Goal: Obtain resource: Obtain resource

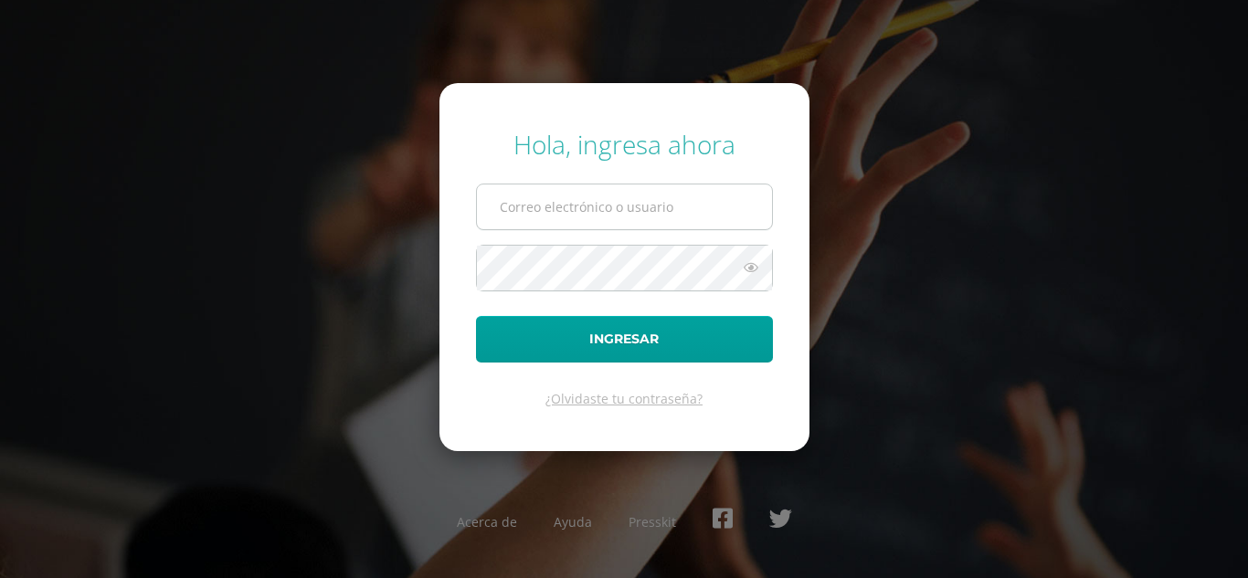
click at [518, 209] on input "text" at bounding box center [624, 207] width 295 height 45
type input "[EMAIL_ADDRESS][DOMAIN_NAME]"
click at [476, 316] on button "Ingresar" at bounding box center [624, 339] width 297 height 47
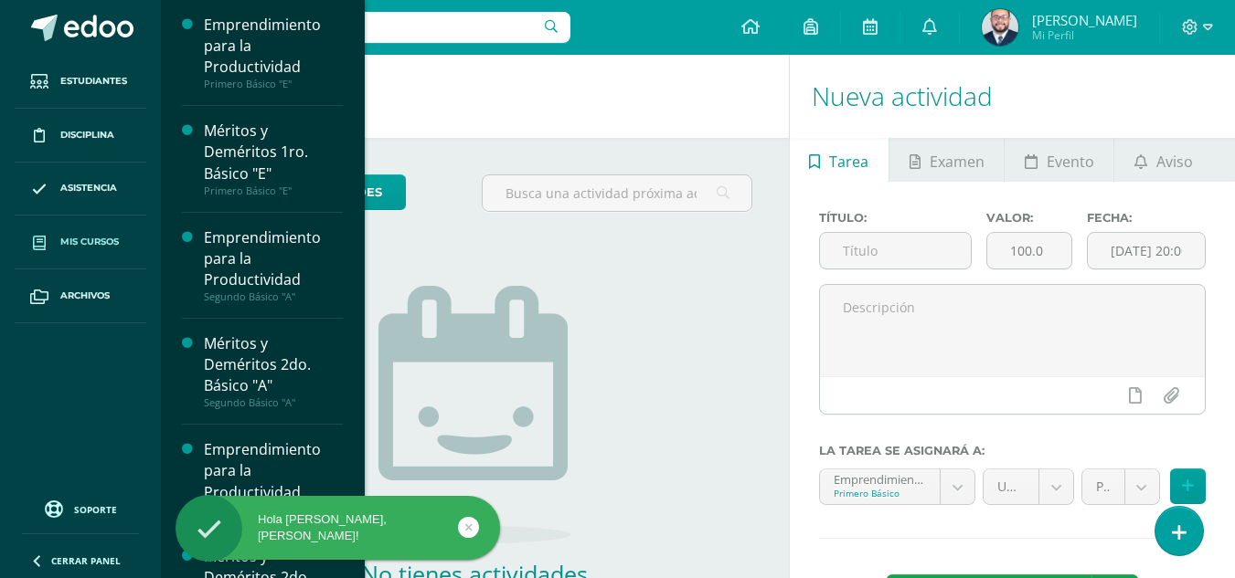
click at [48, 247] on span at bounding box center [39, 242] width 33 height 33
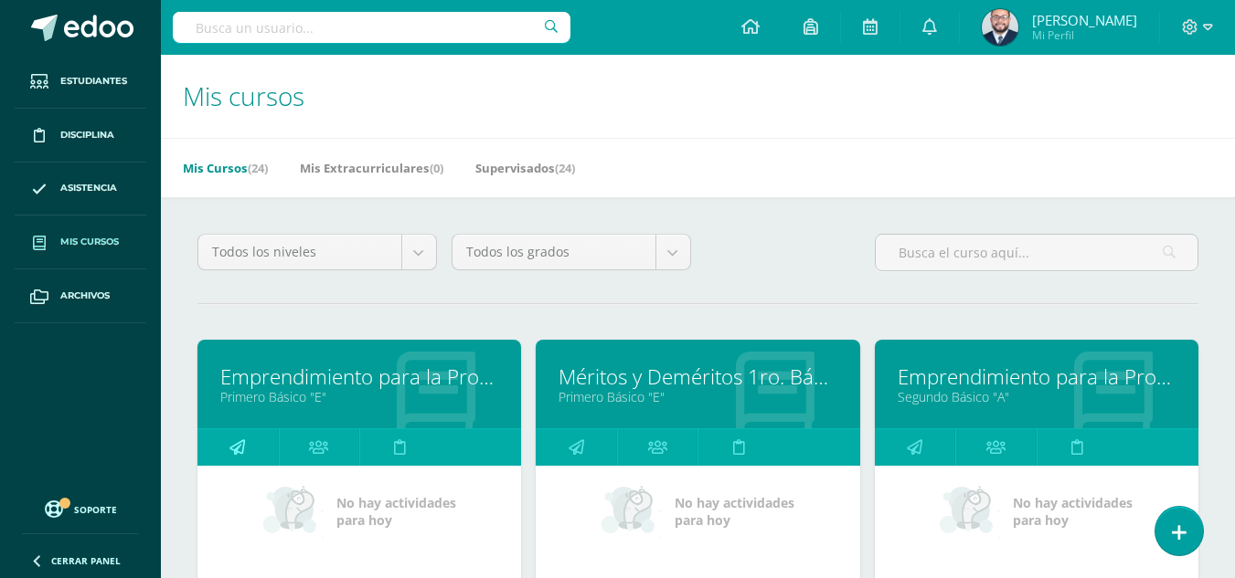
click at [224, 457] on link at bounding box center [237, 447] width 81 height 37
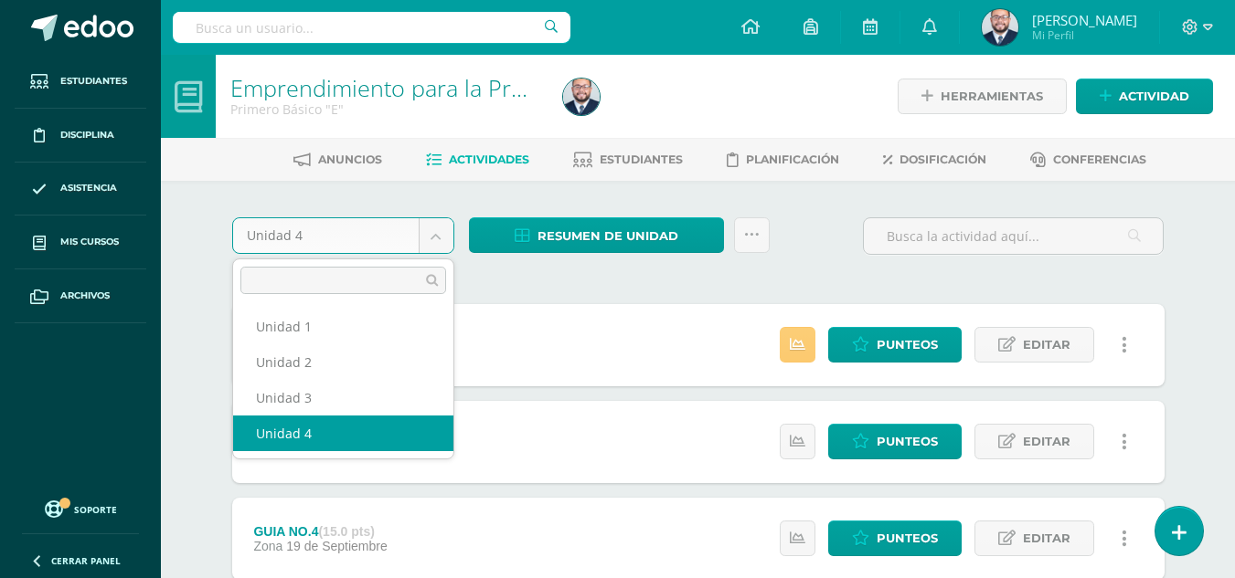
click at [439, 228] on body "Estudiantes Disciplina Asistencia Mis cursos Archivos Soporte Ayuda Reportar un…" at bounding box center [617, 496] width 1235 height 992
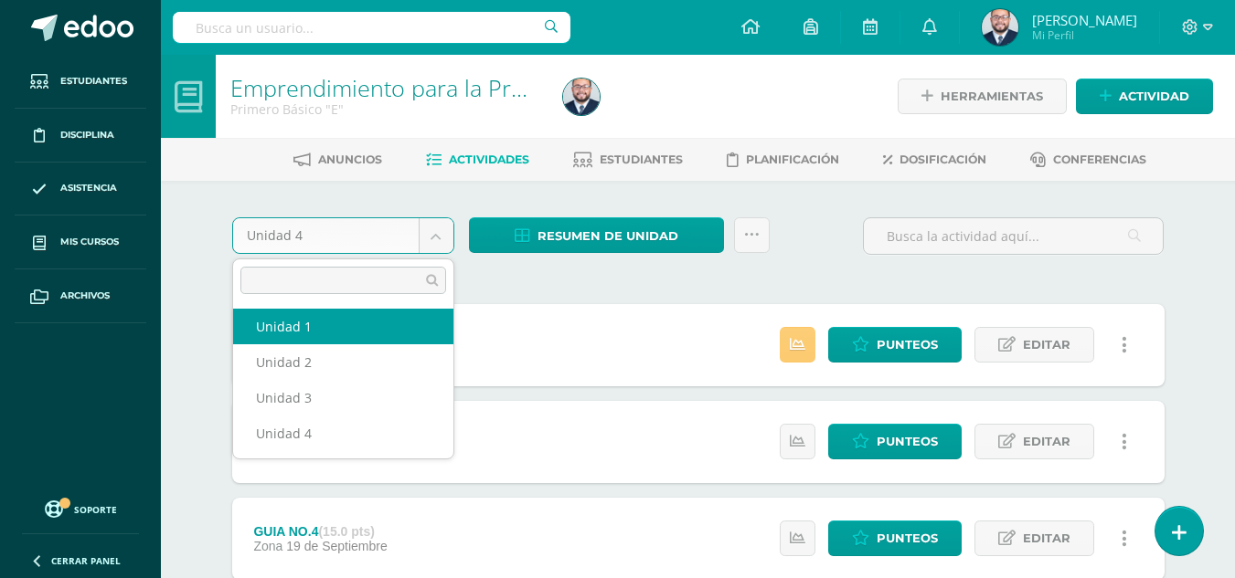
select select "Unidad 1"
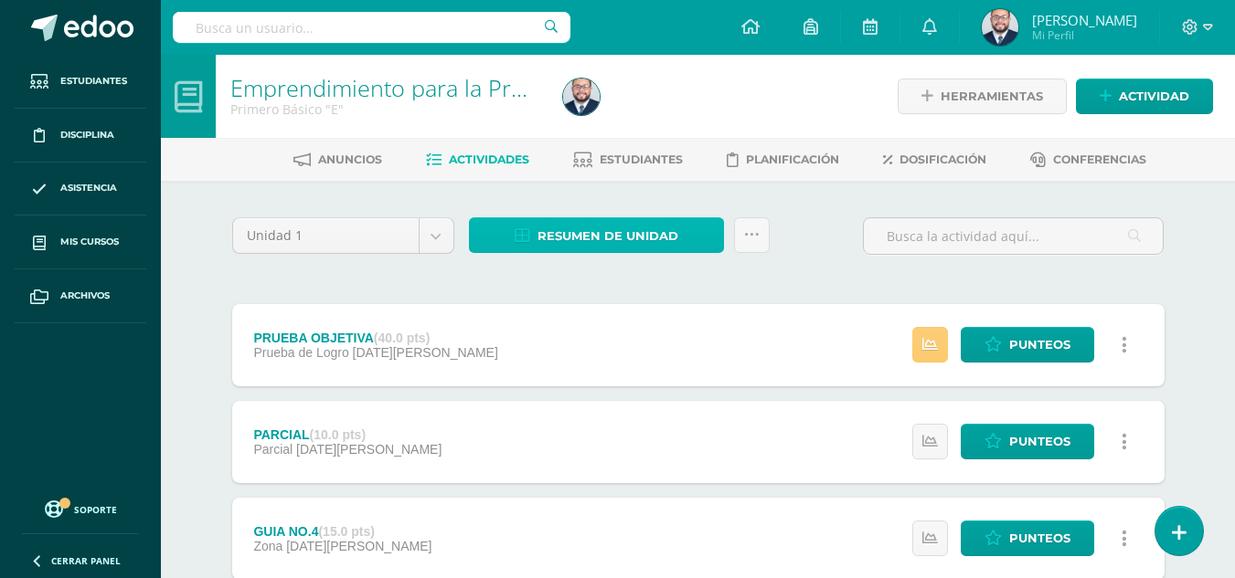
click at [642, 233] on span "Resumen de unidad" at bounding box center [607, 236] width 141 height 34
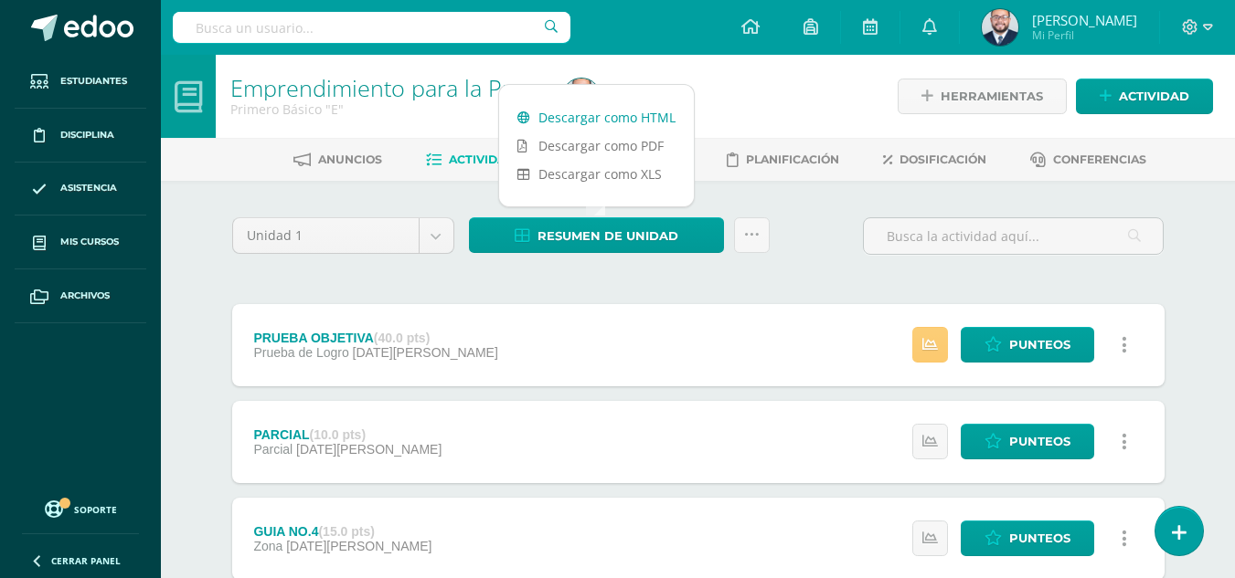
click at [651, 114] on link "Descargar como HTML" at bounding box center [596, 117] width 195 height 28
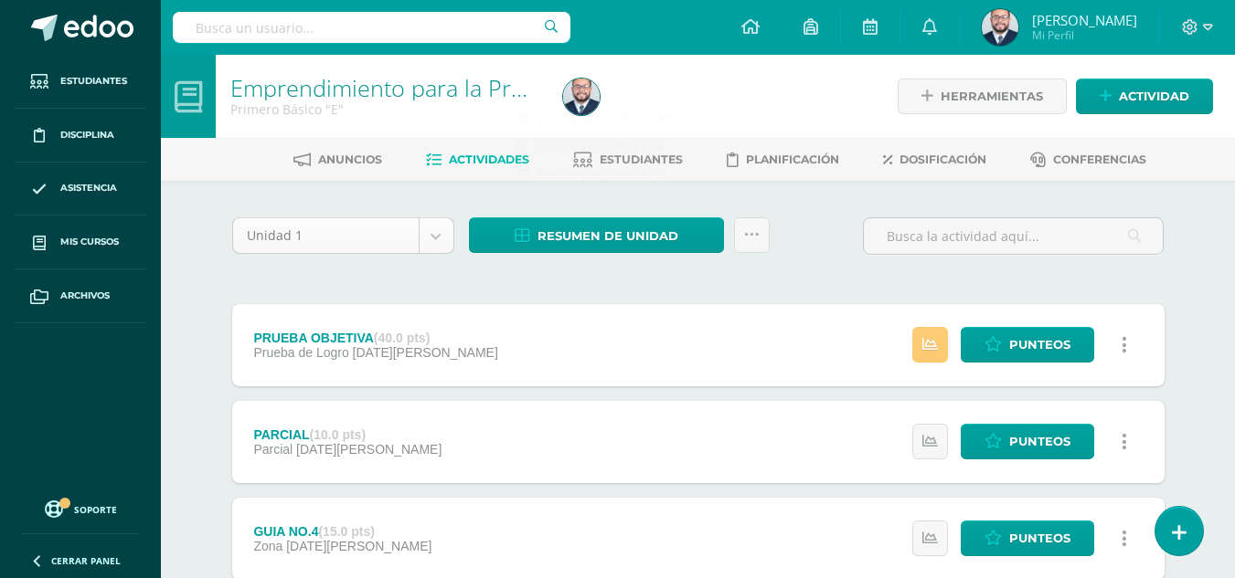
drag, startPoint x: 402, startPoint y: 295, endPoint x: 425, endPoint y: 251, distance: 49.5
click at [404, 294] on div "Unidad 1 Unidad 1 Unidad 2 Unidad 3 Unidad 4 Resumen de unidad Enviar punteos a…" at bounding box center [698, 586] width 947 height 738
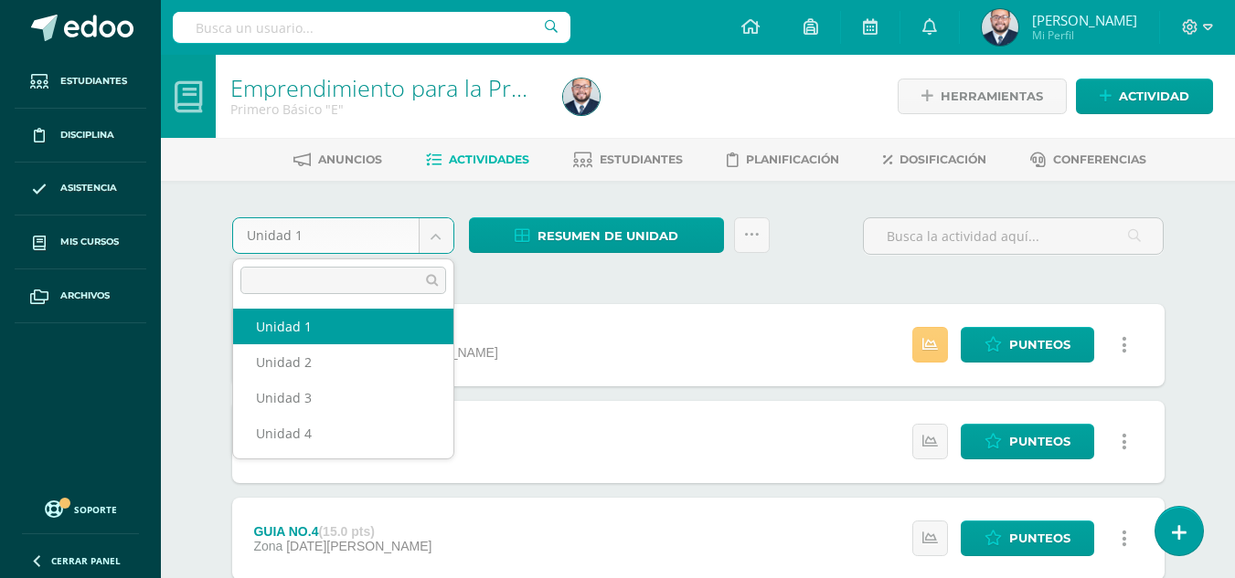
drag, startPoint x: 437, startPoint y: 231, endPoint x: 429, endPoint y: 238, distance: 10.4
click at [437, 231] on body "Estudiantes Disciplina Asistencia Mis cursos Archivos Soporte Ayuda Reportar un…" at bounding box center [617, 496] width 1235 height 992
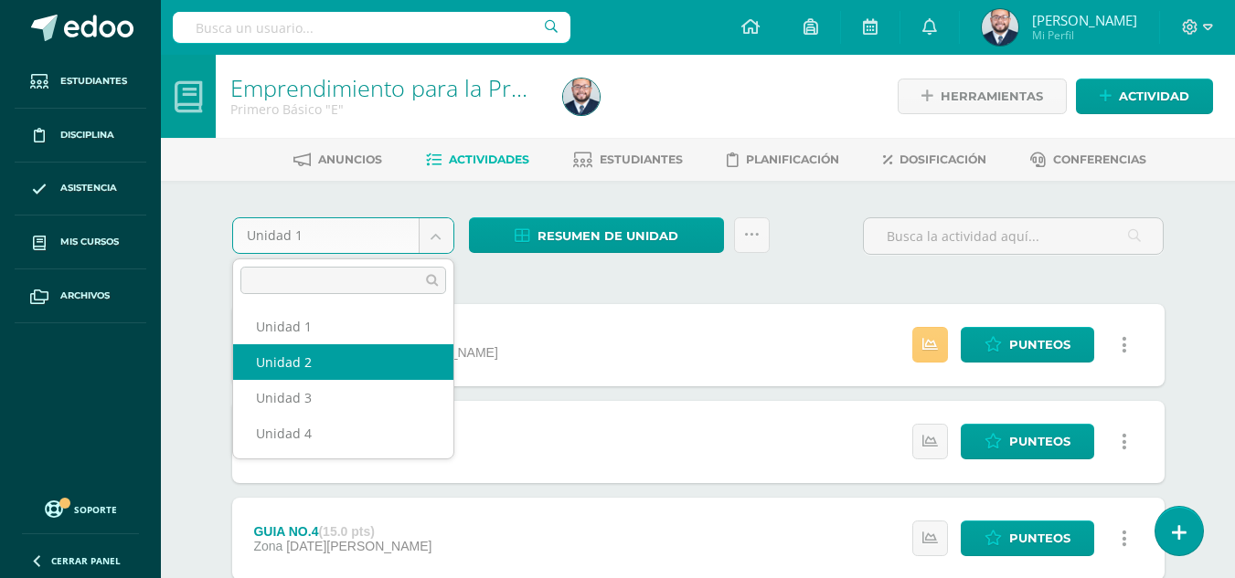
select select "Unidad 2"
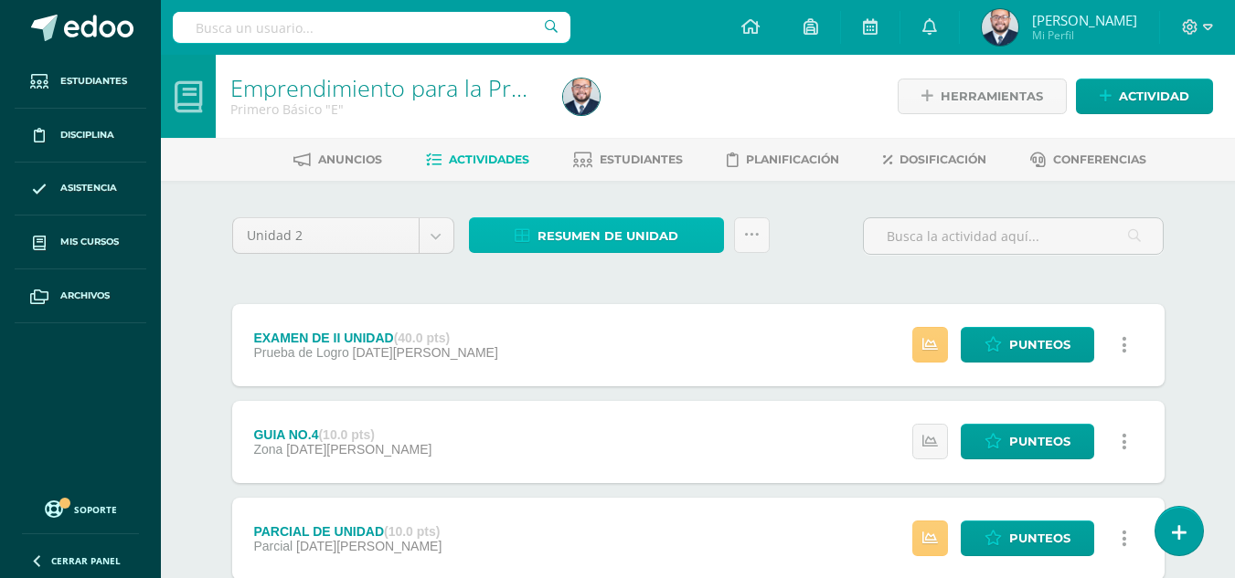
click at [636, 237] on span "Resumen de unidad" at bounding box center [607, 236] width 141 height 34
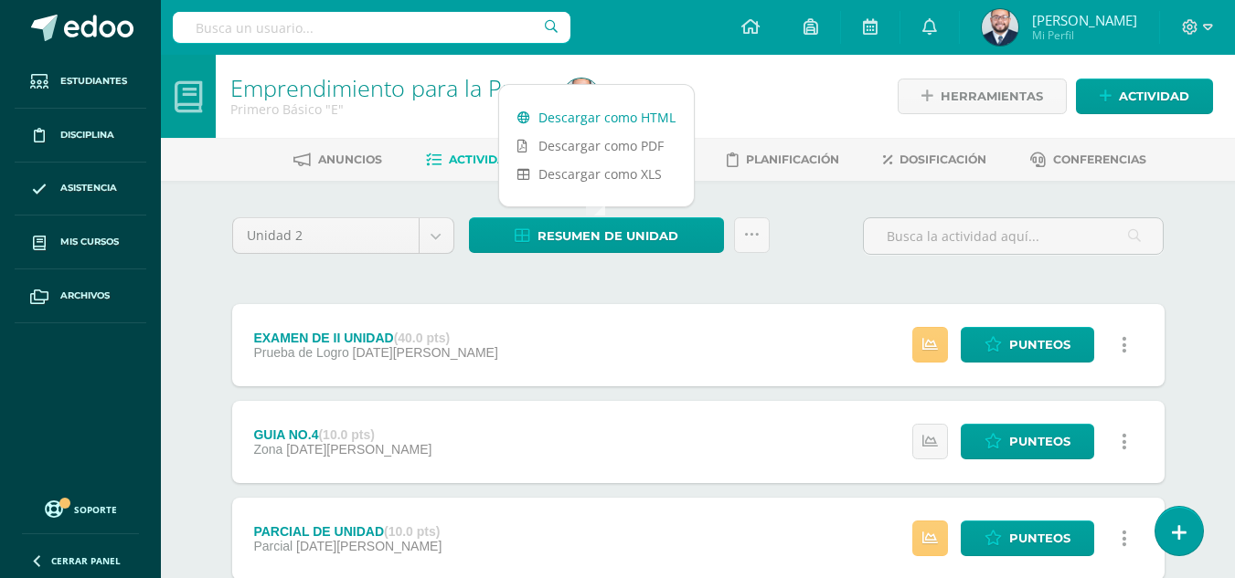
click at [664, 107] on link "Descargar como HTML" at bounding box center [596, 117] width 195 height 28
click at [444, 237] on body "Estudiantes Disciplina Asistencia Mis cursos Archivos Soporte Ayuda Reportar un…" at bounding box center [617, 496] width 1235 height 992
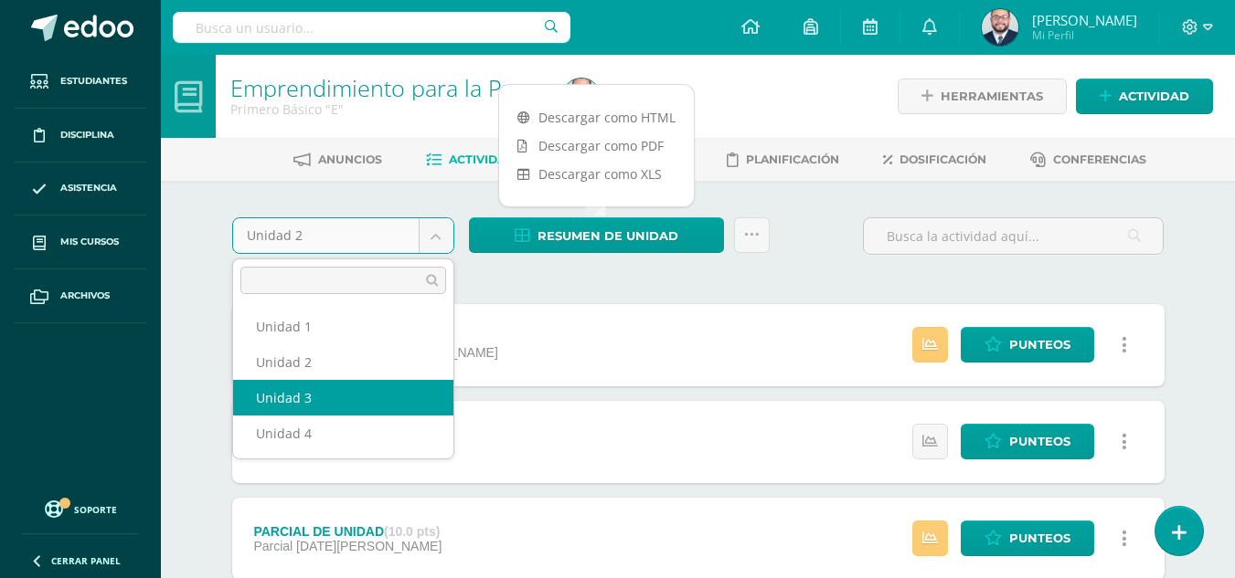
select select "Unidad 3"
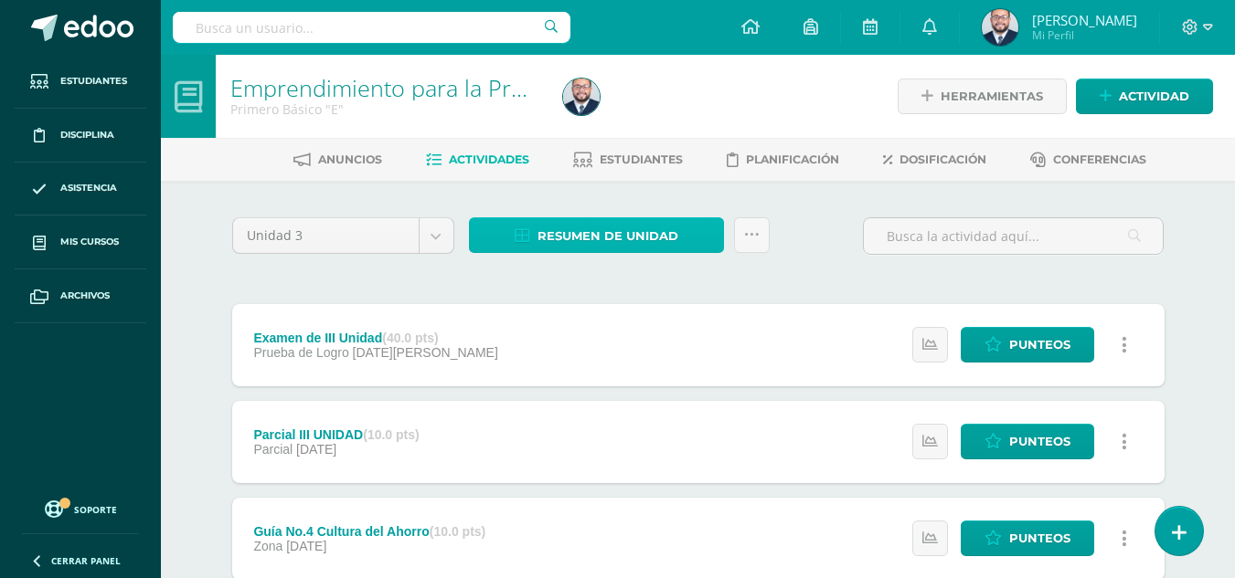
click at [556, 231] on span "Resumen de unidad" at bounding box center [607, 236] width 141 height 34
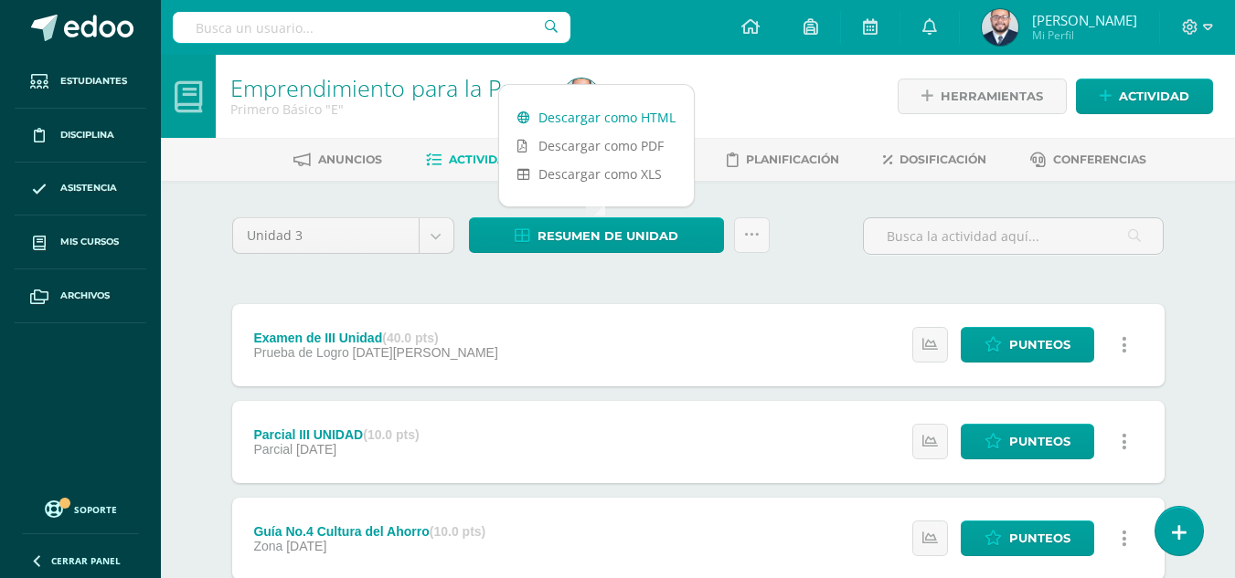
click at [588, 114] on link "Descargar como HTML" at bounding box center [596, 117] width 195 height 28
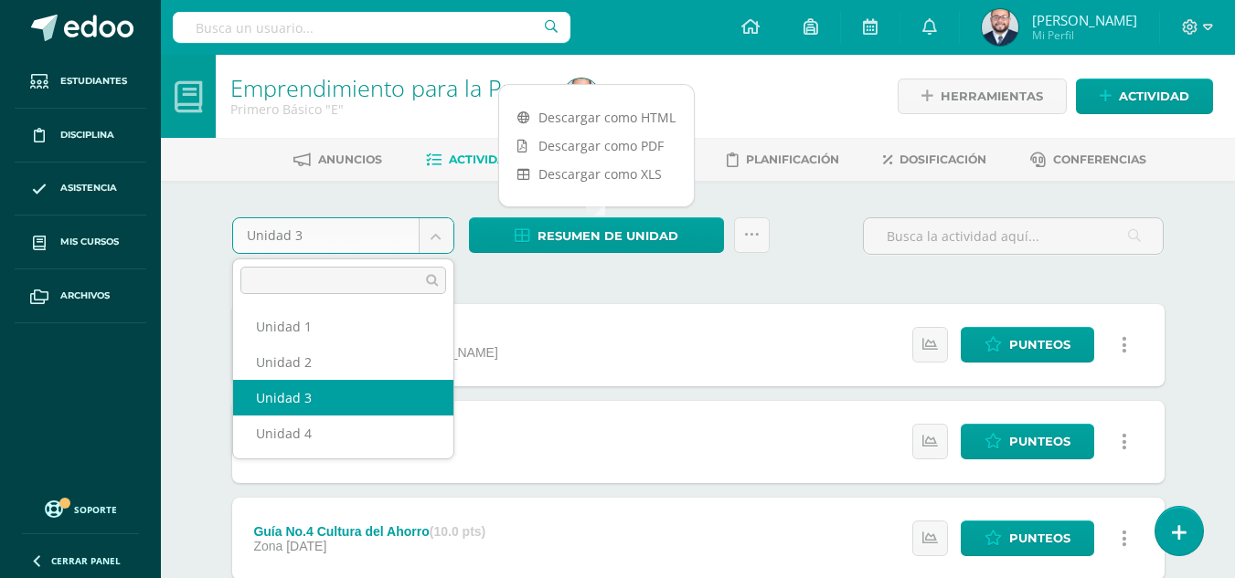
click at [438, 241] on body "Estudiantes Disciplina Asistencia Mis cursos Archivos Soporte Ayuda Reportar un…" at bounding box center [617, 544] width 1235 height 1089
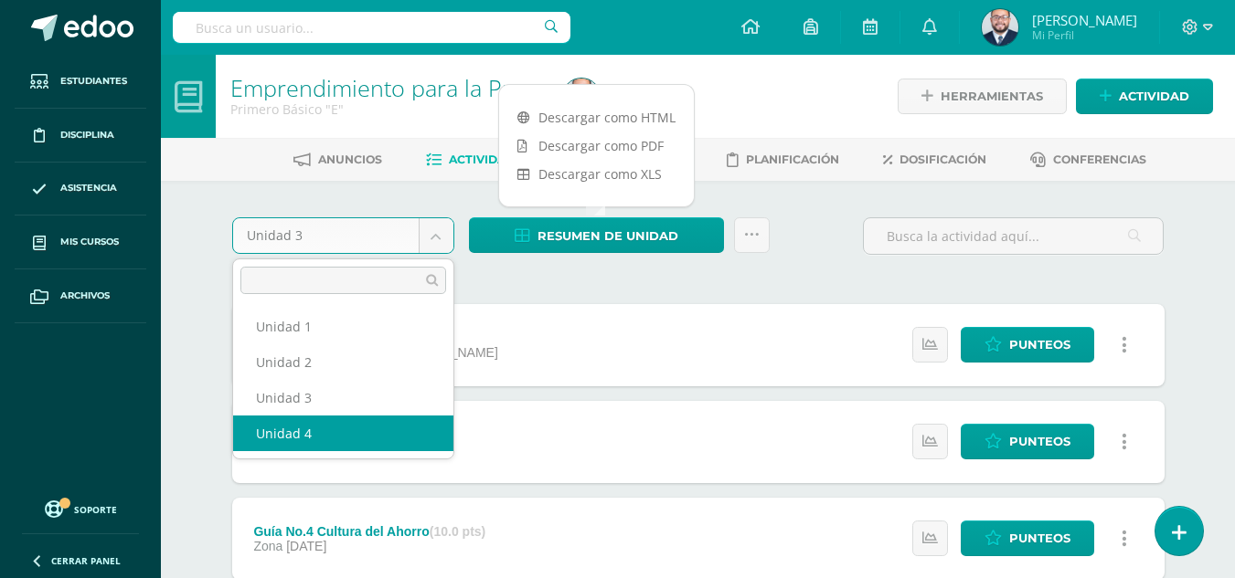
select select "Unidad 4"
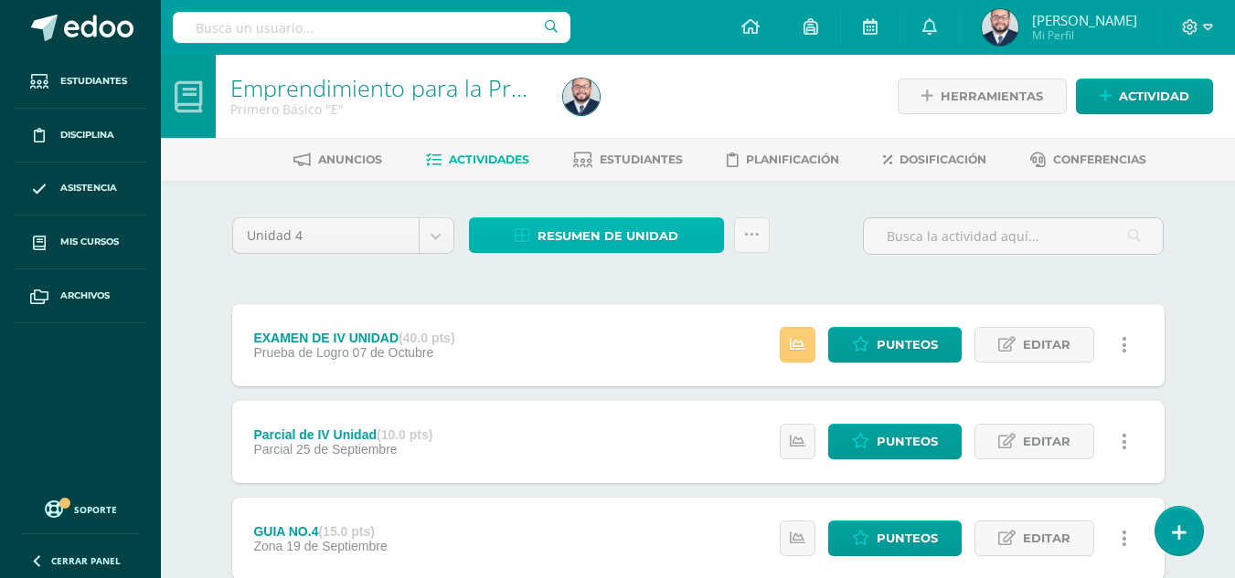
click at [620, 231] on span "Resumen de unidad" at bounding box center [607, 236] width 141 height 34
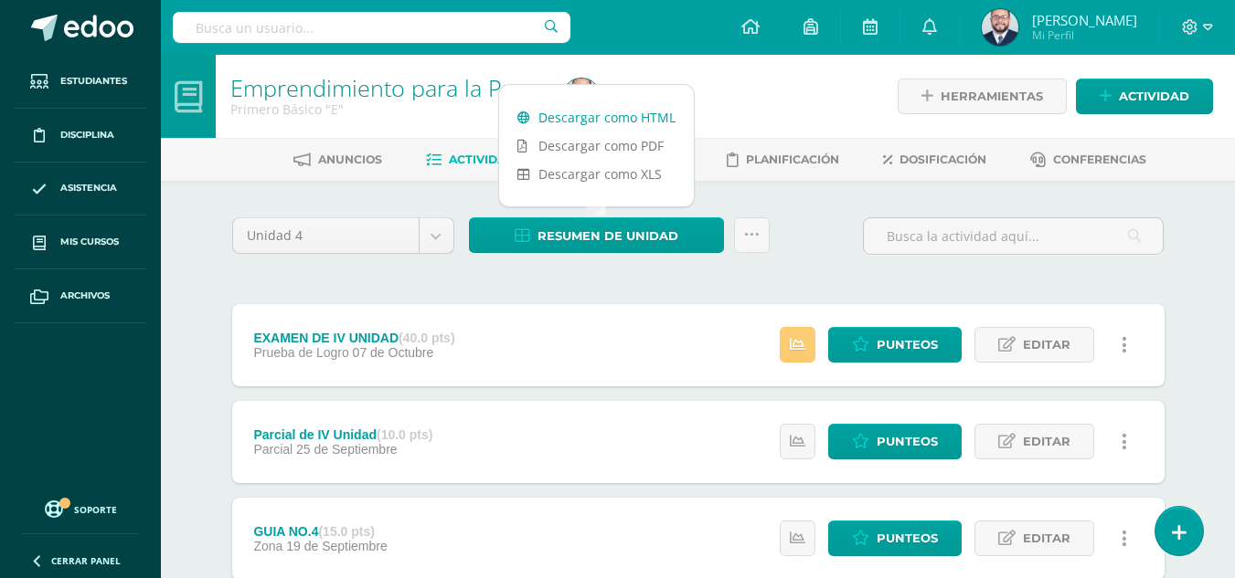
click at [630, 115] on link "Descargar como HTML" at bounding box center [596, 117] width 195 height 28
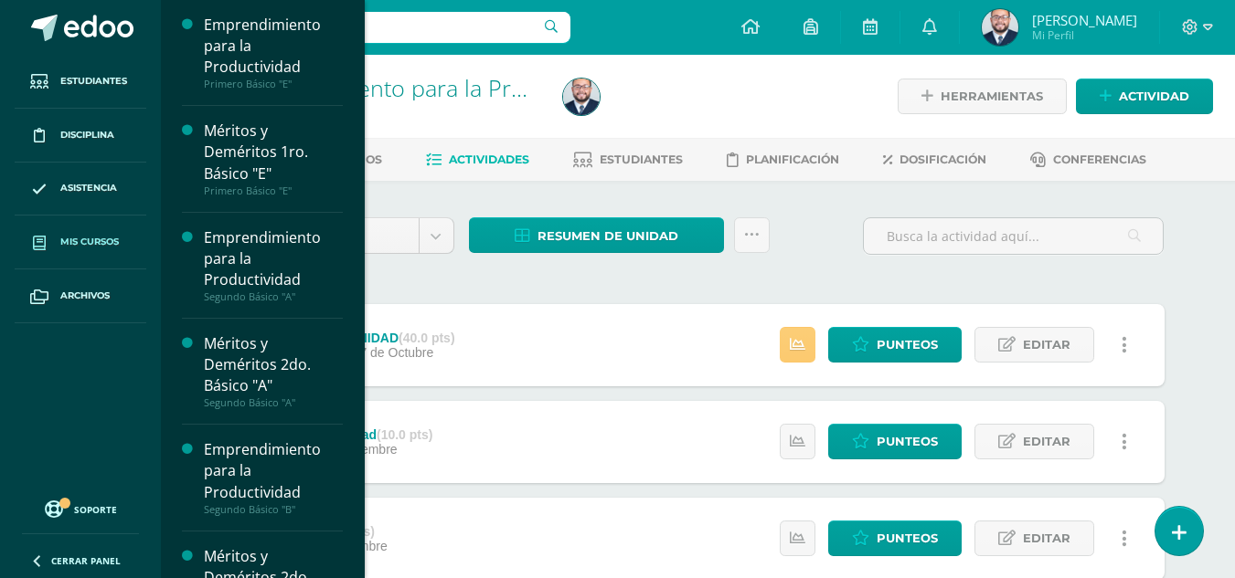
drag, startPoint x: 48, startPoint y: 234, endPoint x: 19, endPoint y: 241, distance: 29.3
click at [19, 241] on link "Mis cursos" at bounding box center [81, 243] width 132 height 54
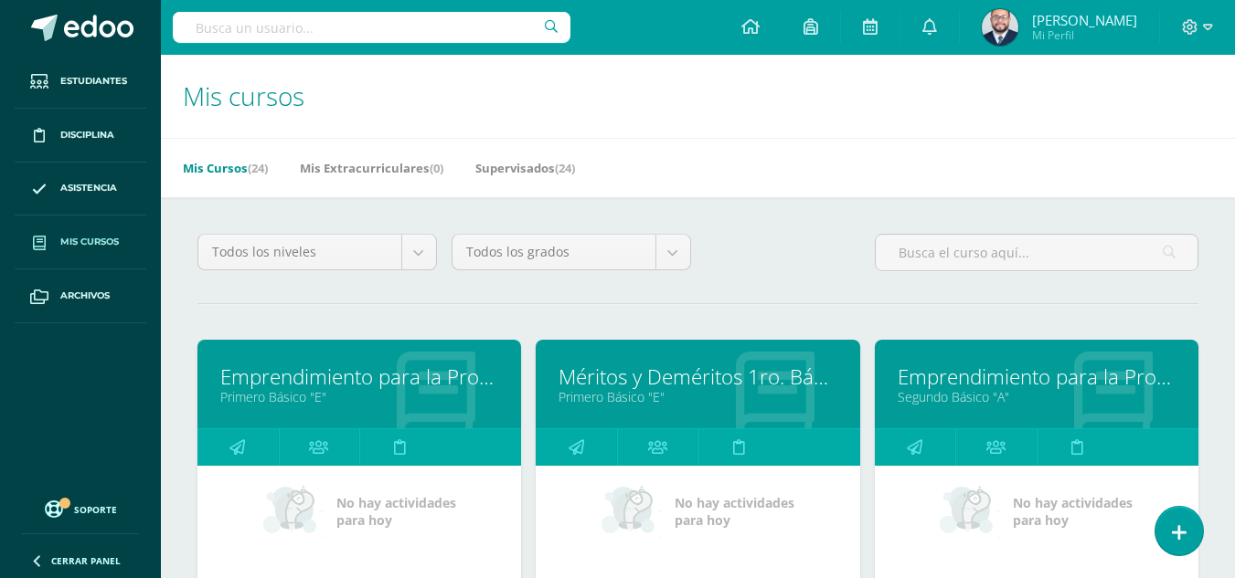
click at [608, 124] on h1 "Mis cursos" at bounding box center [698, 96] width 1030 height 83
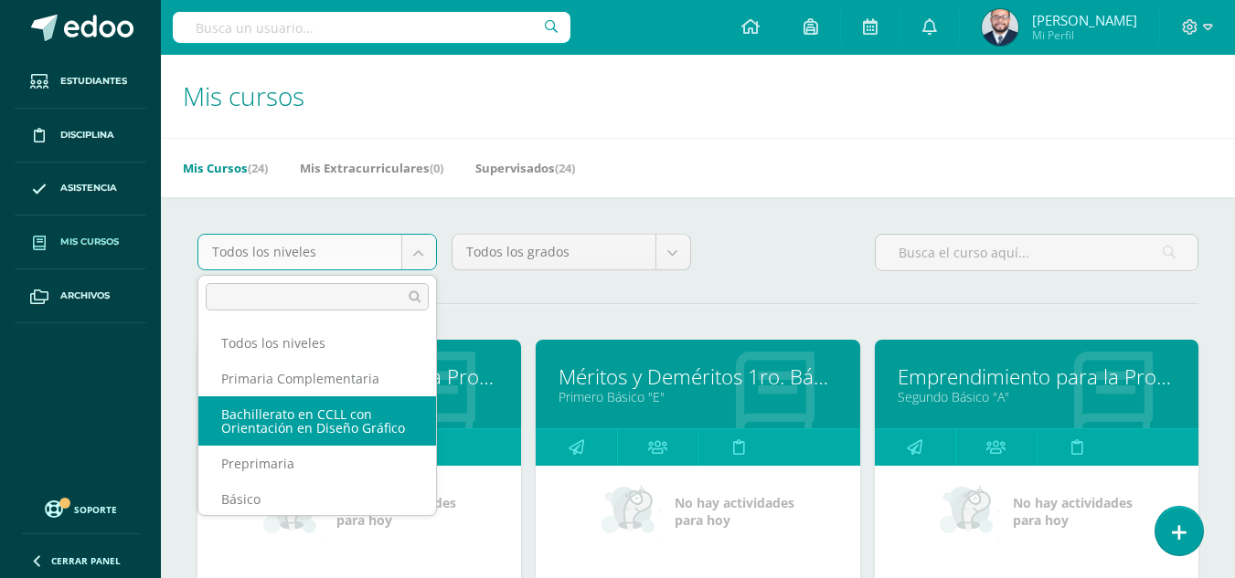
scroll to position [143, 0]
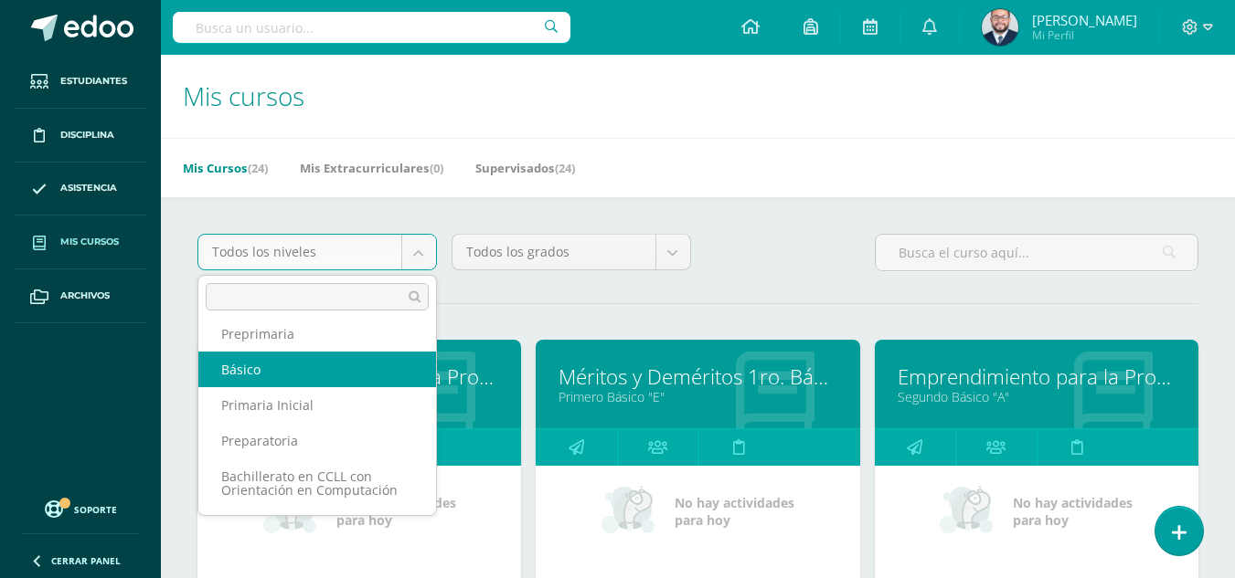
select select "4"
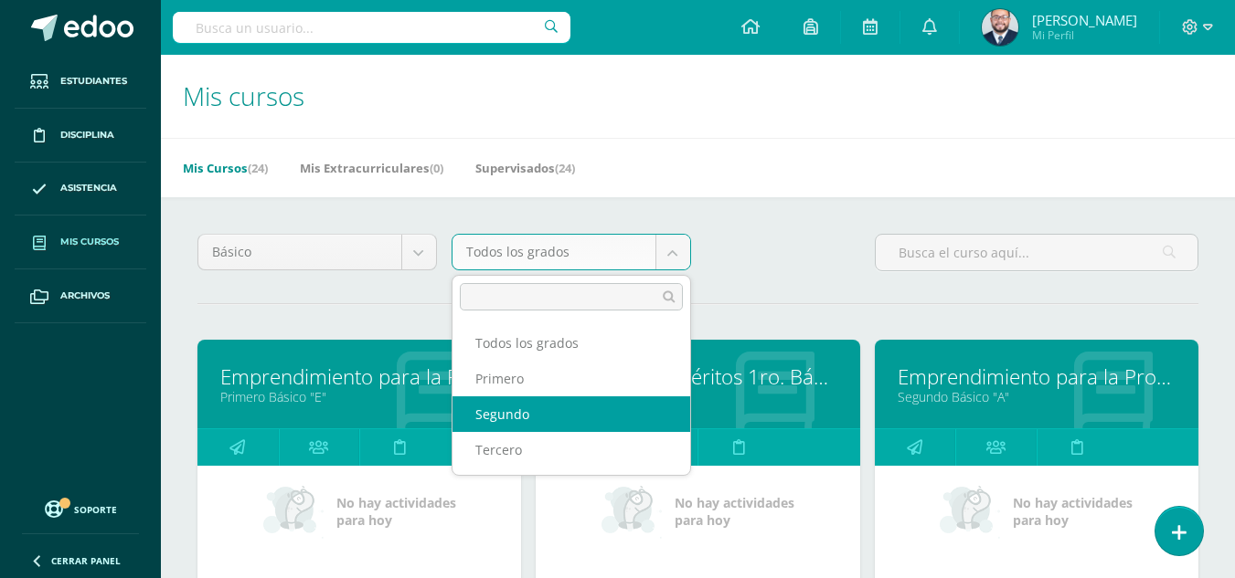
select select "11"
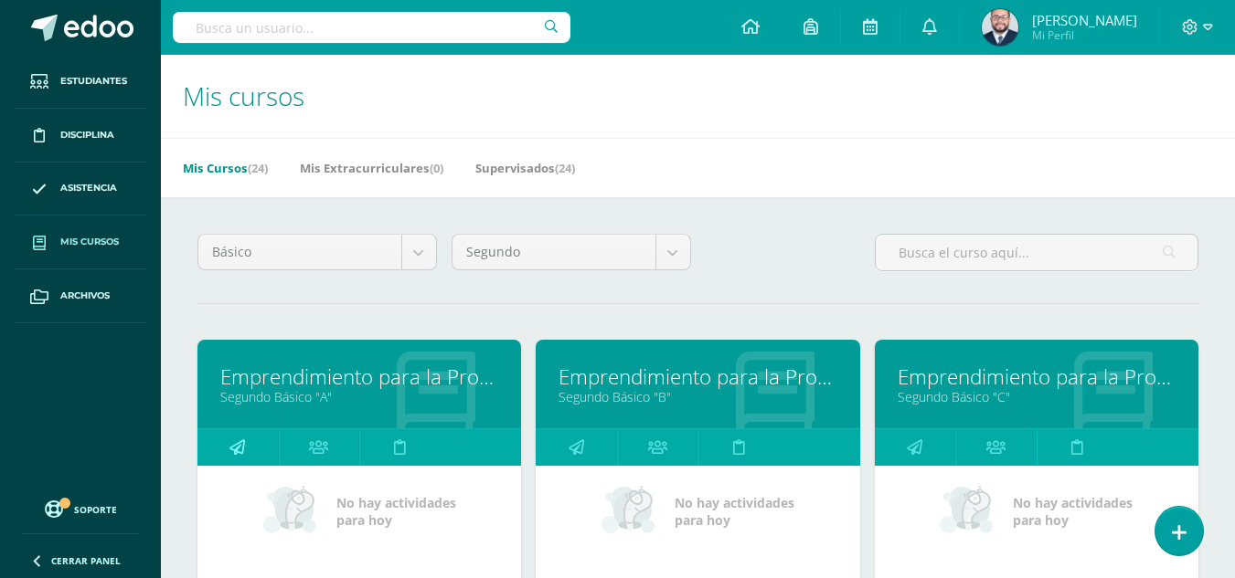
click at [229, 441] on icon at bounding box center [237, 447] width 16 height 36
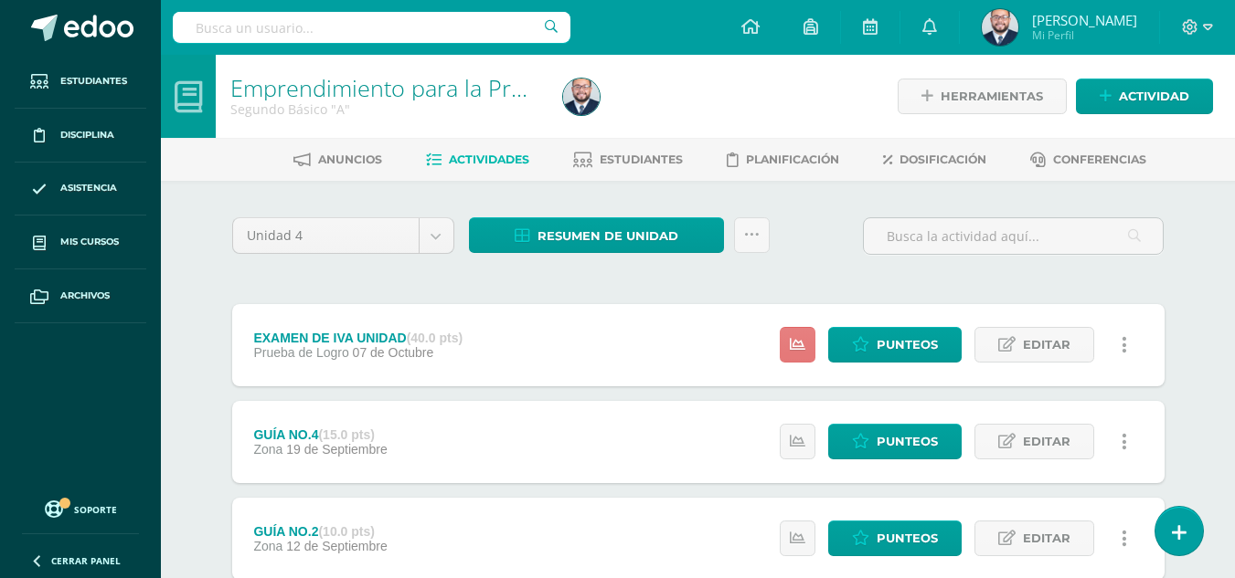
click at [794, 342] on icon at bounding box center [798, 345] width 16 height 16
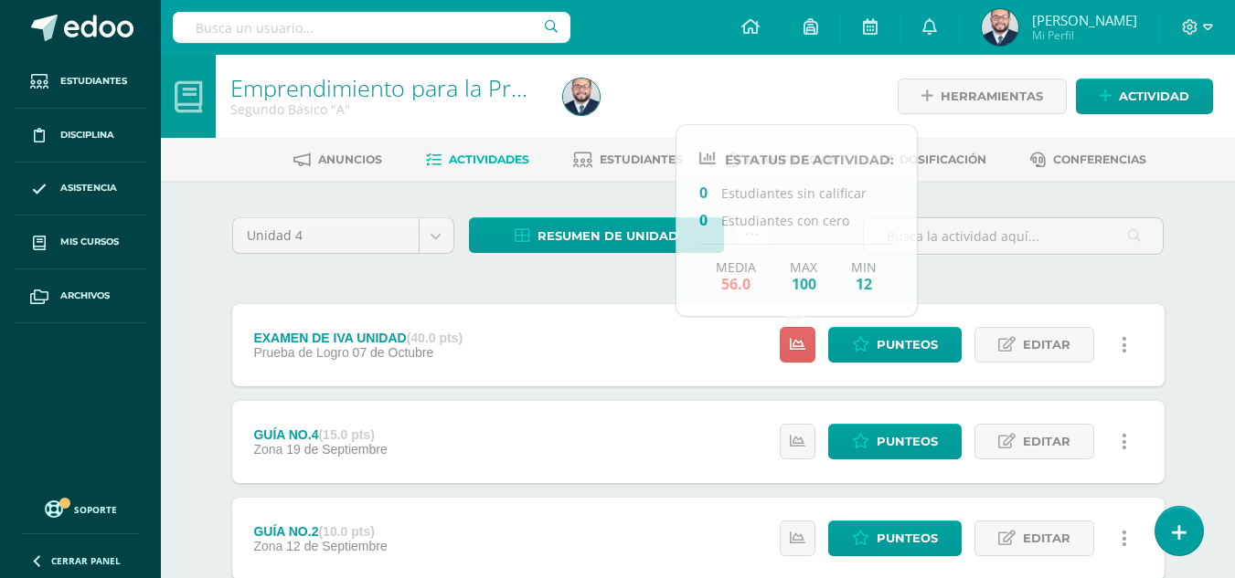
click at [550, 288] on div "Unidad 4 Unidad 1 Unidad 2 Unidad 3 Unidad 4 Resumen de unidad Descargar como H…" at bounding box center [698, 586] width 947 height 738
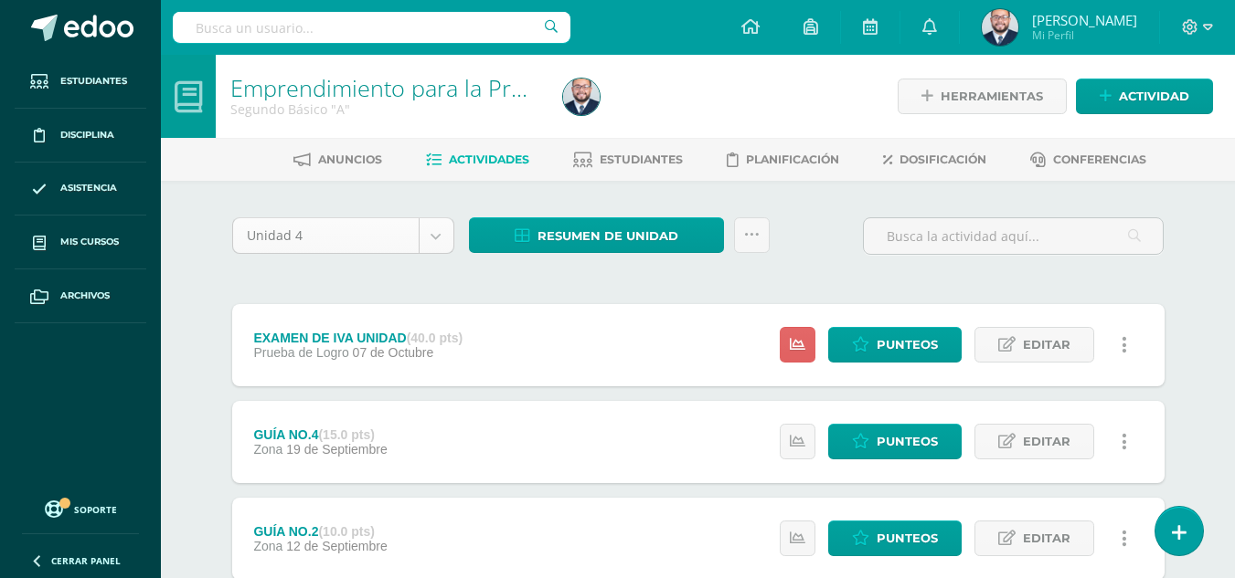
click at [428, 228] on body "Estudiantes Disciplina Asistencia Mis cursos Archivos Soporte Ayuda Reportar un…" at bounding box center [617, 496] width 1235 height 992
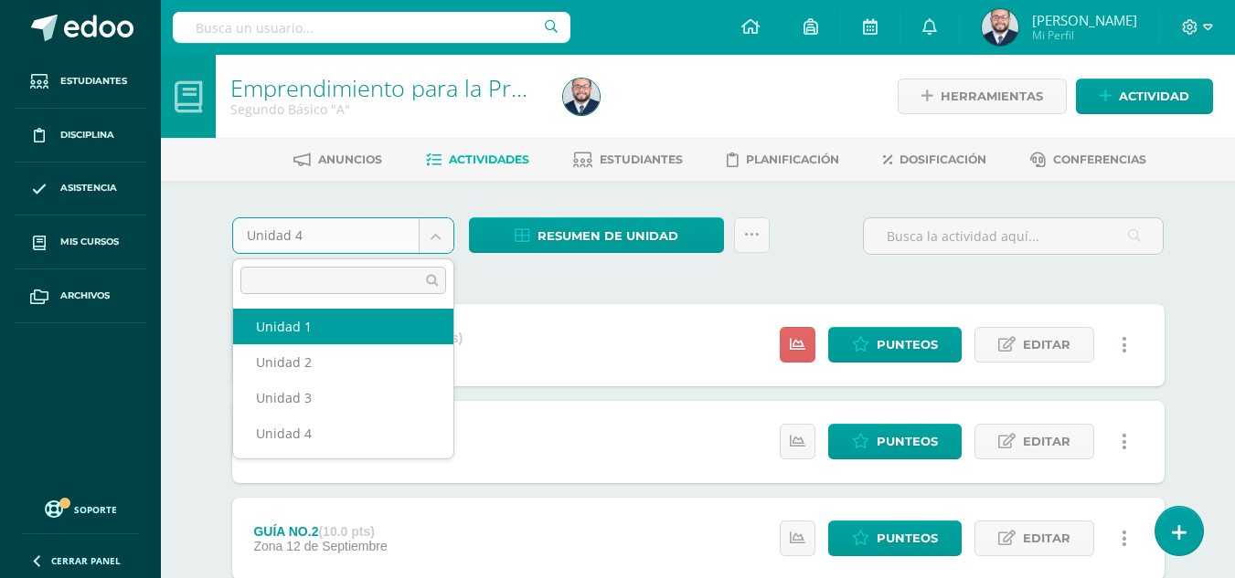
select select "Unidad 1"
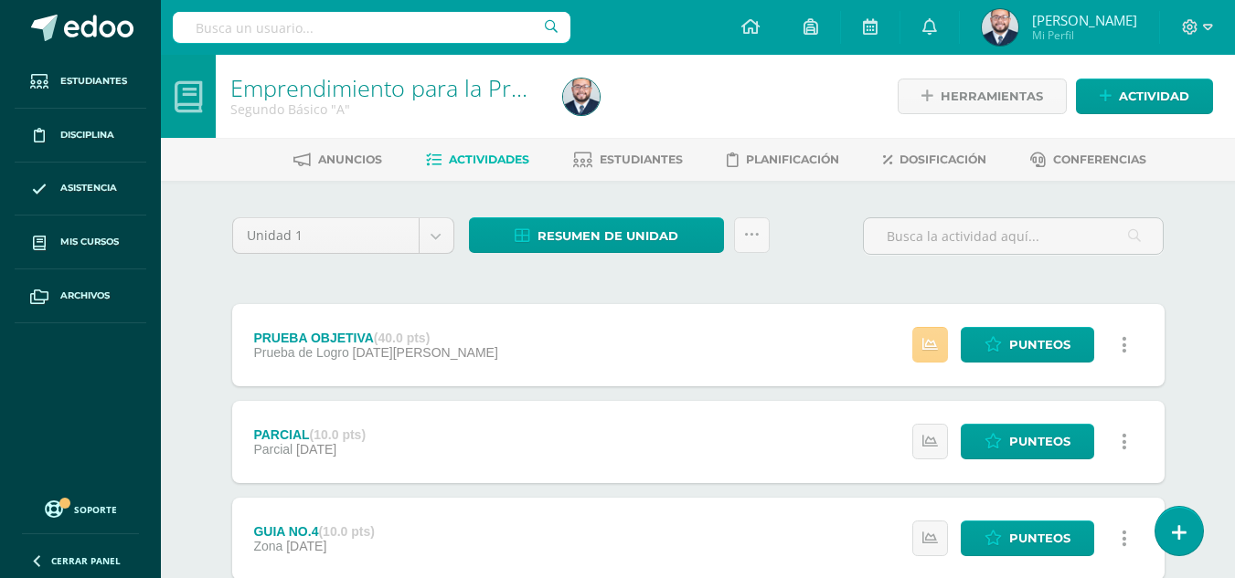
click at [915, 336] on link at bounding box center [930, 345] width 36 height 36
click at [722, 266] on div "Resumen de unidad Descargar como HTML Descargar como PDF Descargar como XLS Env…" at bounding box center [618, 243] width 315 height 52
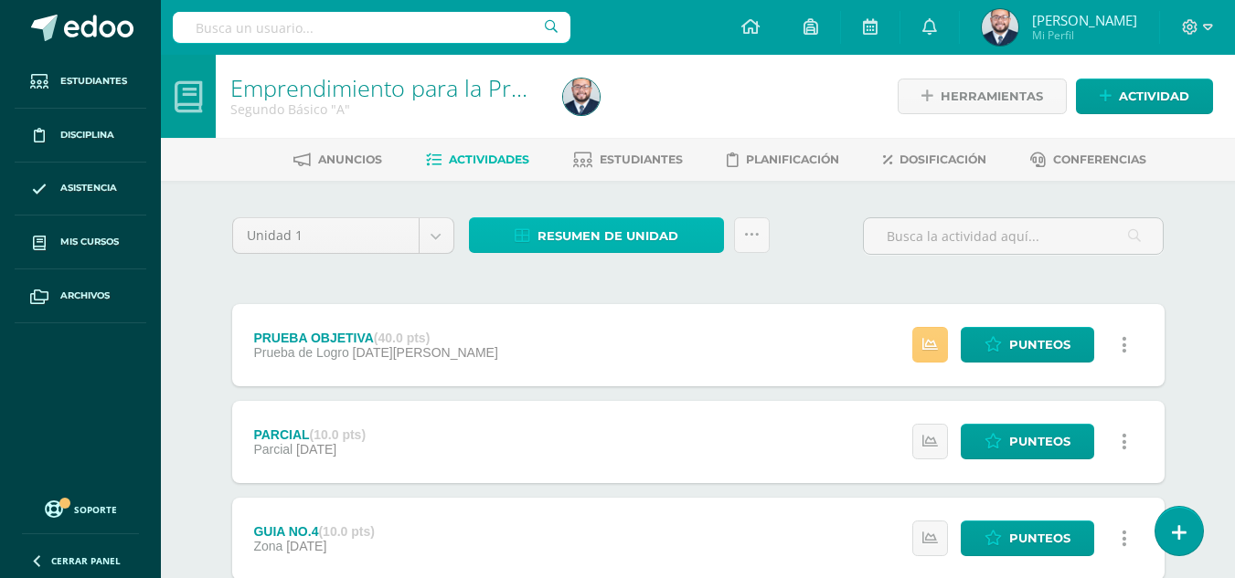
click at [601, 221] on span "Resumen de unidad" at bounding box center [607, 236] width 141 height 34
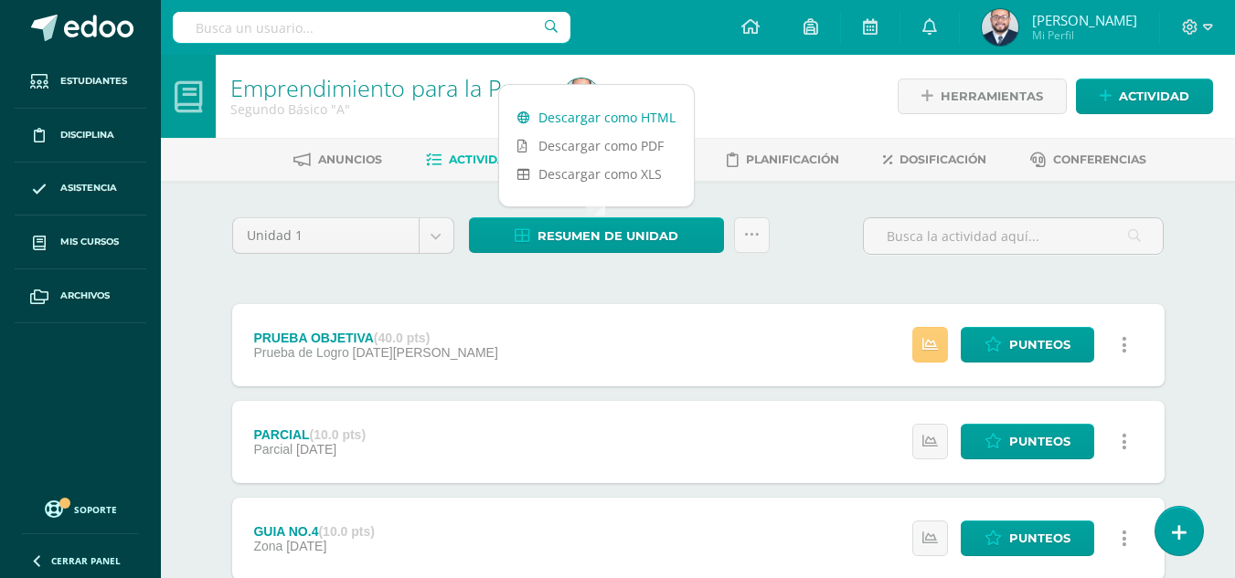
click at [612, 111] on link "Descargar como HTML" at bounding box center [596, 117] width 195 height 28
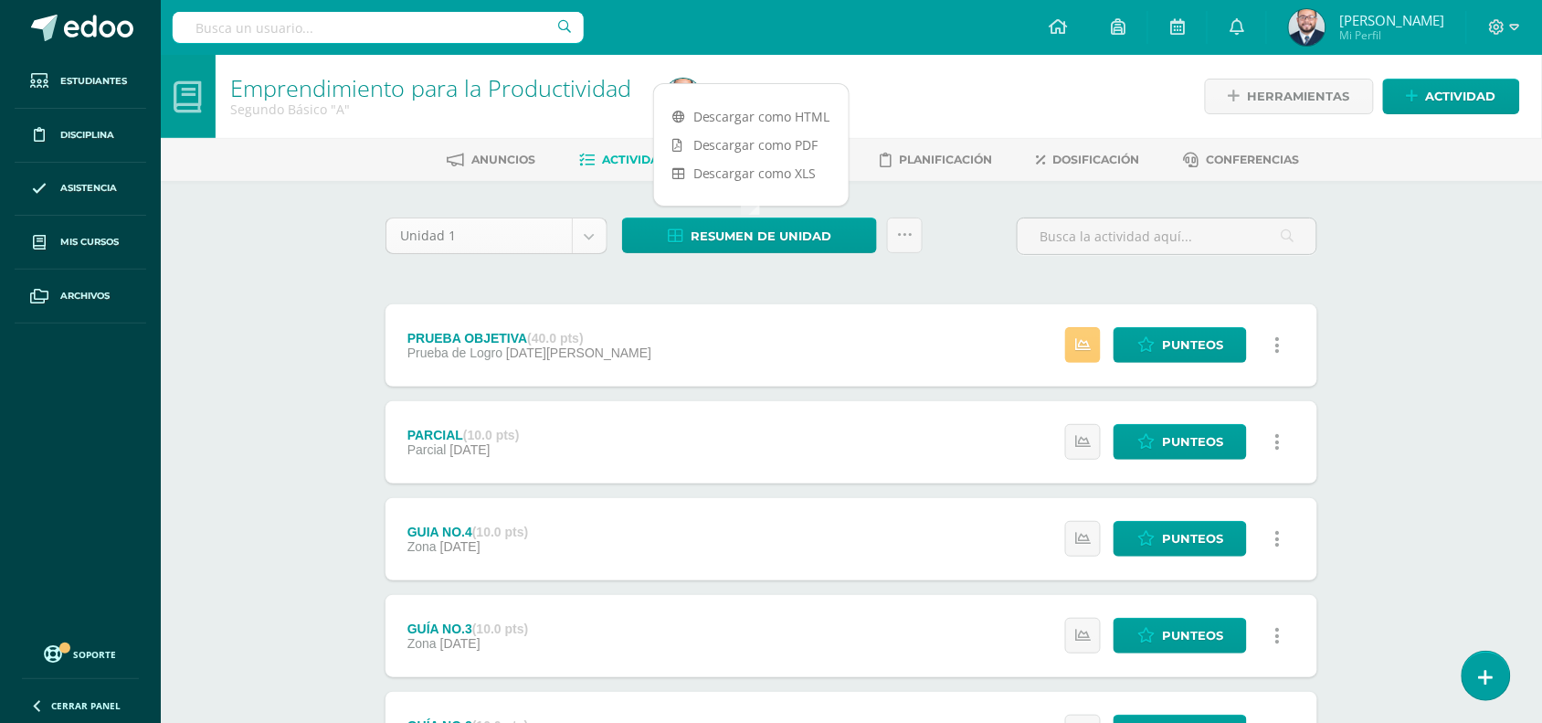
click at [586, 235] on body "Estudiantes Disciplina Asistencia Mis cursos Archivos Soporte Ayuda Reportar un…" at bounding box center [771, 496] width 1542 height 992
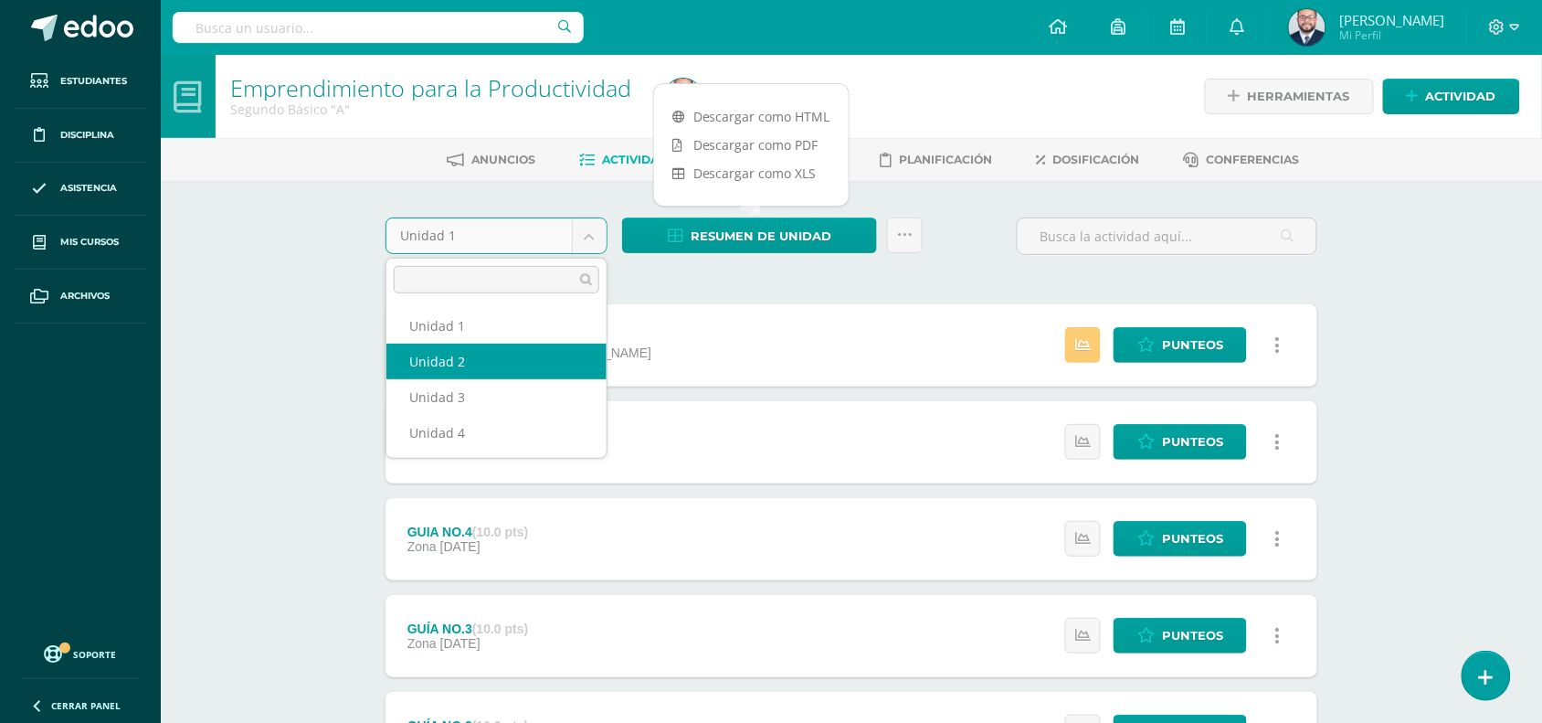
select select "Unidad 2"
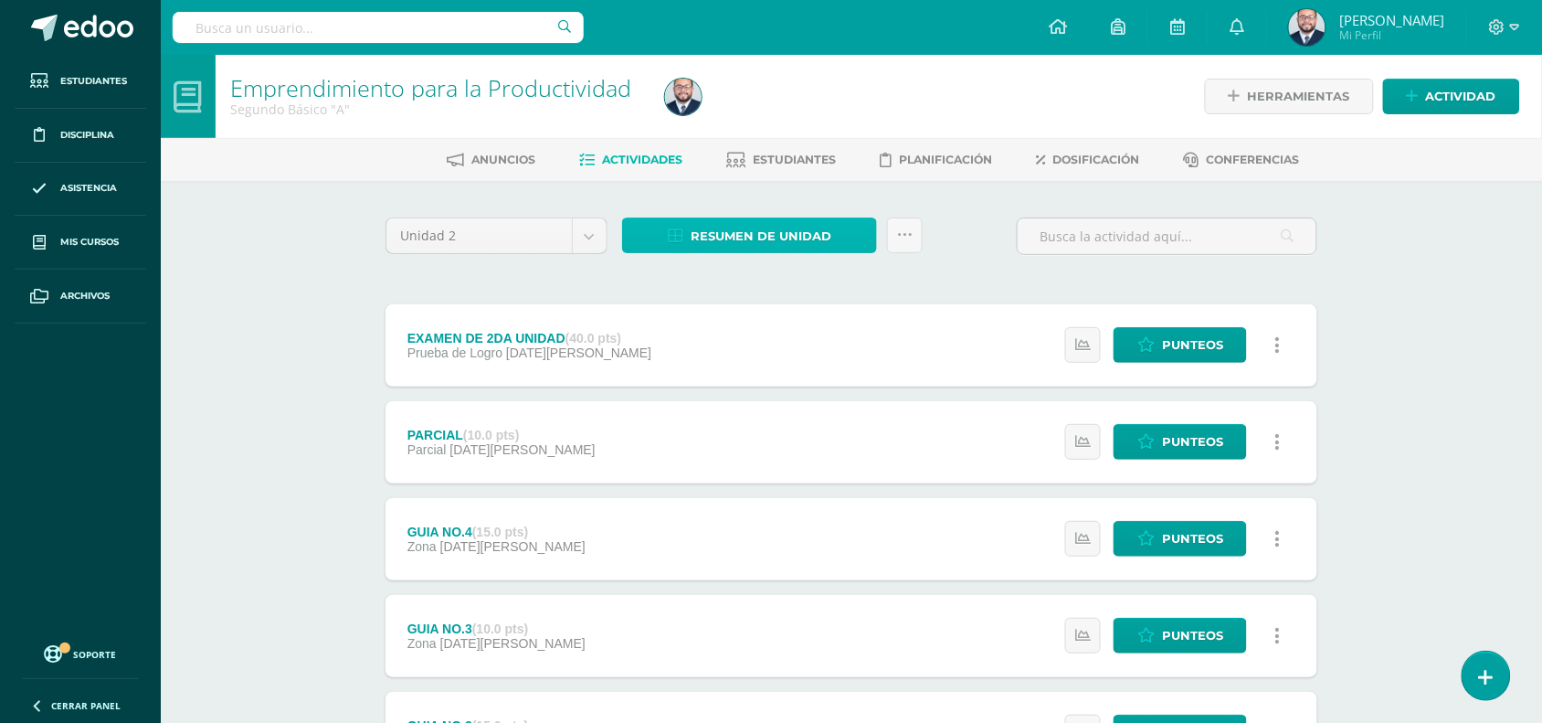
click at [789, 240] on span "Resumen de unidad" at bounding box center [761, 236] width 141 height 34
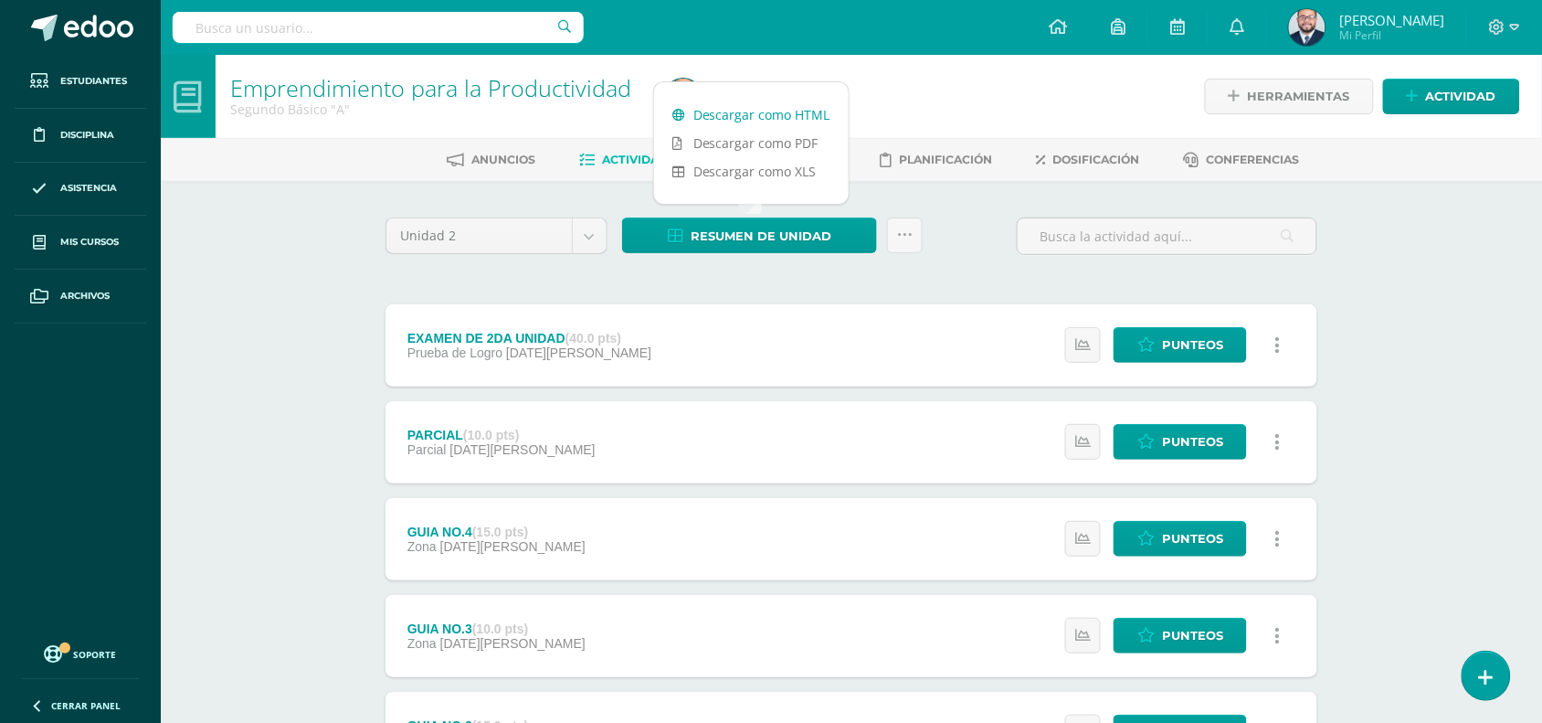
click at [783, 110] on link "Descargar como HTML" at bounding box center [751, 115] width 195 height 28
click at [599, 230] on body "Estudiantes Disciplina Asistencia Mis cursos Archivos Soporte Ayuda Reportar un…" at bounding box center [771, 496] width 1542 height 992
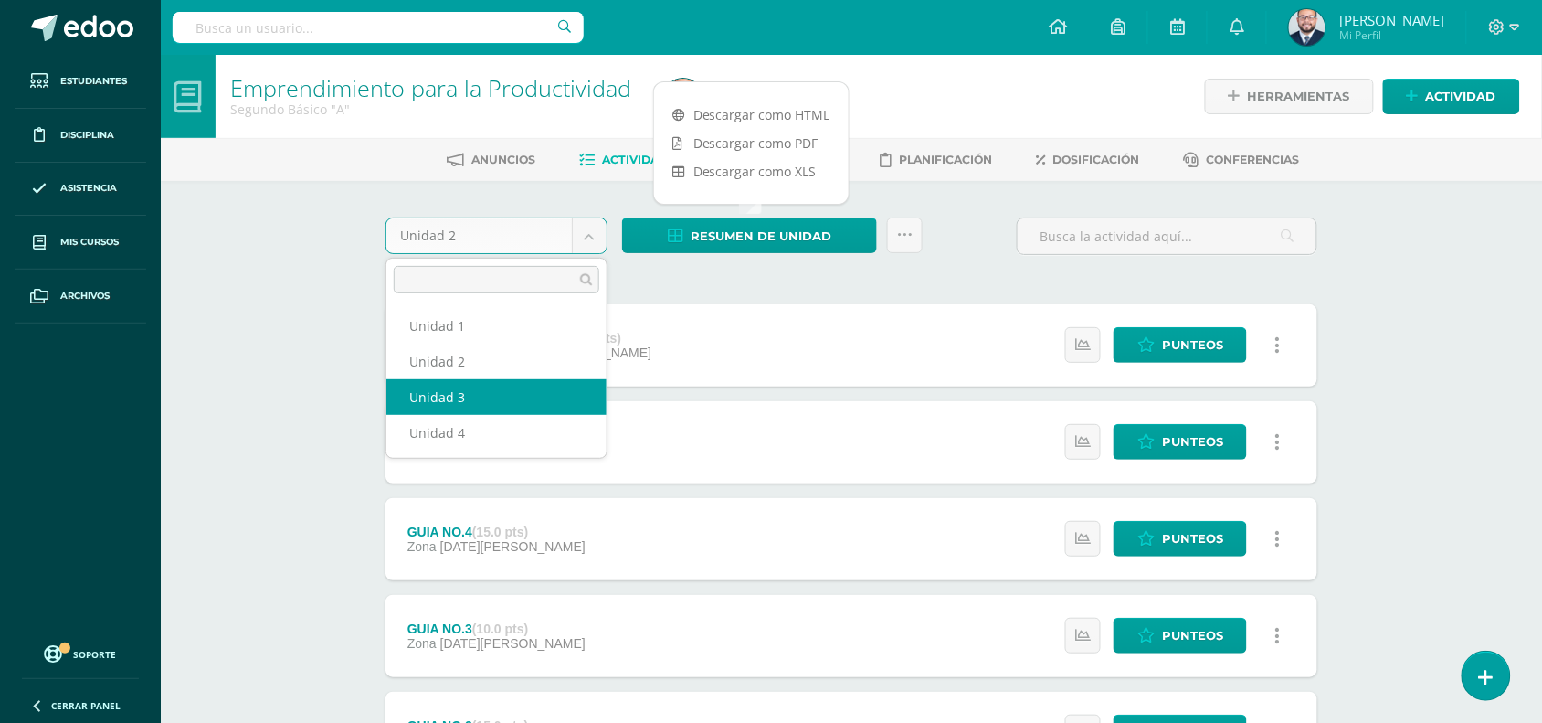
select select "Unidad 3"
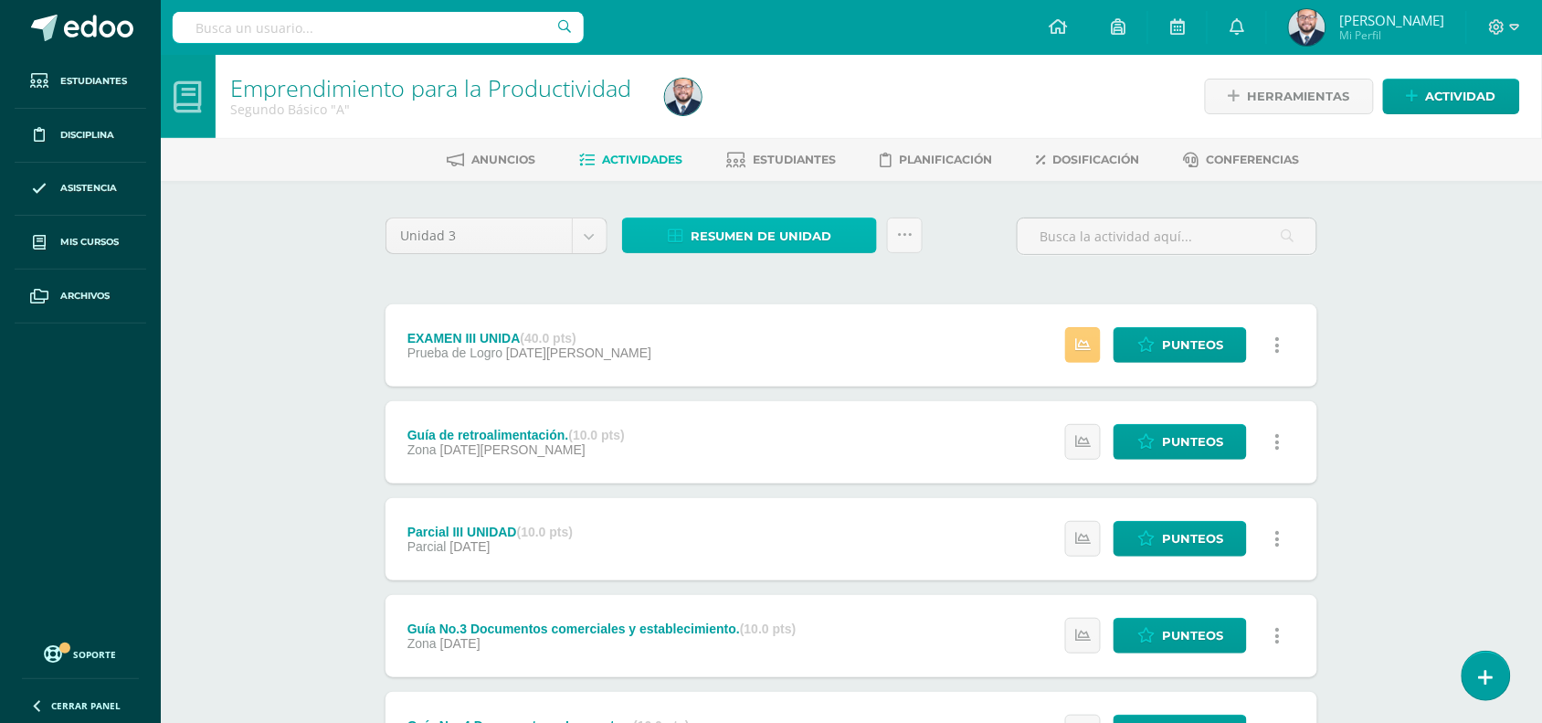
click at [749, 235] on span "Resumen de unidad" at bounding box center [761, 236] width 141 height 34
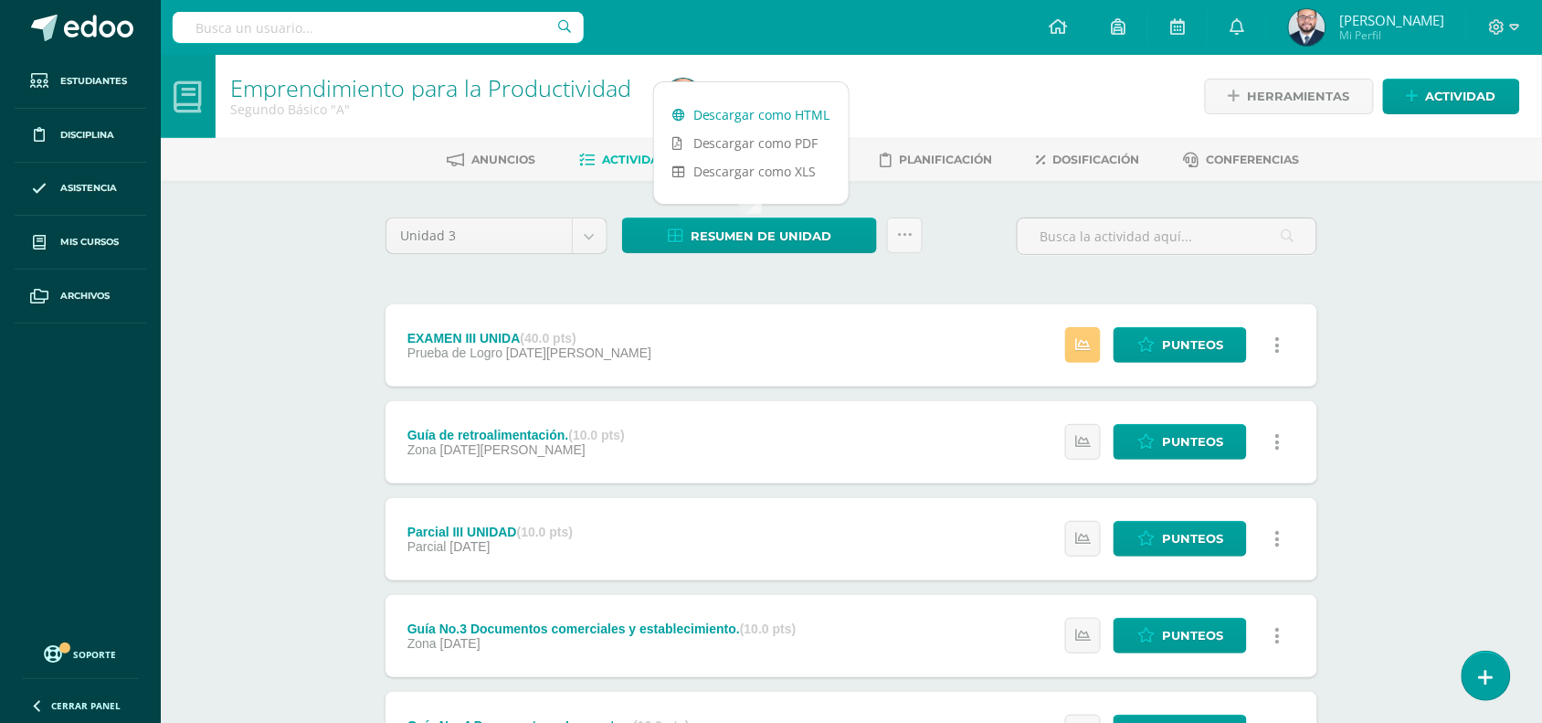
click at [774, 114] on link "Descargar como HTML" at bounding box center [751, 115] width 195 height 28
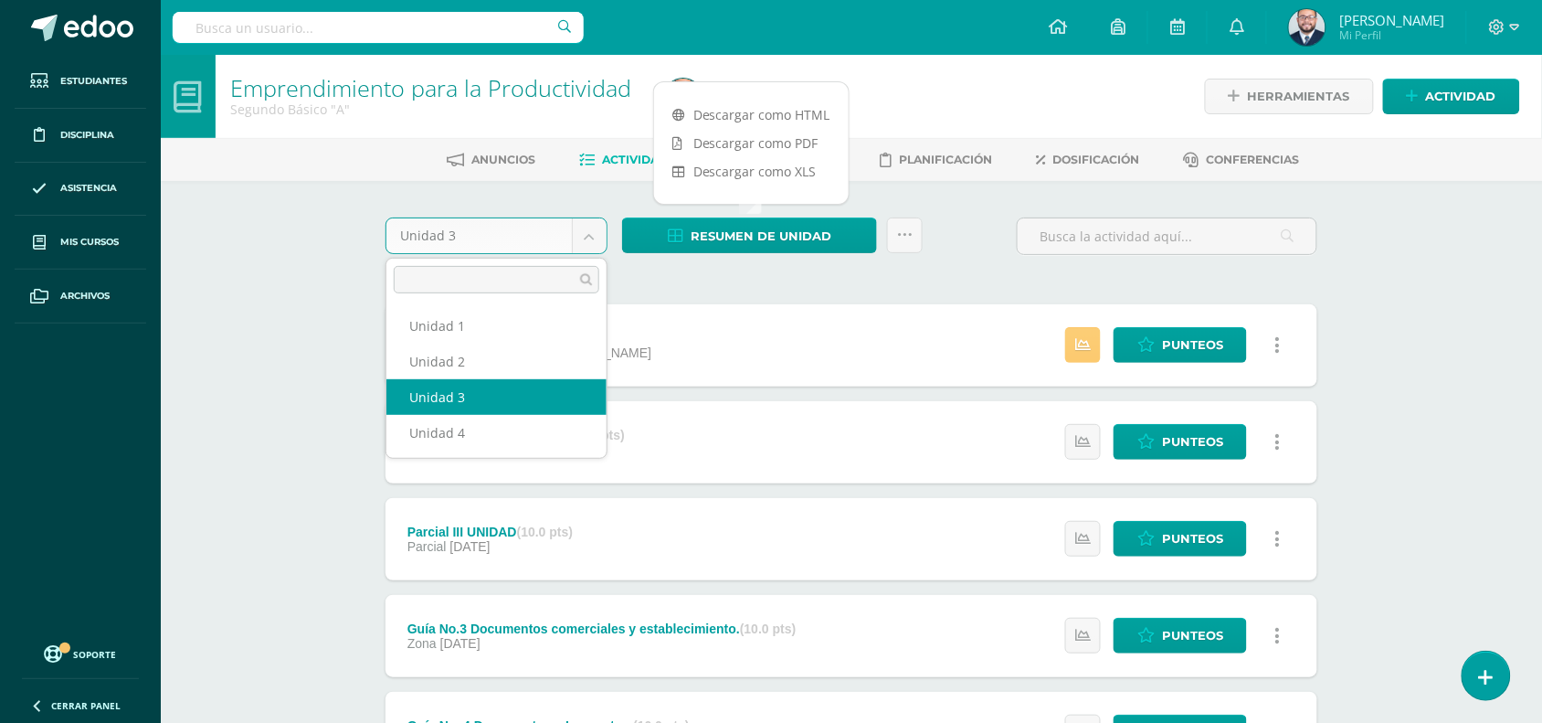
click at [596, 239] on body "Estudiantes Disciplina Asistencia Mis cursos Archivos Soporte Ayuda Reportar un…" at bounding box center [771, 544] width 1542 height 1089
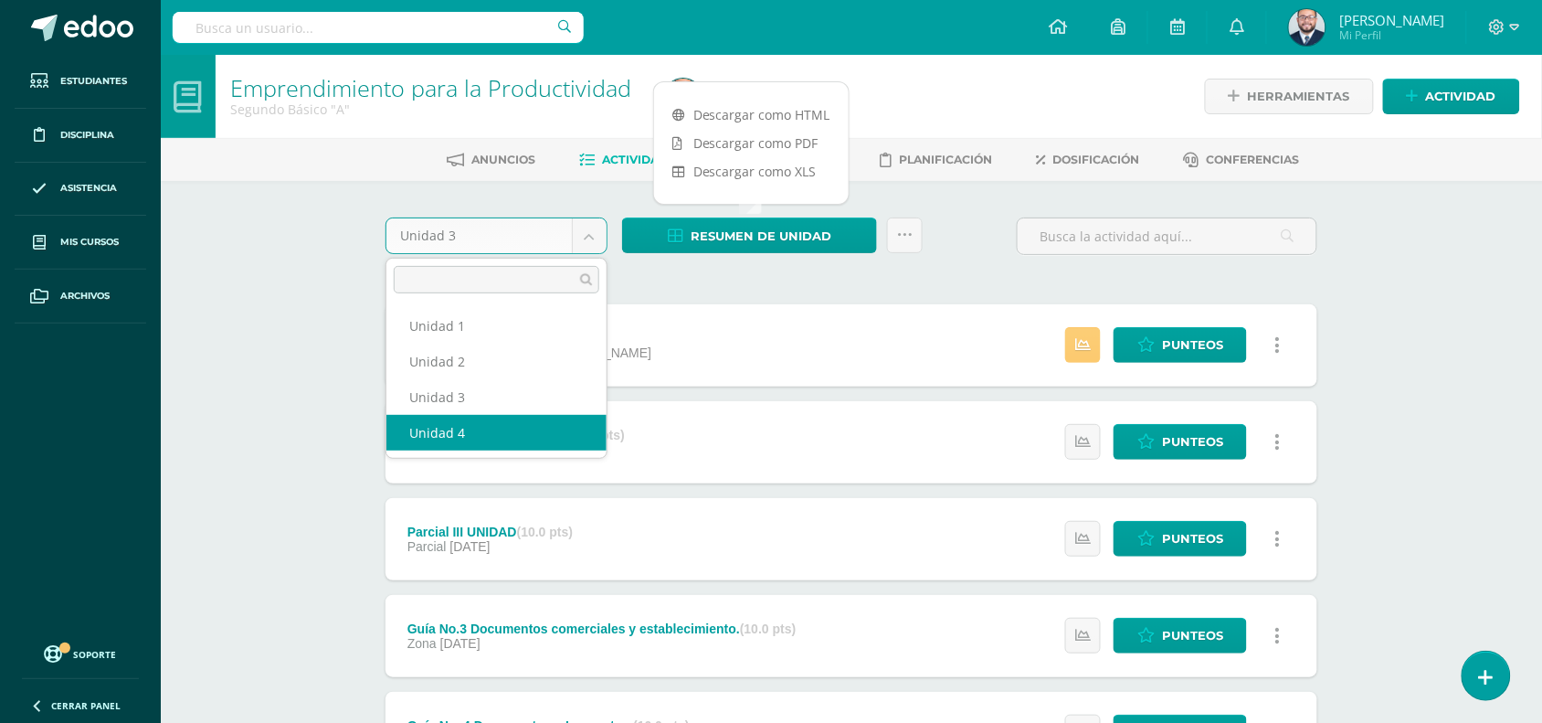
drag, startPoint x: 505, startPoint y: 409, endPoint x: 481, endPoint y: 439, distance: 38.3
select select "Unidad 4"
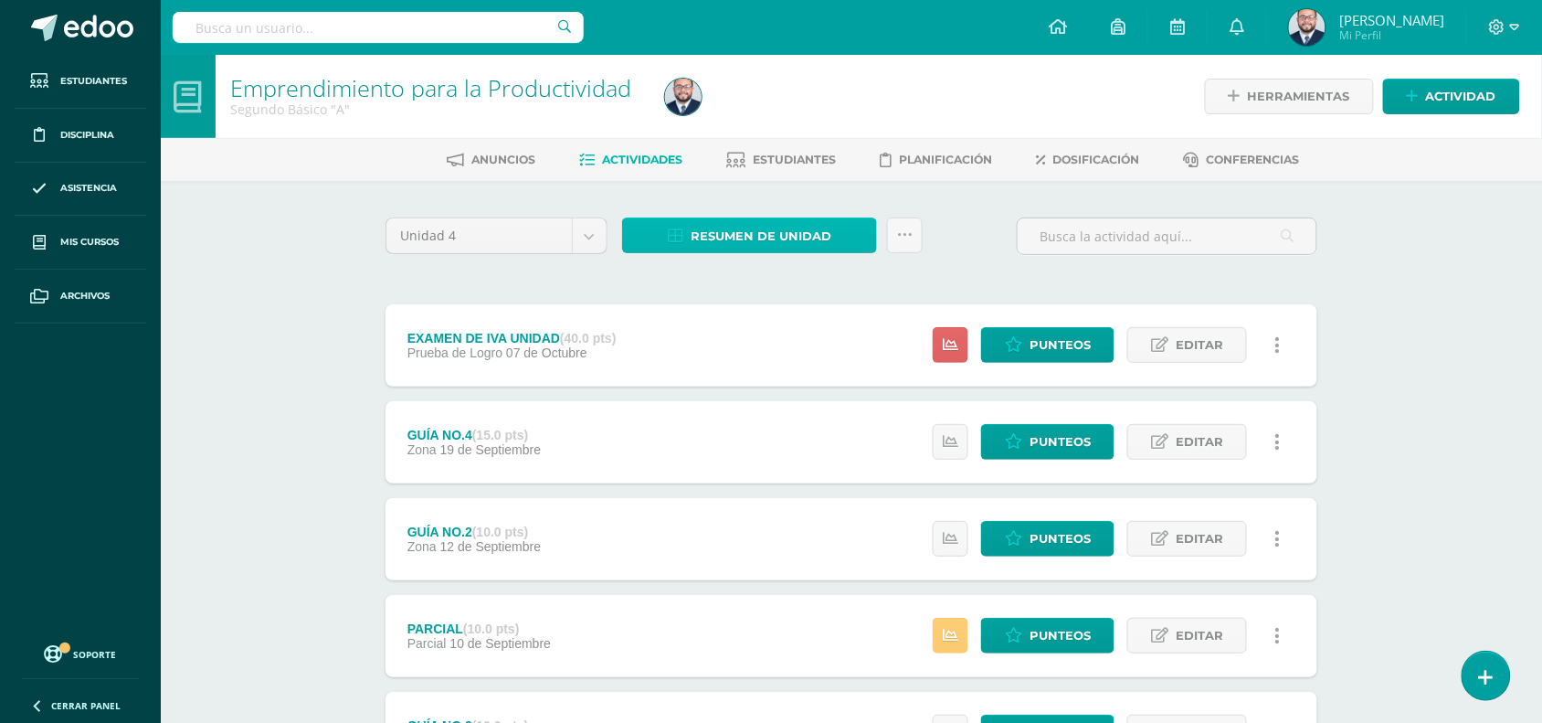
click at [802, 229] on span "Resumen de unidad" at bounding box center [761, 236] width 141 height 34
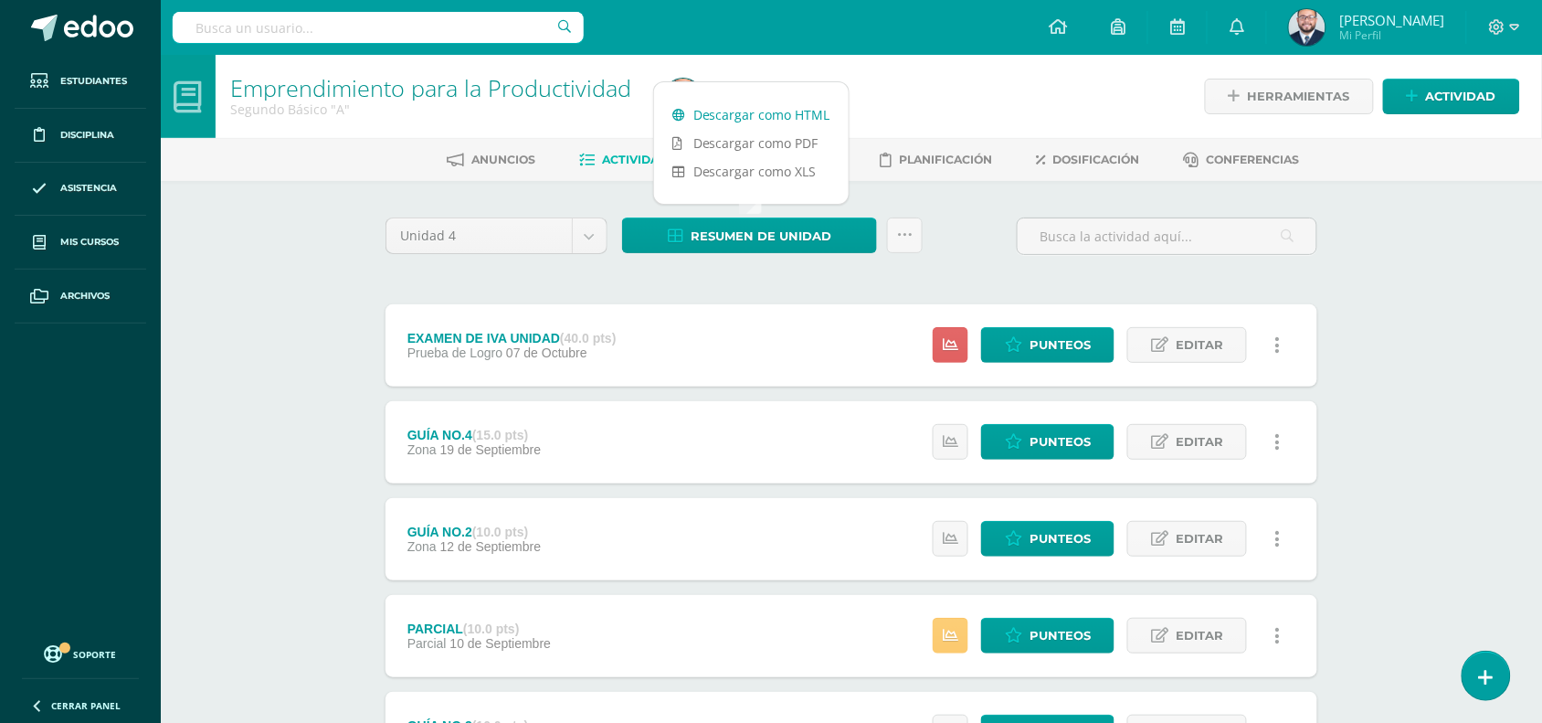
click at [756, 114] on link "Descargar como HTML" at bounding box center [751, 115] width 195 height 28
click at [418, 93] on link "Emprendimiento para la Productividad" at bounding box center [430, 87] width 401 height 31
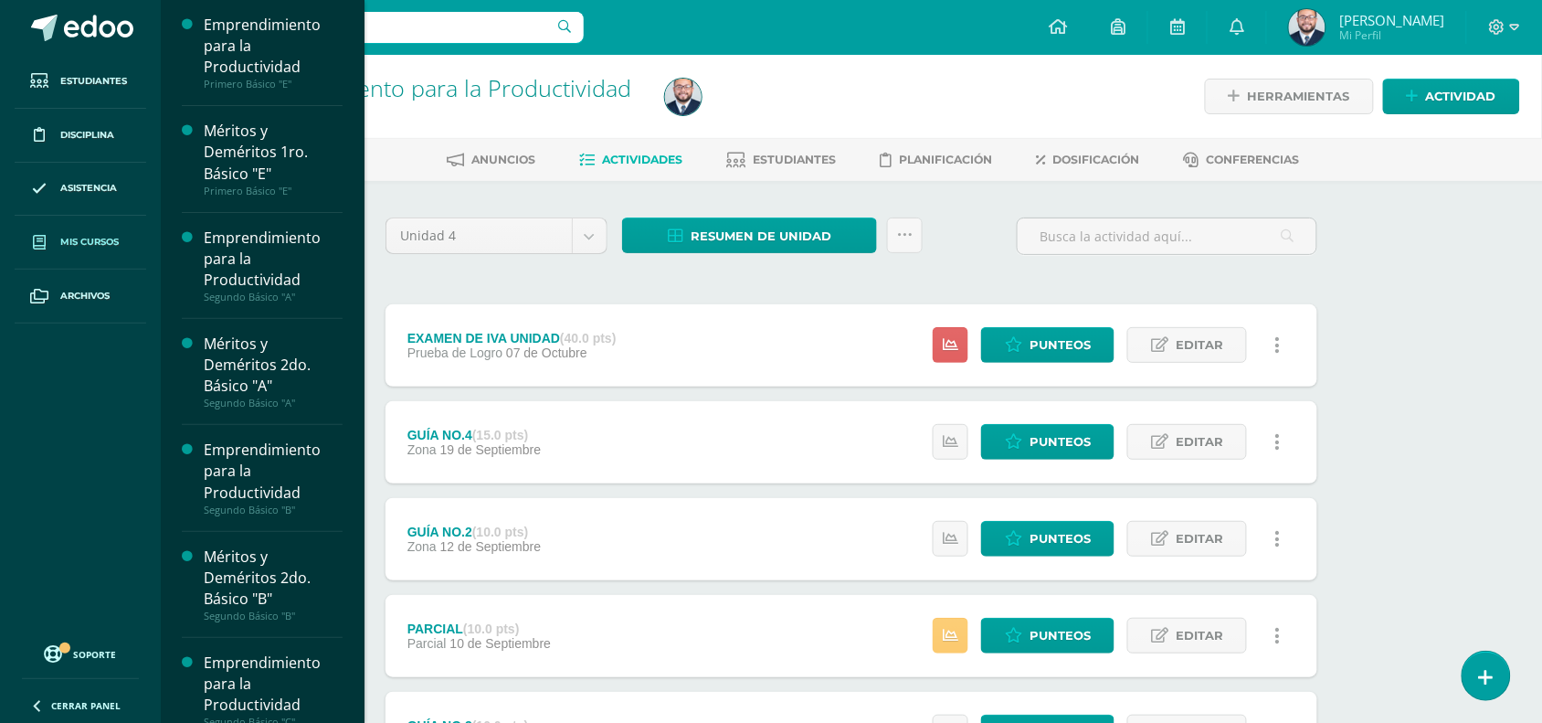
click at [61, 243] on span "Mis cursos" at bounding box center [89, 242] width 58 height 15
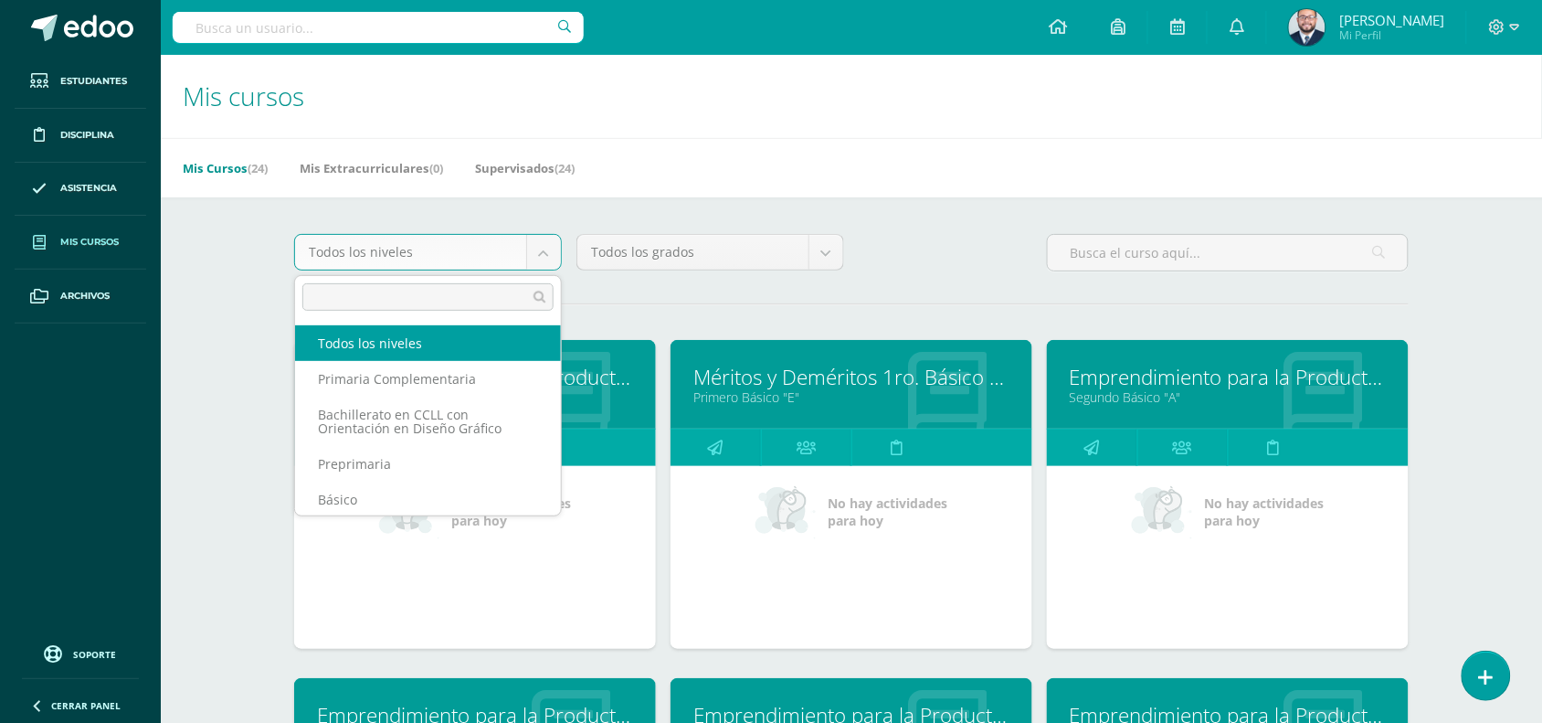
click at [546, 254] on body "Estudiantes Disciplina Asistencia Mis cursos Archivos Soporte Ayuda Reportar un…" at bounding box center [771, 734] width 1542 height 1469
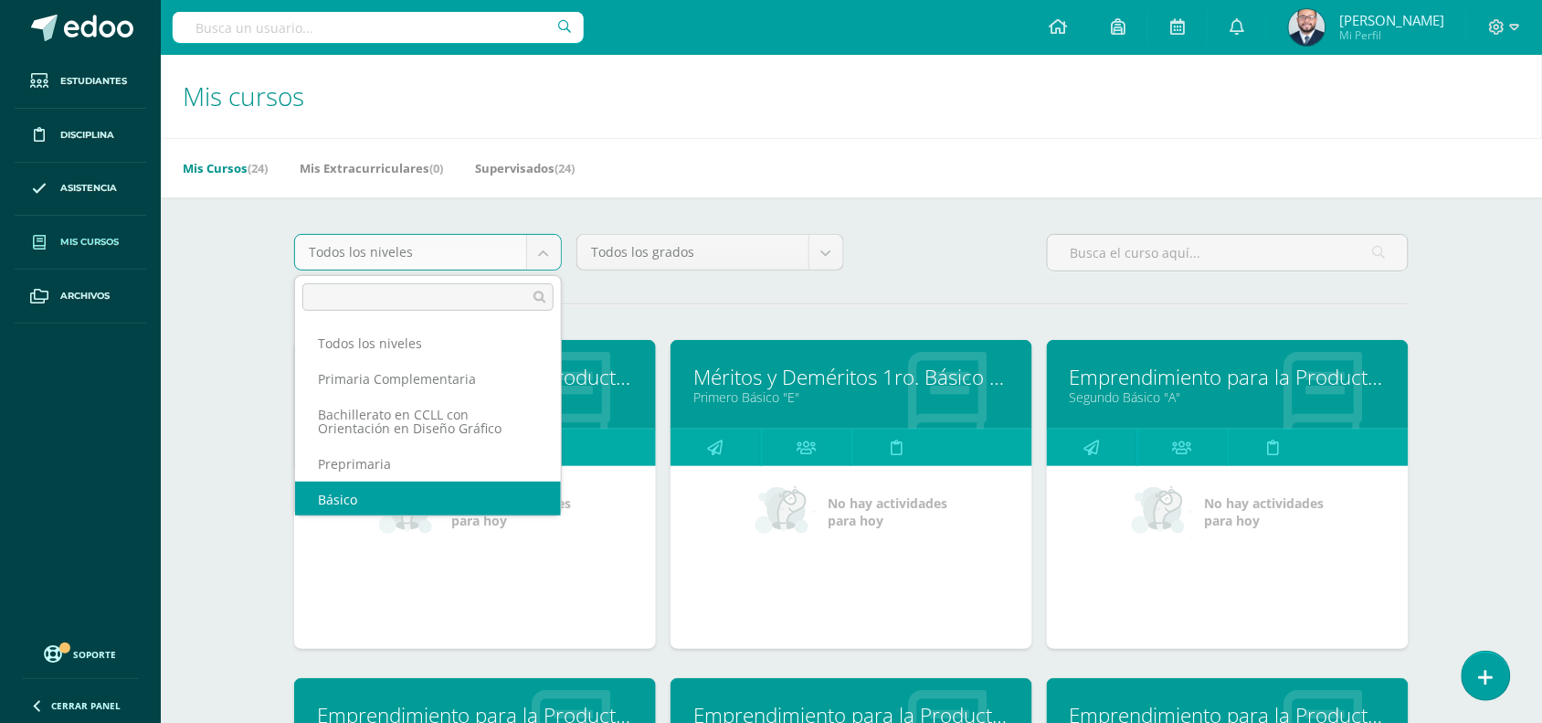
scroll to position [2, 0]
select select "4"
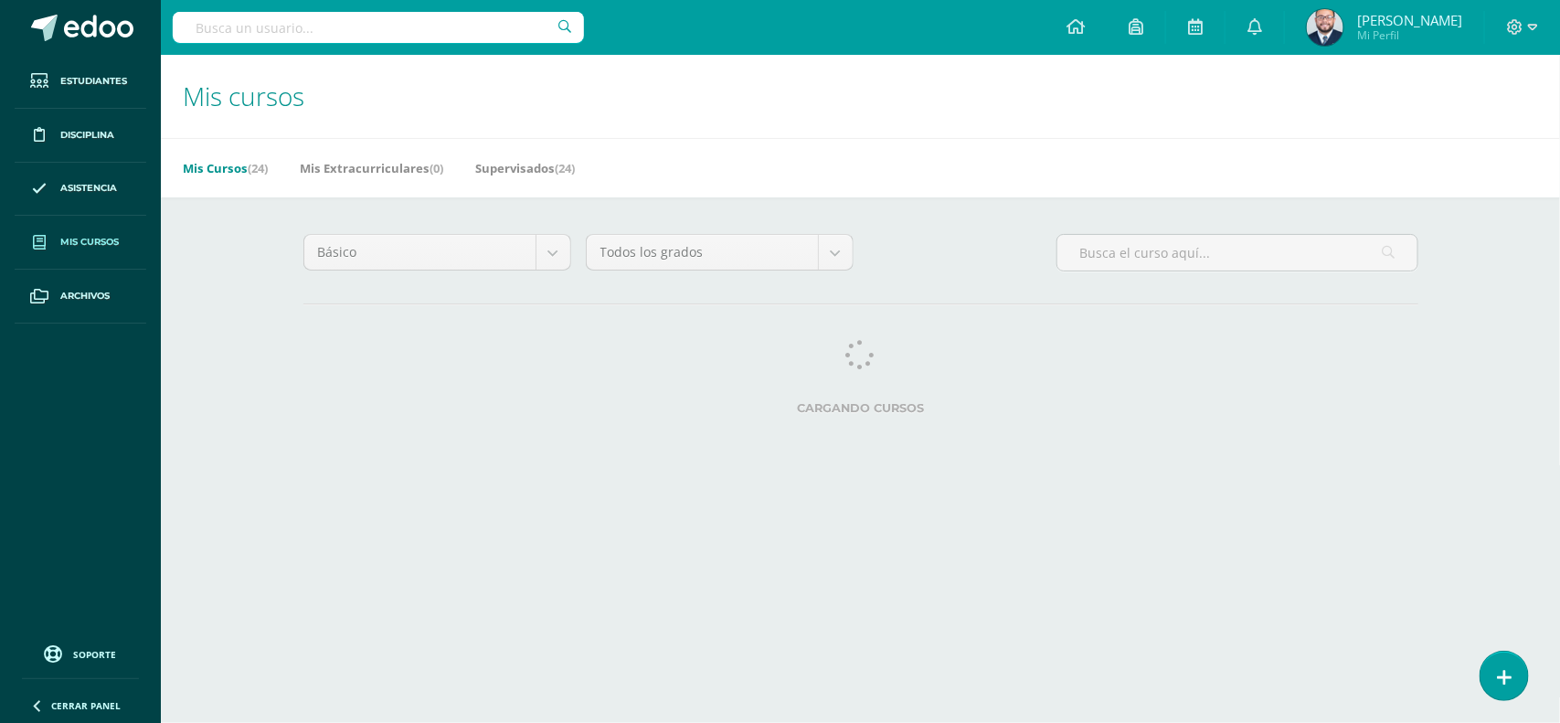
click at [828, 251] on body "Estudiantes Disciplina Asistencia Mis cursos Archivos Soporte Ayuda Reportar un…" at bounding box center [780, 229] width 1560 height 459
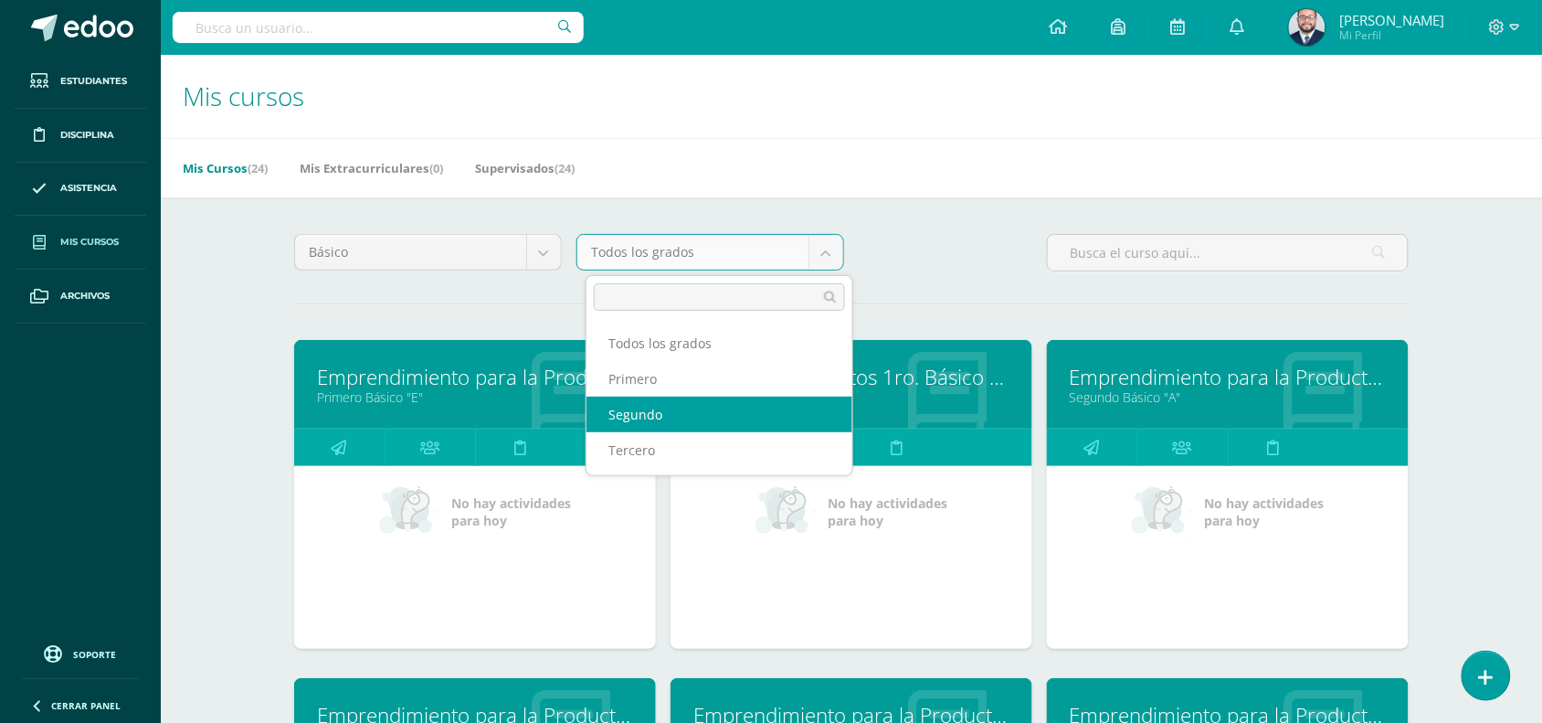
select select "11"
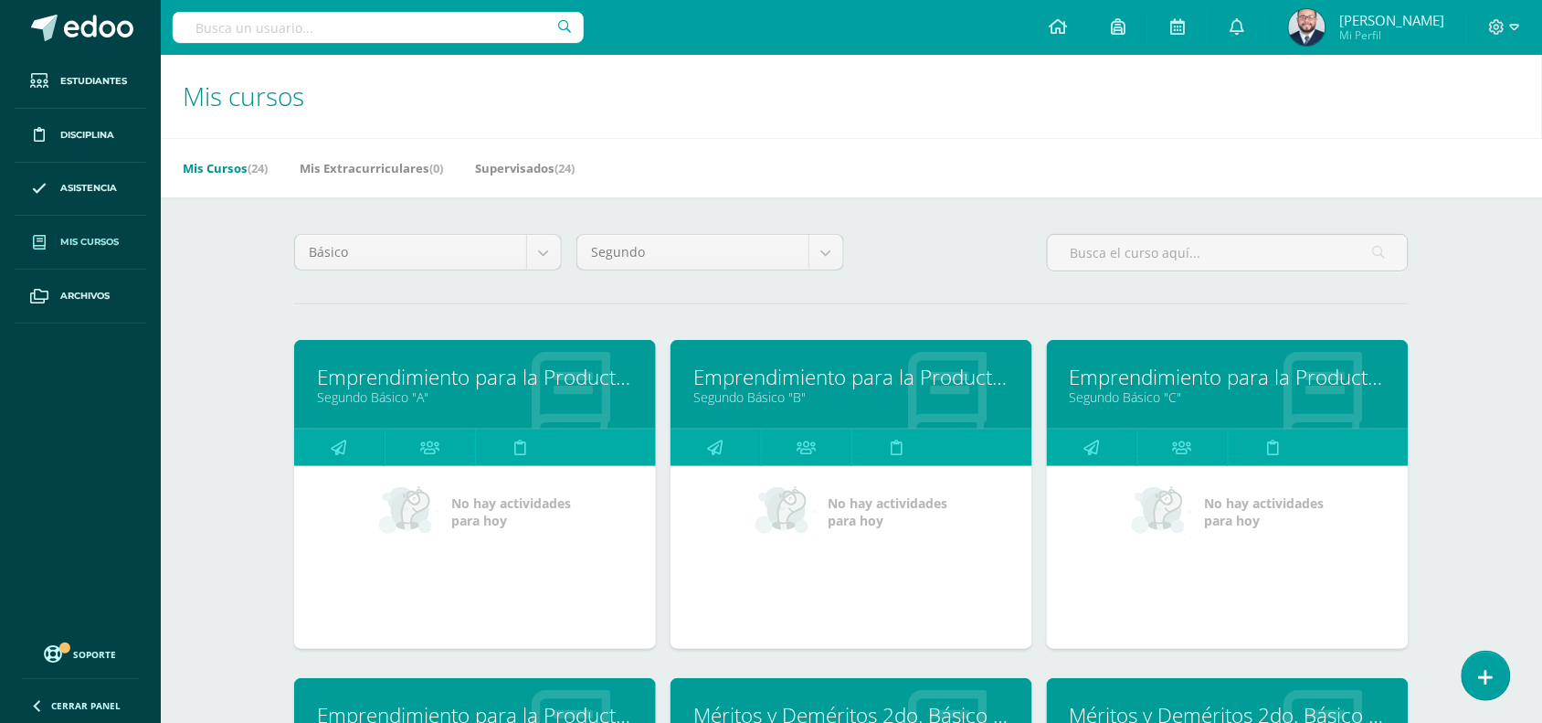
drag, startPoint x: 691, startPoint y: 427, endPoint x: 778, endPoint y: 128, distance: 311.2
click at [778, 128] on h1 "Mis cursos" at bounding box center [852, 96] width 1338 height 83
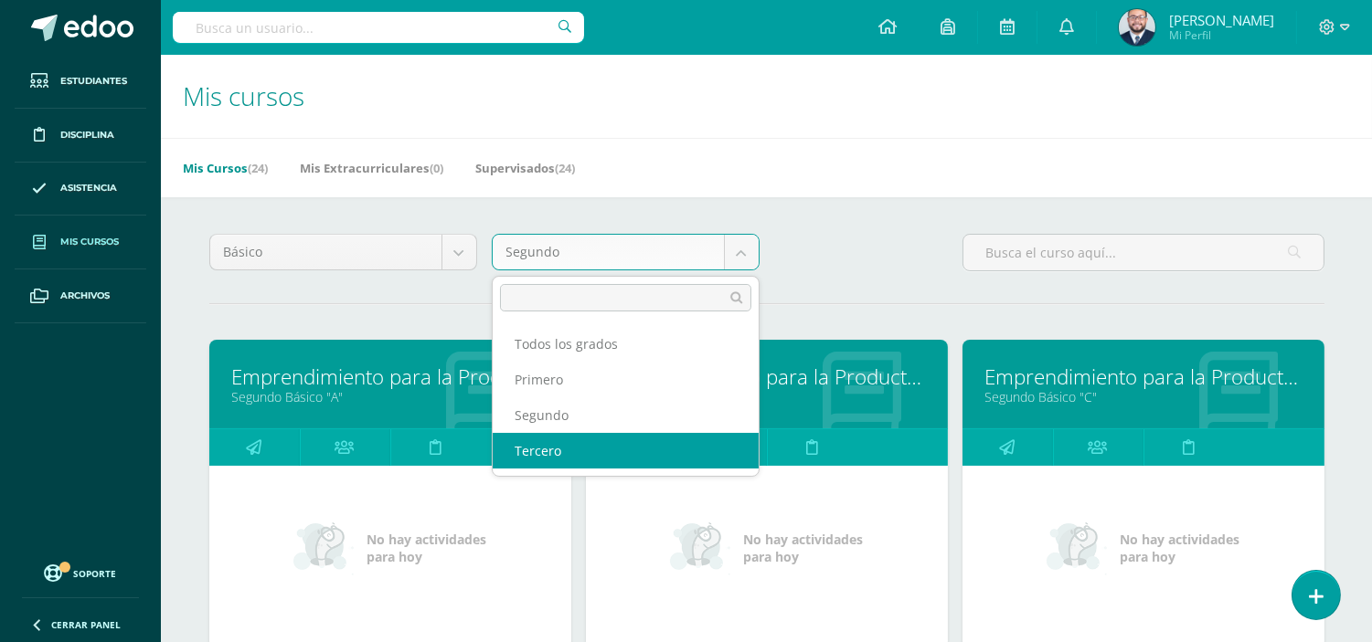
select select "12"
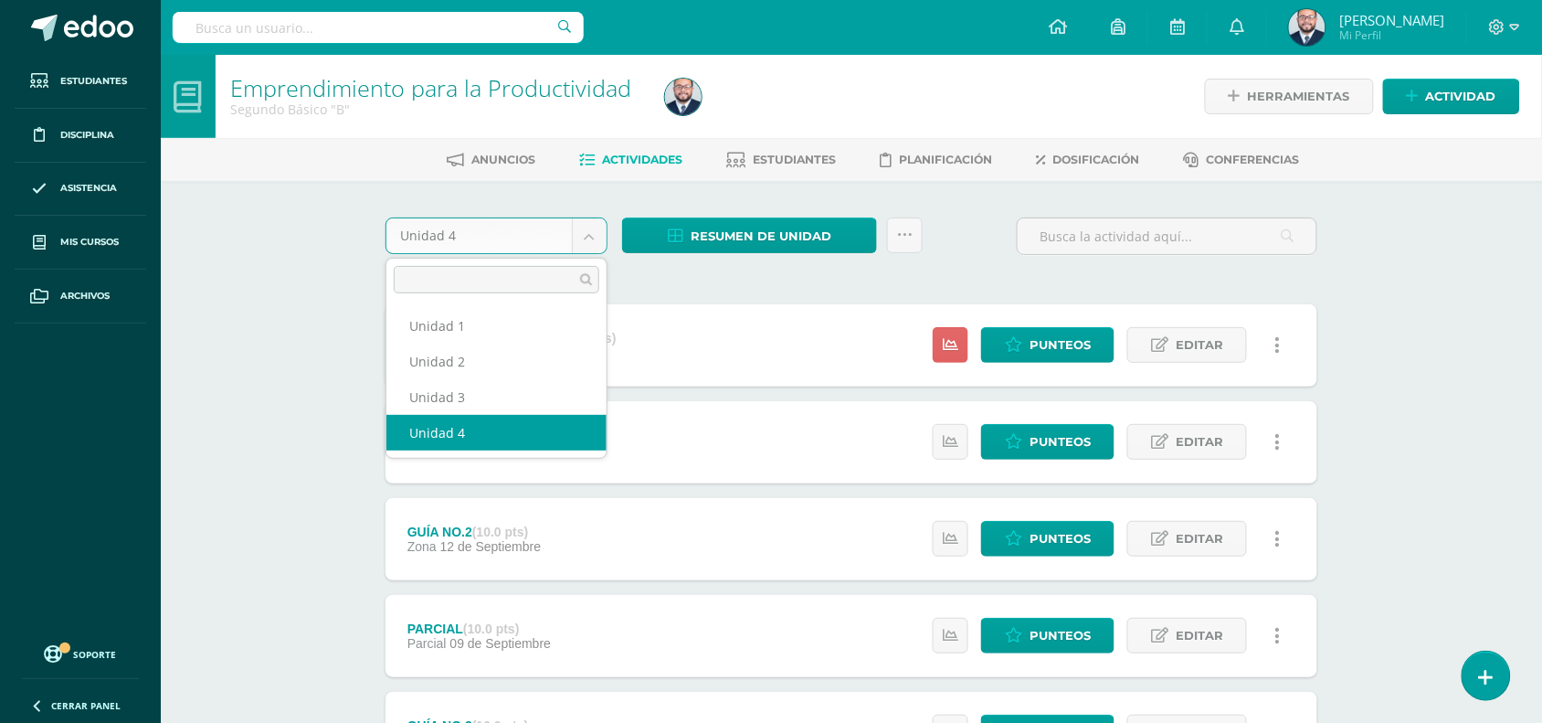
click at [589, 242] on body "Estudiantes Disciplina Asistencia Mis cursos Archivos Soporte Ayuda Reportar un…" at bounding box center [771, 496] width 1542 height 992
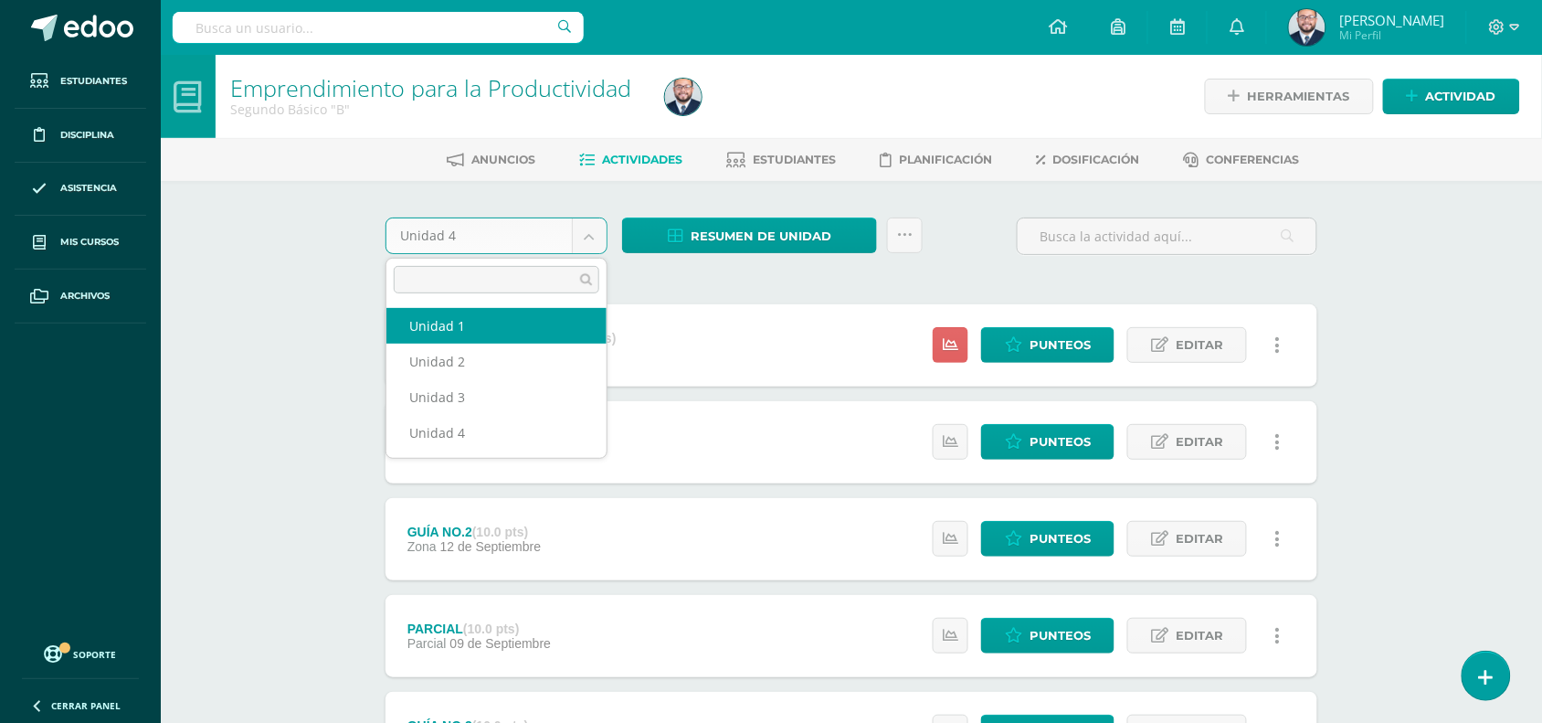
select select "Unidad 1"
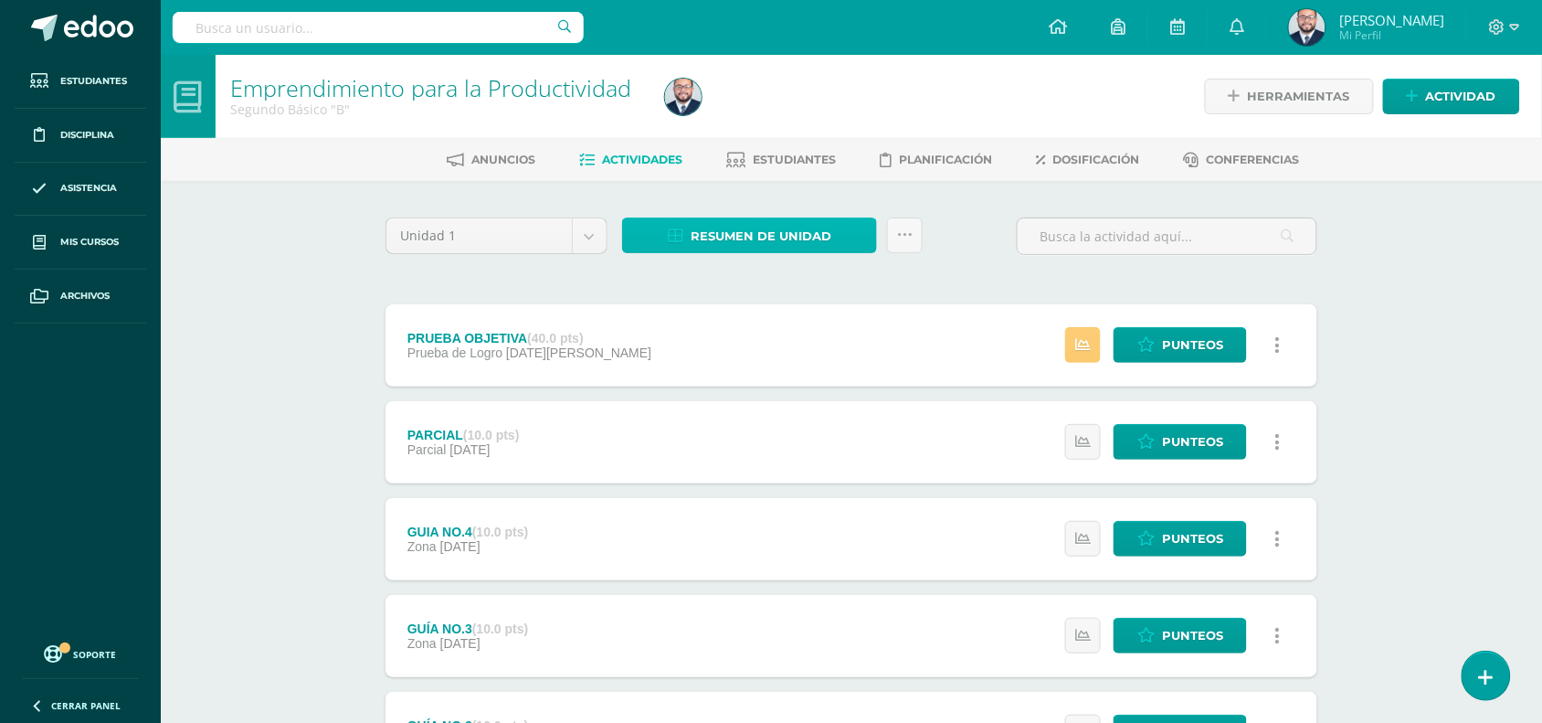
click at [733, 229] on span "Resumen de unidad" at bounding box center [761, 236] width 141 height 34
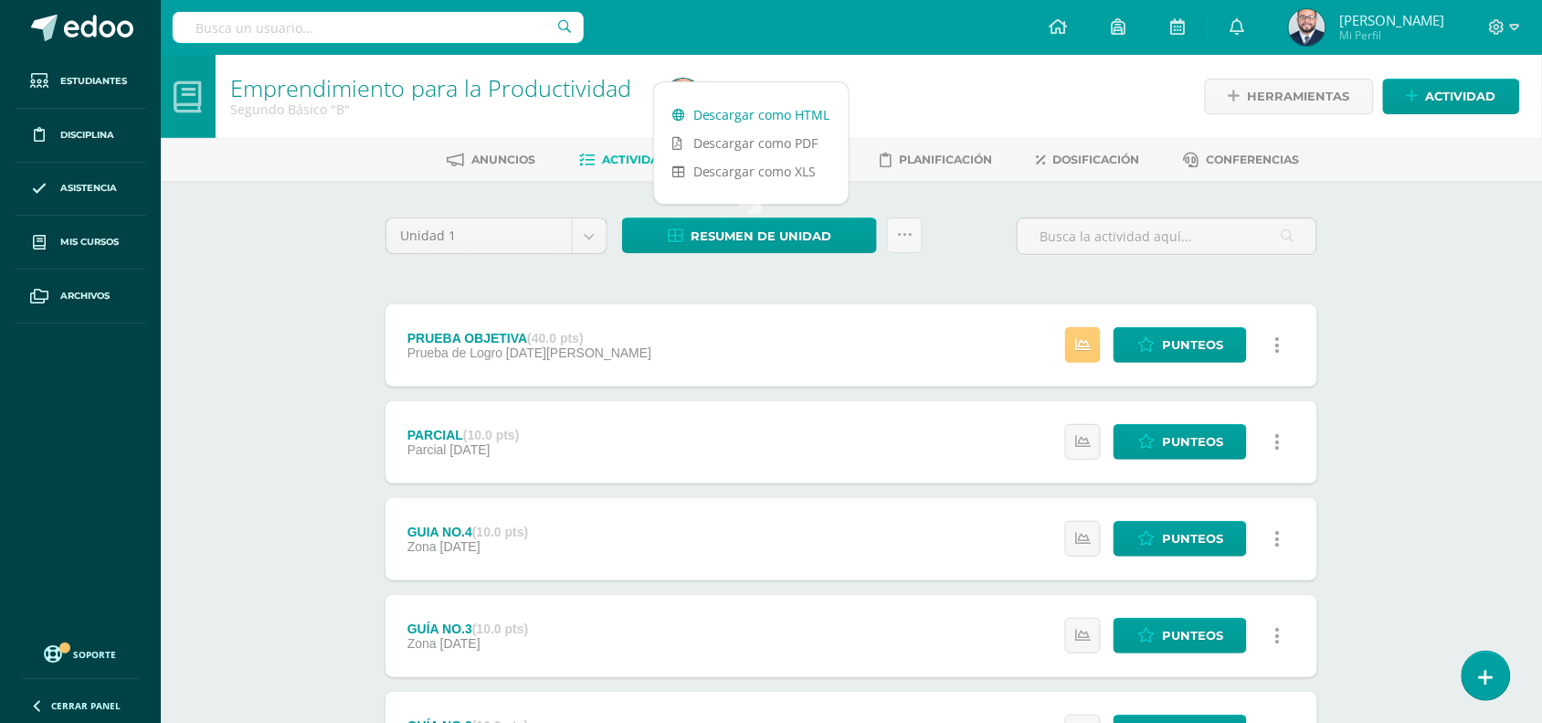
click at [787, 114] on link "Descargar como HTML" at bounding box center [751, 115] width 195 height 28
click at [597, 238] on body "Estudiantes Disciplina Asistencia Mis cursos Archivos Soporte Ayuda Reportar un…" at bounding box center [771, 496] width 1542 height 992
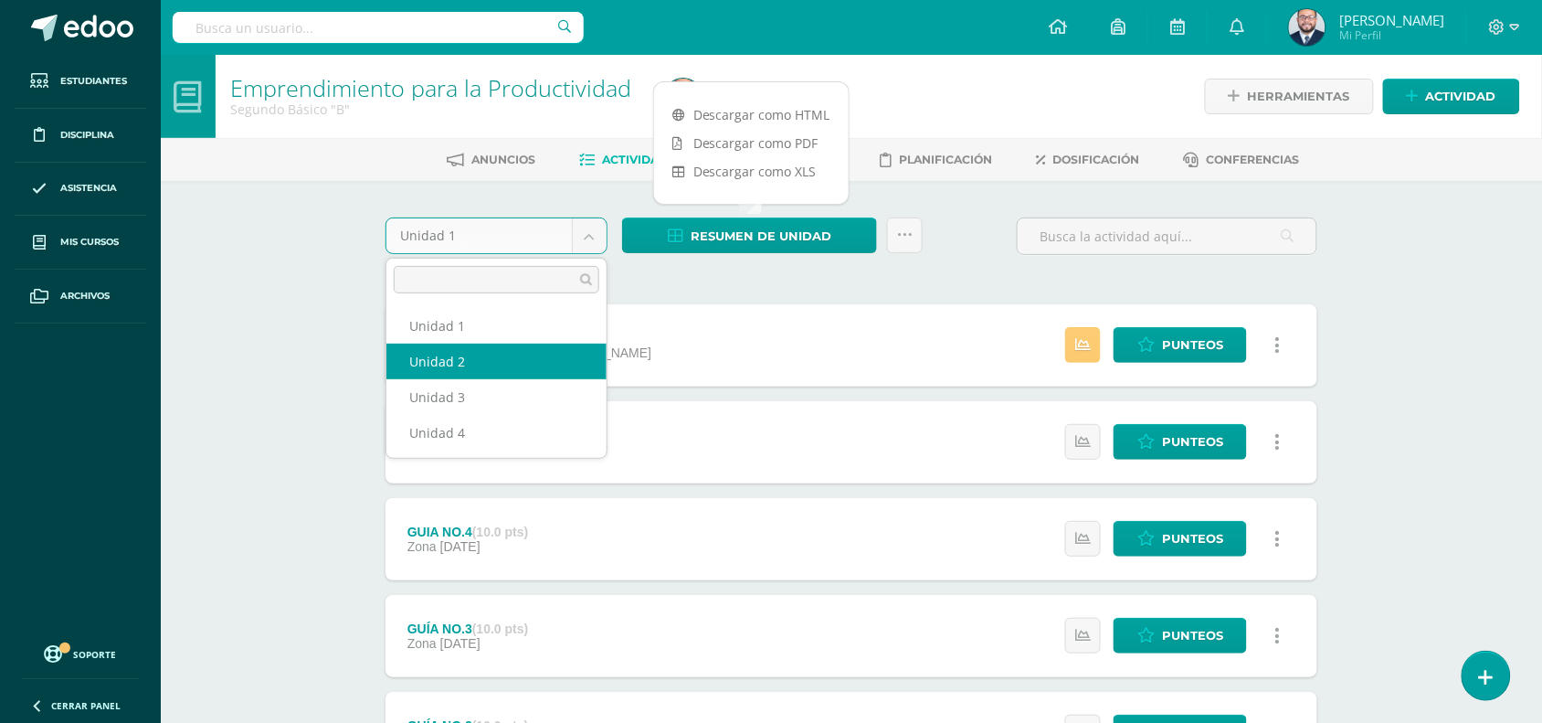
select select "Unidad 2"
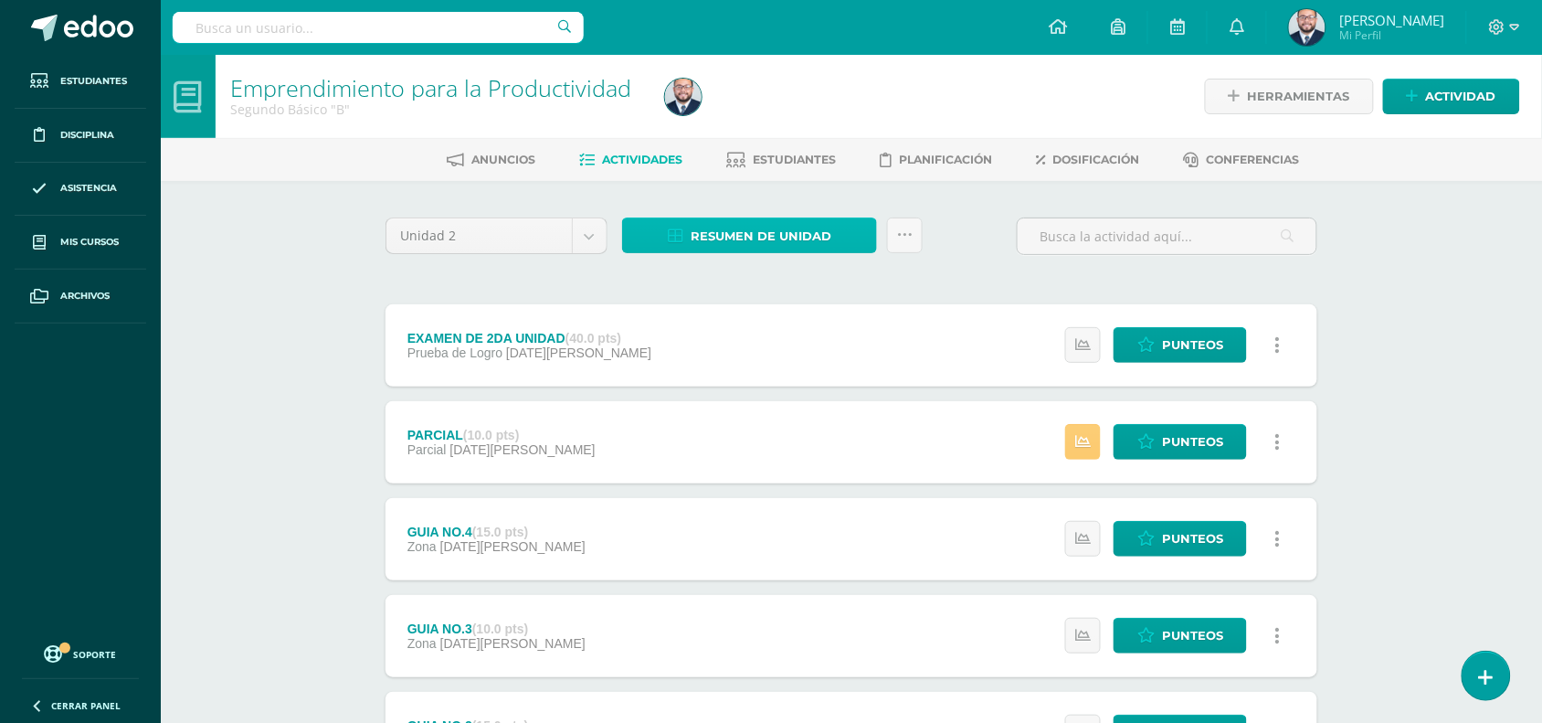
click at [825, 239] on span "Resumen de unidad" at bounding box center [761, 236] width 141 height 34
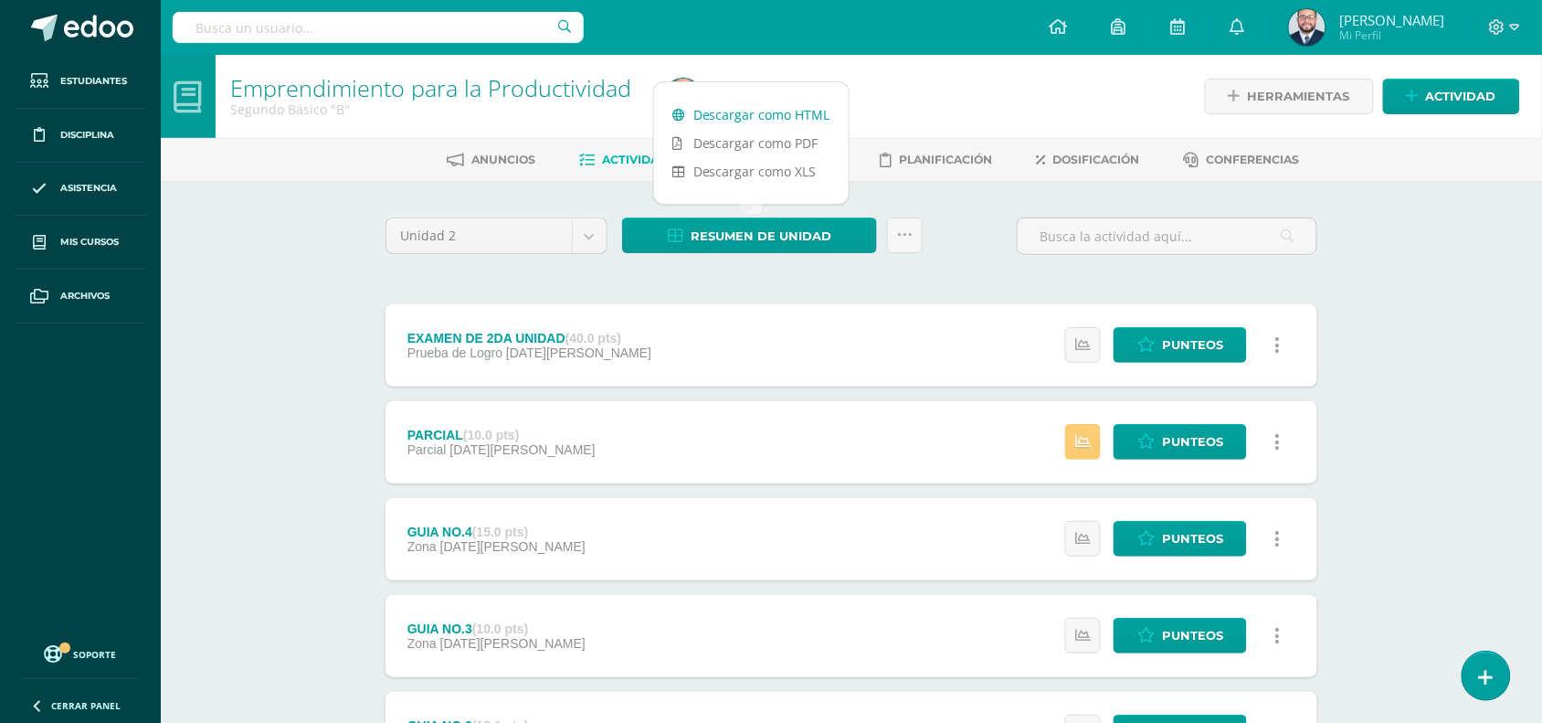
click at [760, 111] on link "Descargar como HTML" at bounding box center [751, 115] width 195 height 28
click at [590, 239] on body "Estudiantes Disciplina Asistencia Mis cursos Archivos Soporte Ayuda Reportar un…" at bounding box center [771, 496] width 1542 height 992
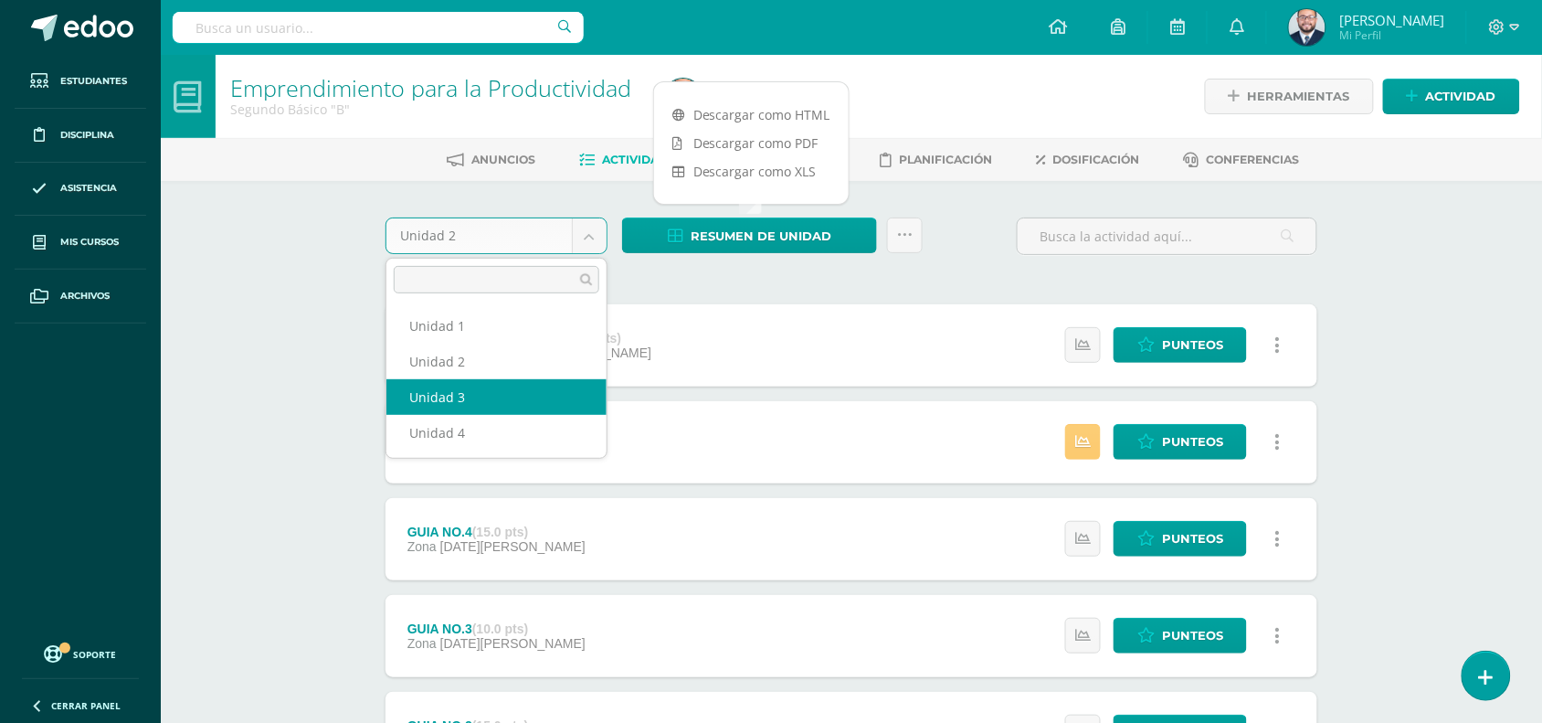
select select "Unidad 3"
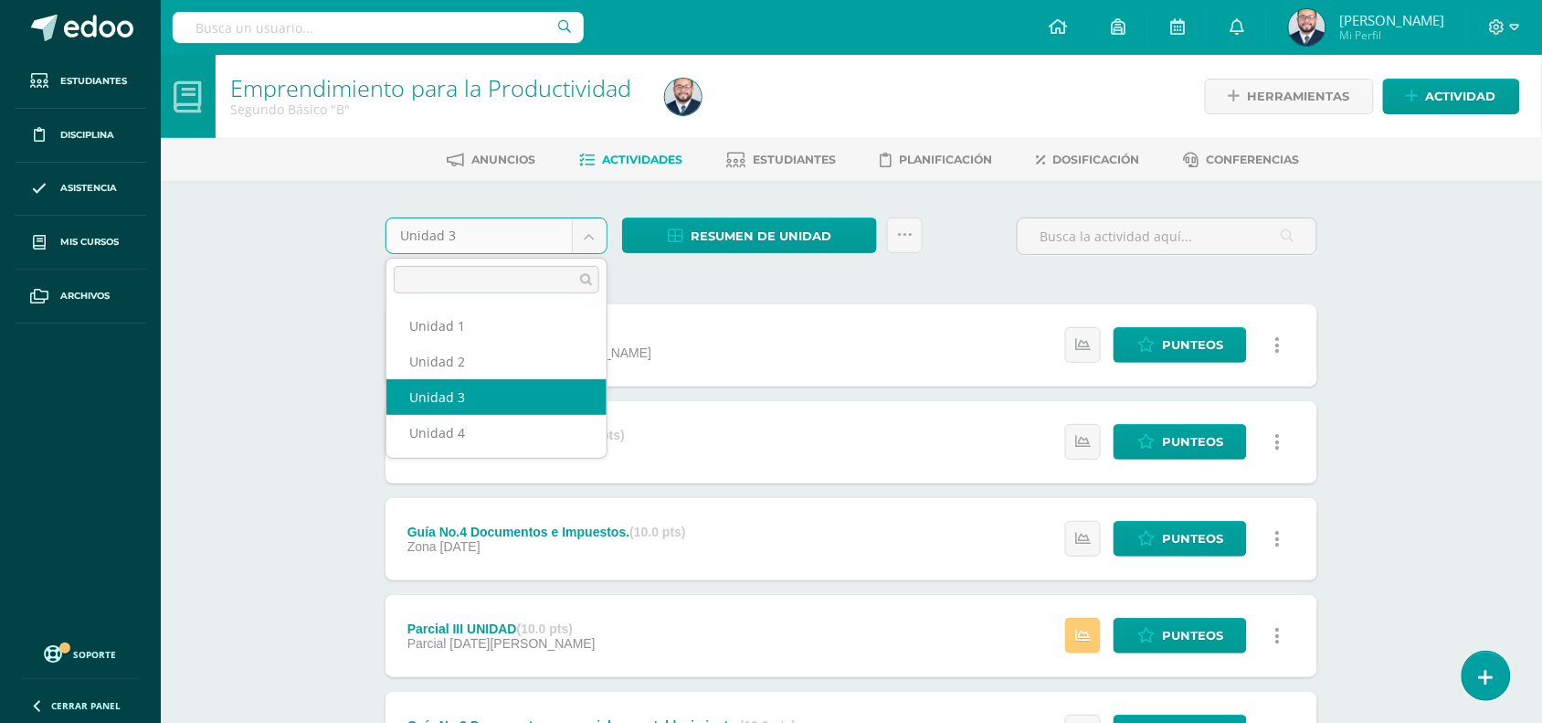
click at [595, 236] on body "Estudiantes Disciplina Asistencia Mis cursos Archivos Soporte Ayuda Reportar un…" at bounding box center [771, 544] width 1542 height 1089
click at [690, 295] on body "Estudiantes Disciplina Asistencia Mis cursos Archivos Soporte Ayuda Reportar un…" at bounding box center [771, 544] width 1542 height 1089
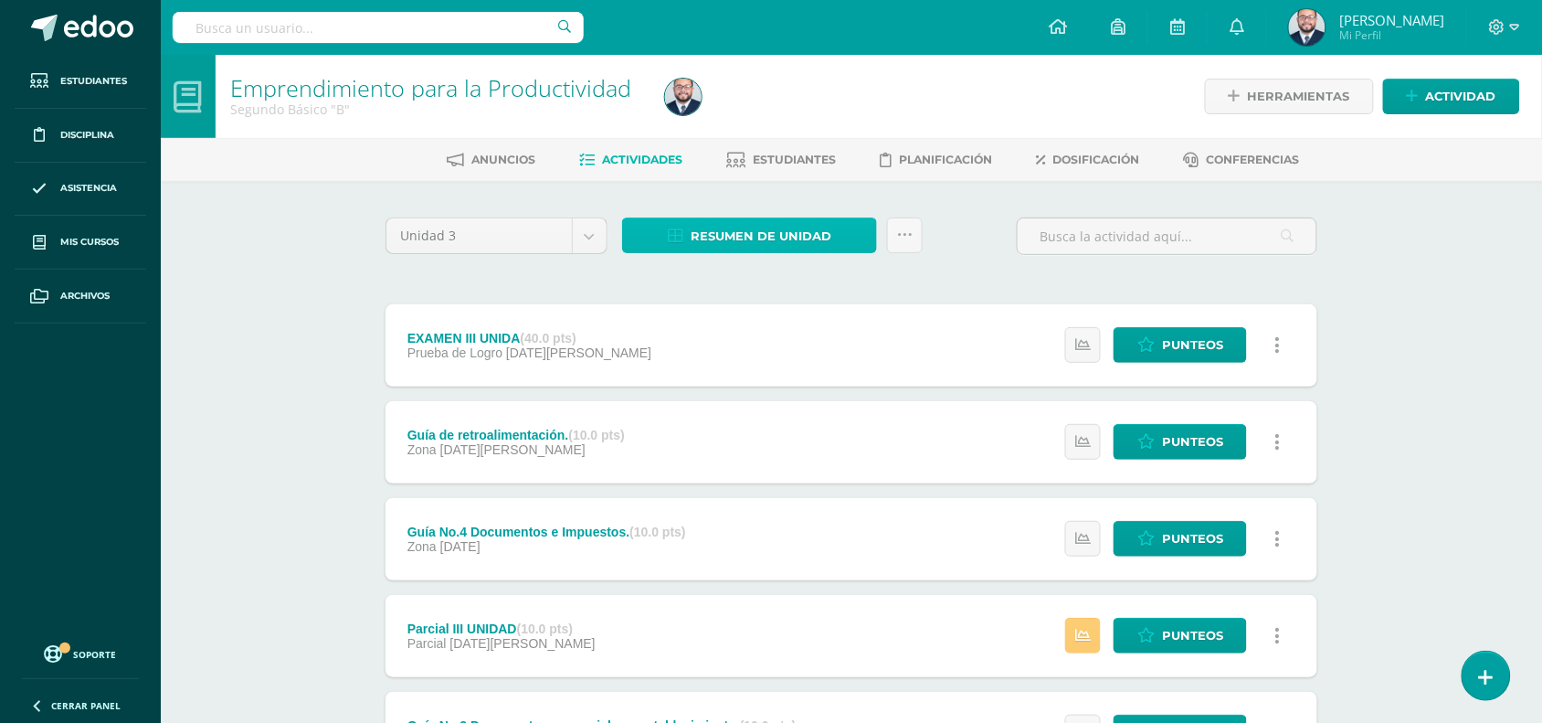
click at [733, 234] on span "Resumen de unidad" at bounding box center [761, 236] width 141 height 34
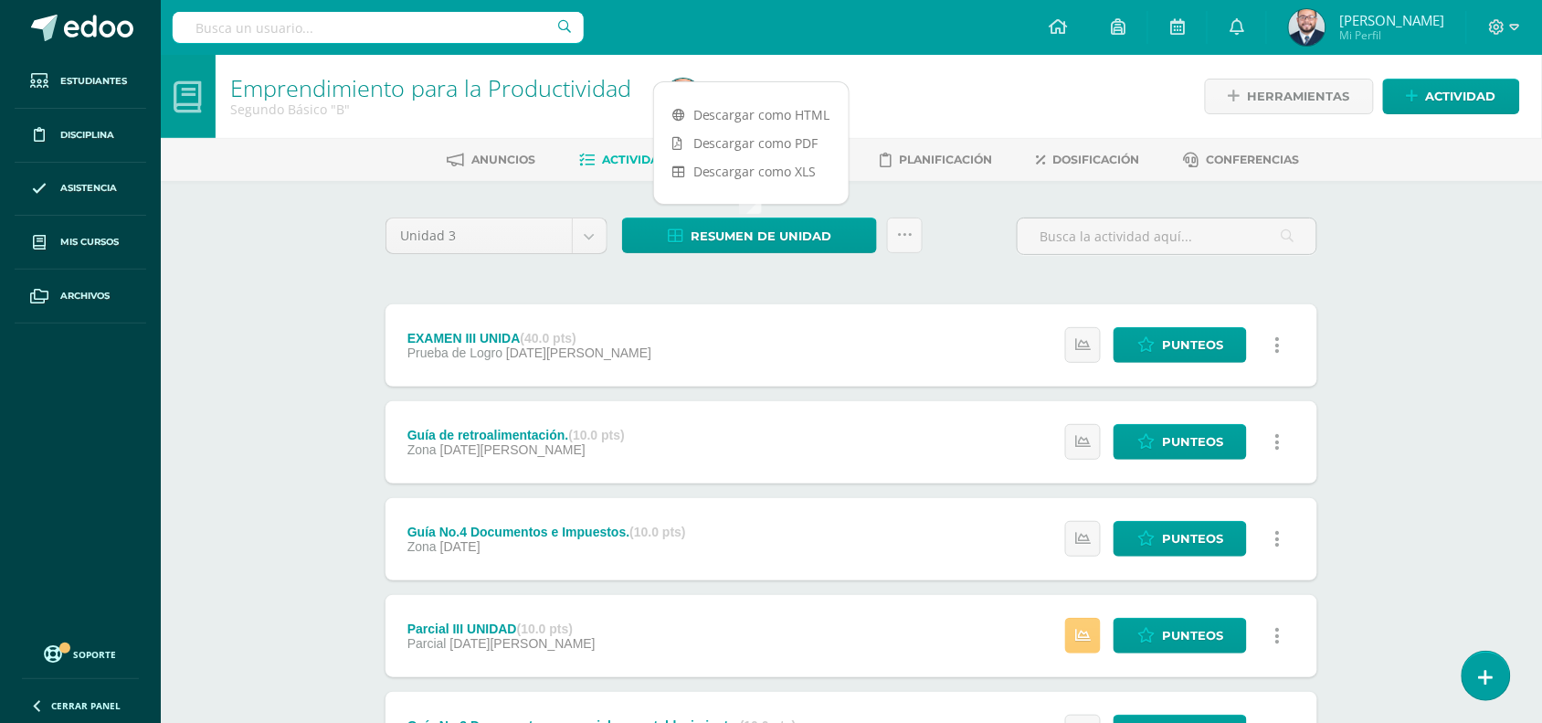
click at [757, 96] on div "Descargar como HTML Descargar como PDF Descargar como XLS" at bounding box center [751, 142] width 196 height 123
click at [760, 117] on link "Descargar como HTML" at bounding box center [751, 115] width 195 height 28
click at [600, 230] on body "Estudiantes Disciplina Asistencia Mis cursos Archivos Soporte Ayuda Reportar un…" at bounding box center [771, 544] width 1542 height 1089
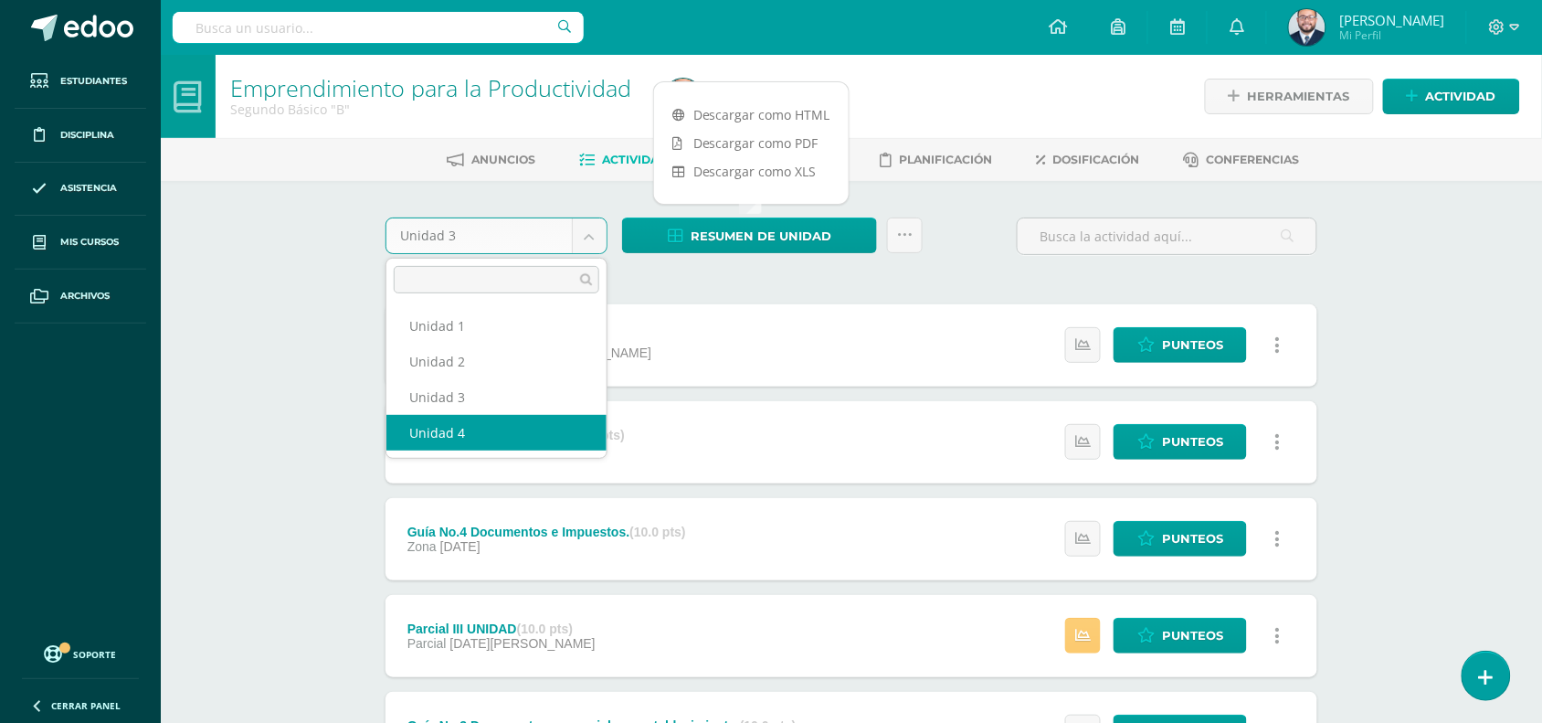
select select "Unidad 4"
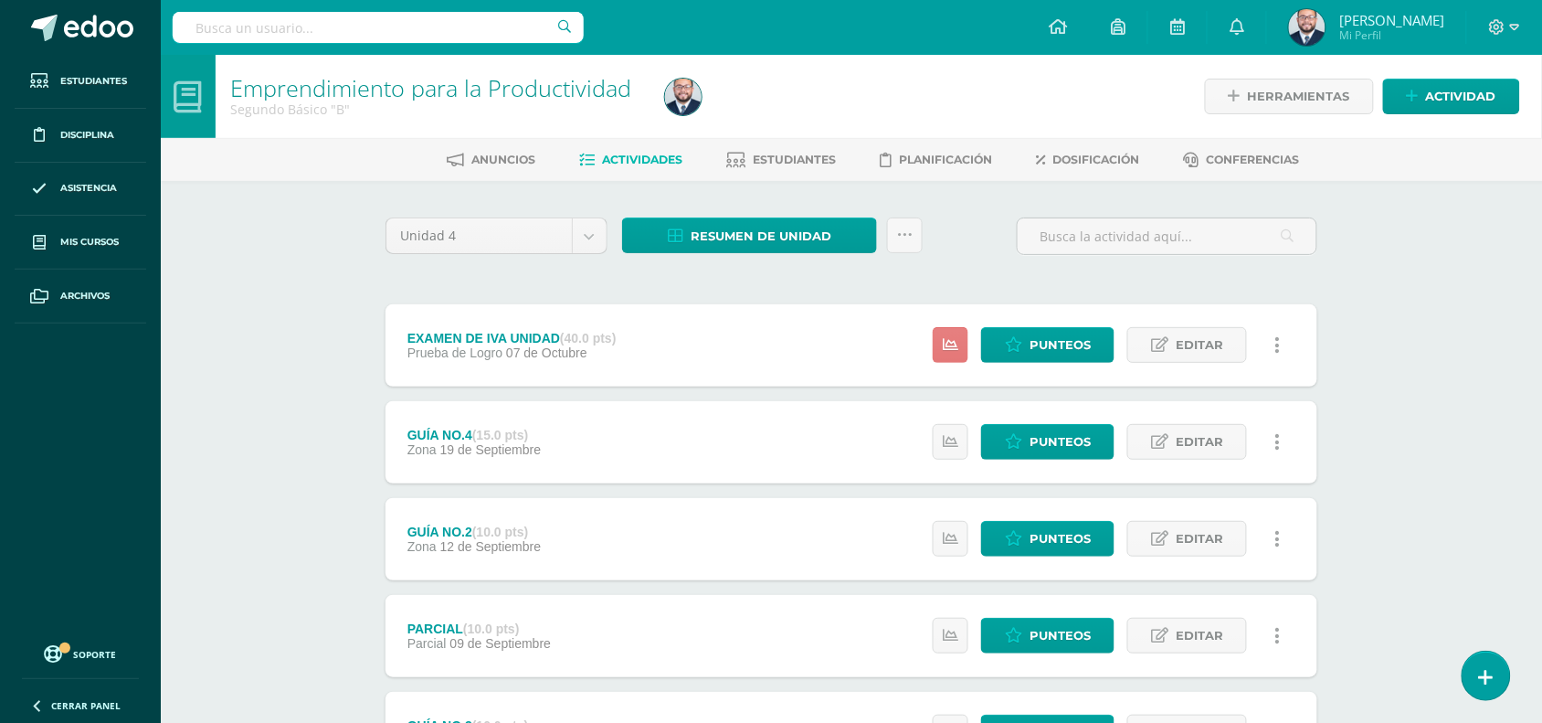
click at [953, 345] on icon at bounding box center [951, 345] width 16 height 16
click at [772, 285] on div "Unidad 4 Unidad 1 Unidad 2 Unidad 3 Unidad 4 Resumen de unidad Descargar como H…" at bounding box center [851, 586] width 947 height 738
click at [1034, 347] on link "Punteos" at bounding box center [1047, 345] width 133 height 36
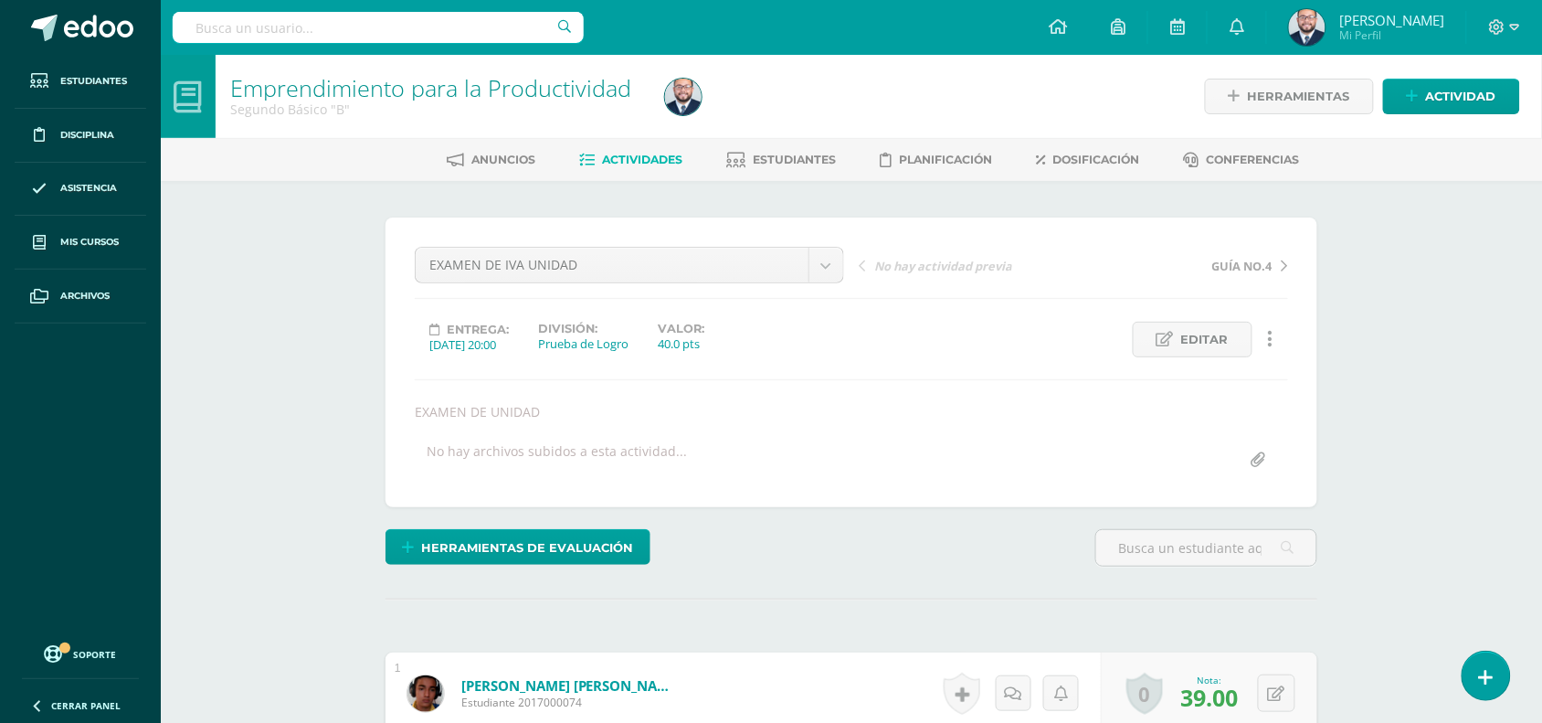
click at [631, 155] on span "Actividades" at bounding box center [643, 160] width 80 height 14
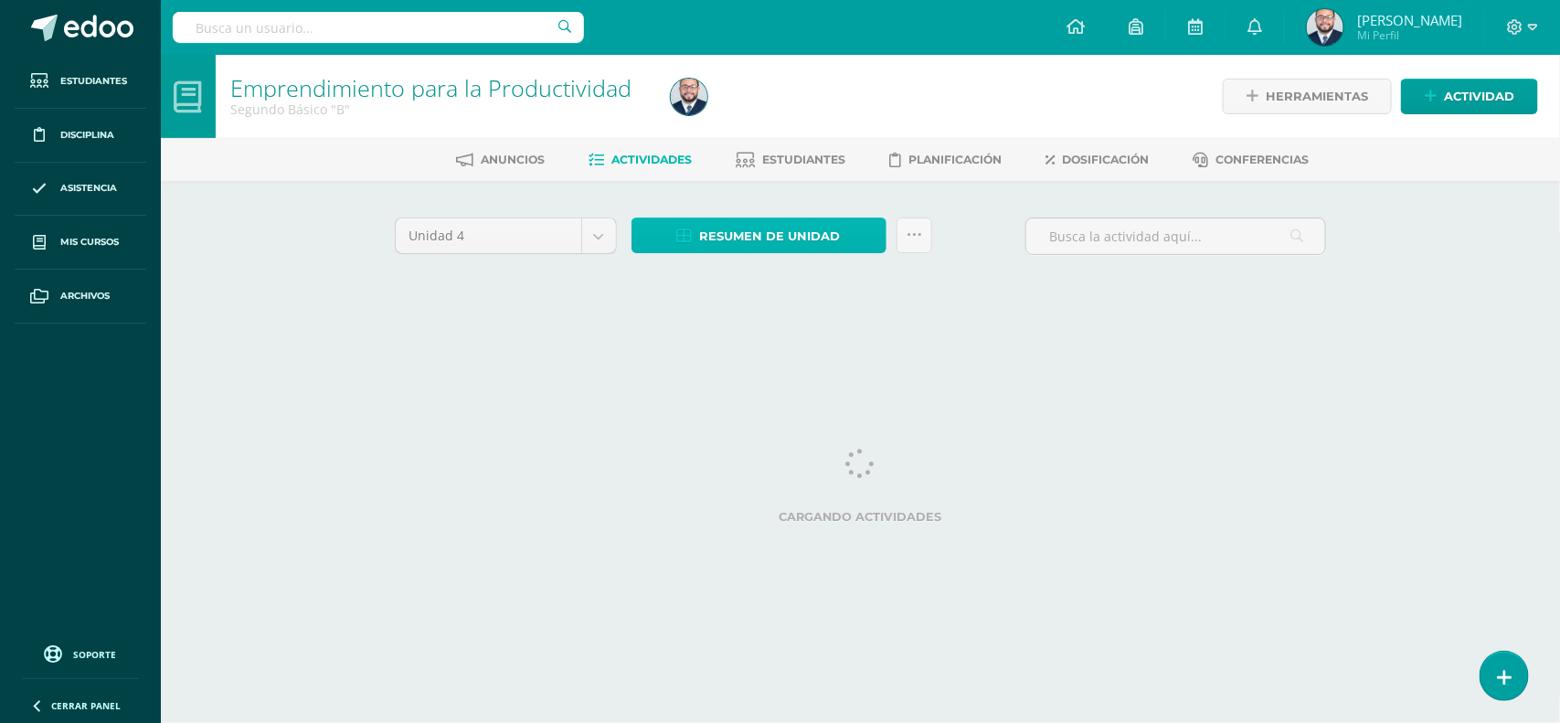
click at [768, 235] on span "Resumen de unidad" at bounding box center [770, 236] width 141 height 34
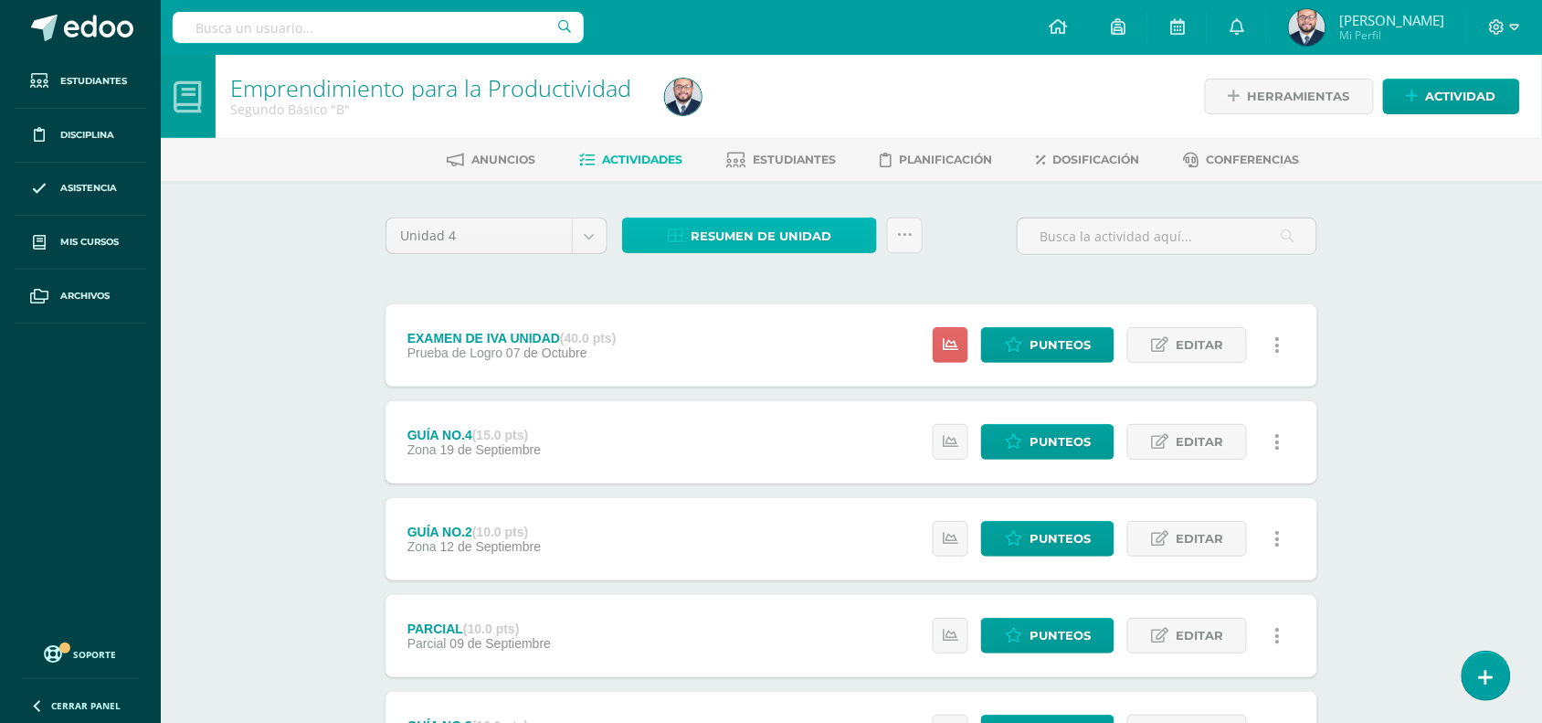
click at [754, 239] on span "Resumen de unidad" at bounding box center [761, 236] width 141 height 34
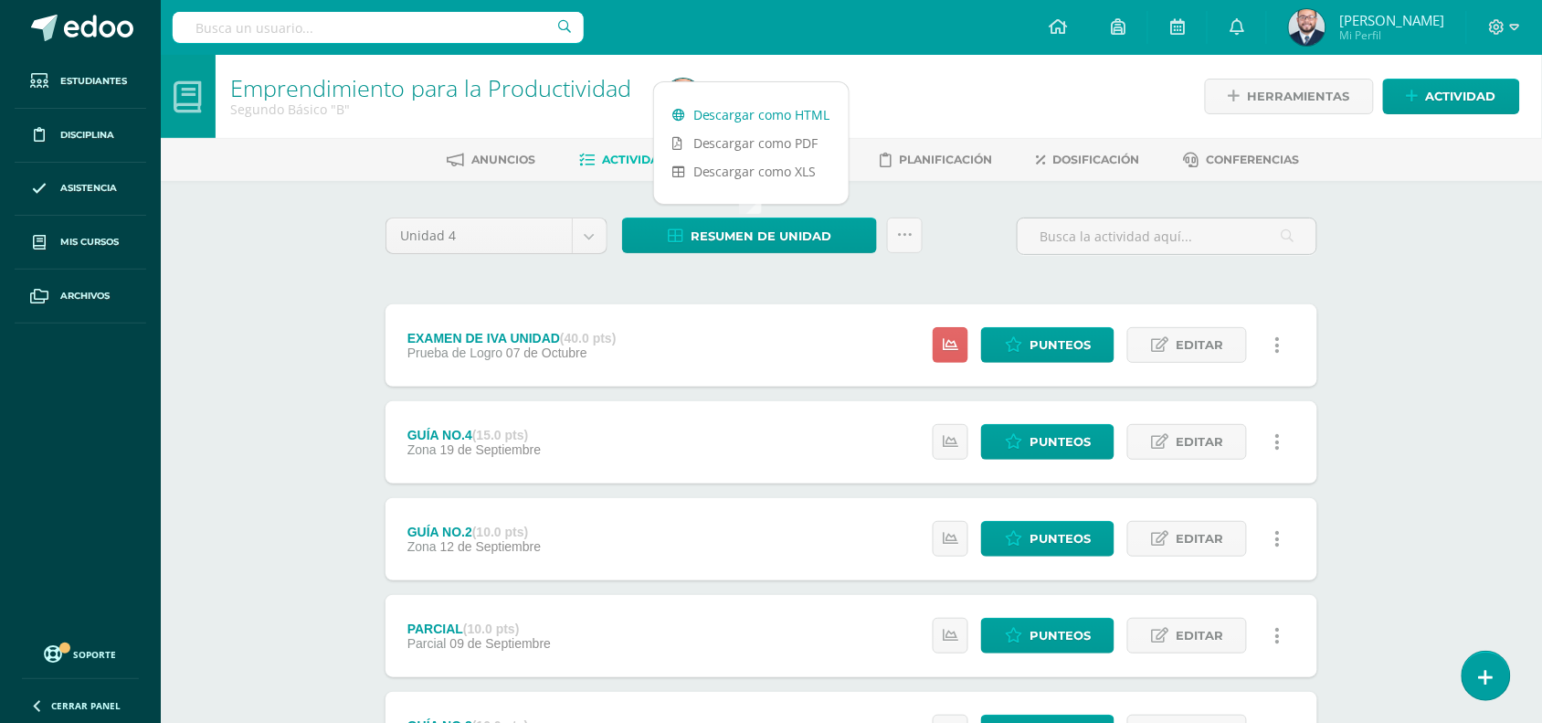
click at [757, 114] on link "Descargar como HTML" at bounding box center [751, 115] width 195 height 28
click at [546, 286] on div "Unidad 4 Unidad 1 Unidad 2 Unidad 3 Unidad 4 Resumen de unidad Subir actividade…" at bounding box center [851, 586] width 947 height 738
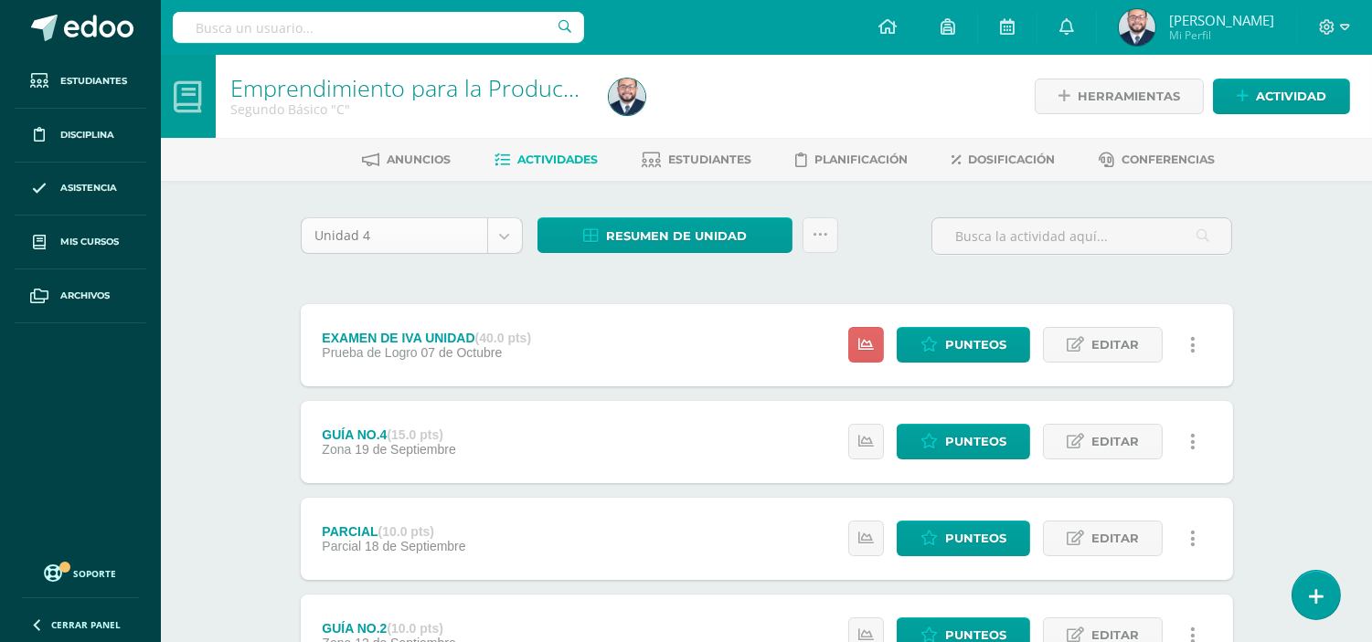
click at [500, 231] on body "Estudiantes Disciplina Asistencia Mis cursos Archivos Soporte Ayuda Reportar un…" at bounding box center [686, 496] width 1372 height 992
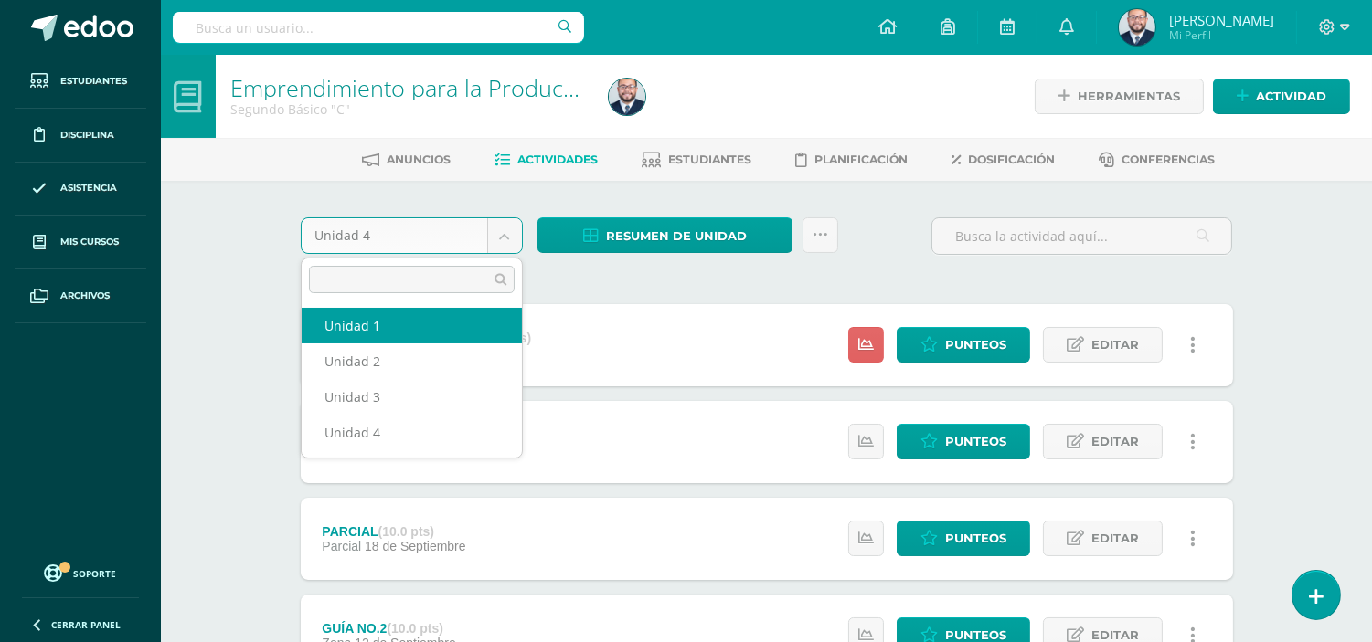
select select "Unidad 1"
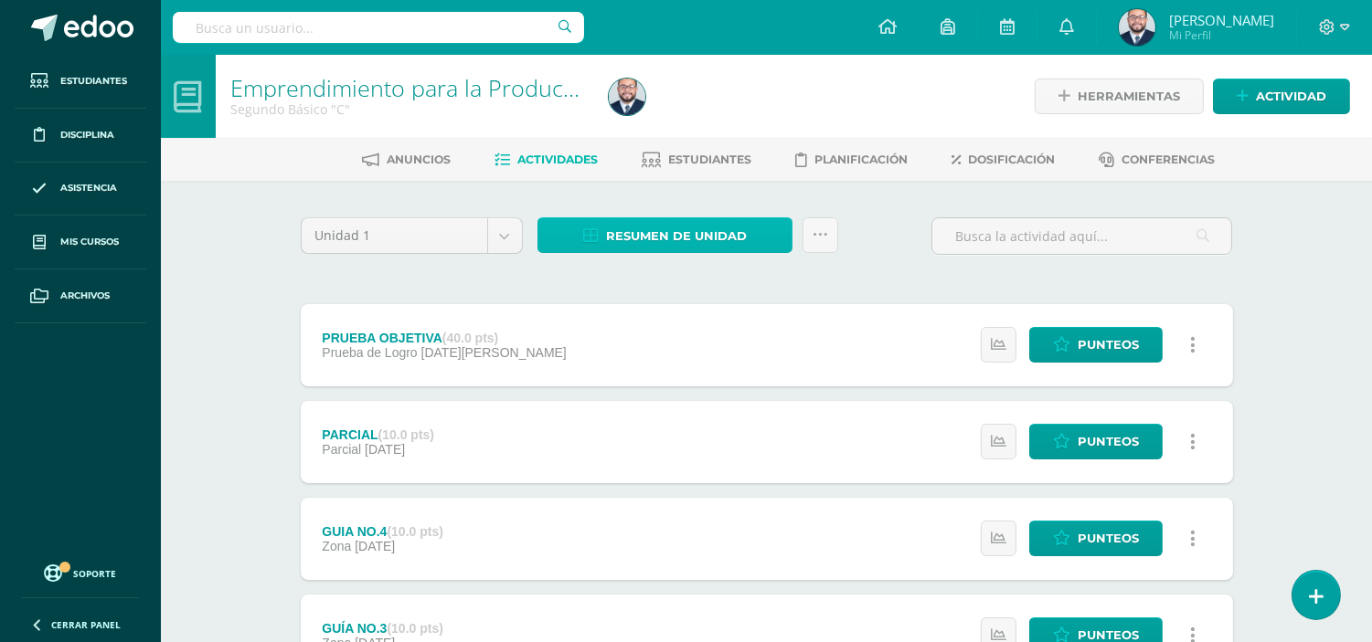
click at [647, 228] on span "Resumen de unidad" at bounding box center [676, 236] width 141 height 34
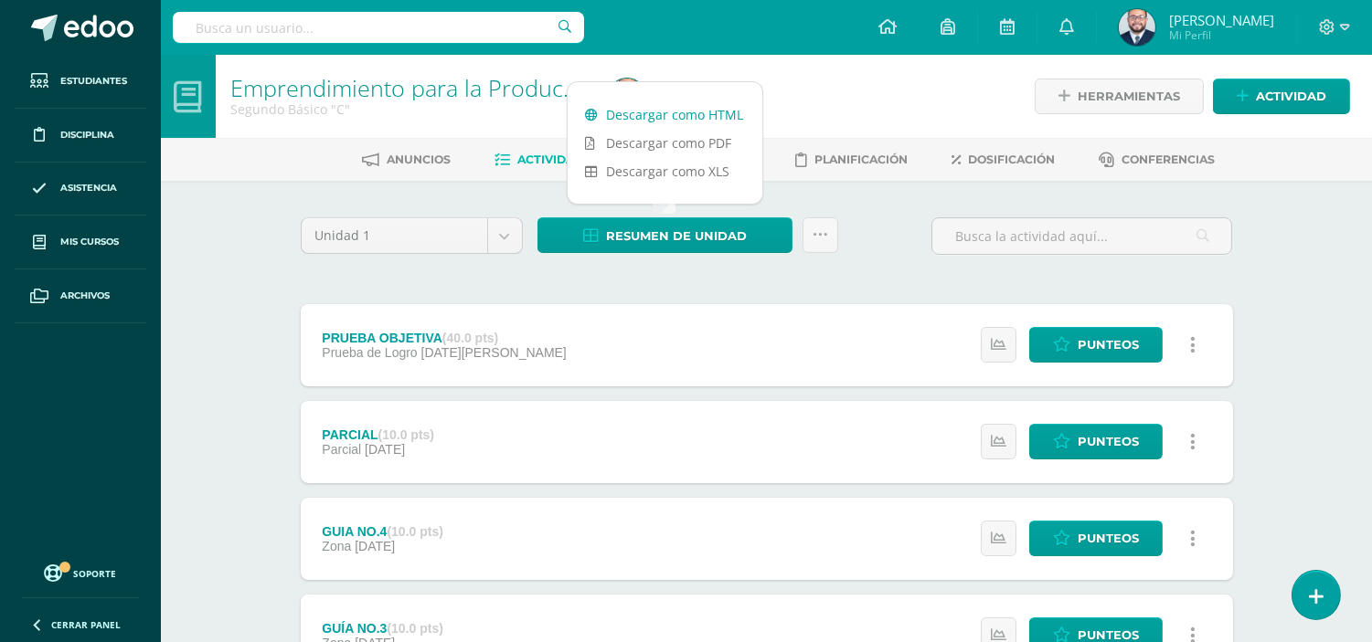
click at [676, 110] on link "Descargar como HTML" at bounding box center [664, 115] width 195 height 28
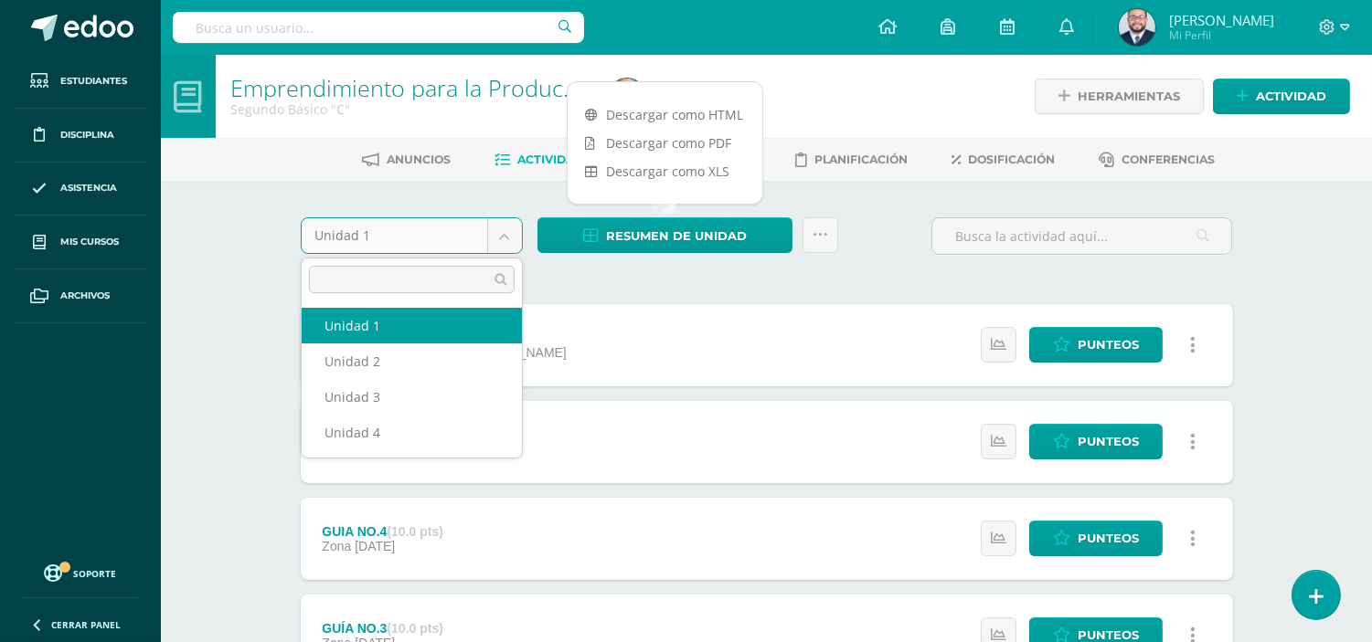
click at [505, 233] on body "Estudiantes Disciplina Asistencia Mis cursos Archivos Soporte Ayuda Reportar un…" at bounding box center [686, 496] width 1372 height 992
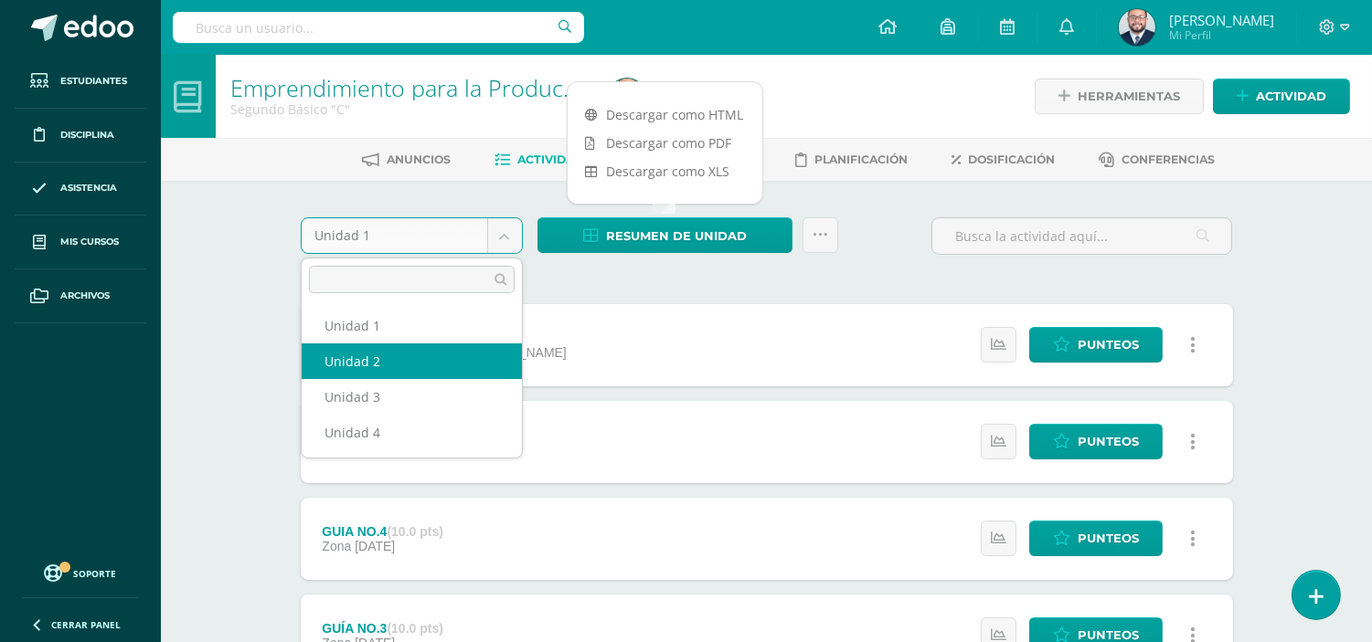
select select "Unidad 2"
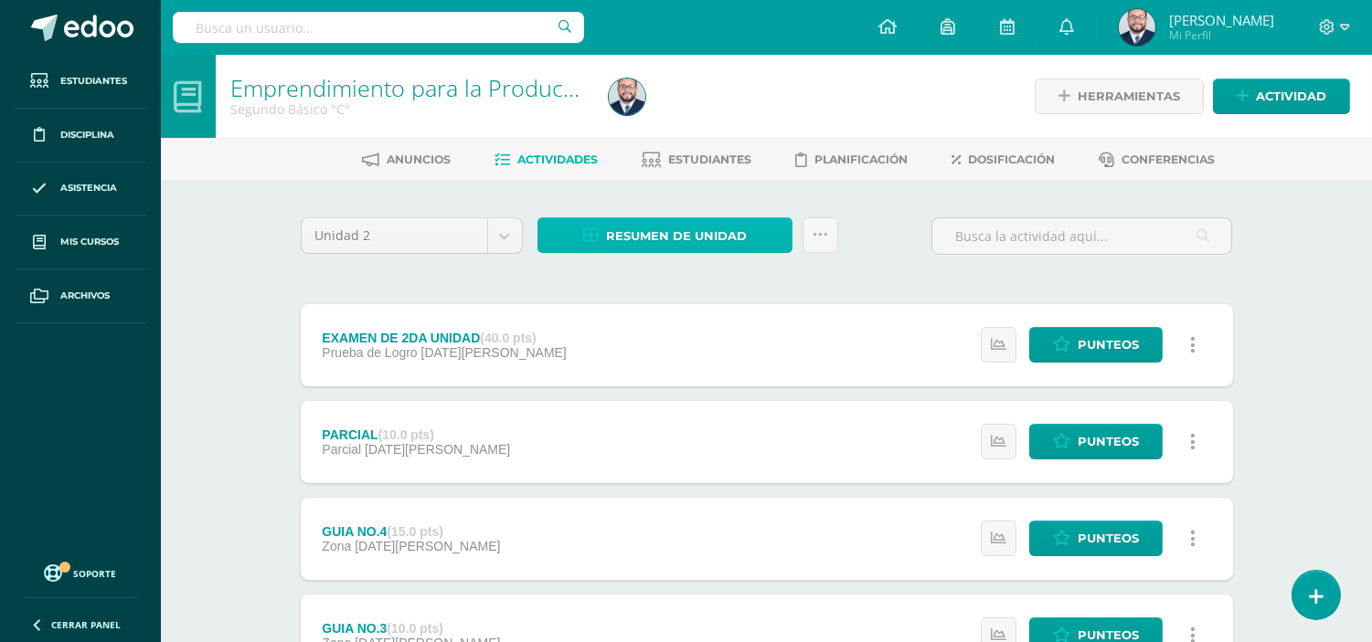
click at [677, 236] on span "Resumen de unidad" at bounding box center [676, 236] width 141 height 34
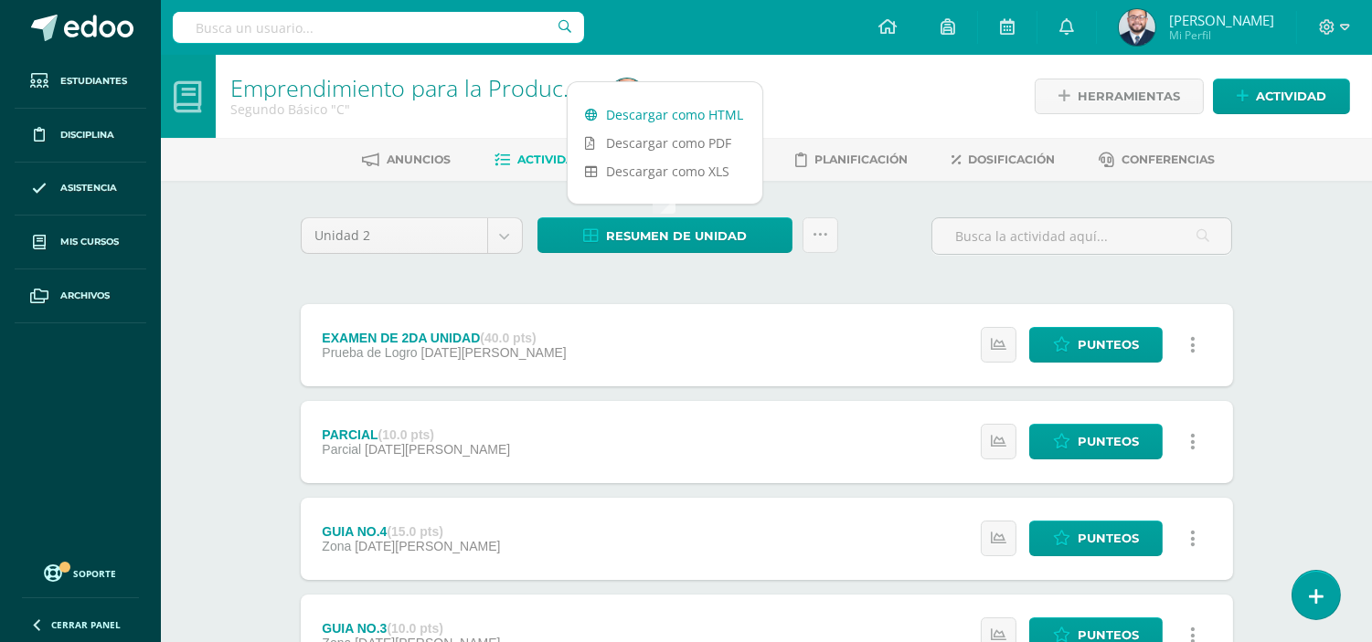
click at [674, 106] on link "Descargar como HTML" at bounding box center [664, 115] width 195 height 28
click at [513, 228] on body "Estudiantes Disciplina Asistencia Mis cursos Archivos Soporte Ayuda Reportar un…" at bounding box center [686, 496] width 1372 height 992
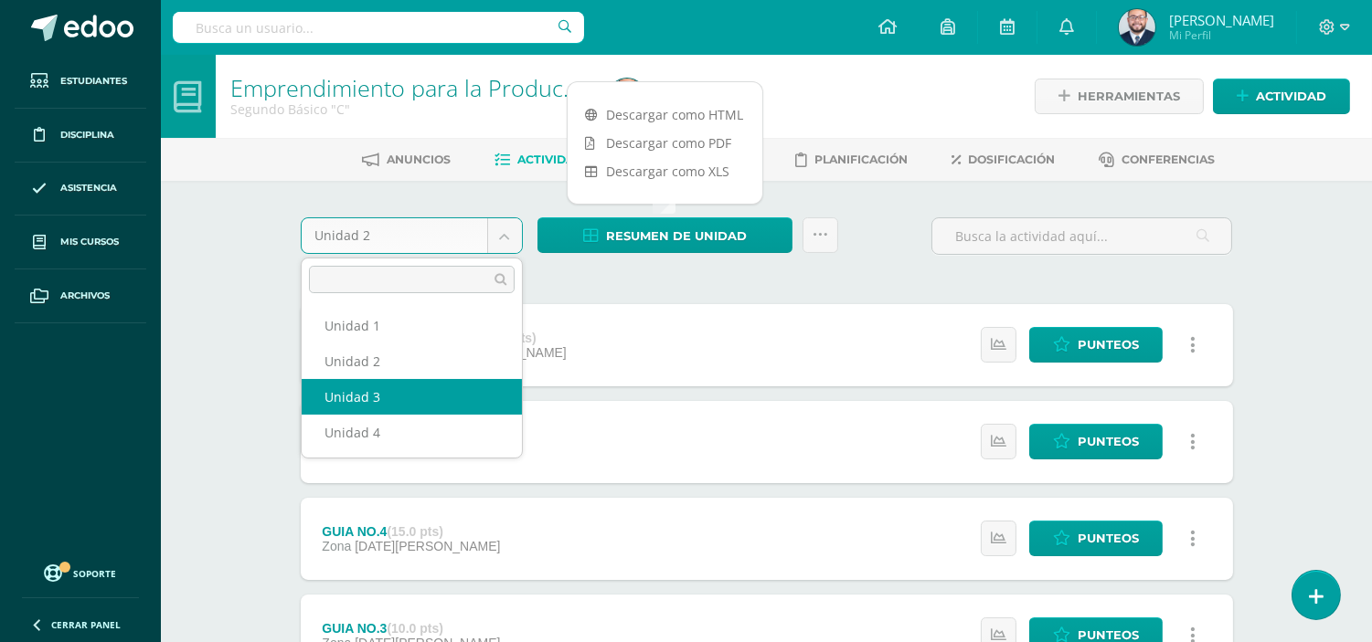
select select "Unidad 3"
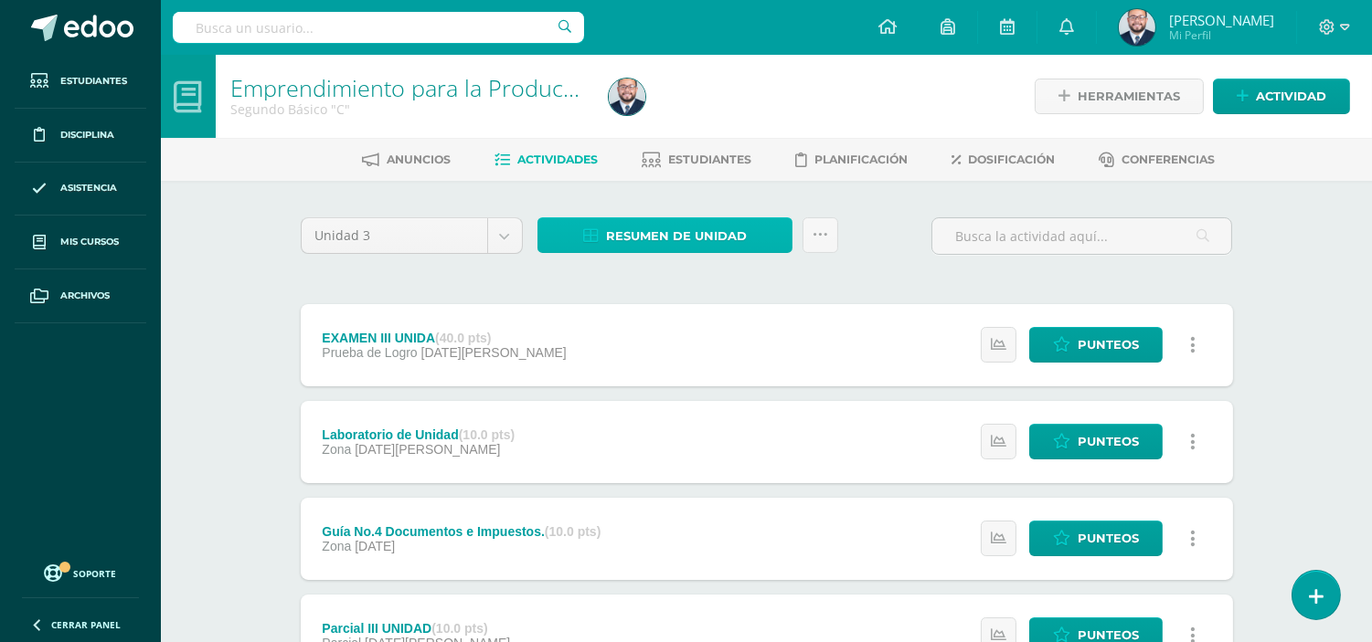
click at [616, 230] on span "Resumen de unidad" at bounding box center [676, 236] width 141 height 34
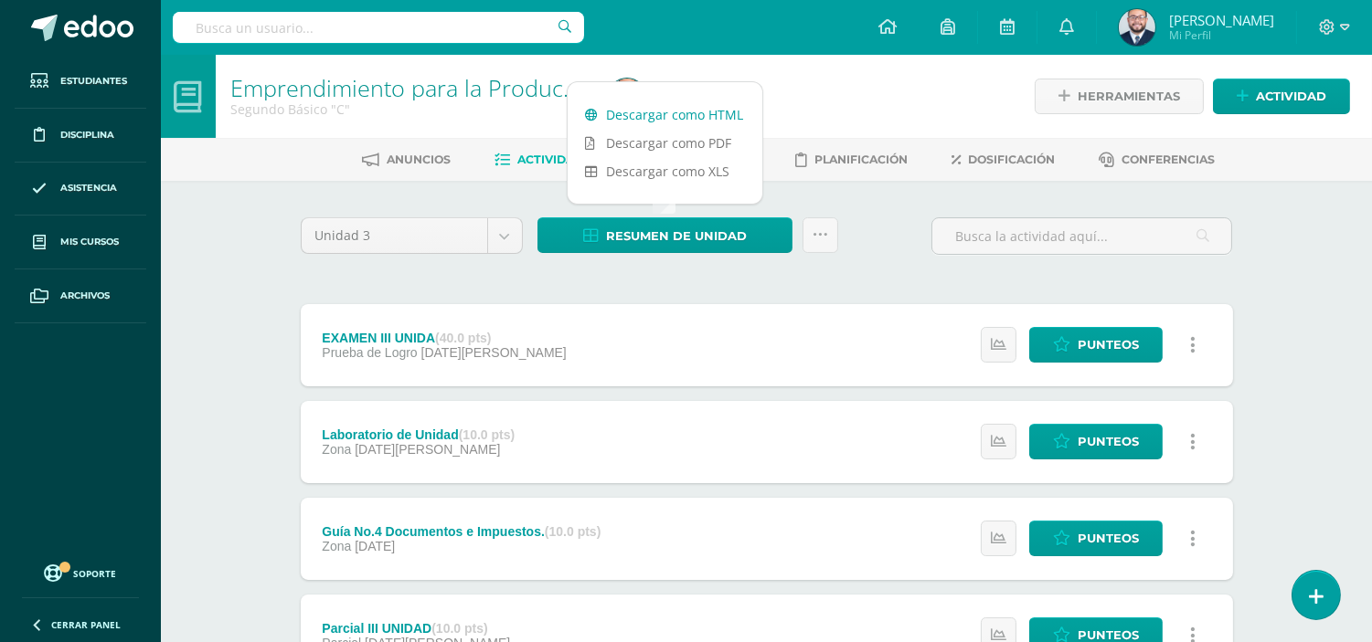
click at [690, 105] on link "Descargar como HTML" at bounding box center [664, 115] width 195 height 28
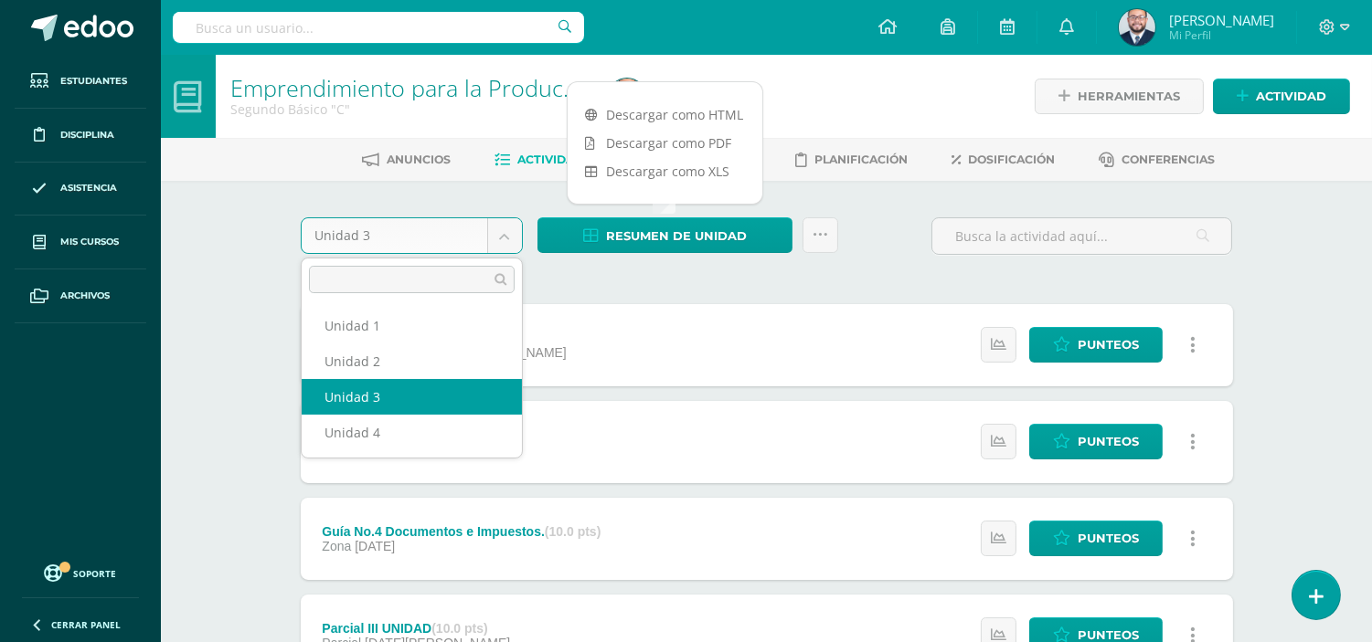
drag, startPoint x: 504, startPoint y: 231, endPoint x: 497, endPoint y: 284, distance: 53.5
click at [504, 231] on body "Estudiantes Disciplina Asistencia Mis cursos Archivos Soporte Ayuda Reportar un…" at bounding box center [686, 544] width 1372 height 1089
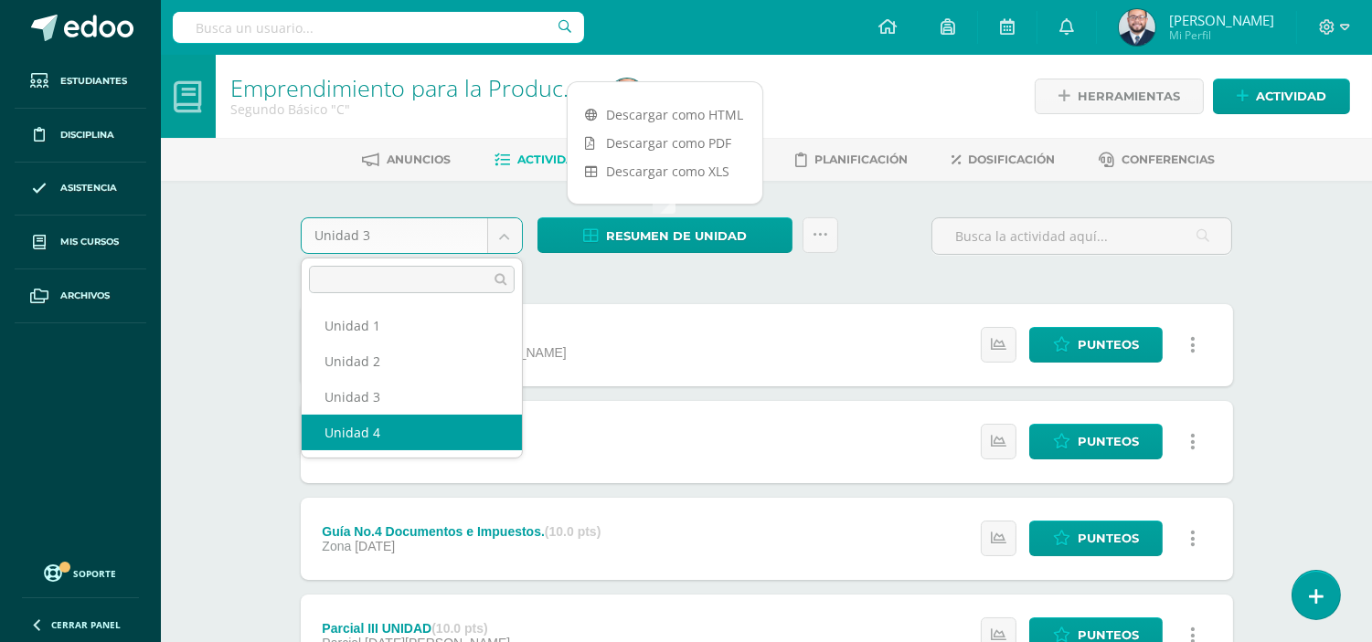
select select "Unidad 4"
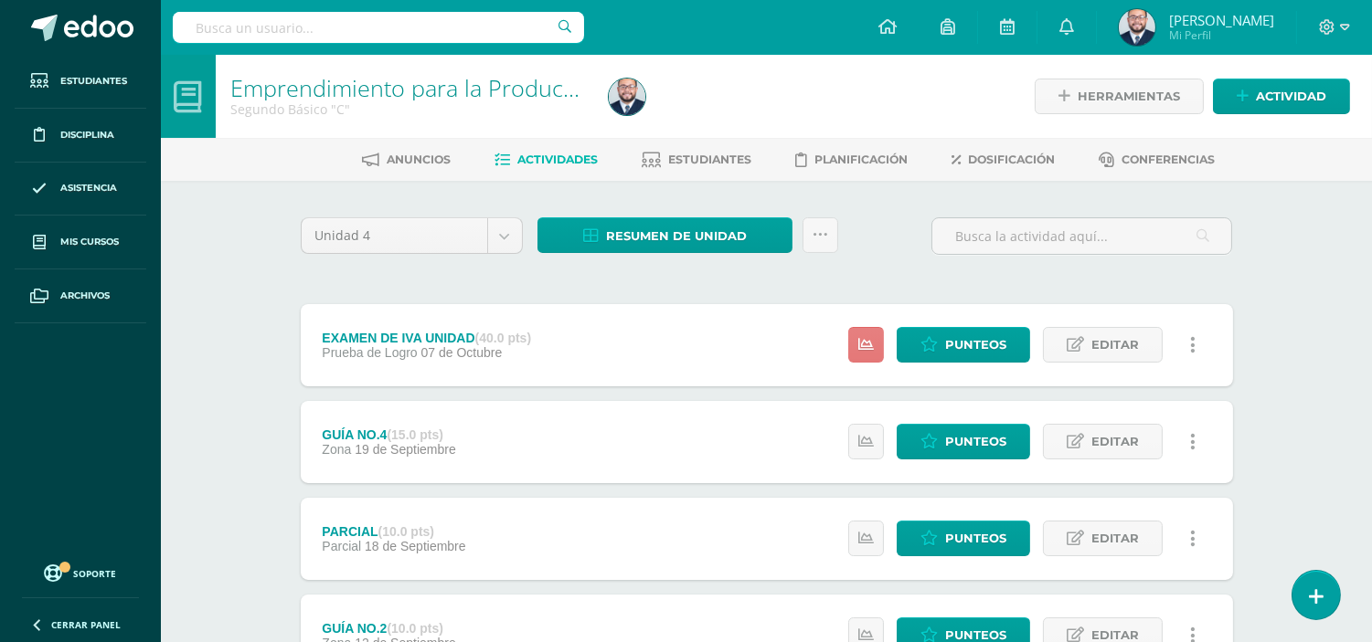
click at [852, 347] on link at bounding box center [866, 345] width 36 height 36
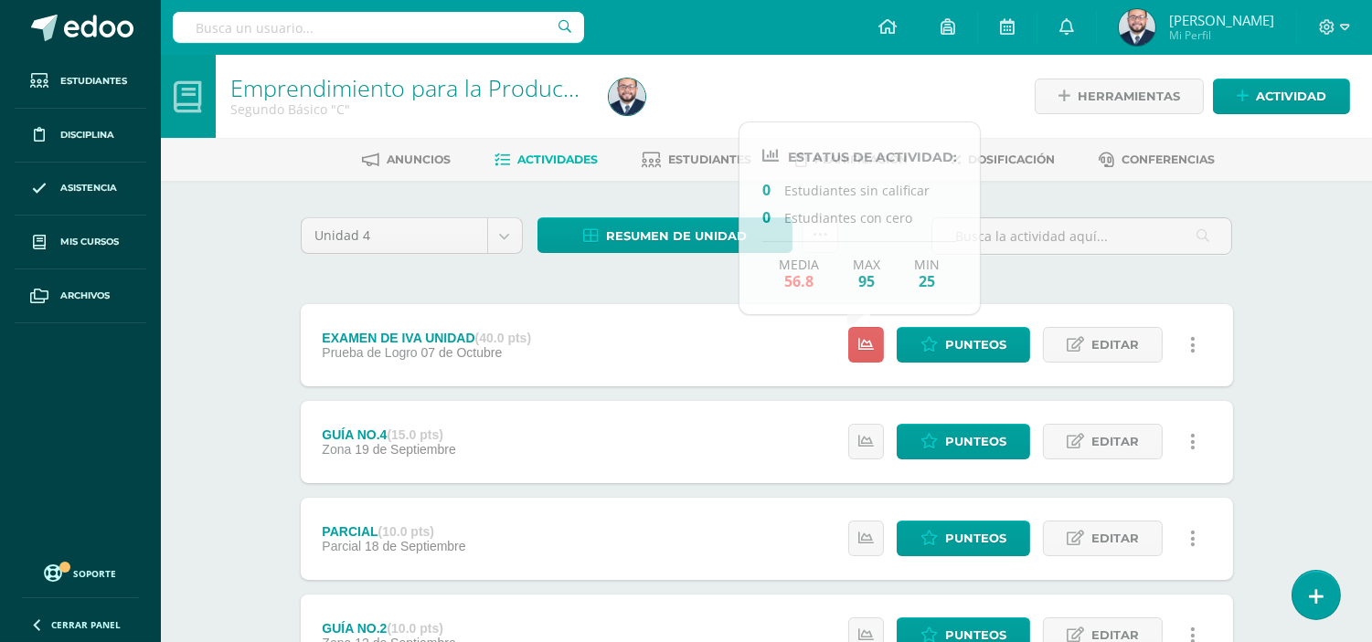
click at [656, 288] on div "Unidad 4 Unidad 1 Unidad 2 Unidad 3 Unidad 4 Resumen de unidad Descargar como H…" at bounding box center [766, 586] width 947 height 738
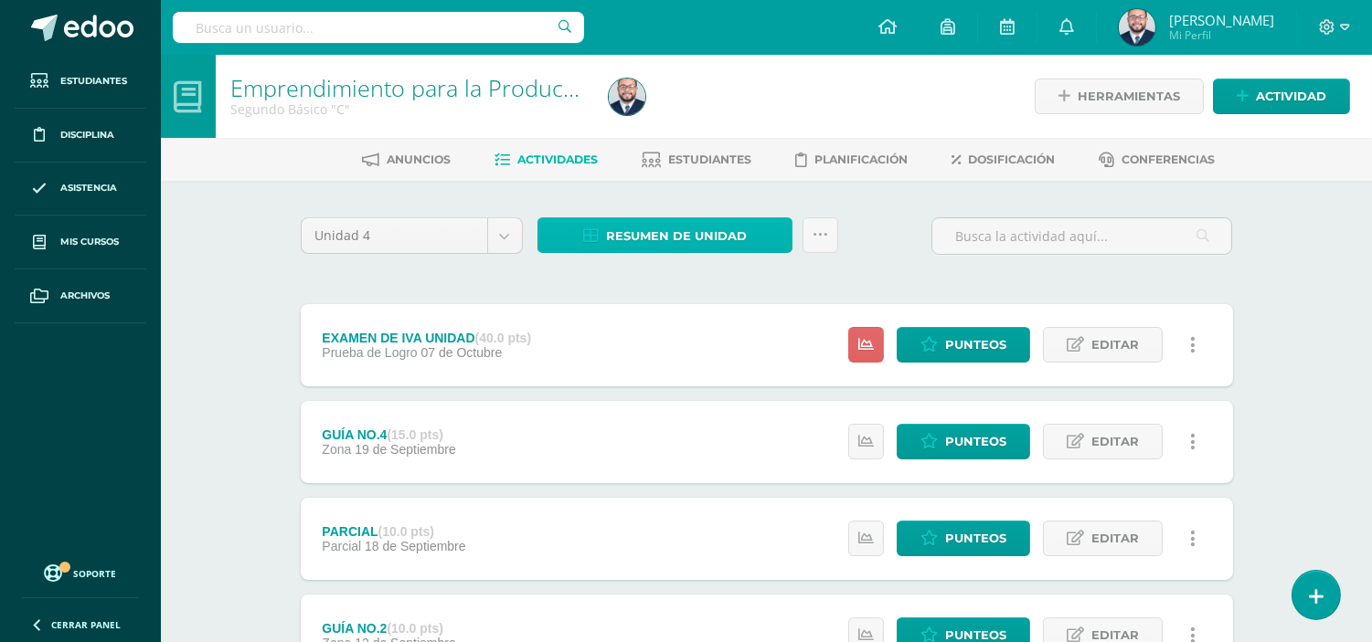
click at [672, 228] on span "Resumen de unidad" at bounding box center [676, 236] width 141 height 34
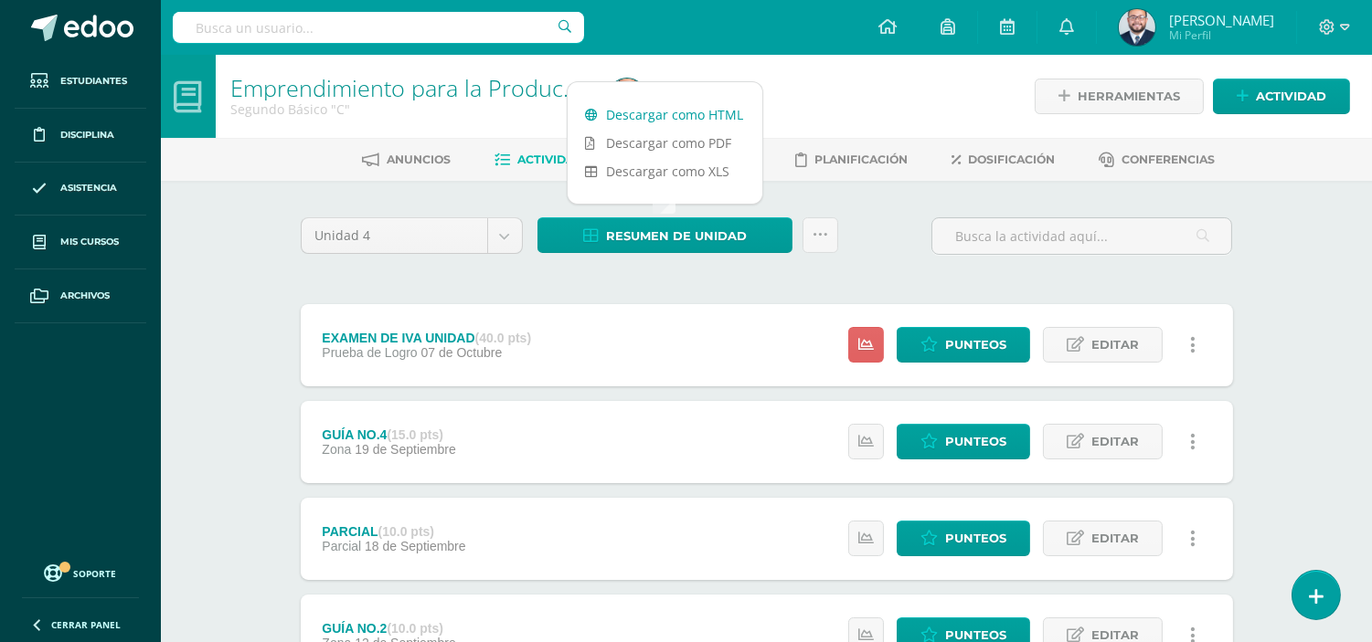
click at [663, 111] on link "Descargar como HTML" at bounding box center [664, 115] width 195 height 28
click at [508, 236] on body "Estudiantes Disciplina Asistencia Mis cursos Archivos Soporte Ayuda Reportar un…" at bounding box center [686, 496] width 1372 height 992
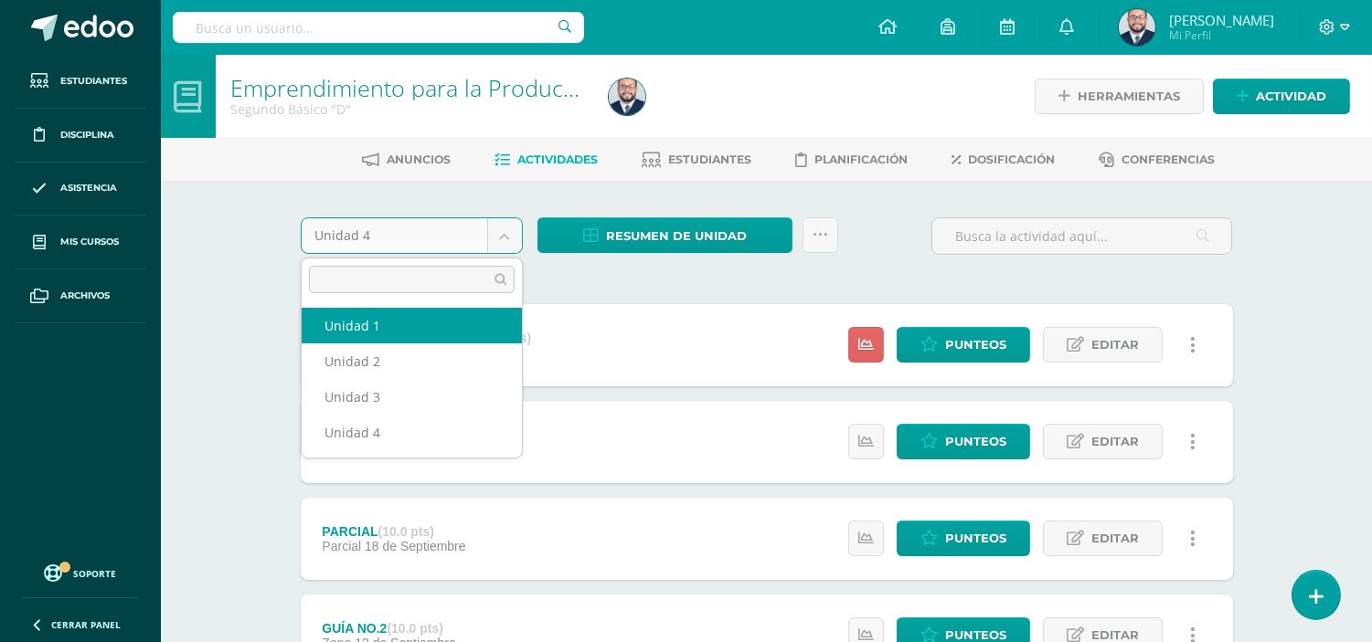
select select "Unidad 1"
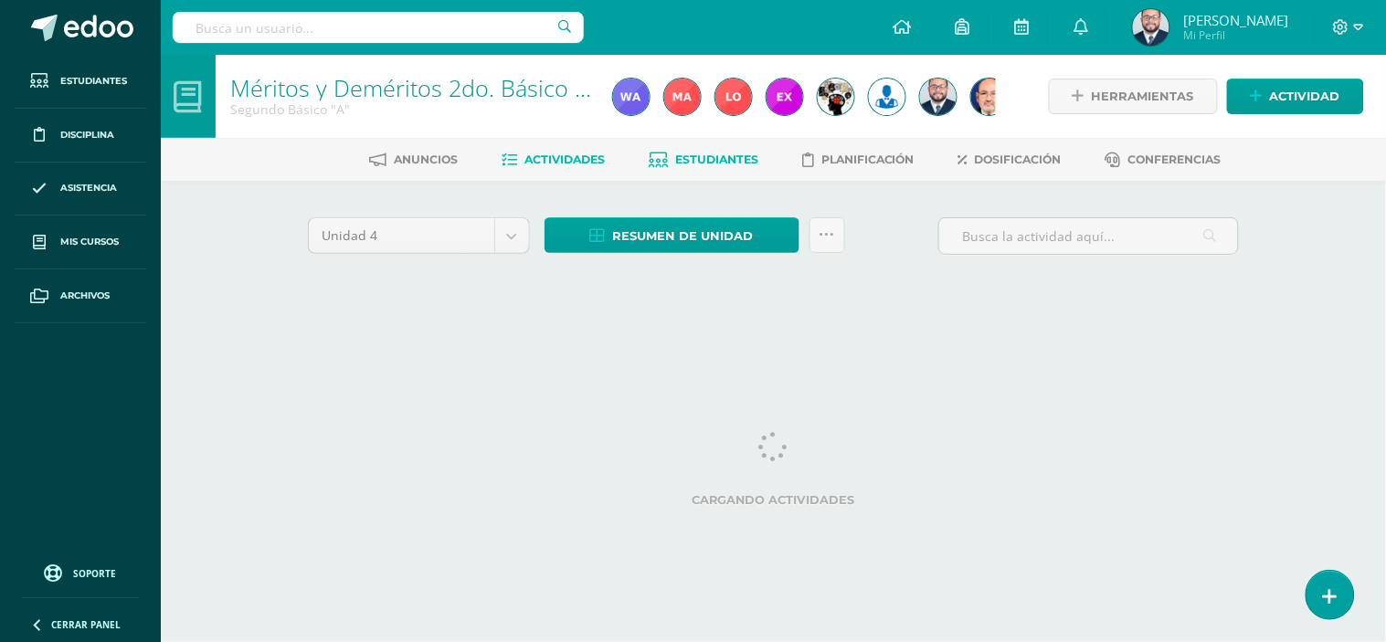
click at [697, 157] on span "Estudiantes" at bounding box center [716, 160] width 83 height 14
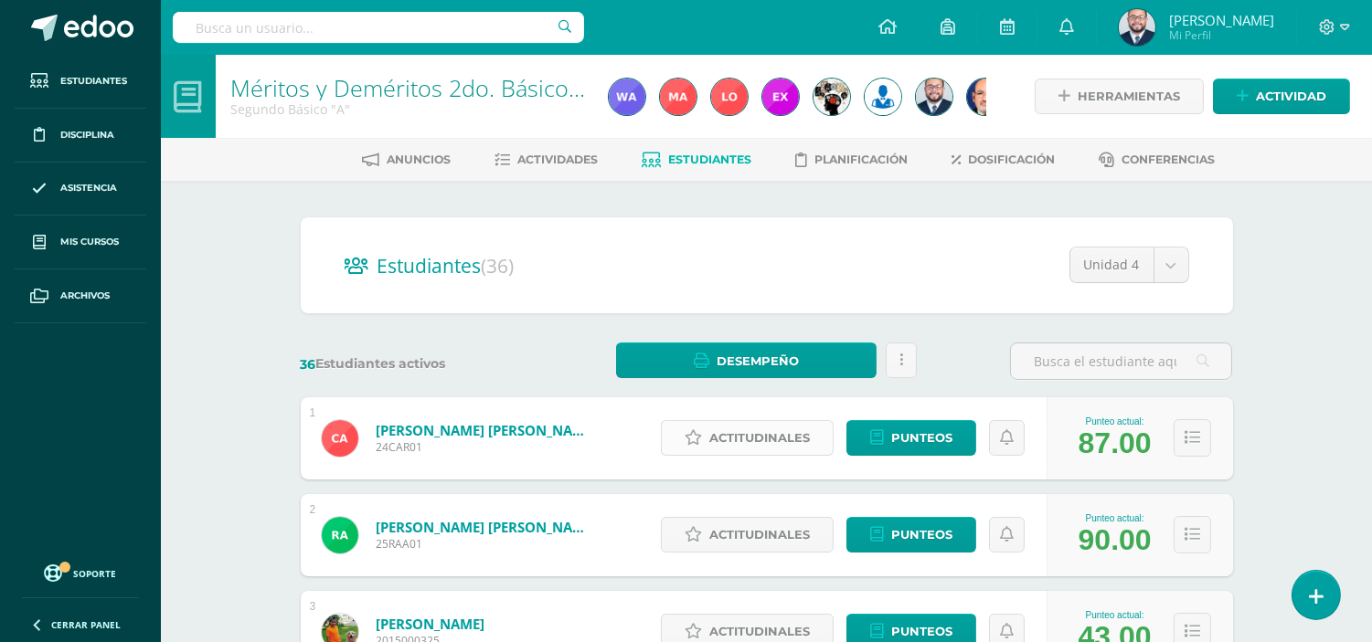
scroll to position [203, 0]
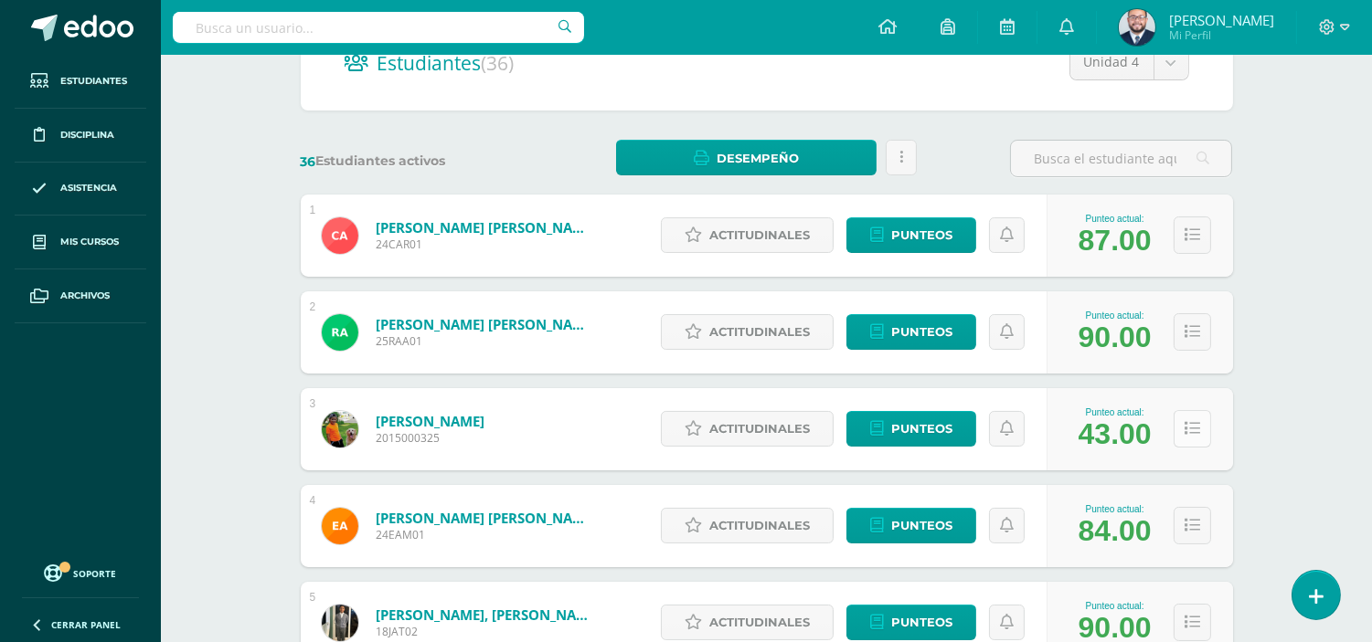
click at [1199, 424] on button at bounding box center [1191, 428] width 37 height 37
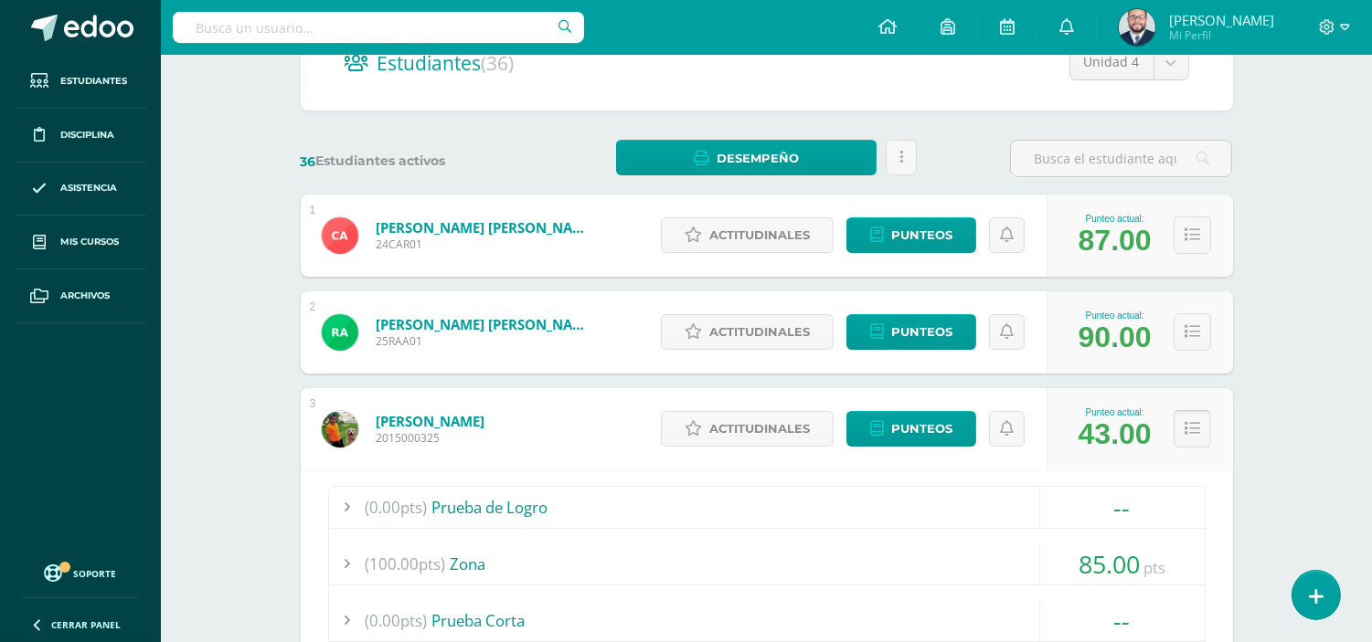
click at [1199, 424] on button at bounding box center [1191, 428] width 37 height 37
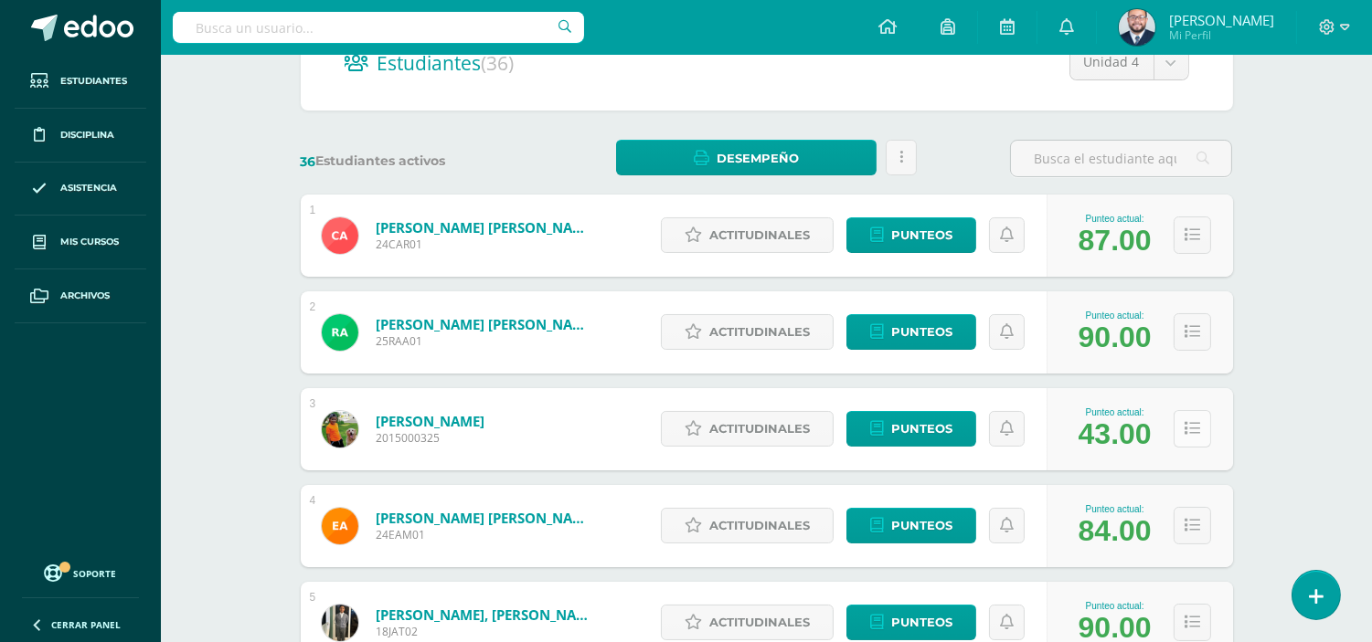
click at [1199, 424] on button at bounding box center [1191, 428] width 37 height 37
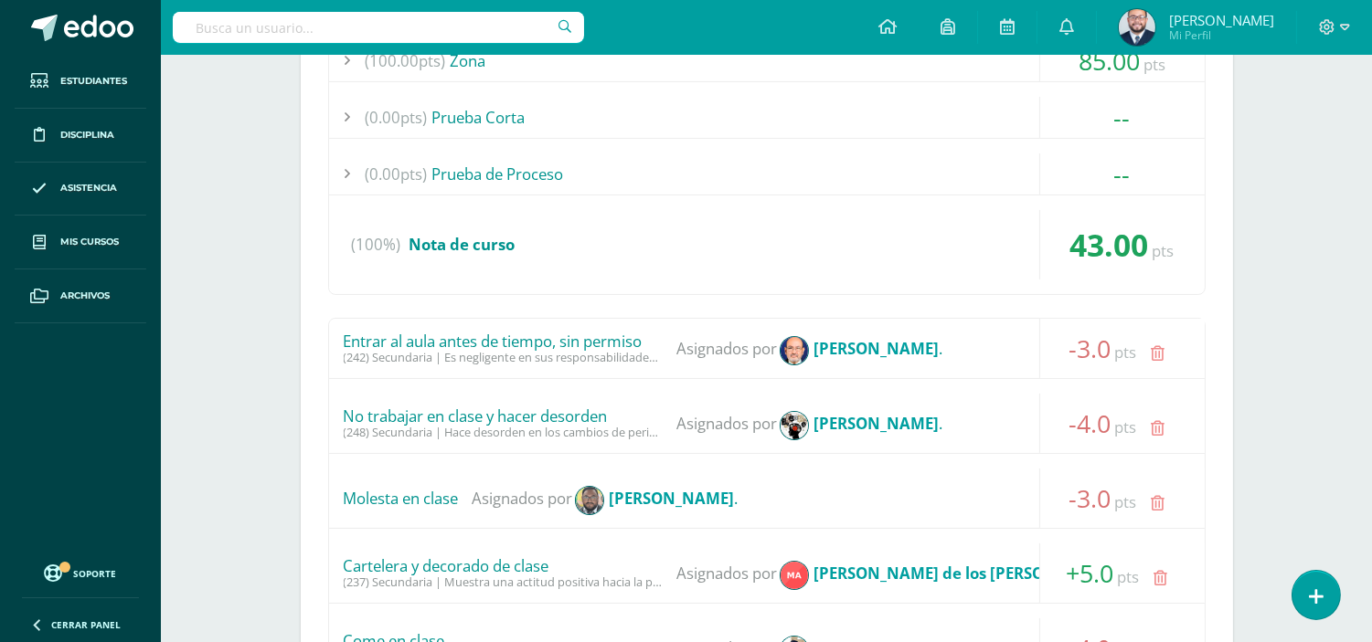
scroll to position [507, 0]
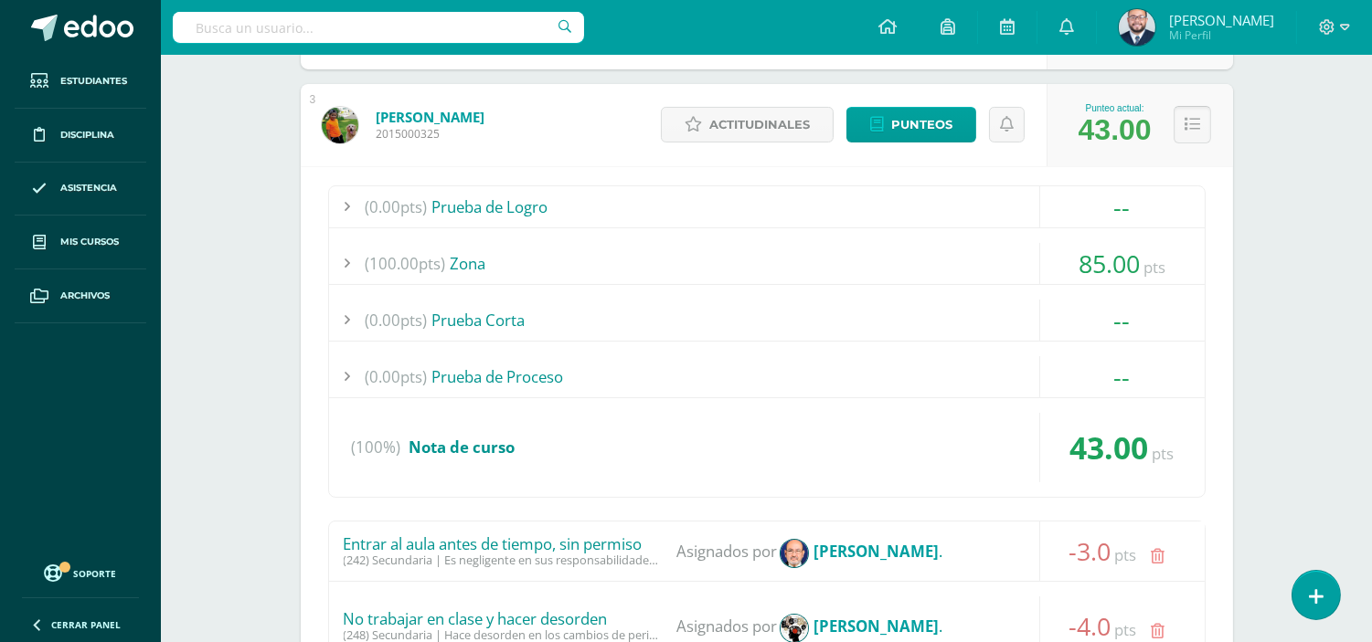
click at [1176, 130] on button at bounding box center [1191, 124] width 37 height 37
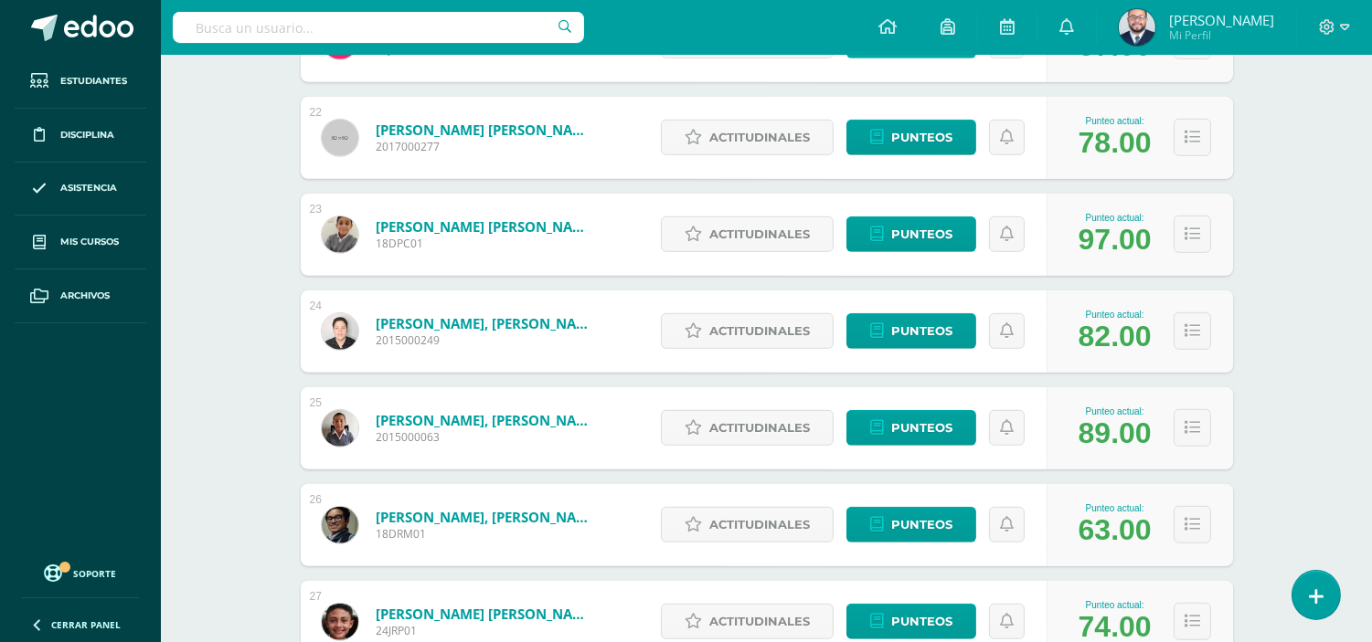
scroll to position [2233, 0]
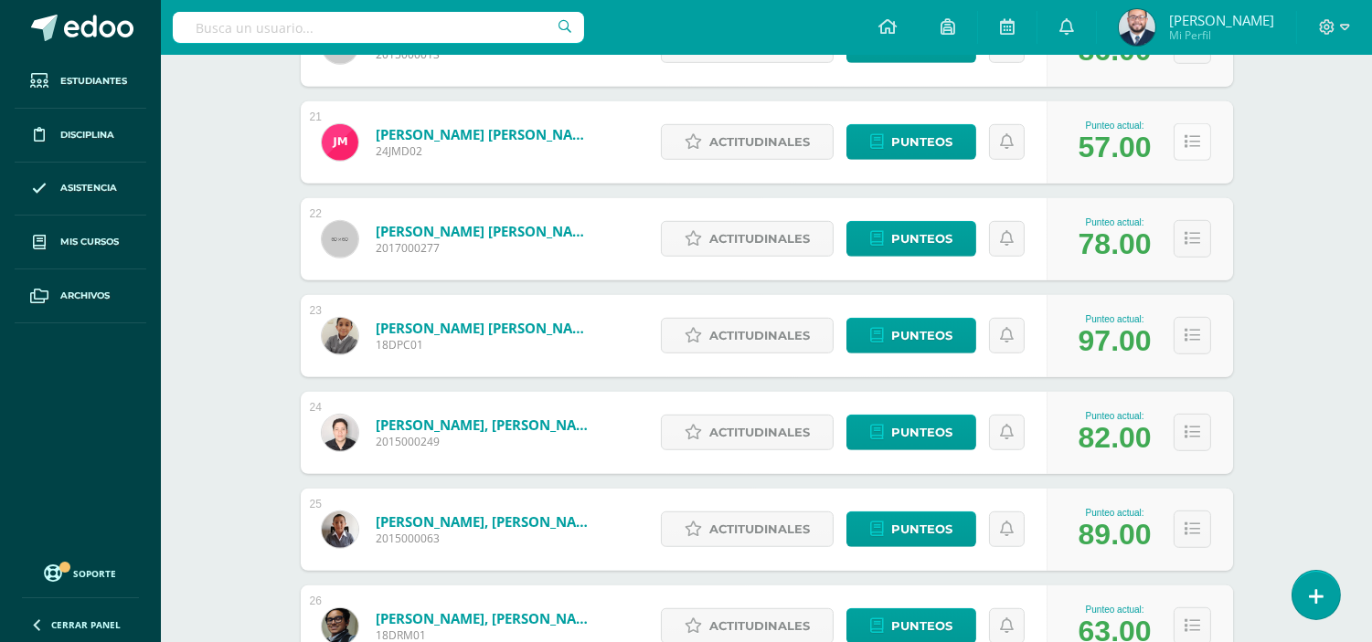
click at [1182, 150] on button at bounding box center [1191, 141] width 37 height 37
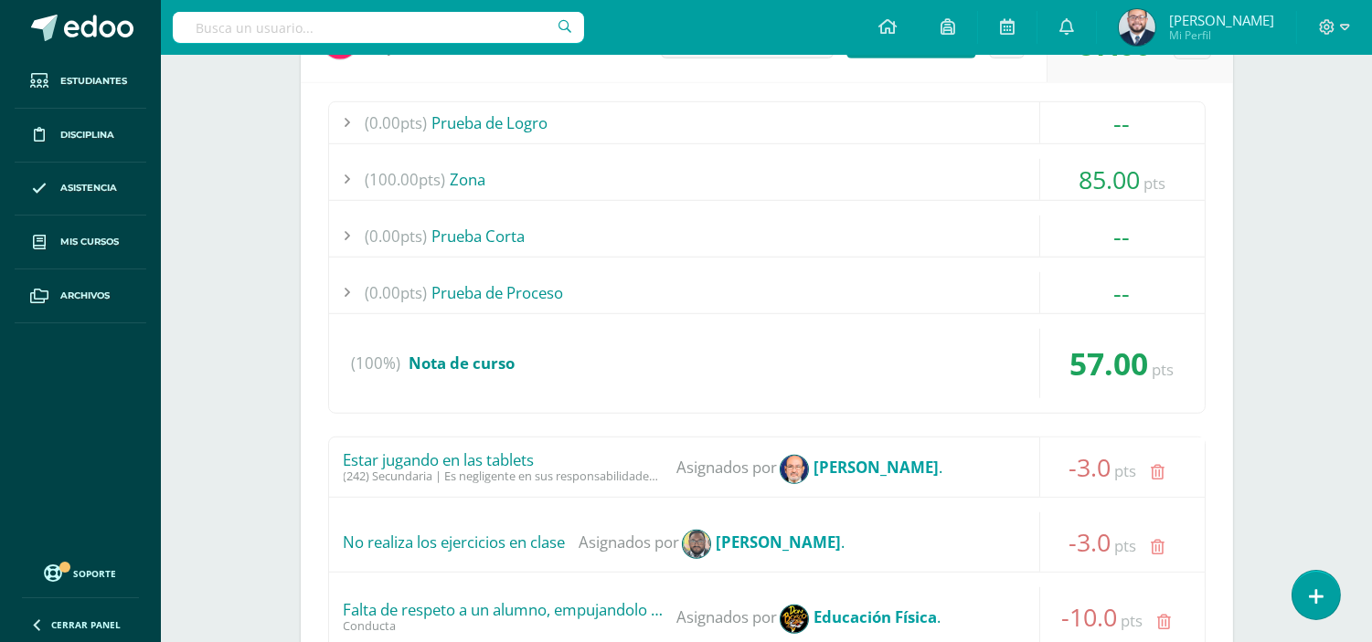
scroll to position [2132, 0]
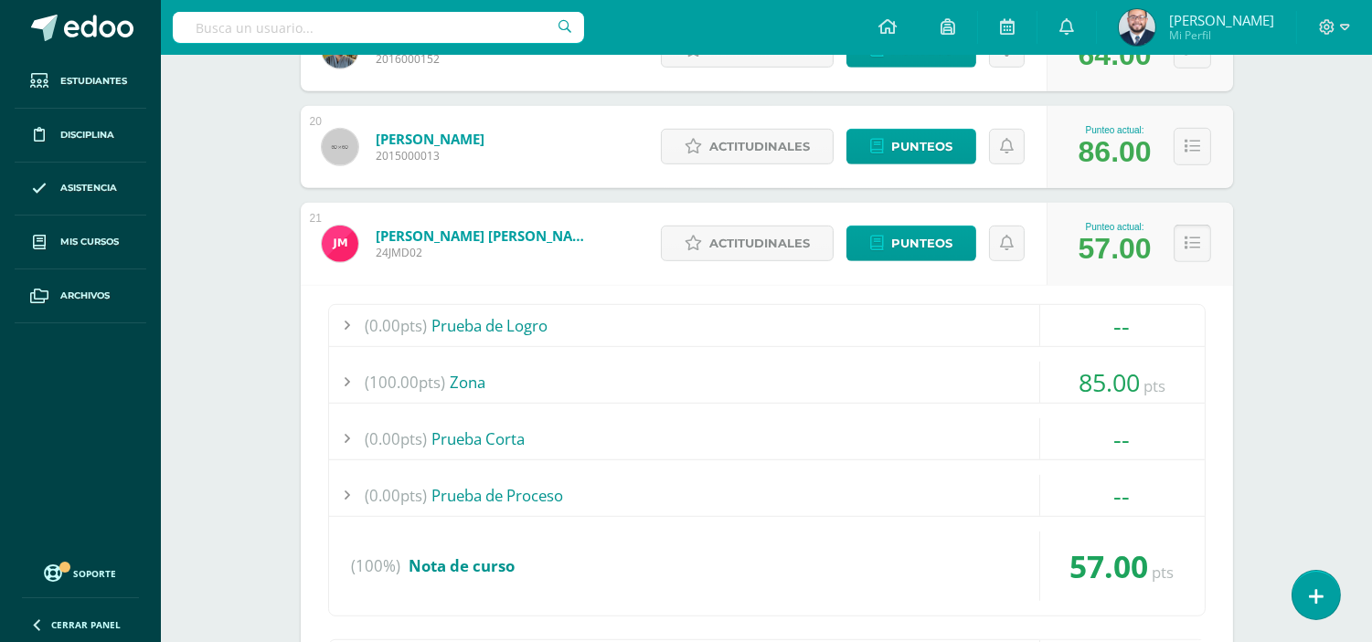
click at [1190, 245] on icon at bounding box center [1192, 244] width 16 height 16
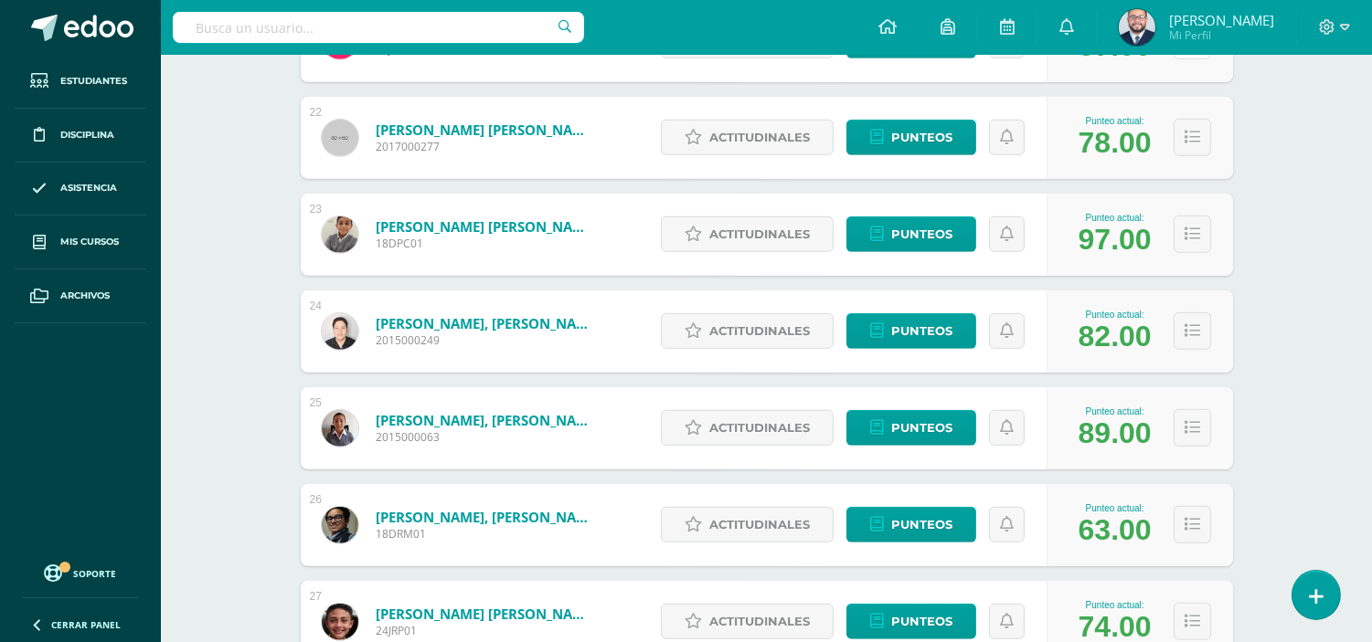
scroll to position [2538, 0]
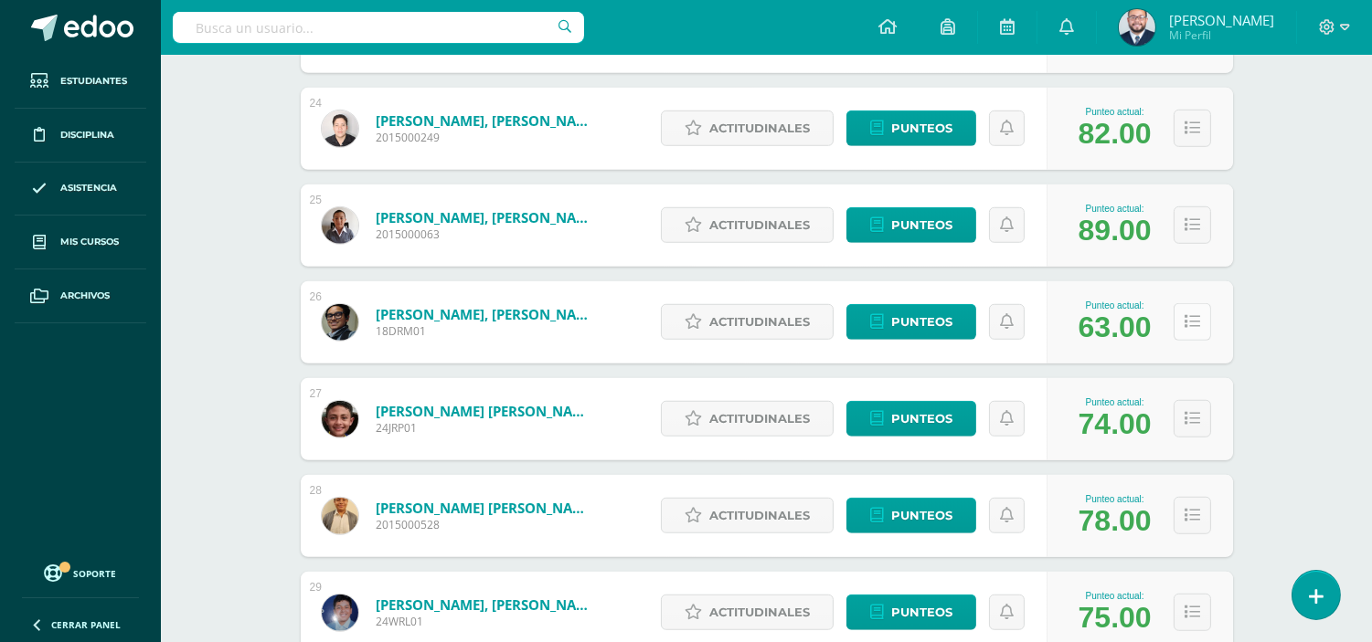
click at [1184, 320] on icon at bounding box center [1192, 322] width 16 height 16
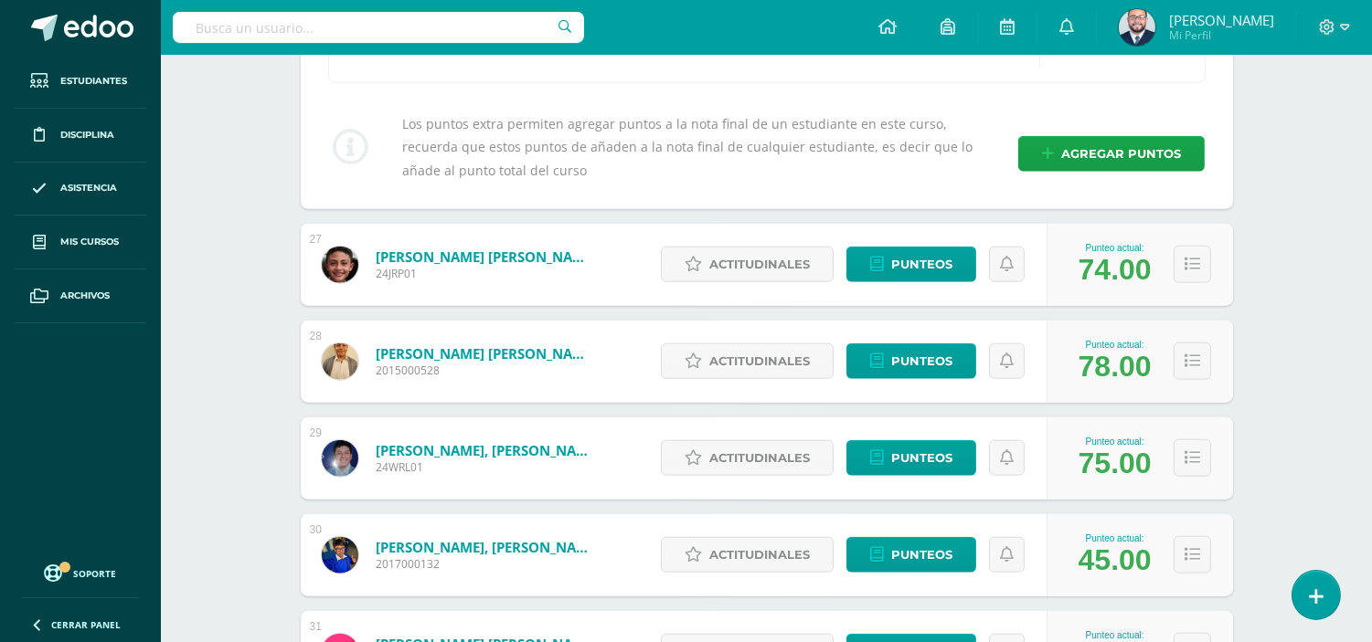
scroll to position [4061, 0]
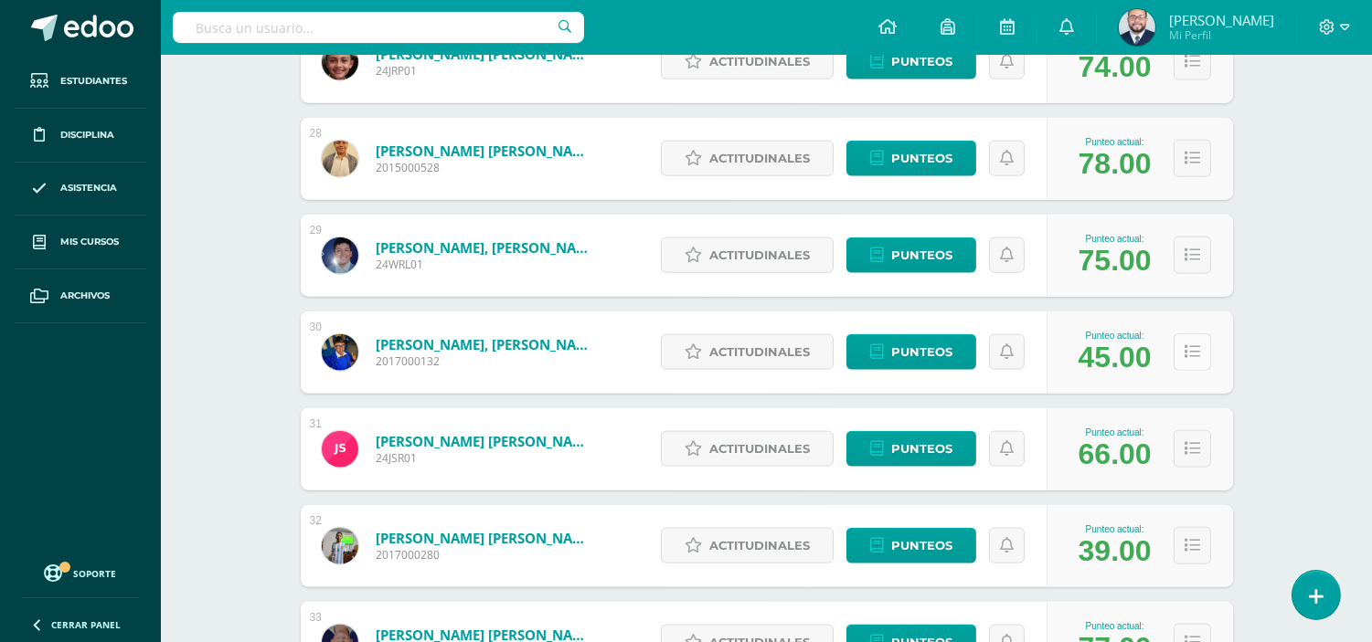
click at [1195, 347] on icon at bounding box center [1192, 353] width 16 height 16
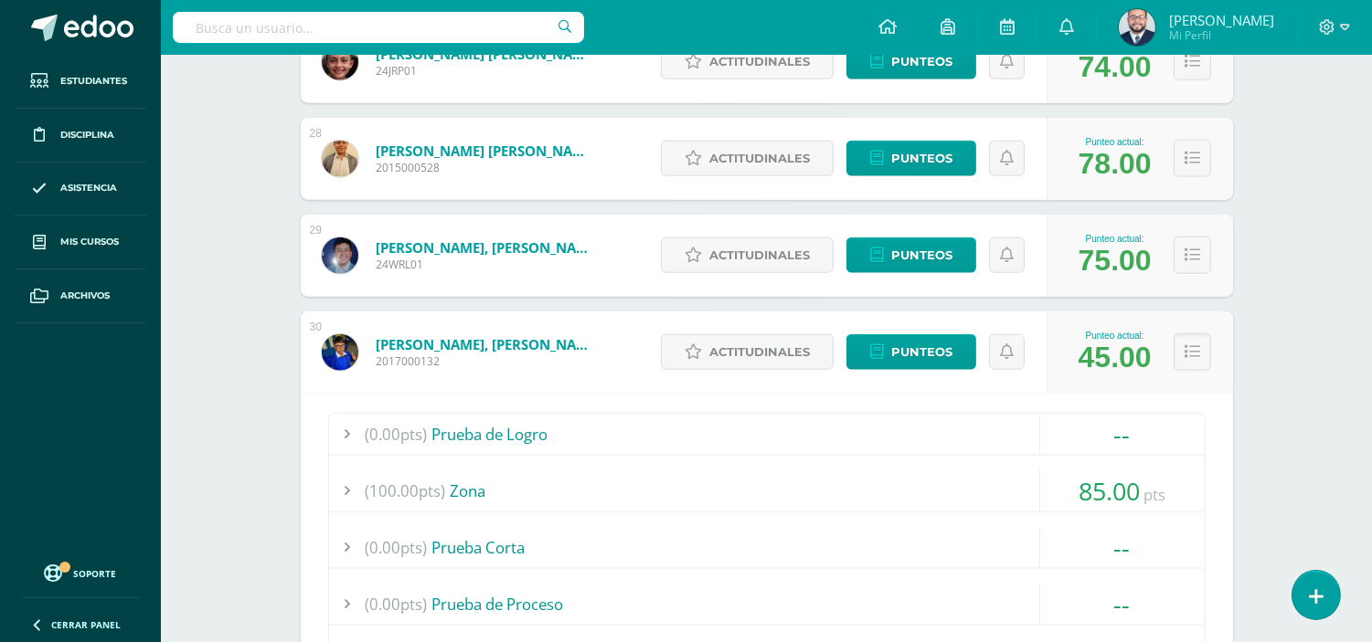
click at [336, 348] on img at bounding box center [340, 352] width 37 height 37
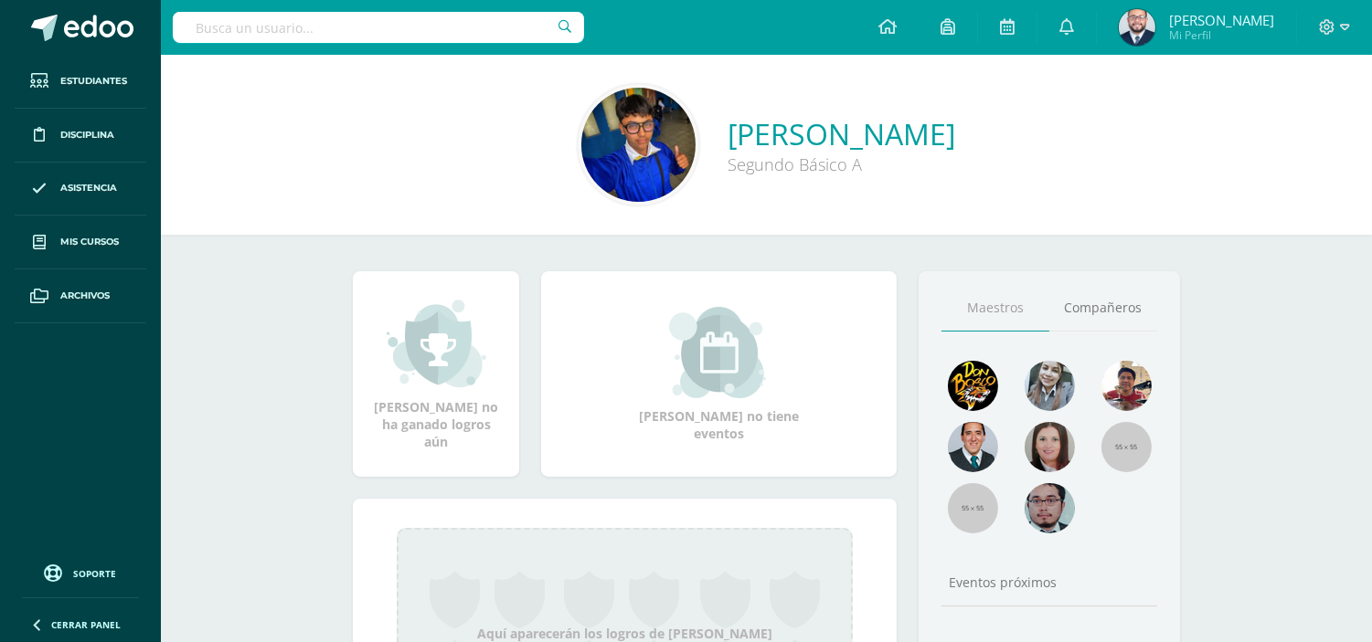
click at [581, 128] on img at bounding box center [638, 145] width 114 height 114
click at [882, 27] on icon at bounding box center [887, 26] width 18 height 16
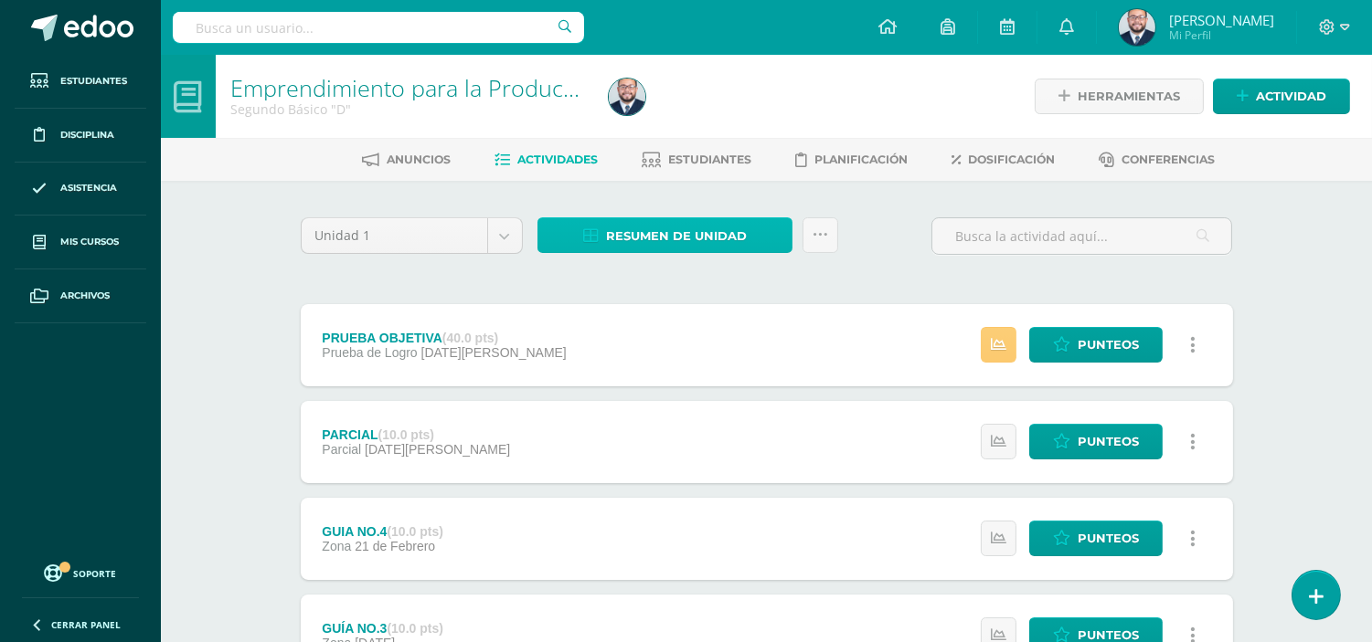
click at [688, 228] on span "Resumen de unidad" at bounding box center [676, 236] width 141 height 34
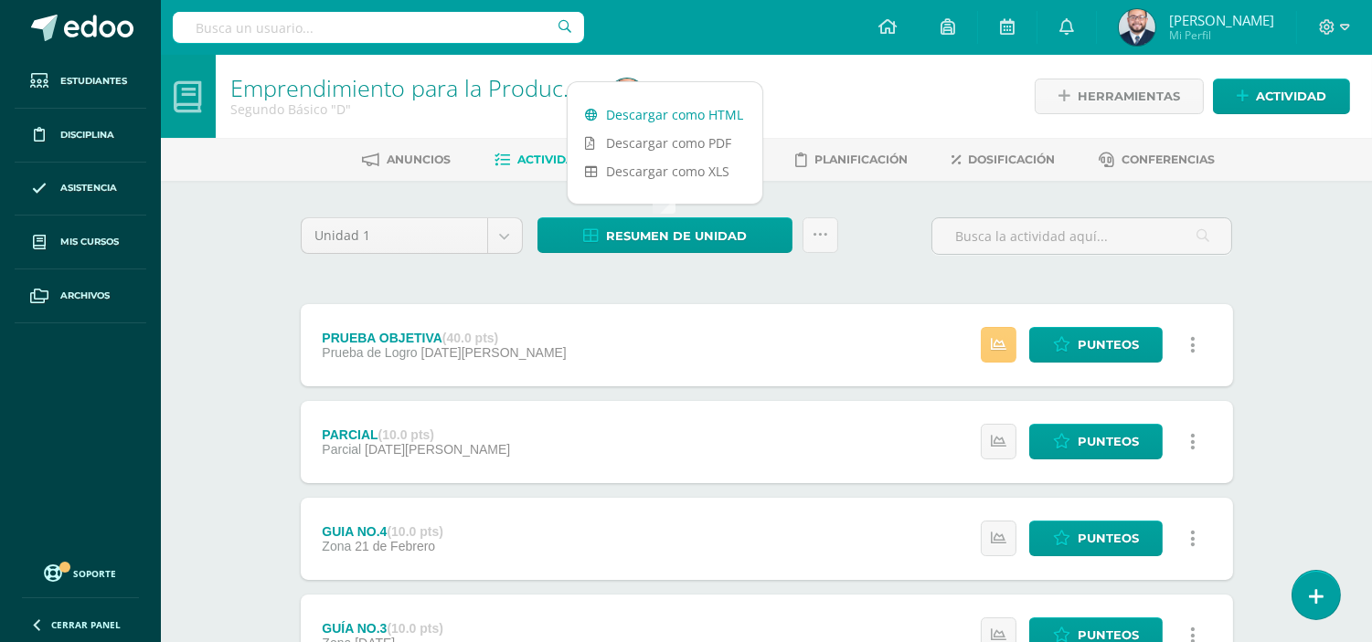
click at [686, 103] on link "Descargar como HTML" at bounding box center [664, 115] width 195 height 28
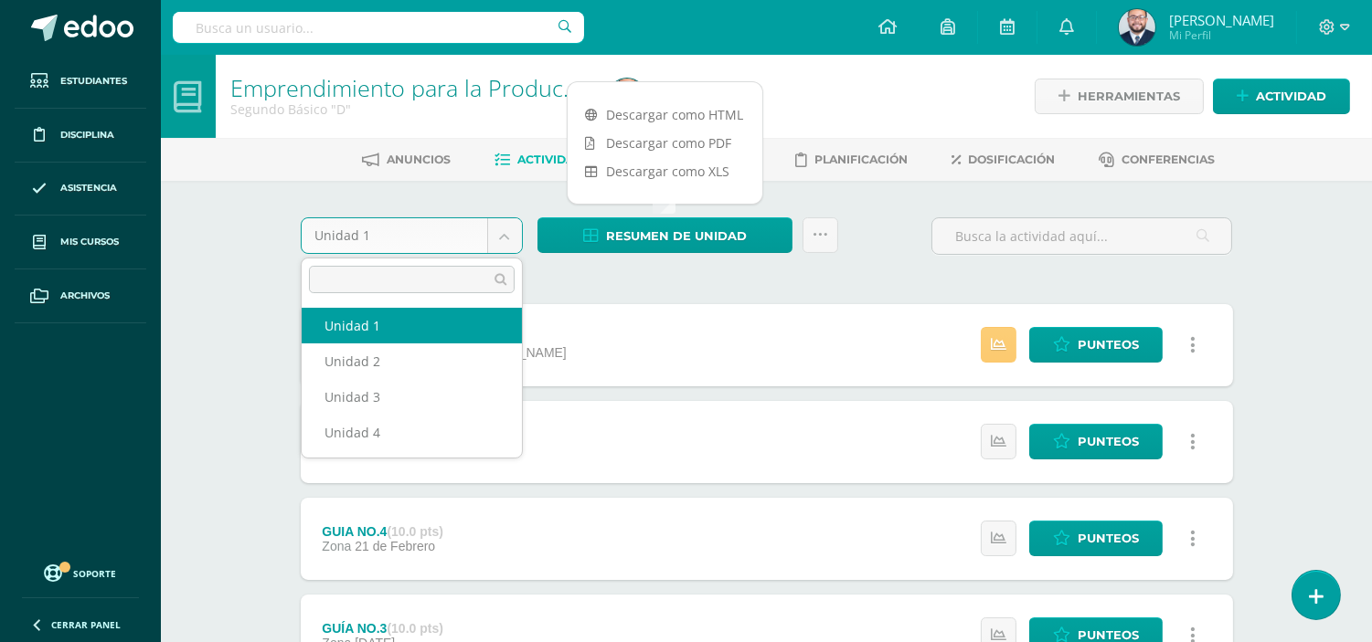
click at [503, 238] on body "Estudiantes Disciplina Asistencia Mis cursos Archivos Soporte Ayuda Reportar un…" at bounding box center [686, 496] width 1372 height 992
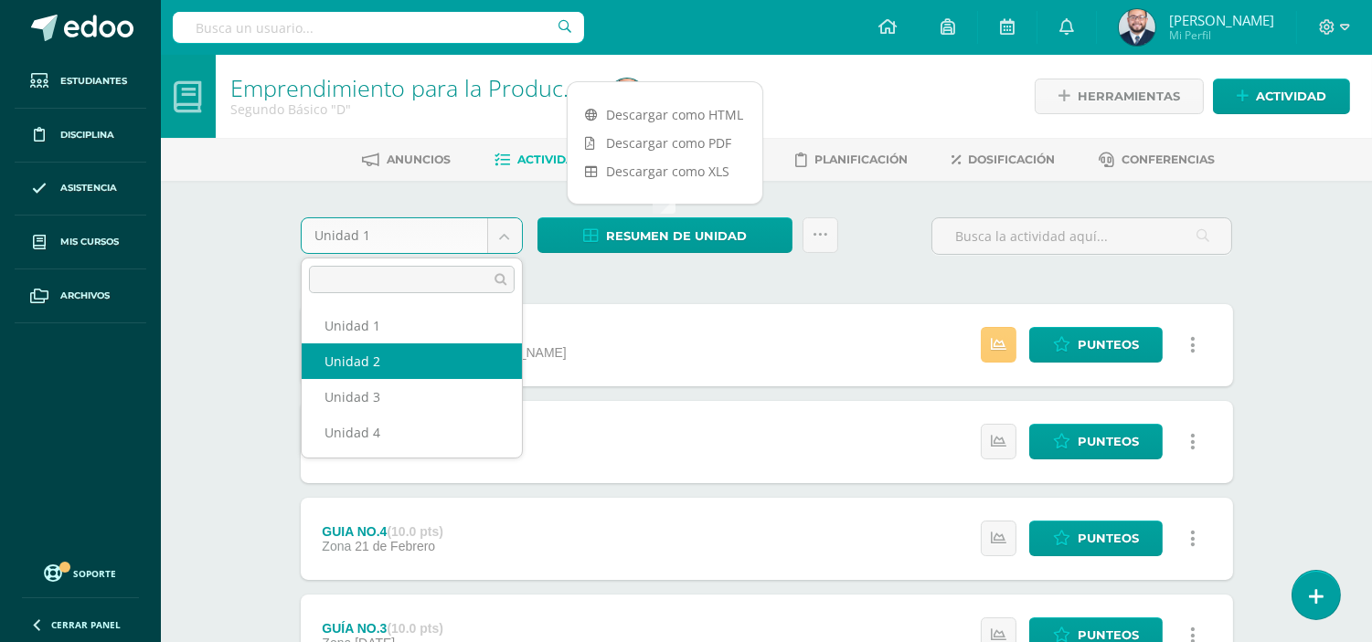
select select "Unidad 2"
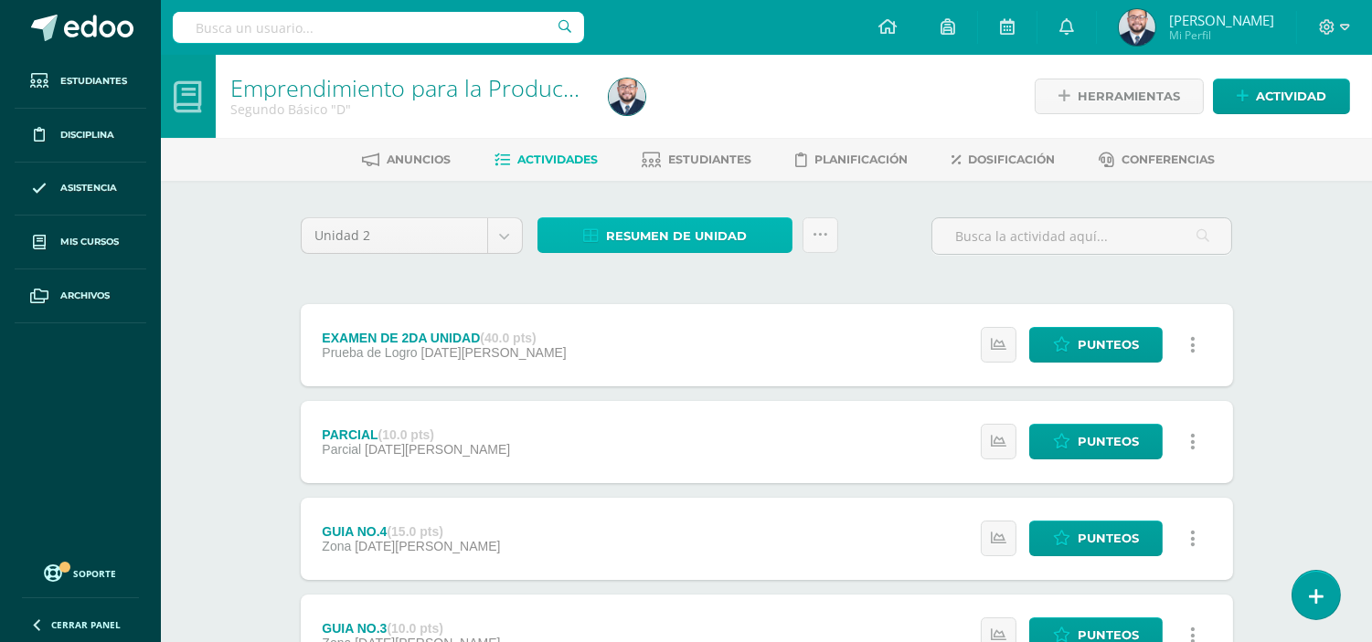
click at [662, 232] on span "Resumen de unidad" at bounding box center [676, 236] width 141 height 34
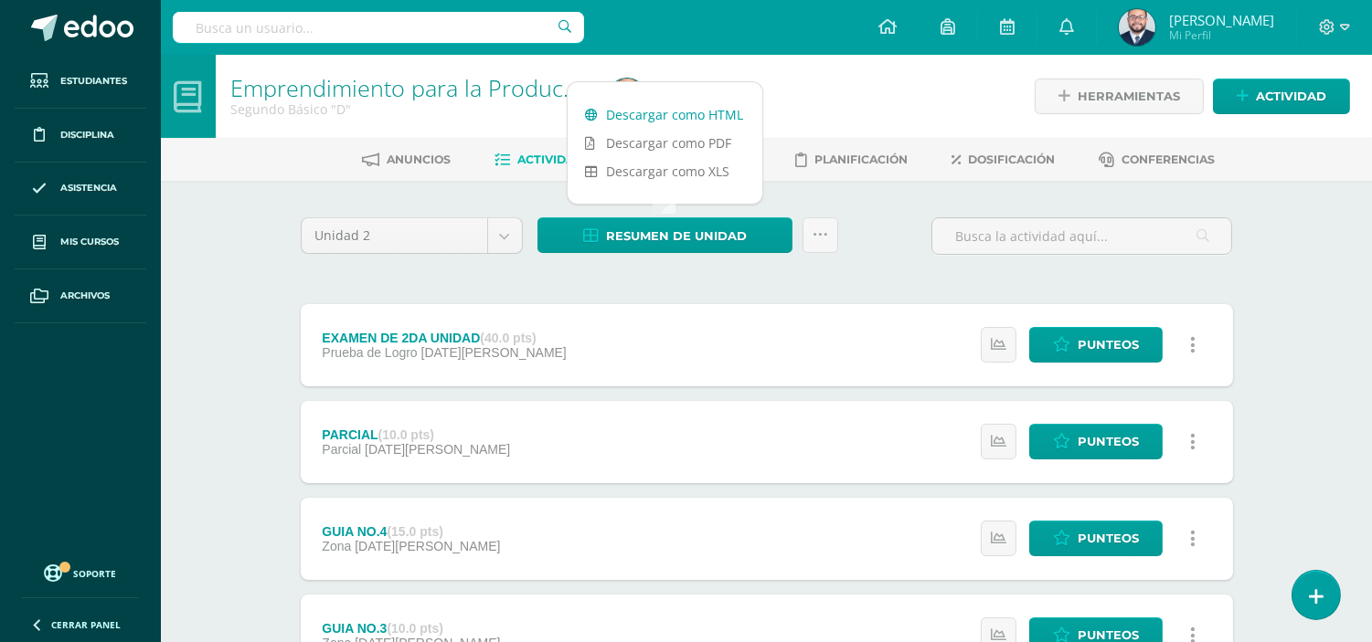
click at [698, 110] on link "Descargar como HTML" at bounding box center [664, 115] width 195 height 28
click at [505, 243] on body "Estudiantes Disciplina Asistencia Mis cursos Archivos Soporte Ayuda Reportar un…" at bounding box center [686, 496] width 1372 height 992
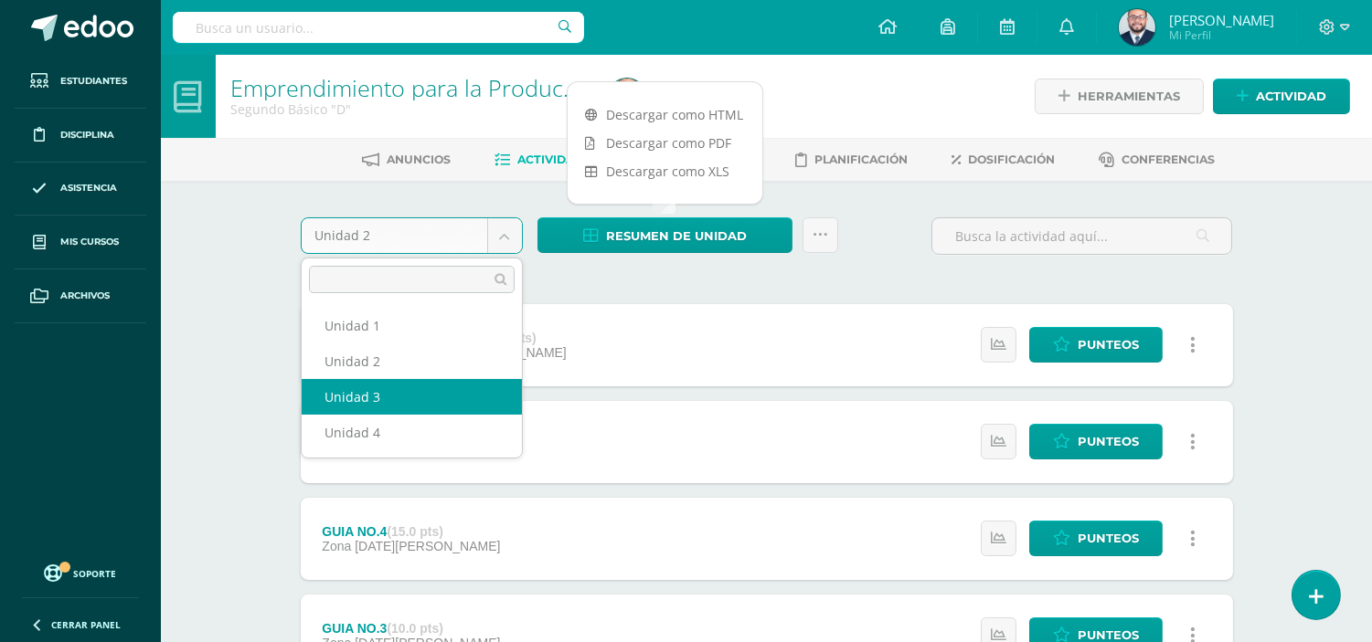
select select "Unidad 3"
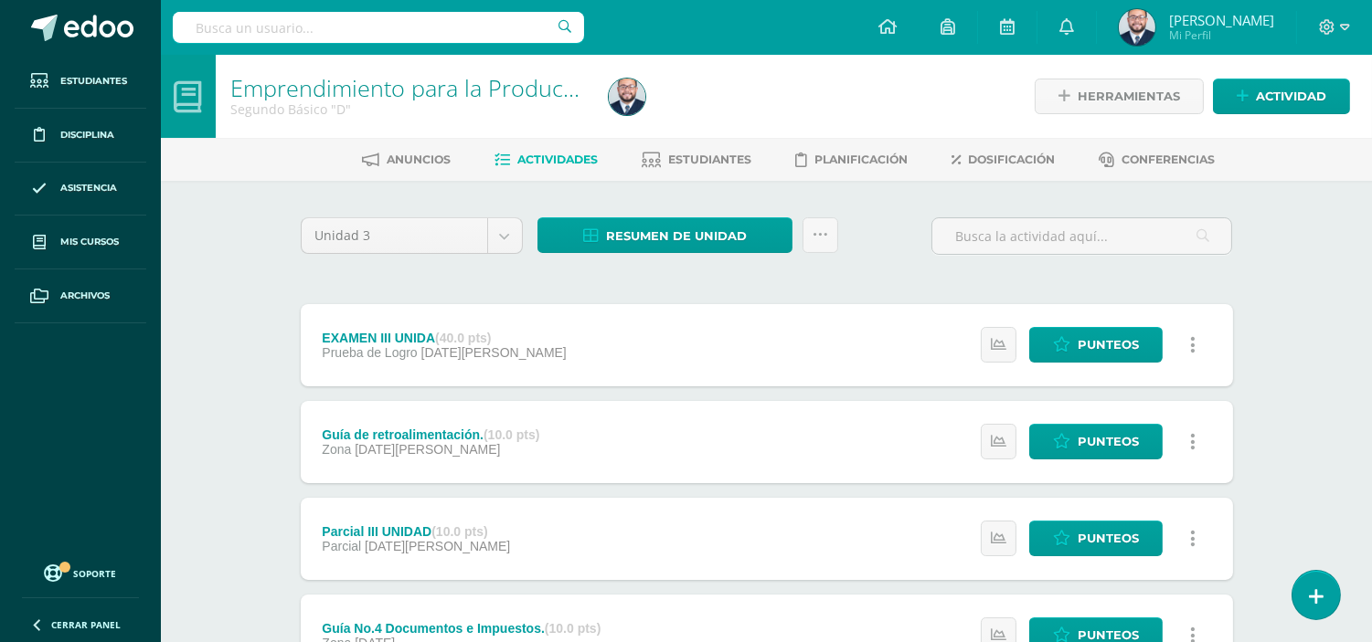
click at [578, 277] on div "Unidad 3 Unidad 1 Unidad 2 Unidad 3 Unidad 4 Resumen de unidad Descargar como H…" at bounding box center [766, 634] width 947 height 835
click at [664, 232] on span "Resumen de unidad" at bounding box center [676, 236] width 141 height 34
click at [677, 113] on link "Descargar como HTML" at bounding box center [664, 115] width 195 height 28
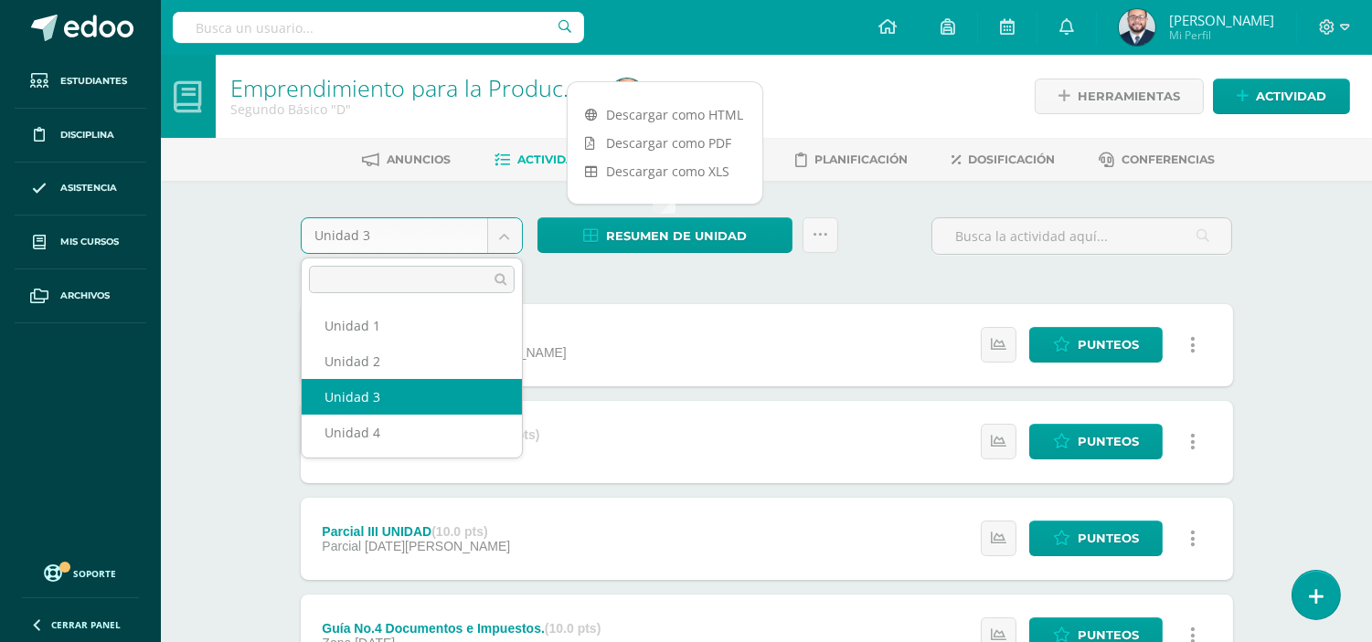
drag, startPoint x: 510, startPoint y: 239, endPoint x: 500, endPoint y: 267, distance: 29.2
click at [510, 240] on body "Estudiantes Disciplina Asistencia Mis cursos Archivos Soporte Ayuda Reportar un…" at bounding box center [686, 544] width 1372 height 1089
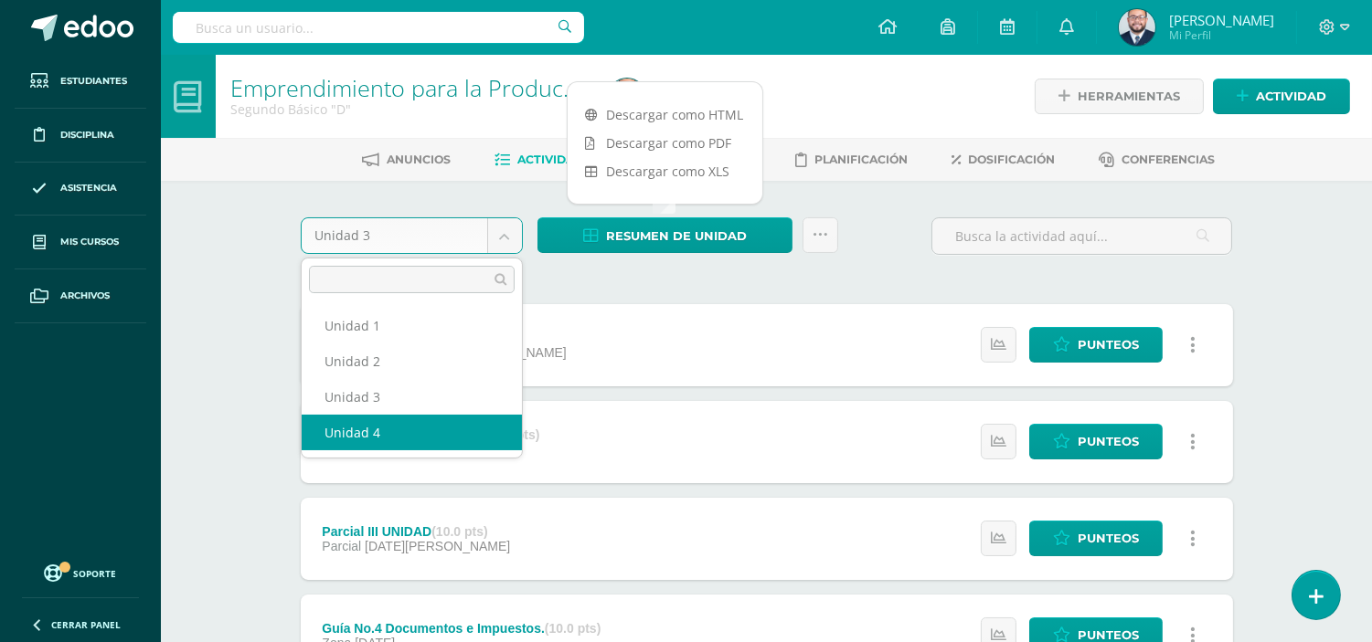
select select "Unidad 4"
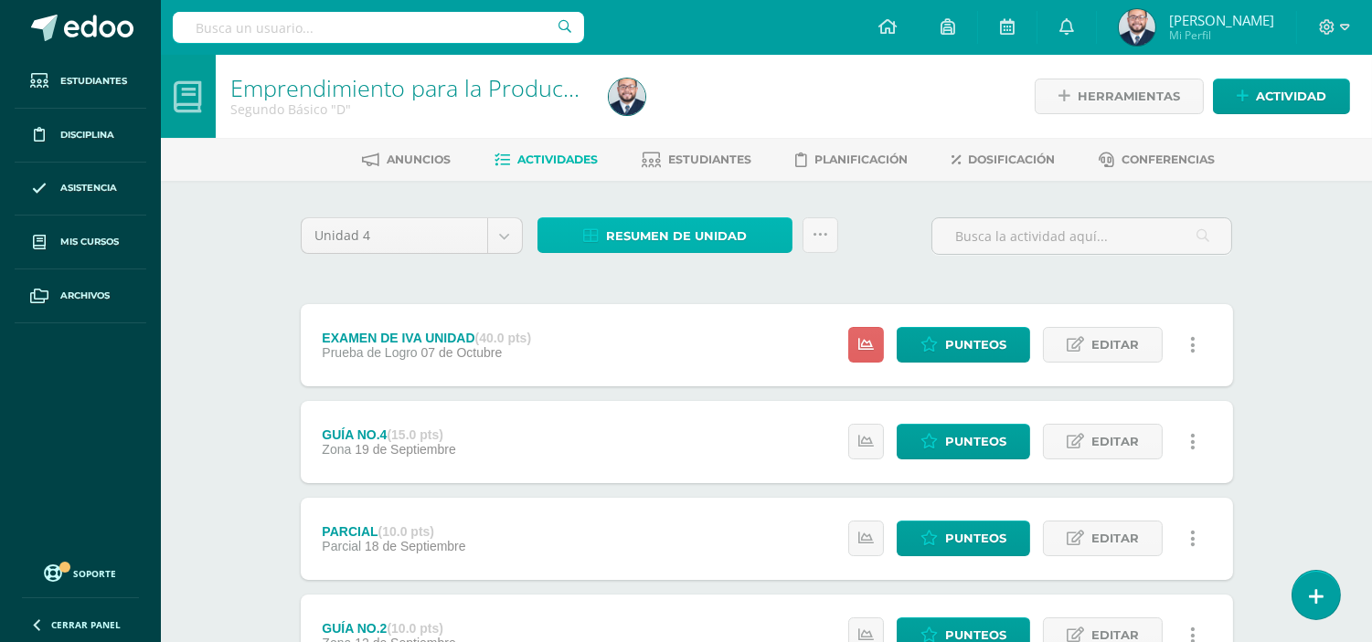
click at [637, 223] on span "Resumen de unidad" at bounding box center [676, 236] width 141 height 34
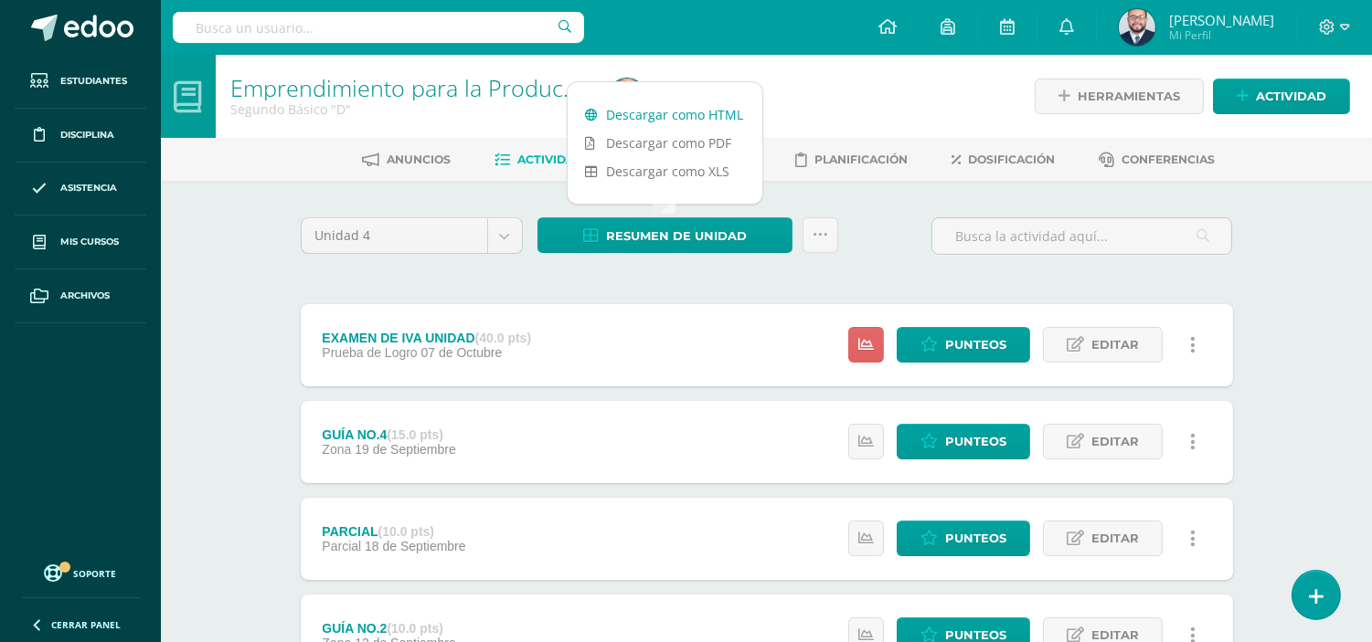
click at [695, 115] on link "Descargar como HTML" at bounding box center [664, 115] width 195 height 28
click at [497, 277] on div "Unidad 4 Unidad 1 Unidad 2 Unidad 3 Unidad 4 Resumen de unidad Subir actividade…" at bounding box center [766, 586] width 947 height 738
click at [868, 245] on div "Unidad 4 Unidad 1 Unidad 2 Unidad 3 Unidad 4 Resumen de unidad Subir actividade…" at bounding box center [766, 243] width 947 height 52
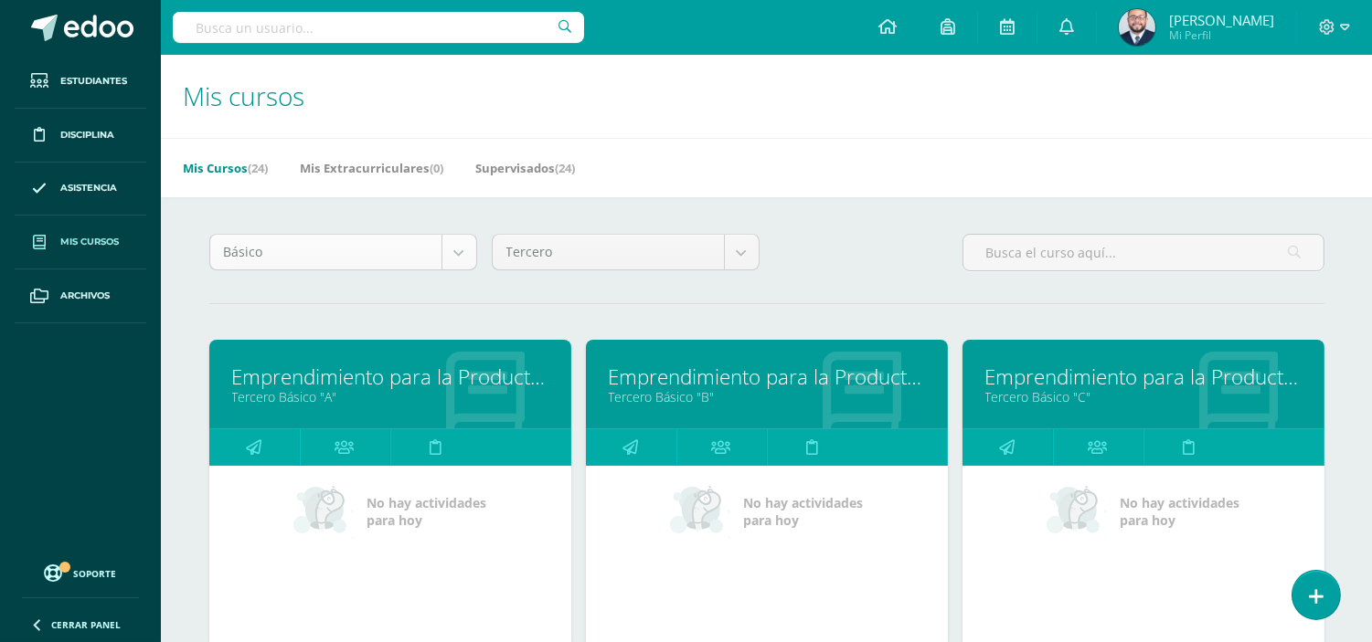
click at [451, 270] on div "Básico" at bounding box center [343, 252] width 268 height 37
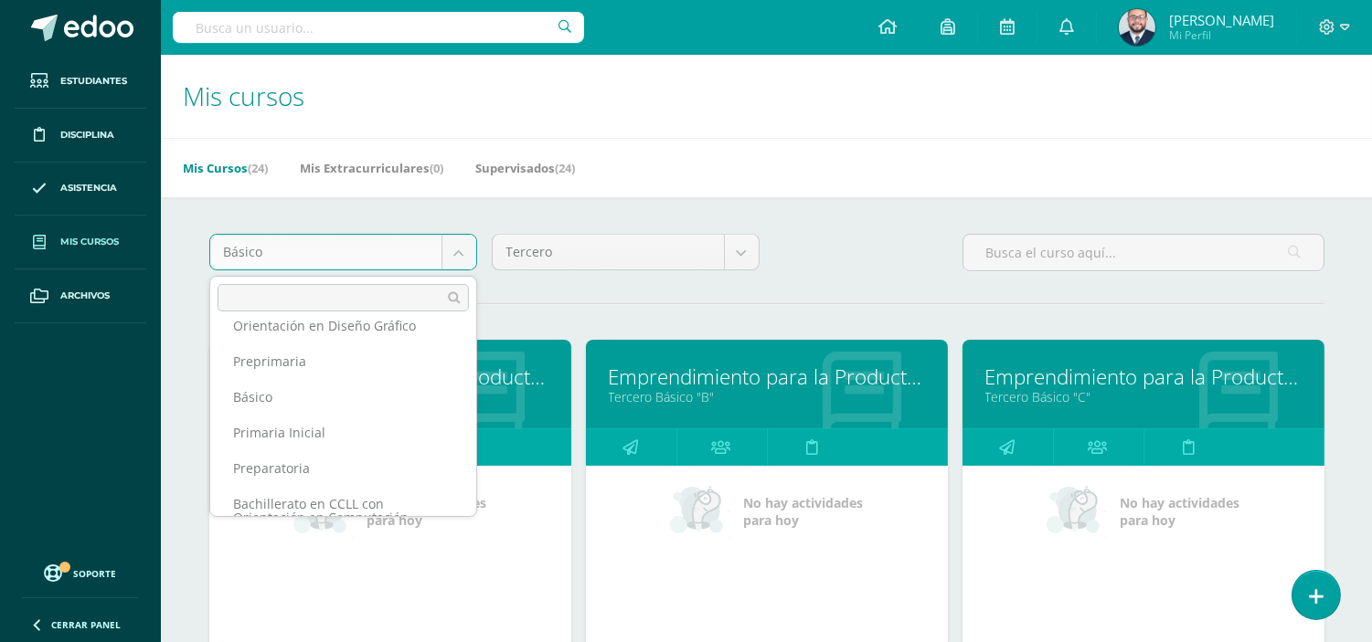
scroll to position [129, 0]
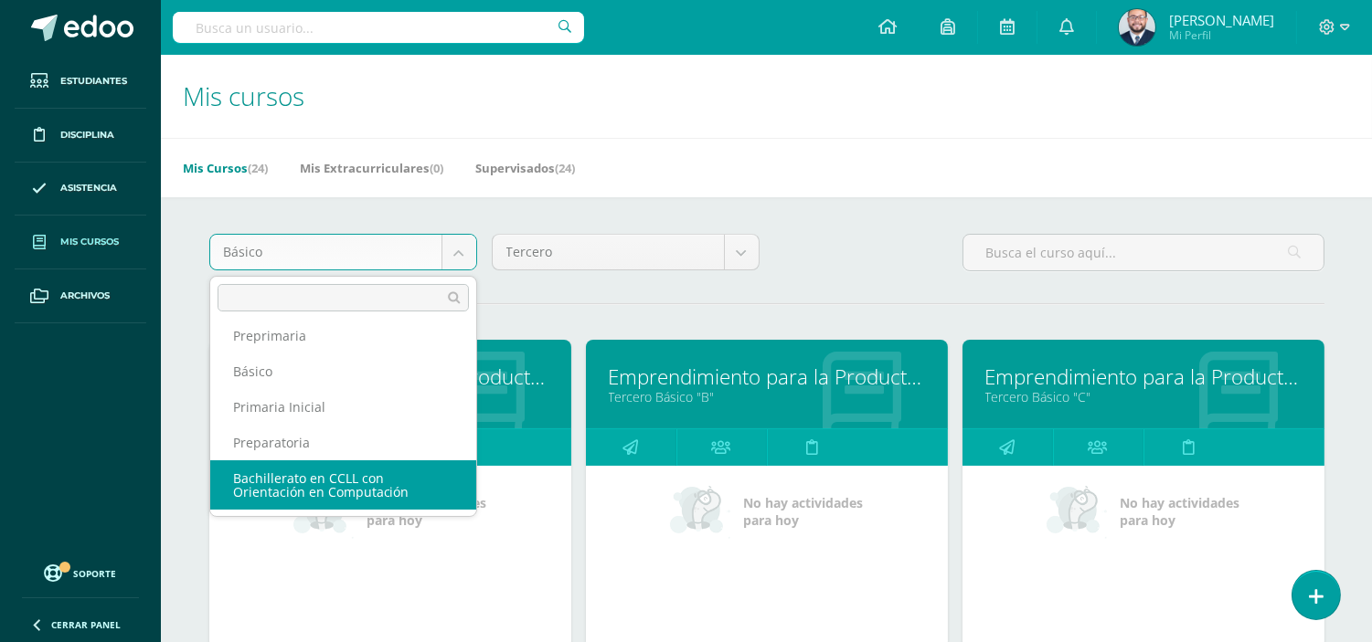
select select "5"
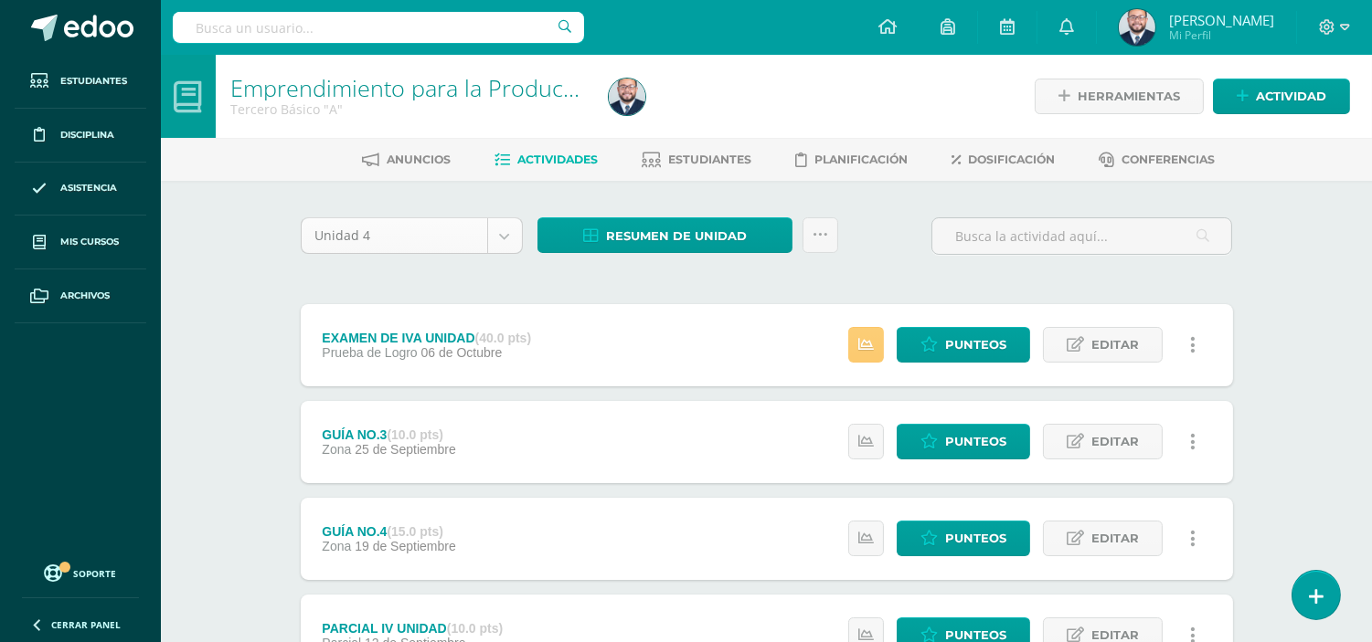
click at [514, 236] on body "Estudiantes Disciplina Asistencia Mis cursos Archivos Soporte Ayuda Reportar un…" at bounding box center [686, 496] width 1372 height 992
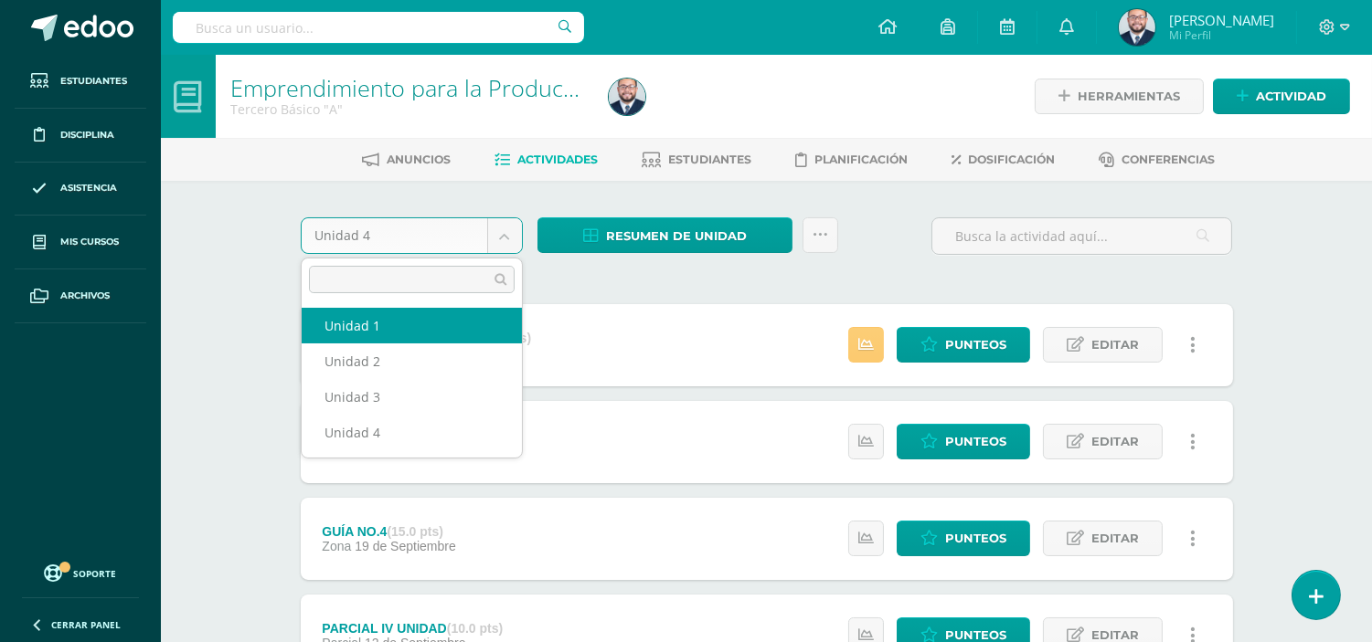
select select "Unidad 1"
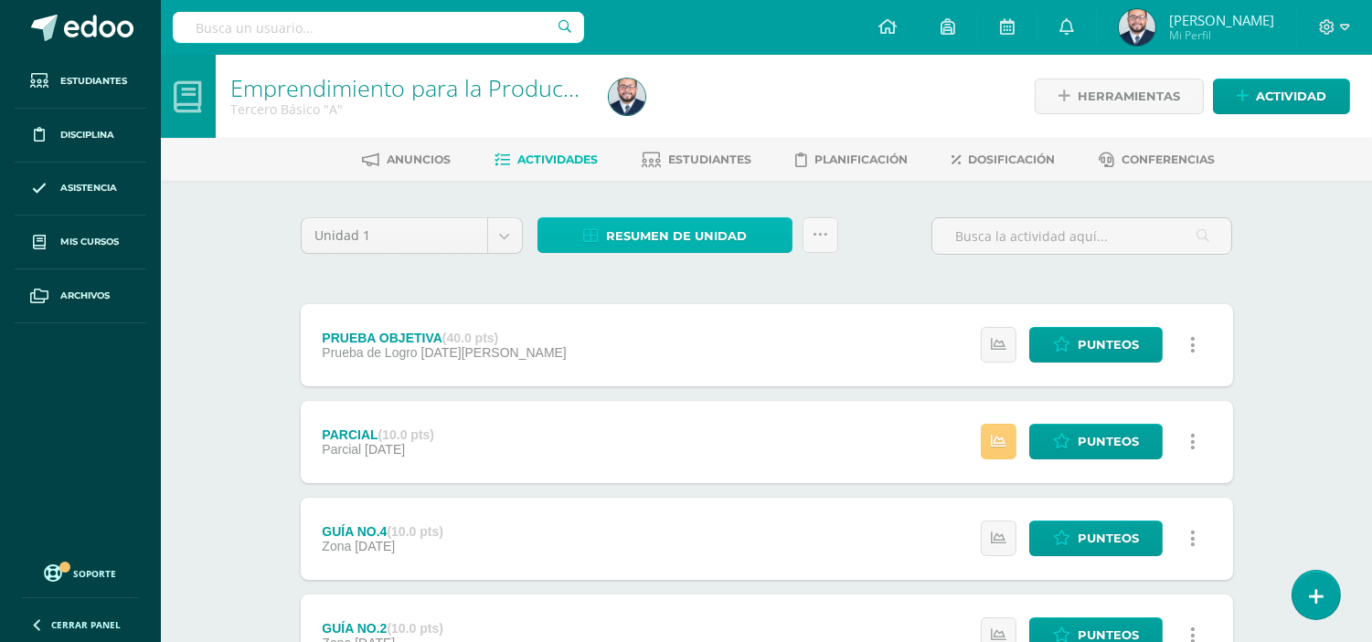
click at [656, 244] on span "Resumen de unidad" at bounding box center [676, 236] width 141 height 34
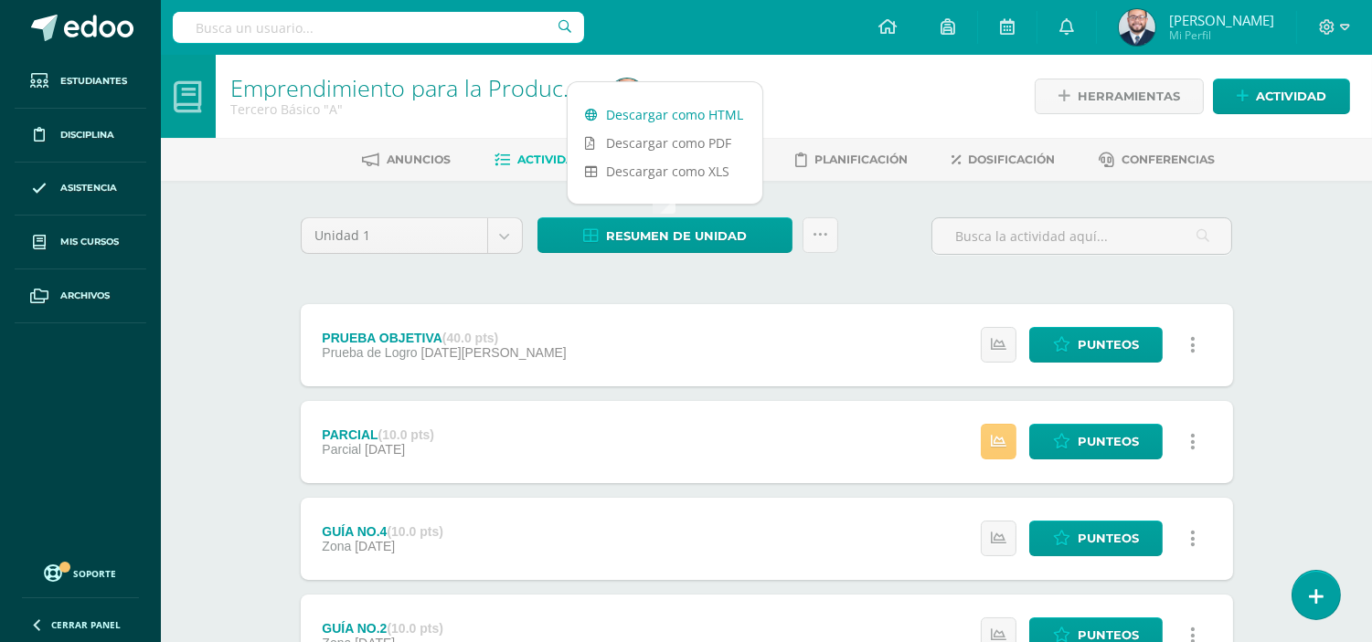
click at [689, 116] on link "Descargar como HTML" at bounding box center [664, 115] width 195 height 28
click at [505, 222] on body "Estudiantes Disciplina Asistencia Mis cursos Archivos Soporte Ayuda Reportar un…" at bounding box center [686, 496] width 1372 height 992
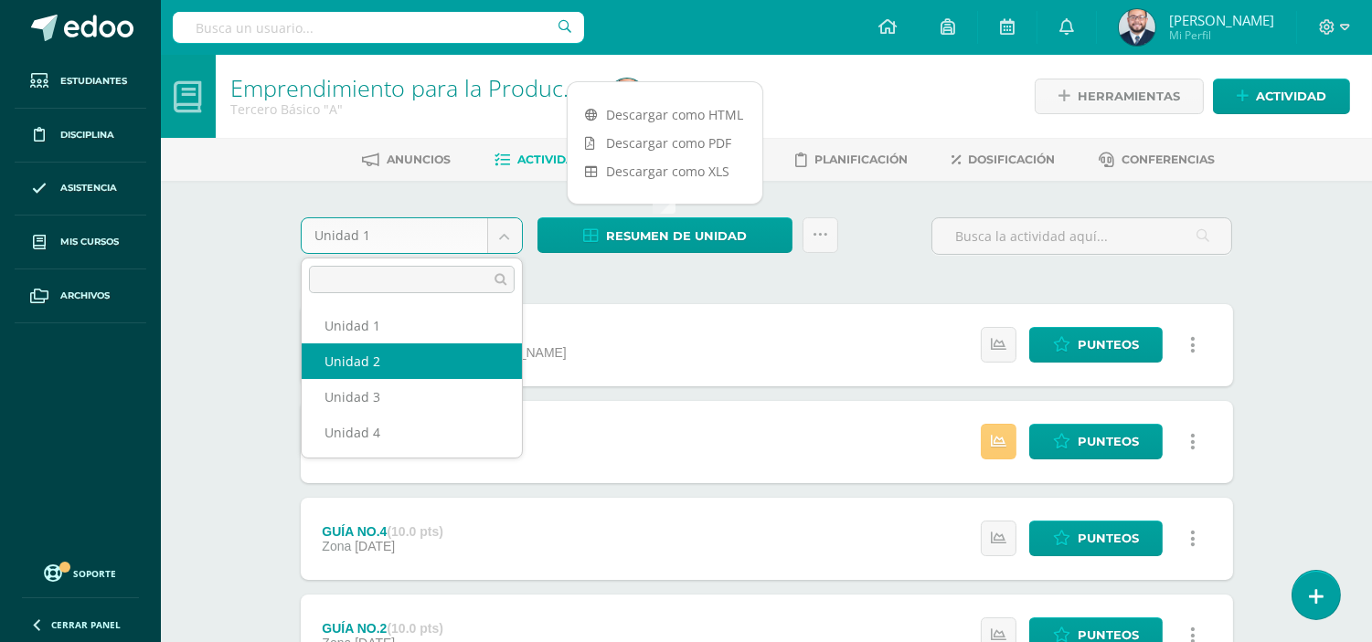
select select "Unidad 2"
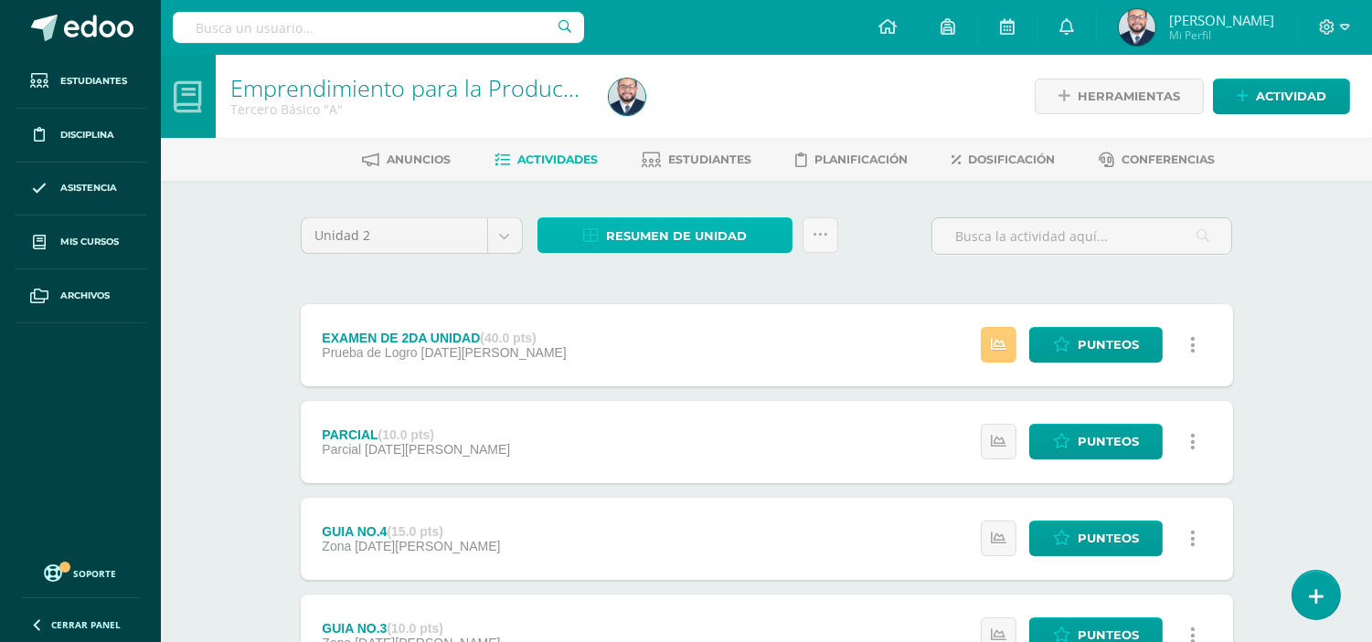
click at [660, 241] on span "Resumen de unidad" at bounding box center [676, 236] width 141 height 34
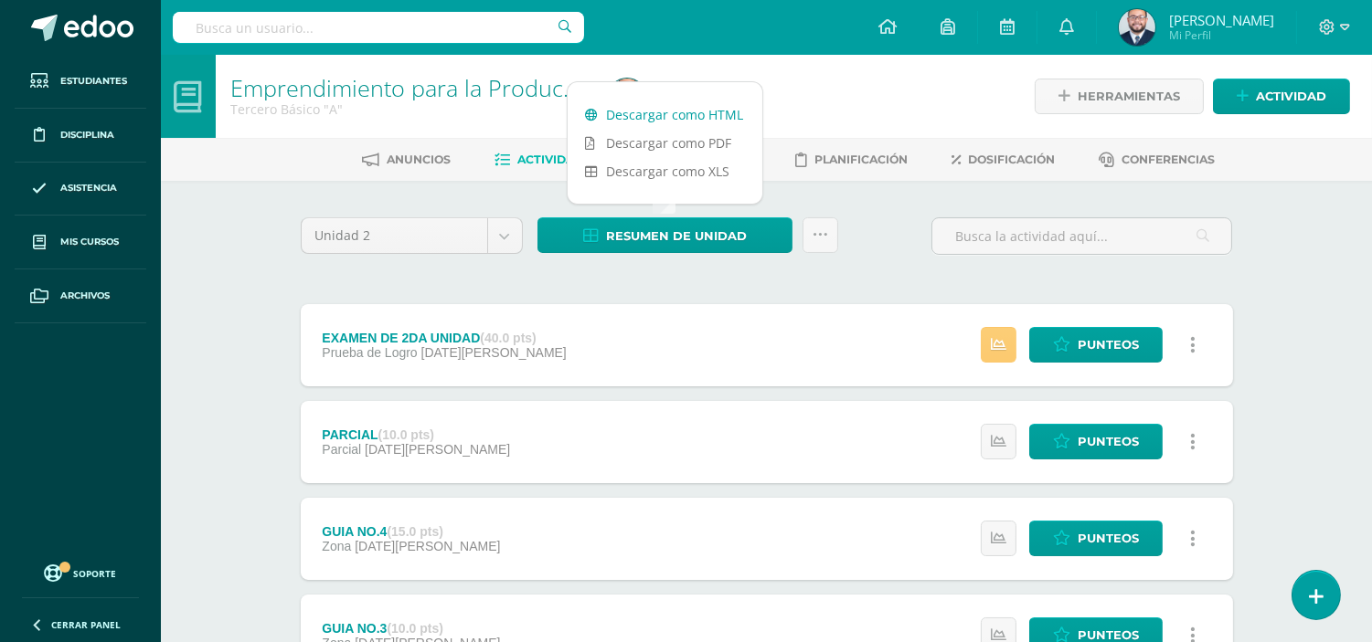
click at [706, 121] on link "Descargar como HTML" at bounding box center [664, 115] width 195 height 28
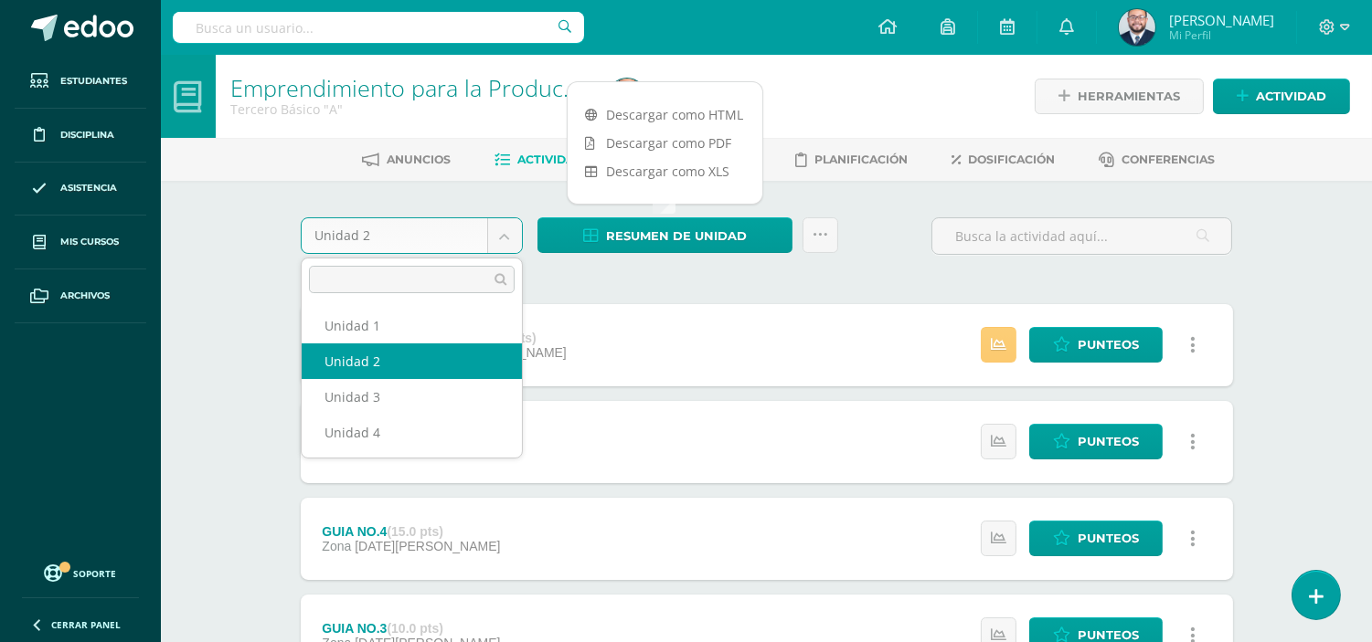
click at [504, 234] on body "Estudiantes Disciplina Asistencia Mis cursos Archivos Soporte Ayuda Reportar un…" at bounding box center [686, 496] width 1372 height 992
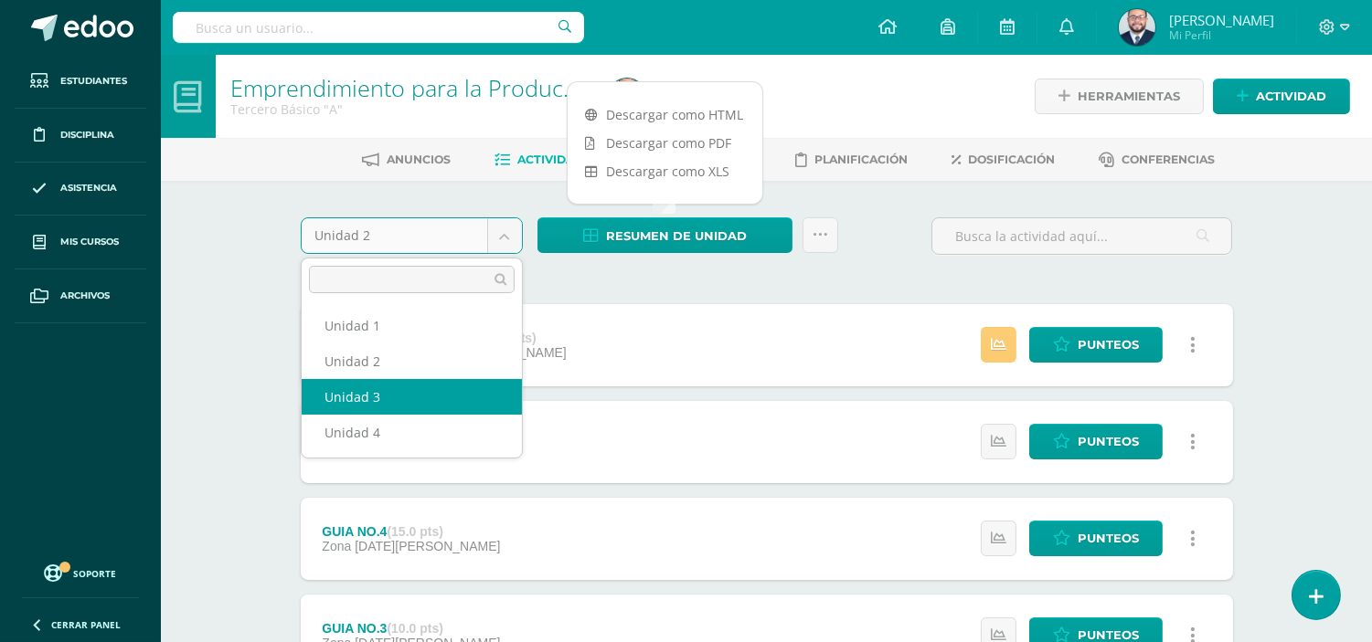
select select "Unidad 3"
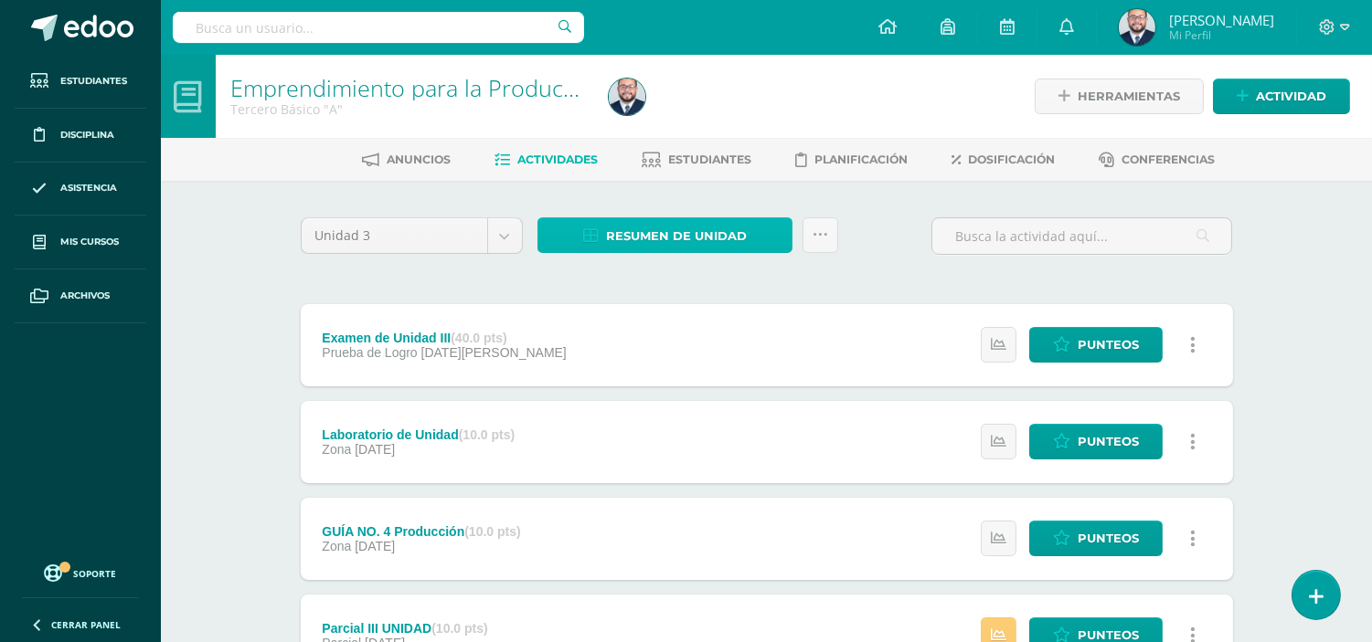
click at [687, 225] on span "Resumen de unidad" at bounding box center [676, 236] width 141 height 34
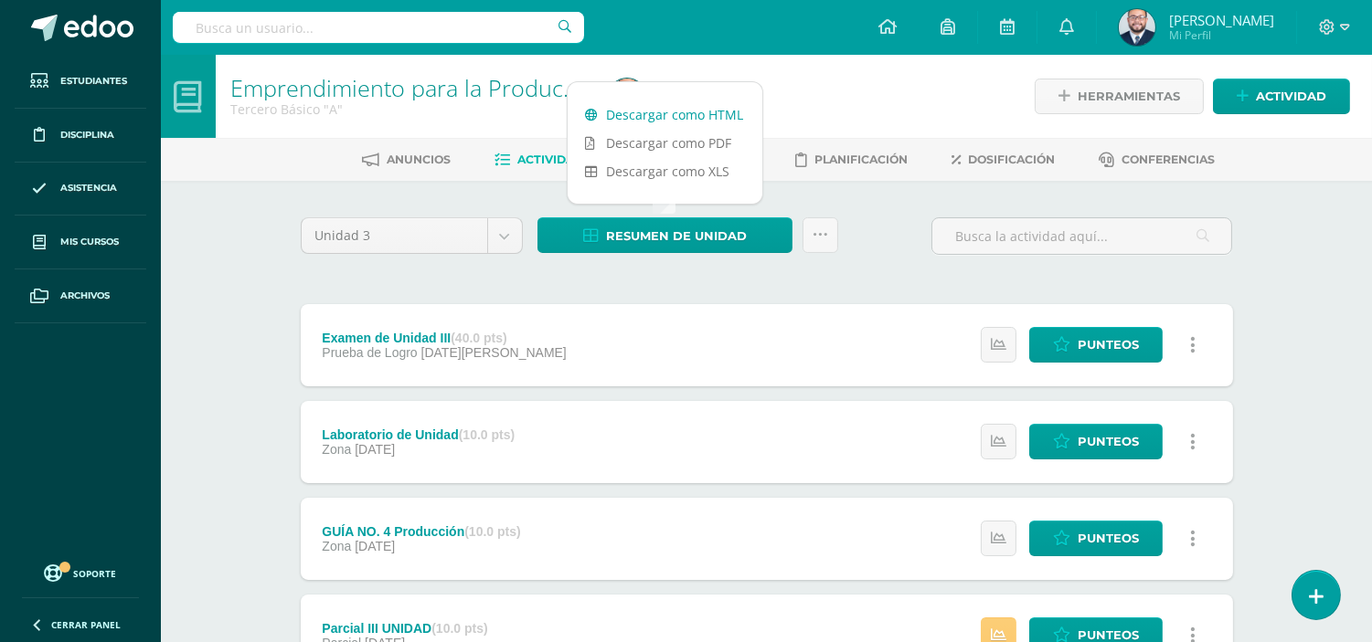
click at [723, 102] on link "Descargar como HTML" at bounding box center [664, 115] width 195 height 28
click at [504, 232] on body "Estudiantes Disciplina Asistencia Mis cursos Archivos Soporte Ayuda Reportar un…" at bounding box center [686, 544] width 1372 height 1089
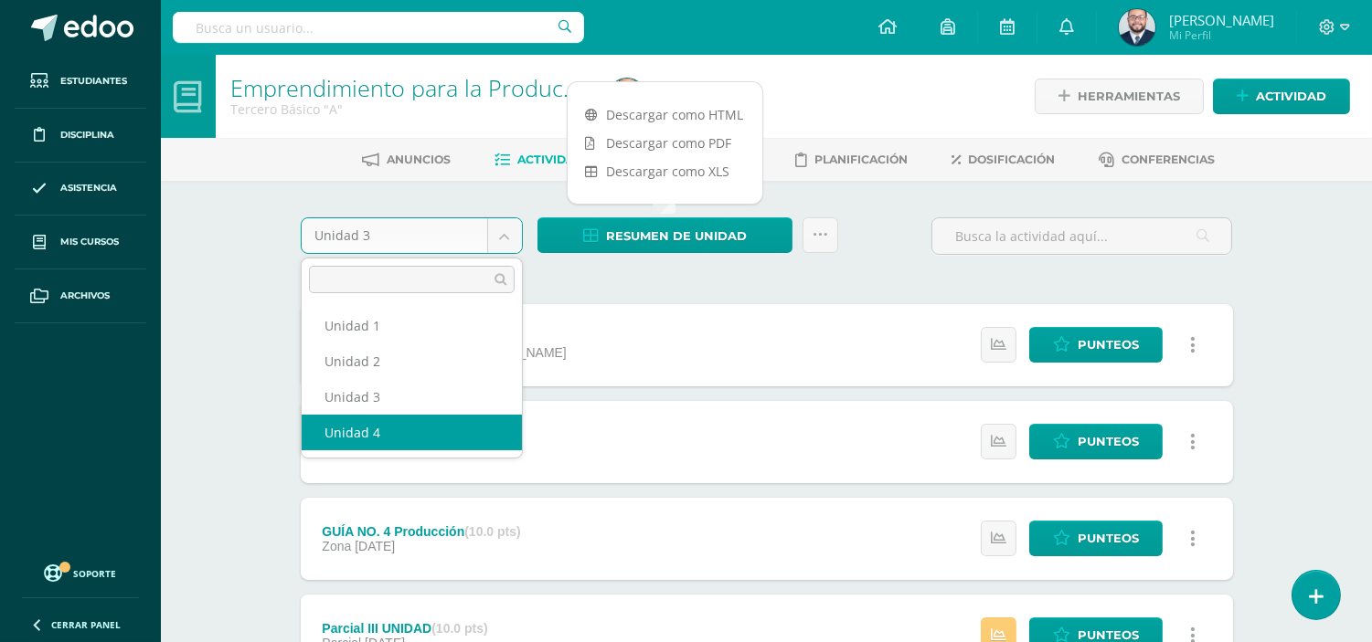
select select "Unidad 4"
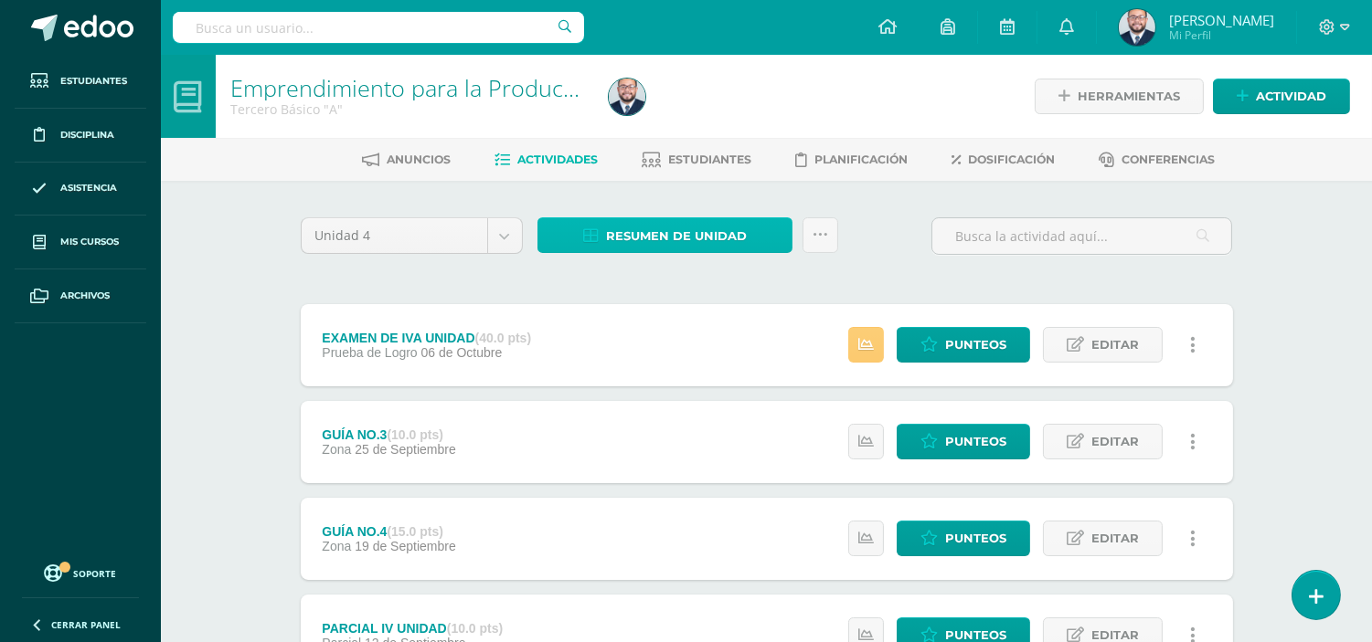
click at [663, 229] on span "Resumen de unidad" at bounding box center [676, 236] width 141 height 34
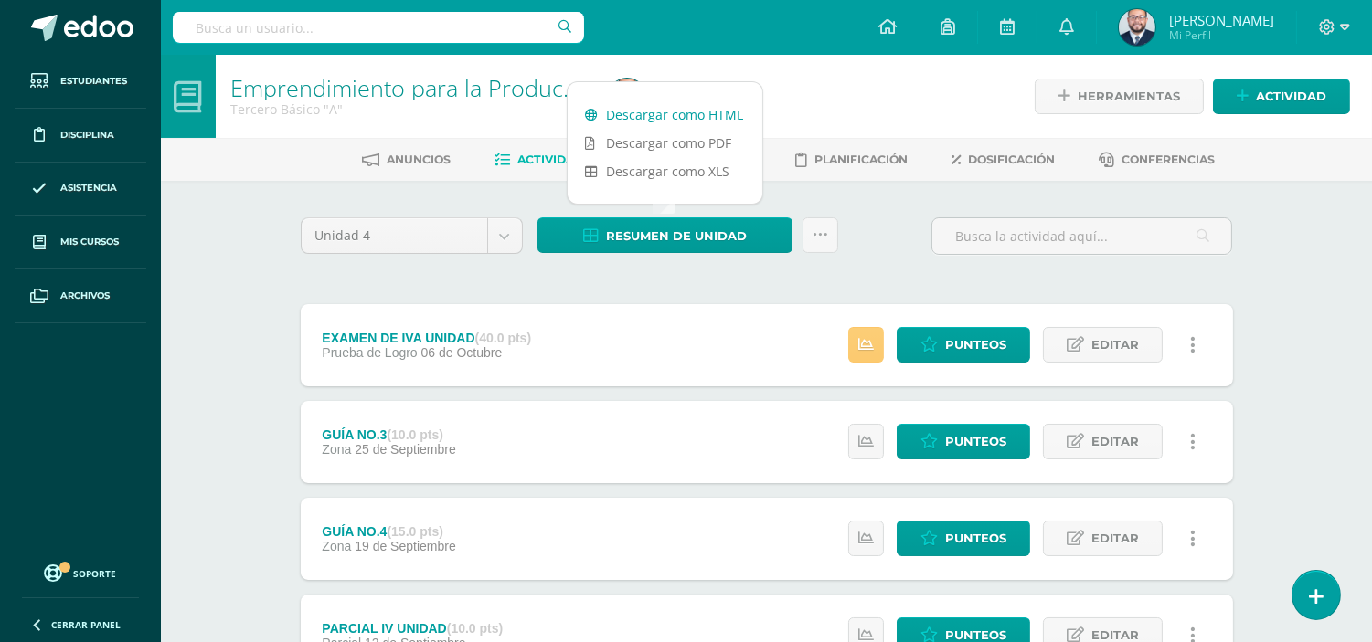
click at [686, 111] on link "Descargar como HTML" at bounding box center [664, 115] width 195 height 28
click at [275, 251] on div "Unidad 4 Unidad 1 Unidad 2 Unidad 3 Unidad 4 Resumen de unidad Subir actividade…" at bounding box center [766, 586] width 1005 height 811
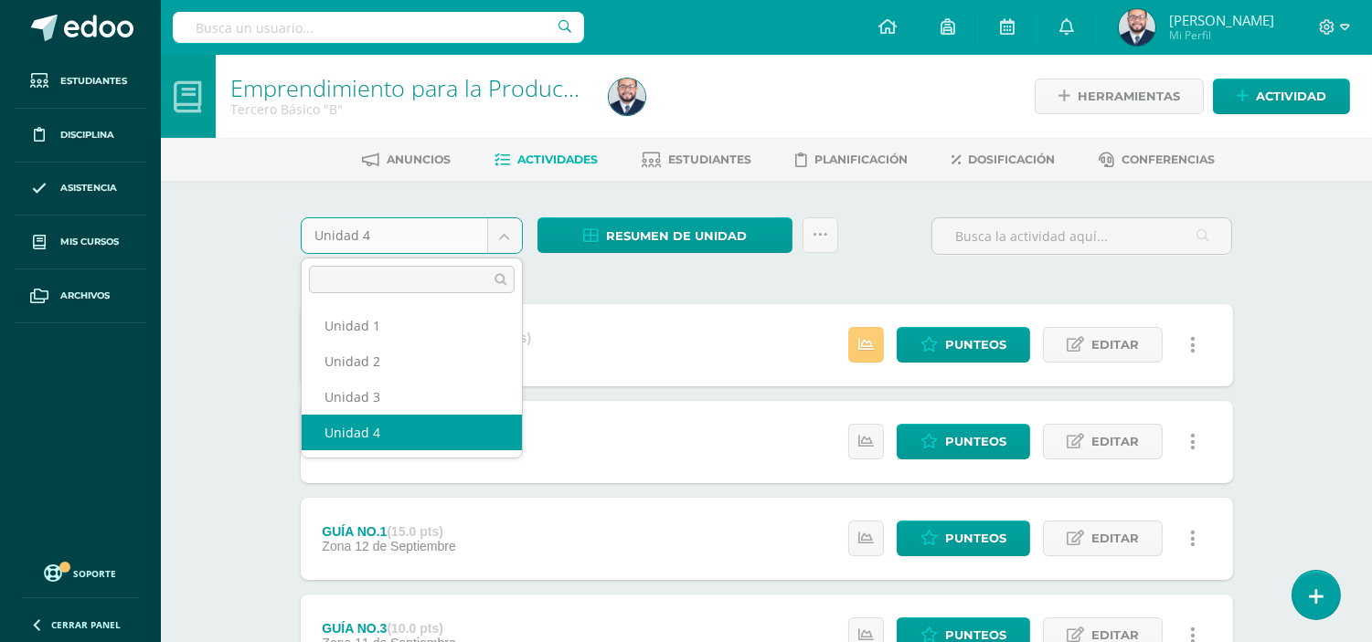
click at [507, 226] on body "Estudiantes Disciplina Asistencia Mis cursos Archivos Soporte Ayuda Reportar un…" at bounding box center [686, 496] width 1372 height 992
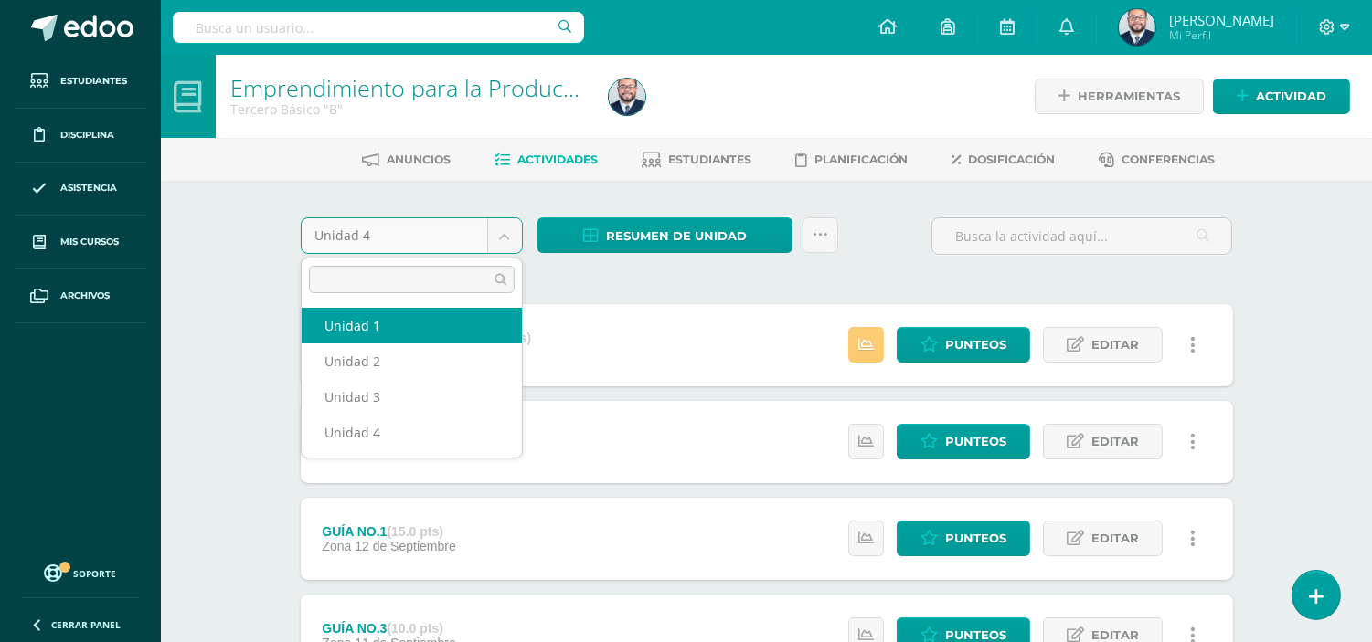
select select "Unidad 1"
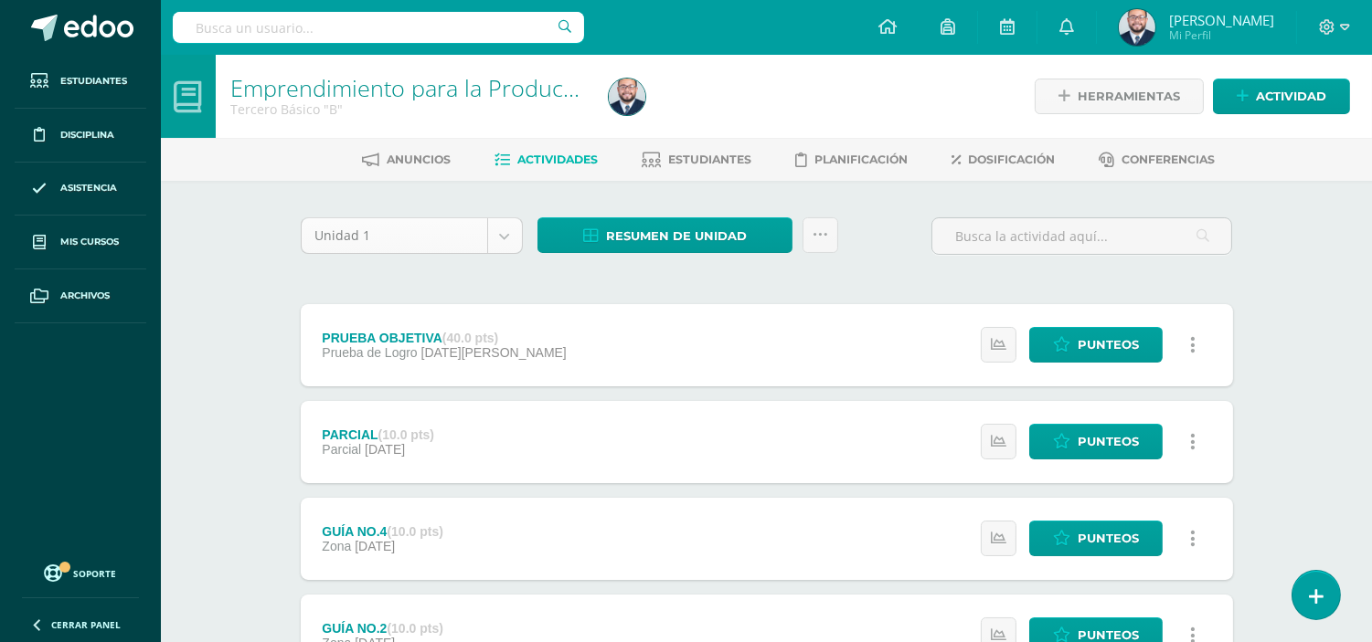
click at [503, 224] on body "Estudiantes Disciplina Asistencia Mis cursos Archivos Soporte Ayuda Reportar un…" at bounding box center [686, 496] width 1372 height 992
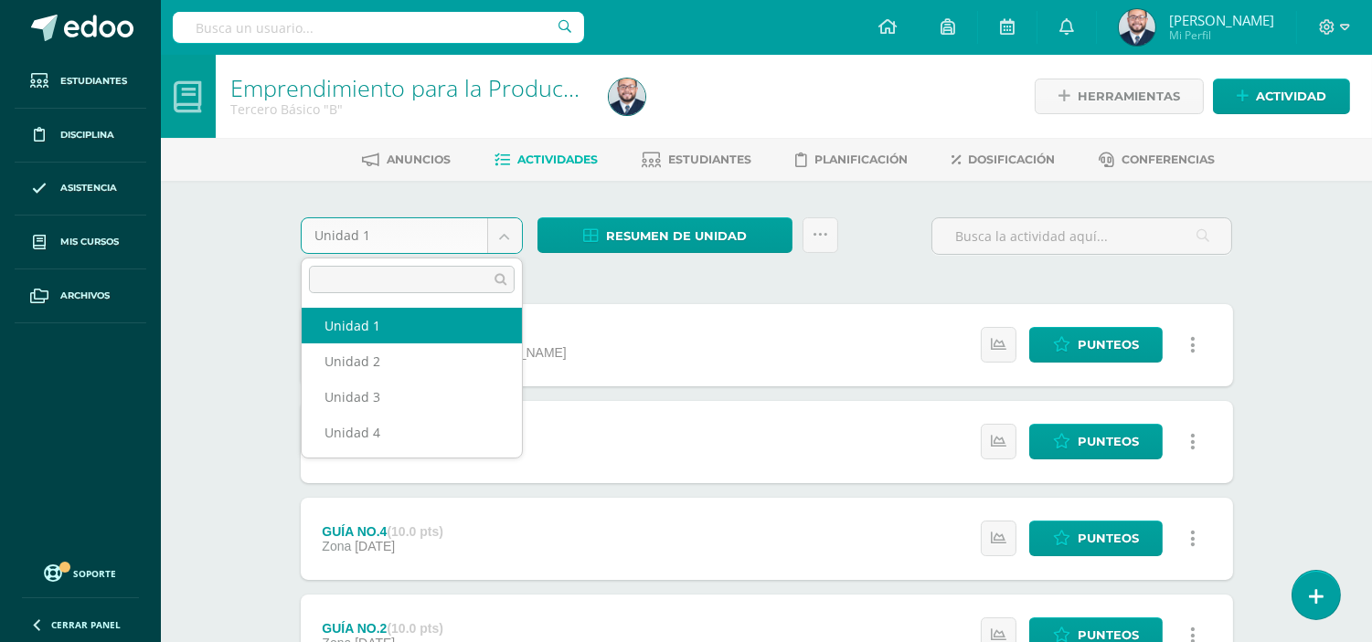
click at [582, 312] on body "Estudiantes Disciplina Asistencia Mis cursos Archivos Soporte Ayuda Reportar un…" at bounding box center [686, 496] width 1372 height 992
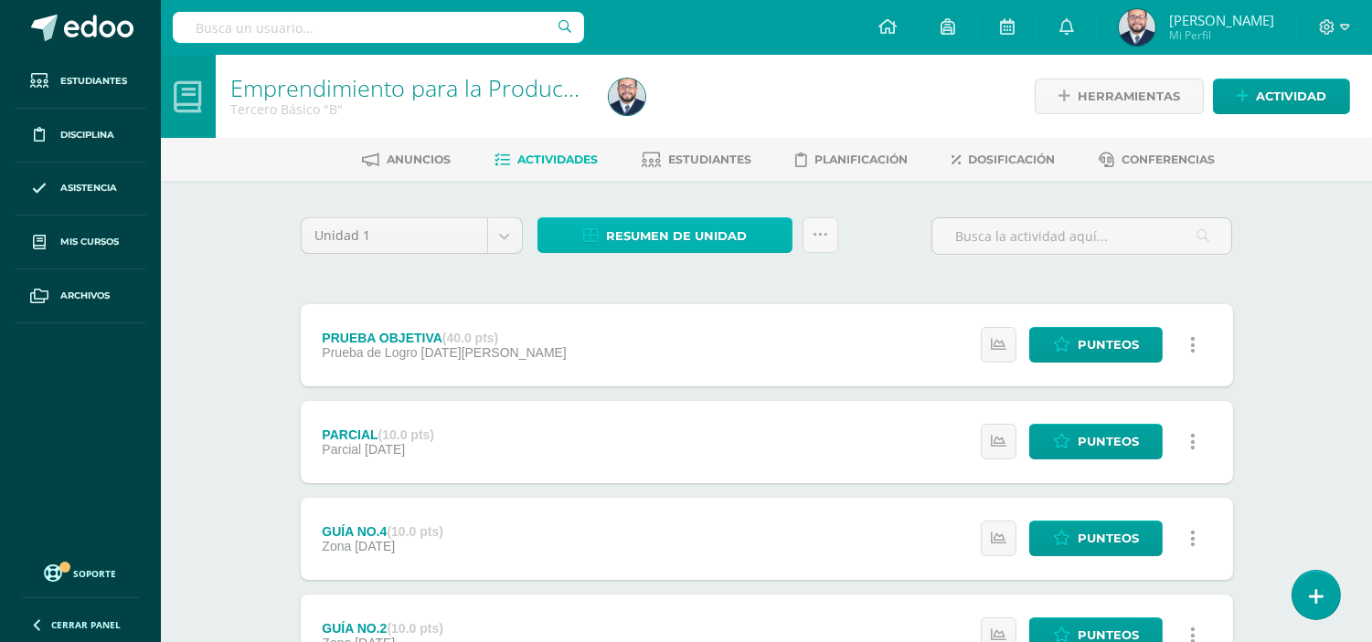
click at [674, 234] on span "Resumen de unidad" at bounding box center [676, 236] width 141 height 34
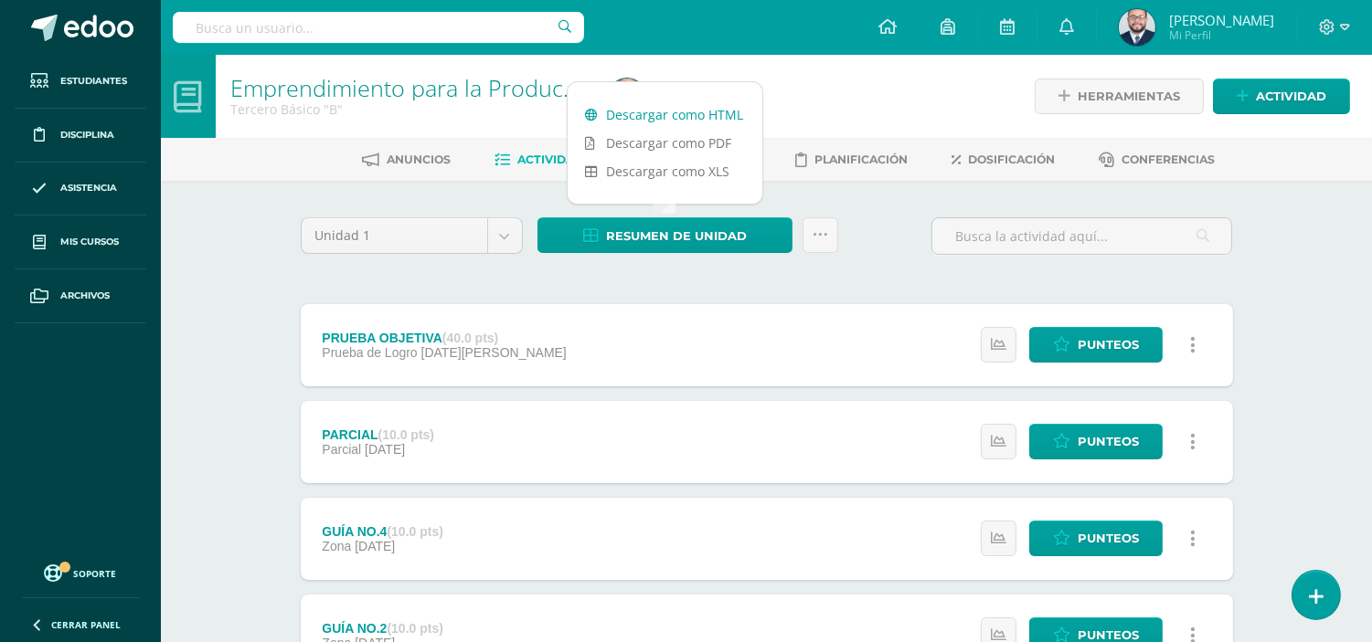
click at [672, 110] on link "Descargar como HTML" at bounding box center [664, 115] width 195 height 28
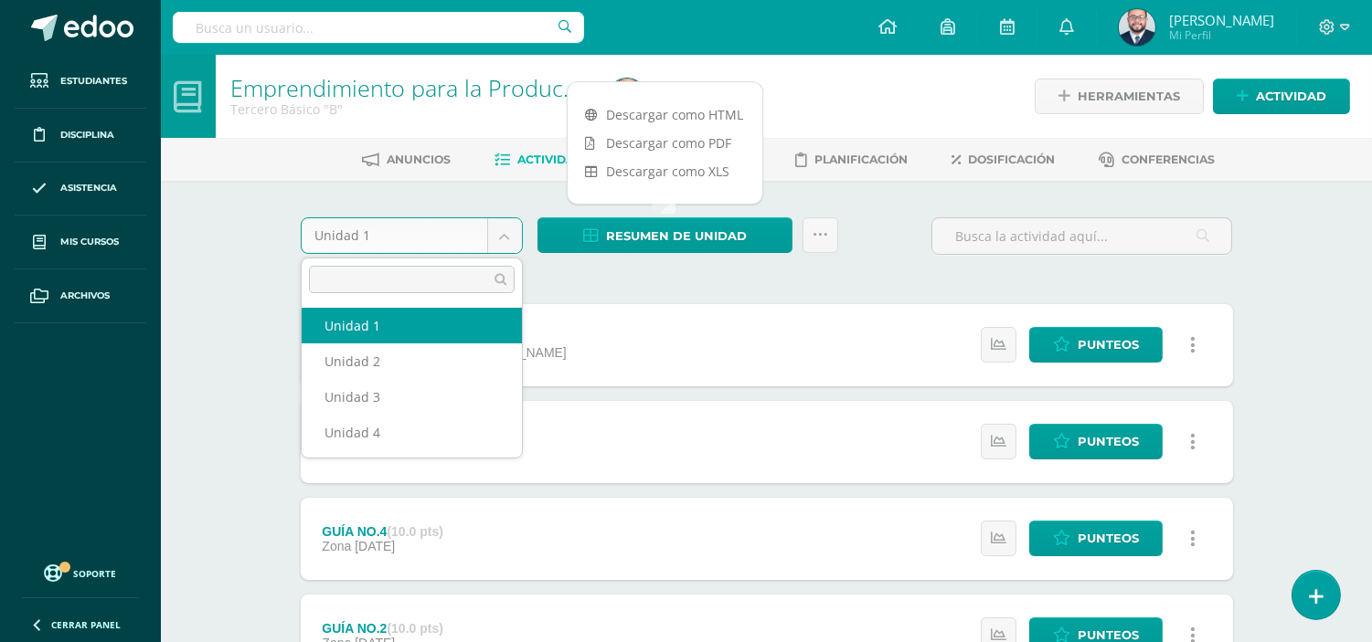
click at [513, 235] on body "Estudiantes Disciplina Asistencia Mis cursos Archivos Soporte Ayuda Reportar un…" at bounding box center [686, 496] width 1372 height 992
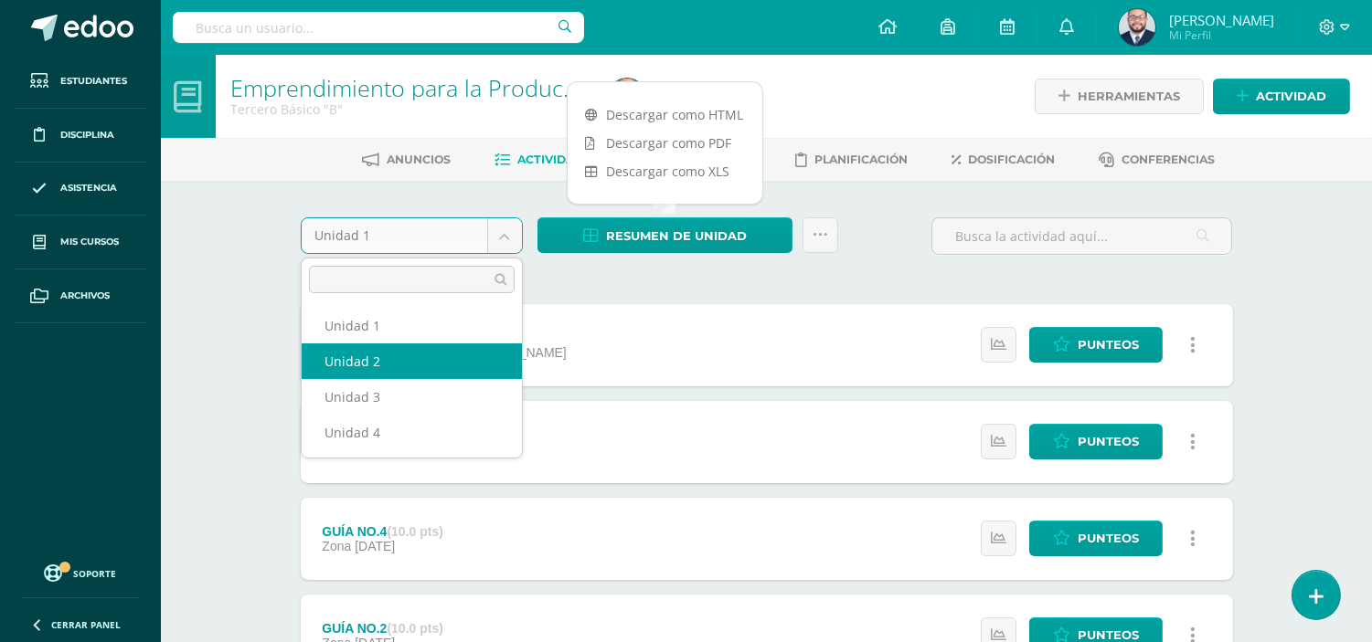
select select "Unidad 2"
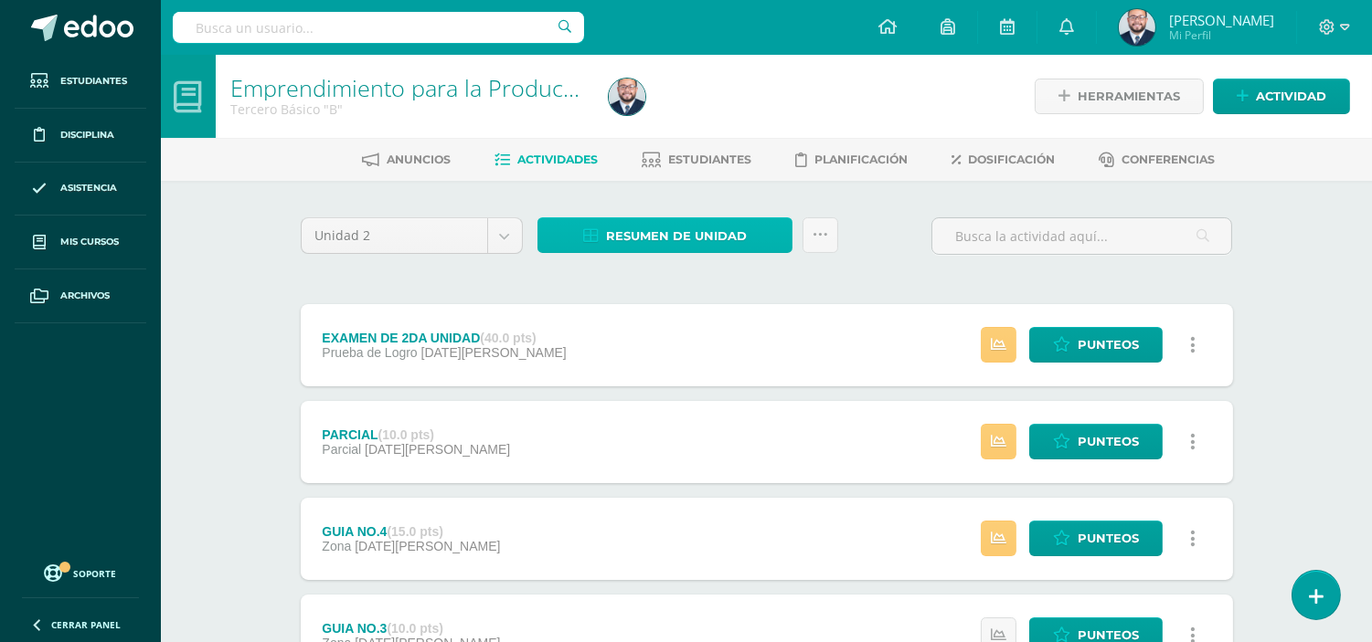
click at [625, 232] on span "Resumen de unidad" at bounding box center [676, 236] width 141 height 34
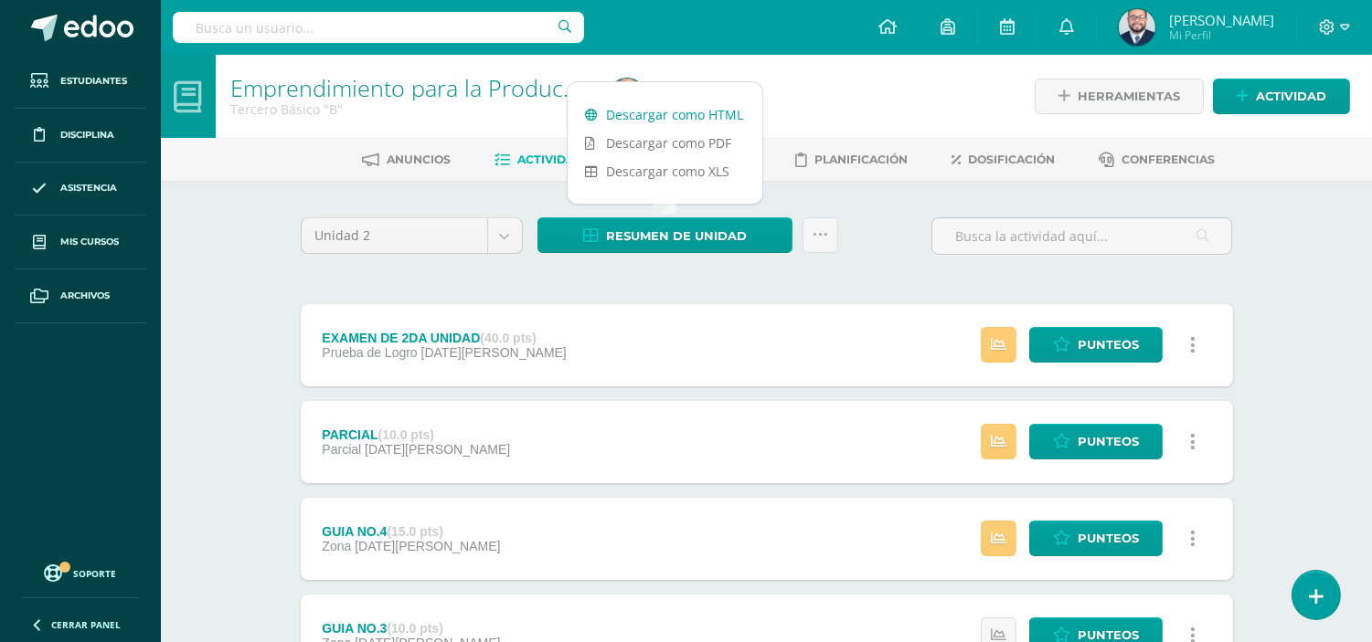
click at [680, 107] on link "Descargar como HTML" at bounding box center [664, 115] width 195 height 28
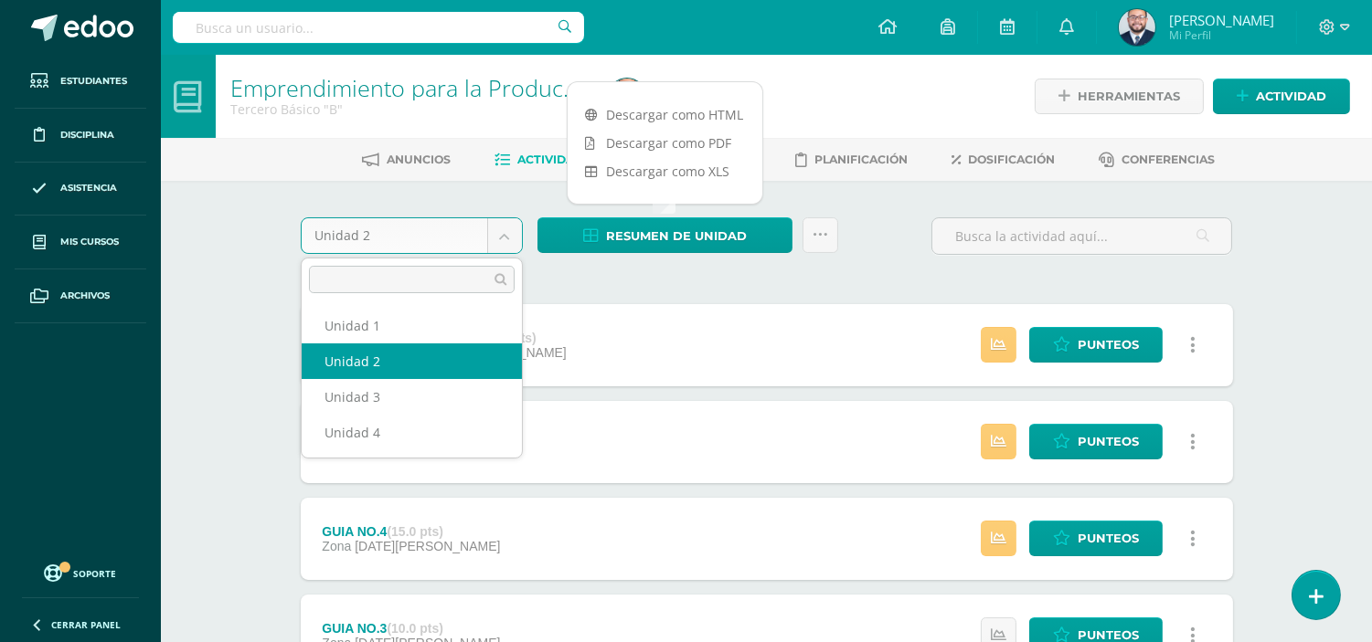
click at [514, 239] on body "Estudiantes Disciplina Asistencia Mis cursos Archivos Soporte Ayuda Reportar un…" at bounding box center [686, 496] width 1372 height 992
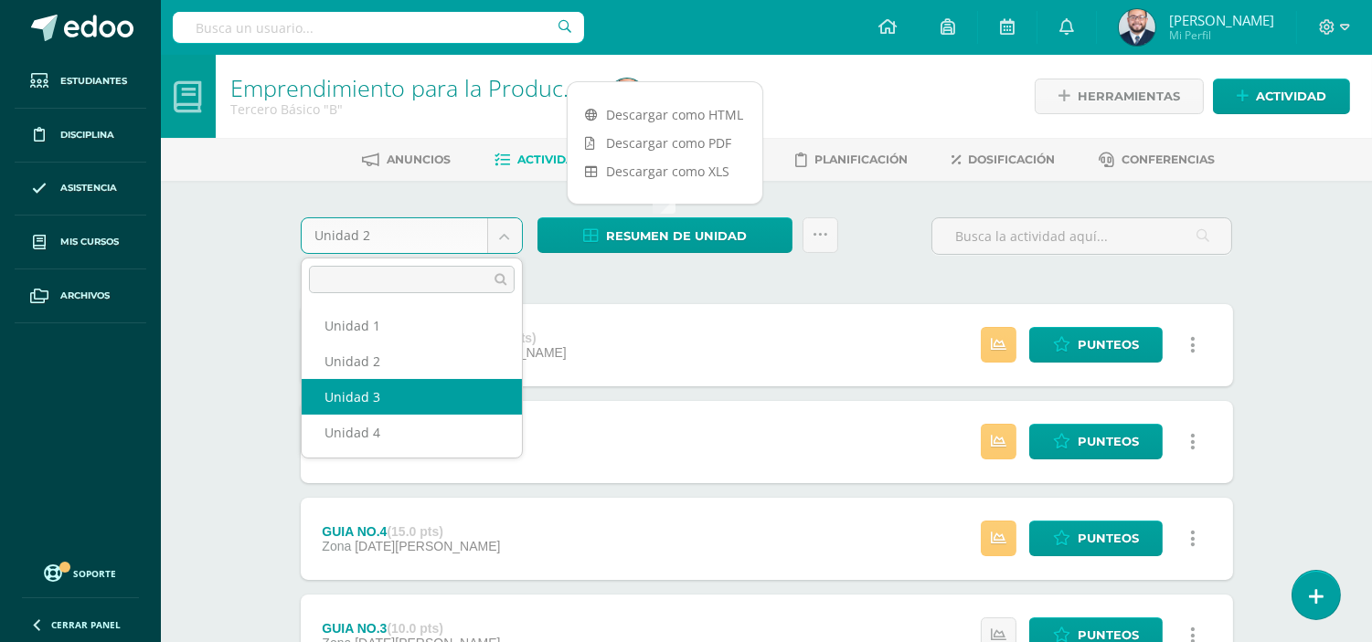
select select "Unidad 3"
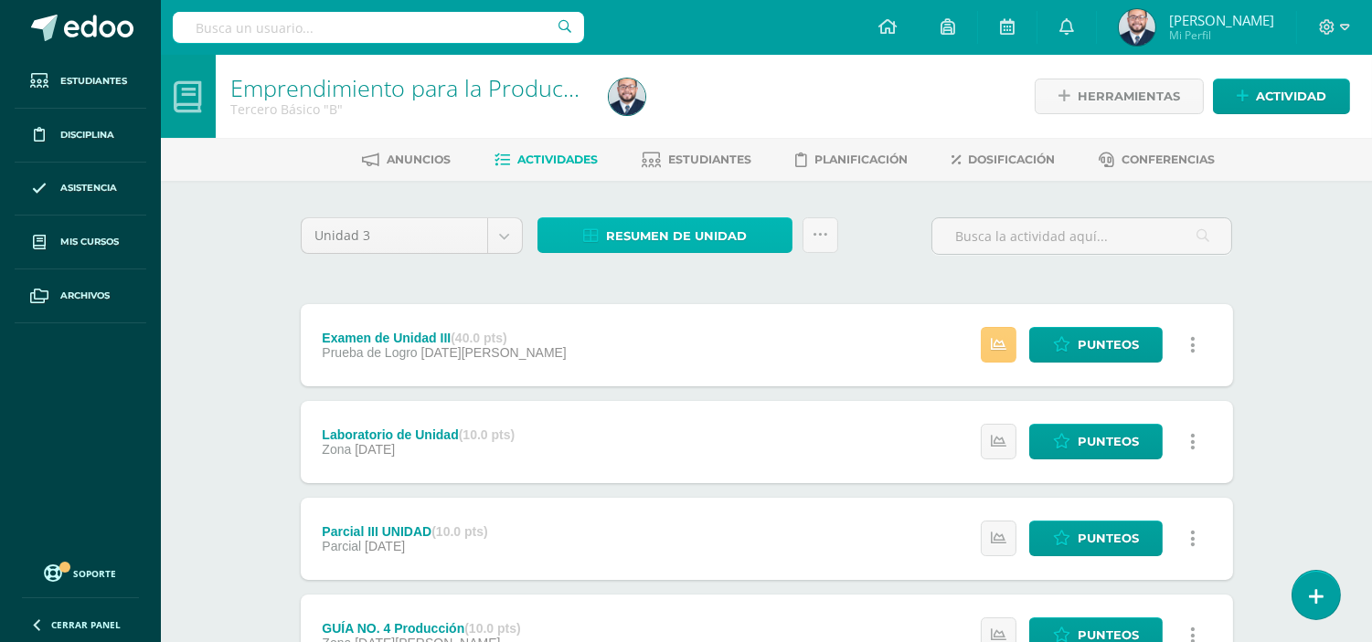
click at [641, 235] on span "Resumen de unidad" at bounding box center [676, 236] width 141 height 34
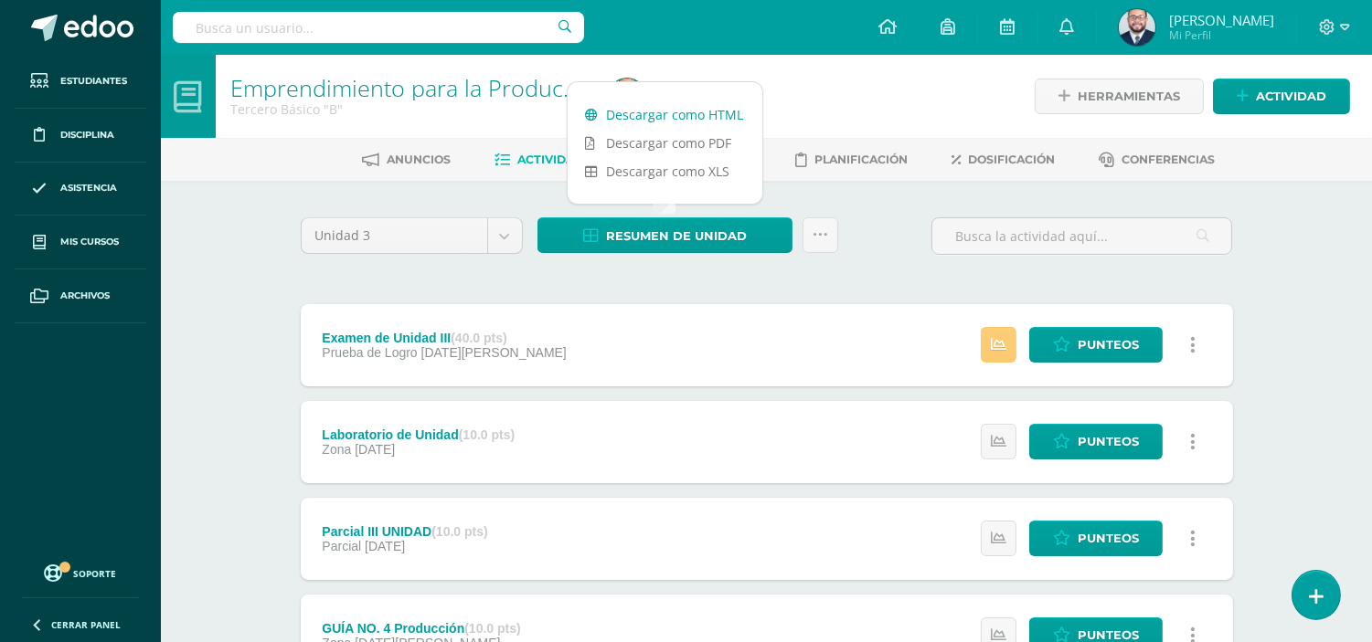
click at [683, 111] on link "Descargar como HTML" at bounding box center [664, 115] width 195 height 28
click at [500, 239] on body "Estudiantes Disciplina Asistencia Mis cursos Archivos Soporte Ayuda Reportar un…" at bounding box center [686, 544] width 1372 height 1089
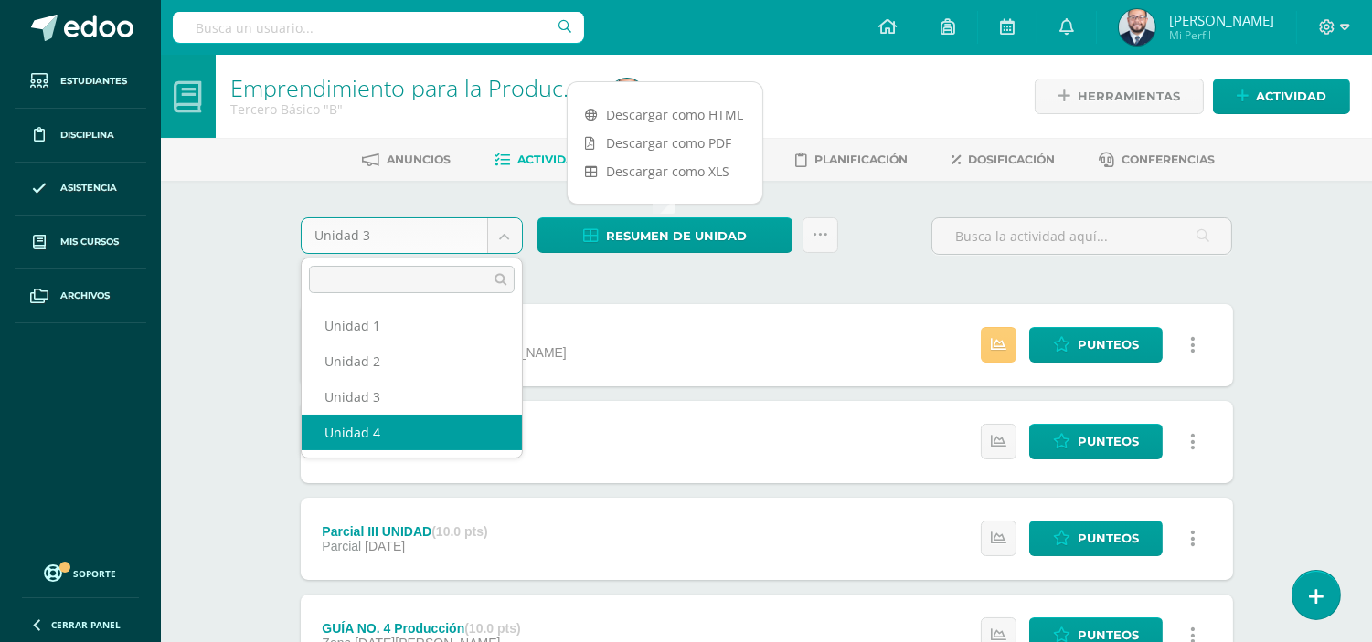
select select "Unidad 4"
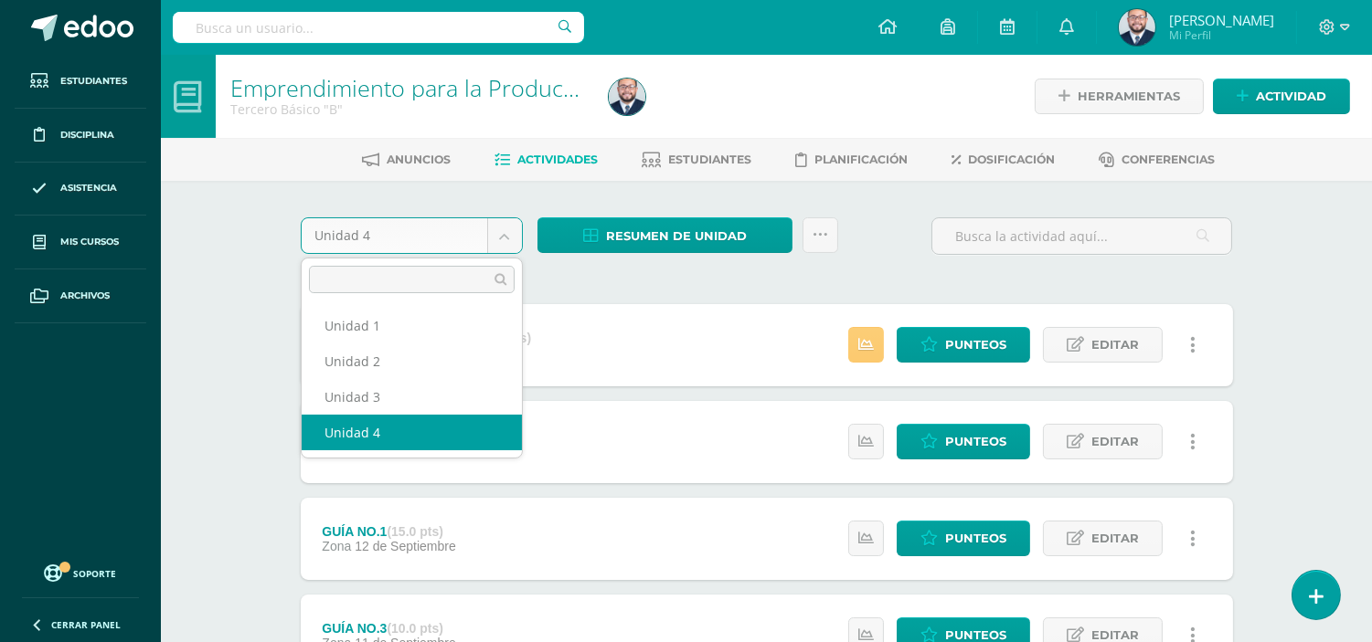
click at [515, 235] on body "Estudiantes Disciplina Asistencia Mis cursos Archivos Soporte Ayuda Reportar un…" at bounding box center [686, 496] width 1372 height 992
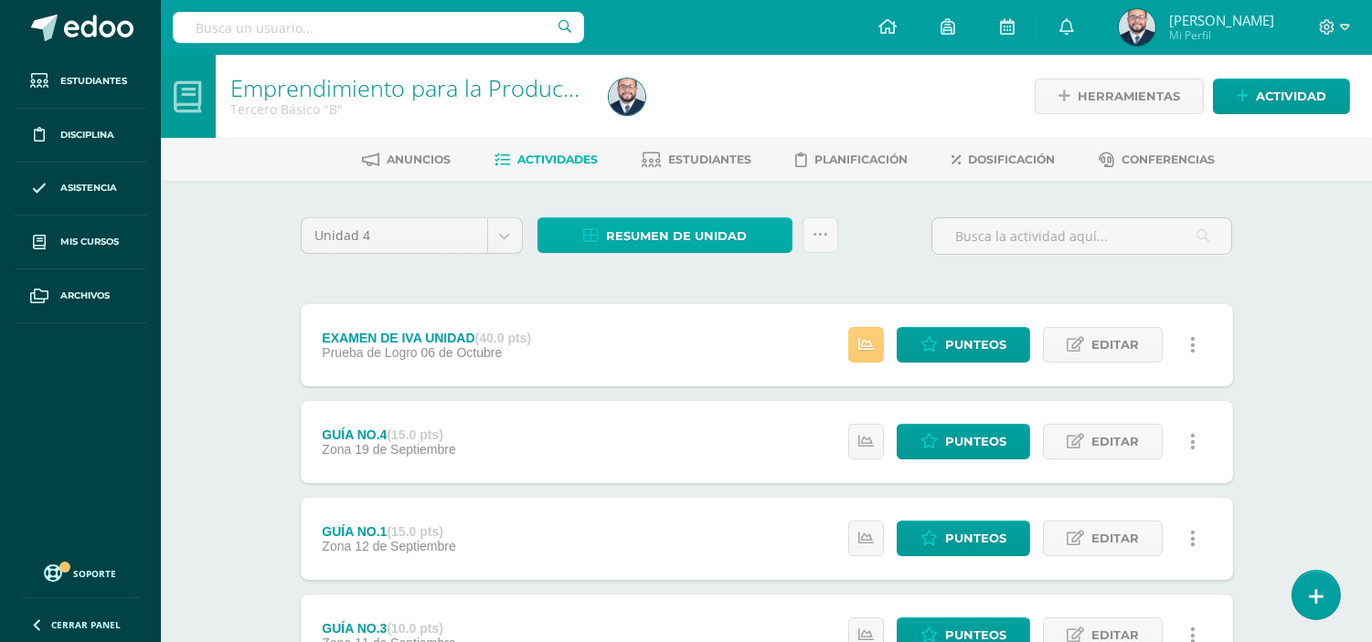
click at [694, 233] on body "Estudiantes Disciplina Asistencia Mis cursos Archivos Soporte Ayuda Reportar un…" at bounding box center [686, 496] width 1372 height 992
click at [654, 240] on span "Resumen de unidad" at bounding box center [676, 236] width 141 height 34
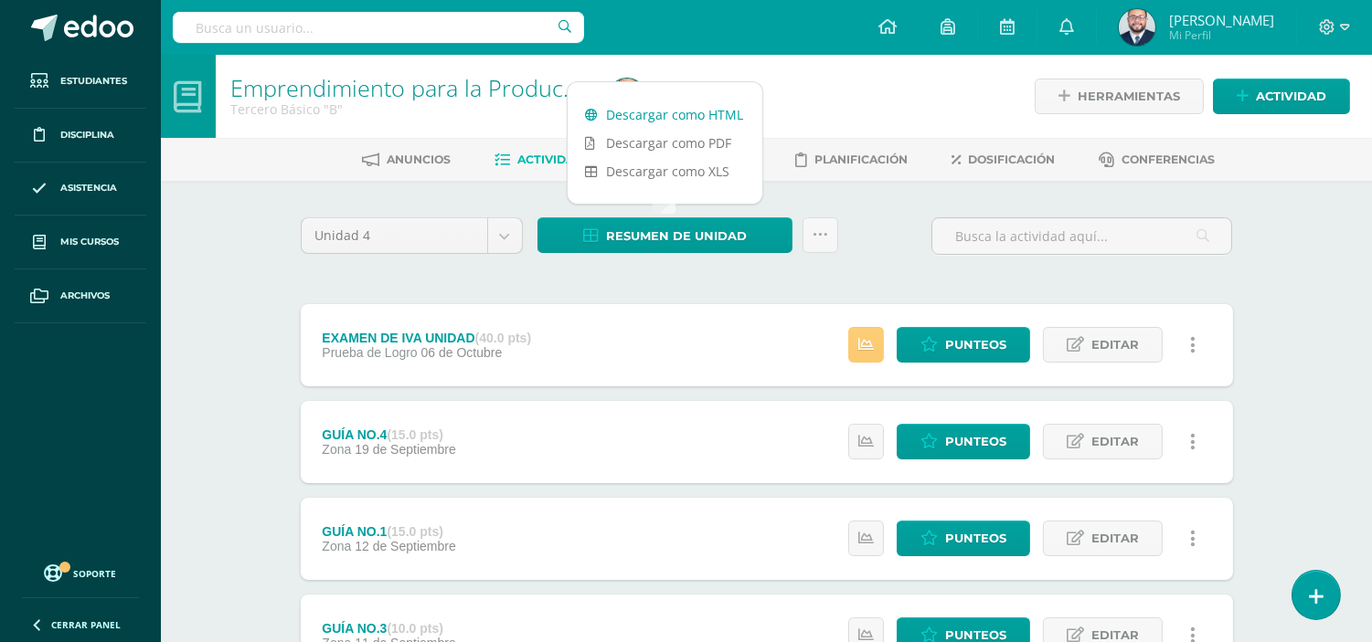
click at [685, 105] on link "Descargar como HTML" at bounding box center [664, 115] width 195 height 28
click at [379, 293] on div "Unidad 4 Unidad 1 Unidad 2 Unidad 3 Unidad 4 Resumen de unidad Subir actividade…" at bounding box center [766, 586] width 947 height 738
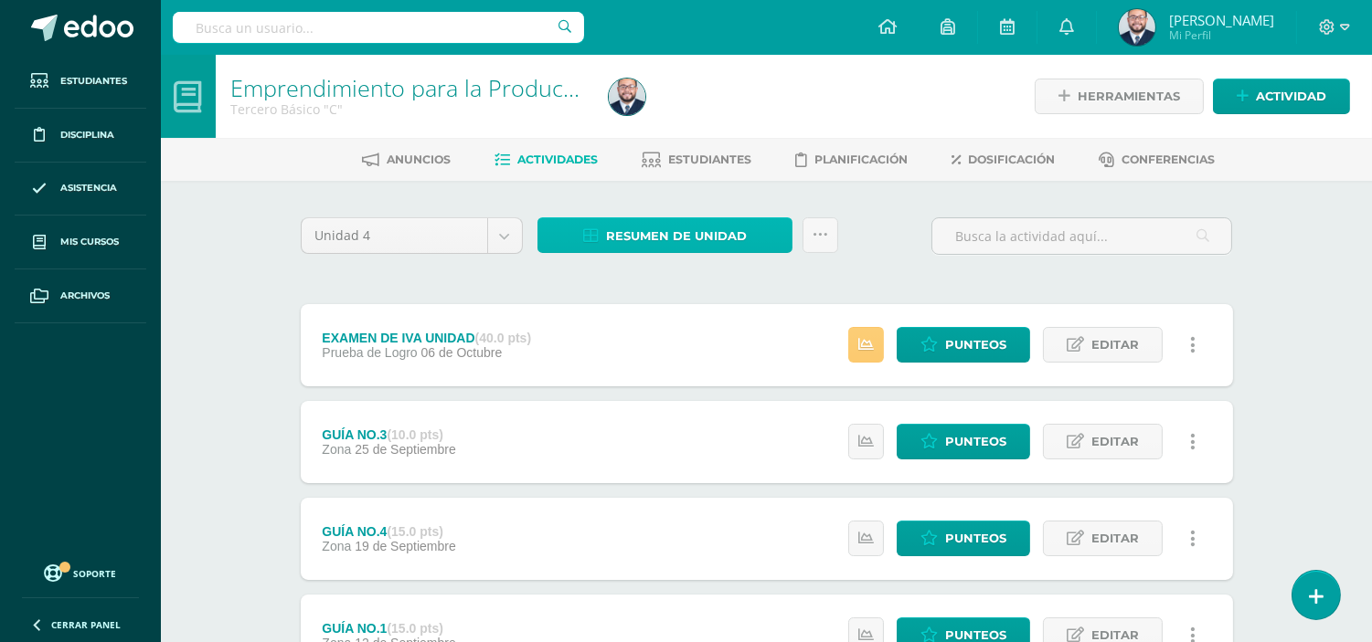
click at [660, 229] on span "Resumen de unidad" at bounding box center [676, 236] width 141 height 34
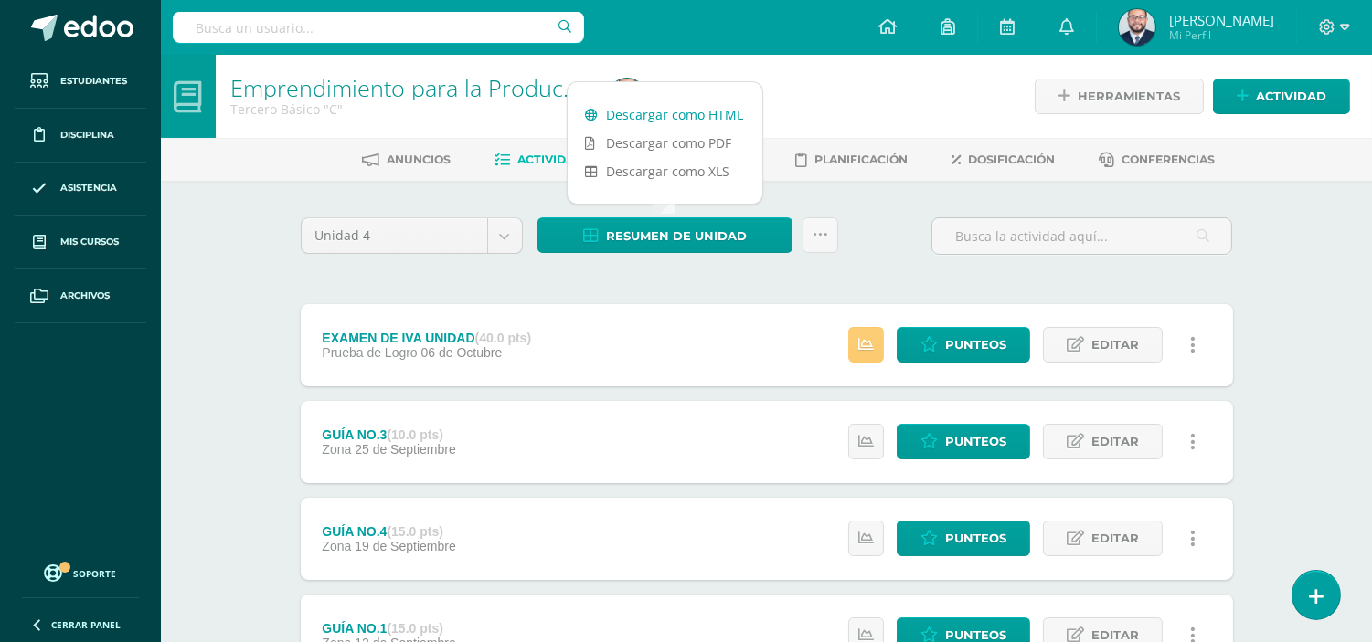
click at [676, 102] on link "Descargar como HTML" at bounding box center [664, 115] width 195 height 28
click at [496, 235] on body "Estudiantes Disciplina Asistencia Mis cursos Archivos Soporte Ayuda Reportar un…" at bounding box center [686, 496] width 1372 height 992
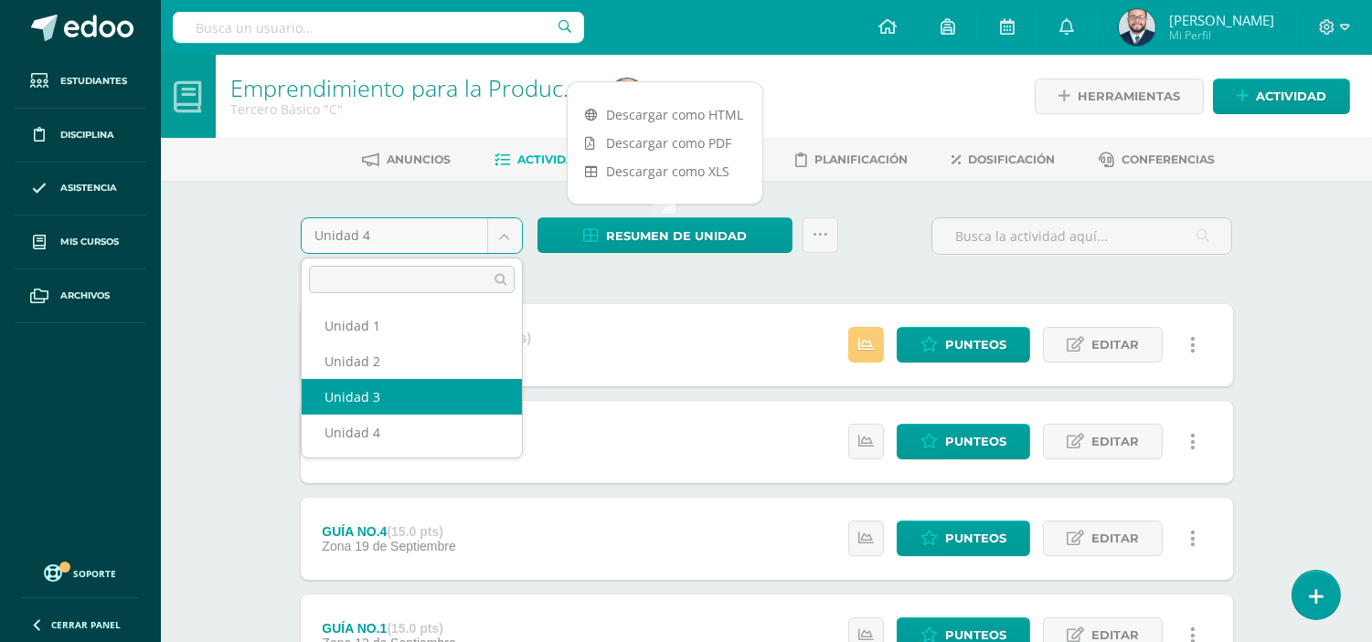
select select "Unidad 3"
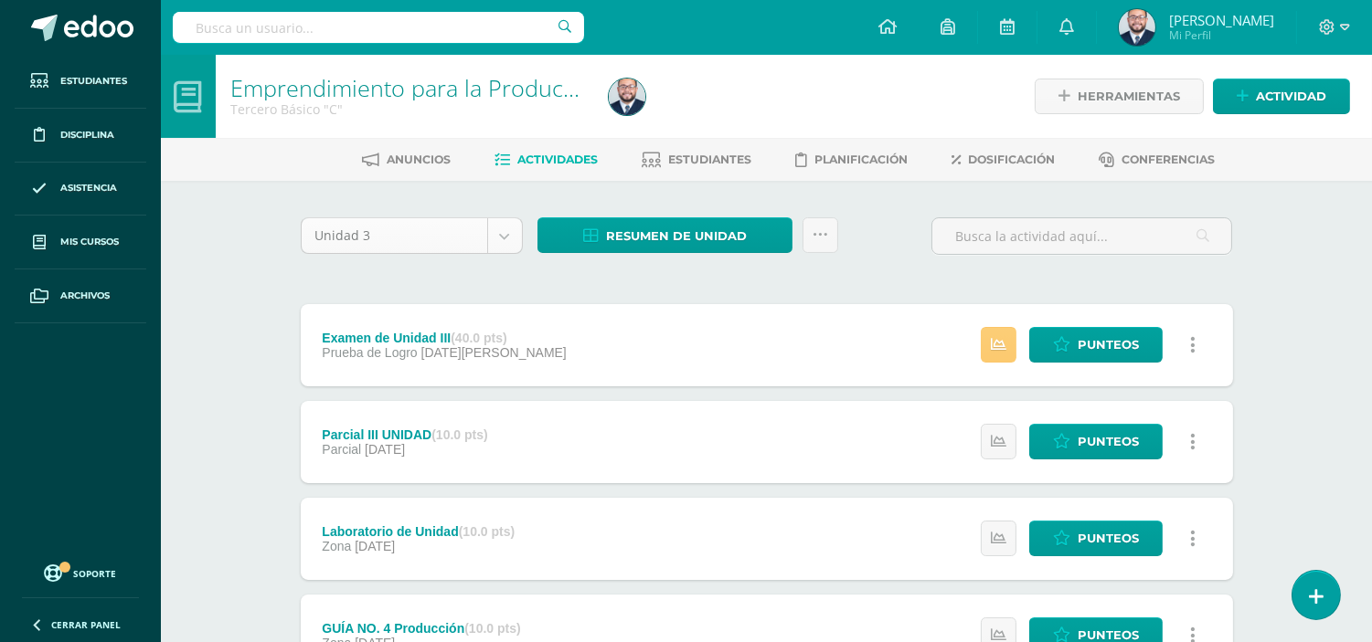
click at [501, 241] on body "Estudiantes Disciplina Asistencia Mis cursos Archivos Soporte Ayuda Reportar un…" at bounding box center [686, 544] width 1372 height 1089
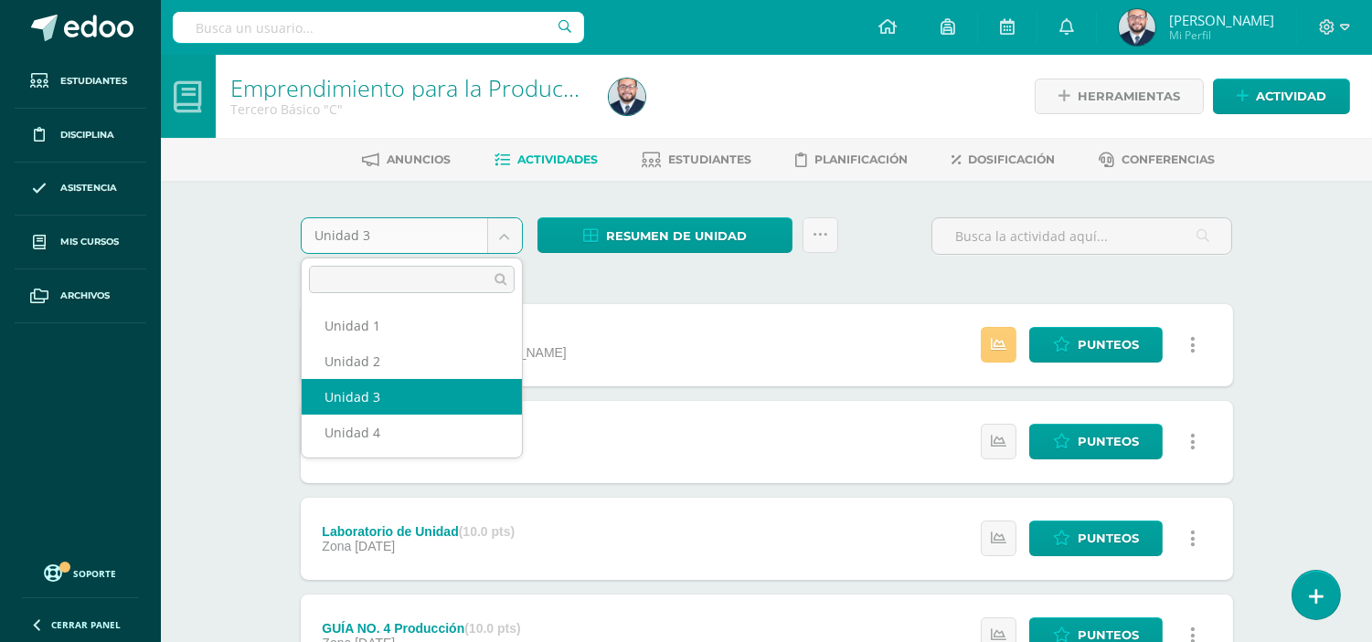
click at [636, 260] on body "Estudiantes Disciplina Asistencia Mis cursos Archivos Soporte Ayuda Reportar un…" at bounding box center [686, 544] width 1372 height 1089
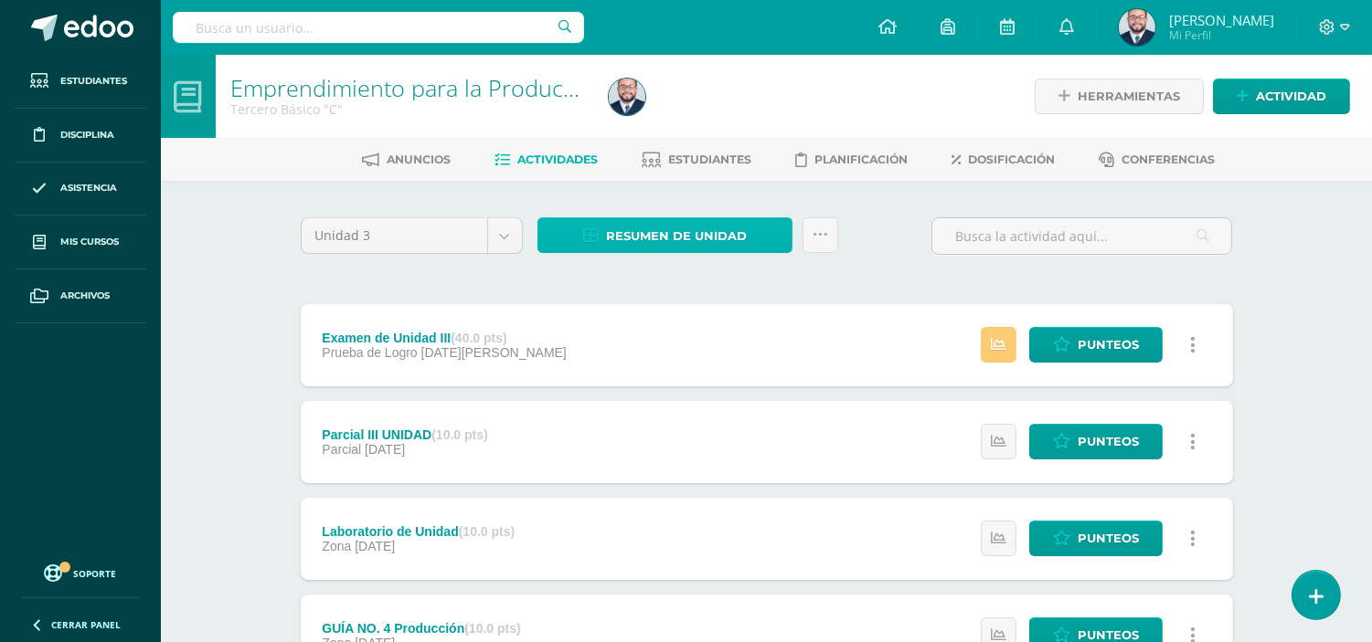
click at [638, 233] on span "Resumen de unidad" at bounding box center [676, 236] width 141 height 34
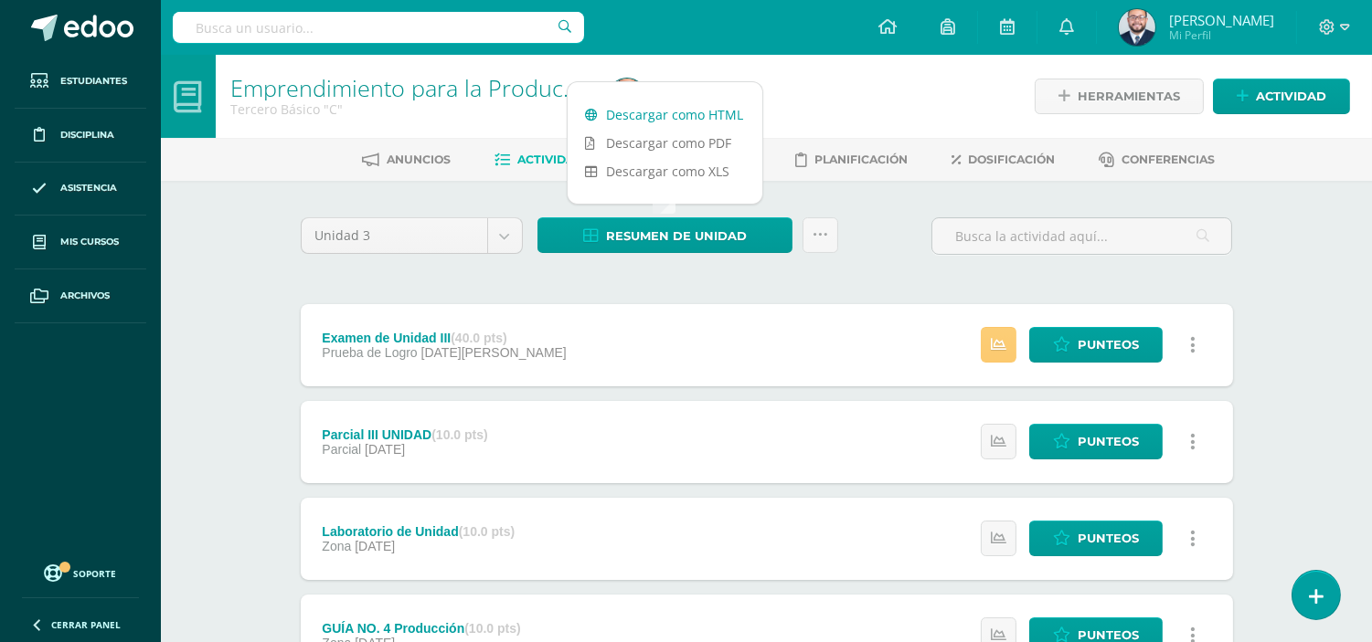
click at [690, 114] on link "Descargar como HTML" at bounding box center [664, 115] width 195 height 28
drag, startPoint x: 510, startPoint y: 231, endPoint x: 484, endPoint y: 260, distance: 38.2
click at [510, 231] on body "Estudiantes Disciplina Asistencia Mis cursos Archivos Soporte Ayuda Reportar un…" at bounding box center [686, 544] width 1372 height 1089
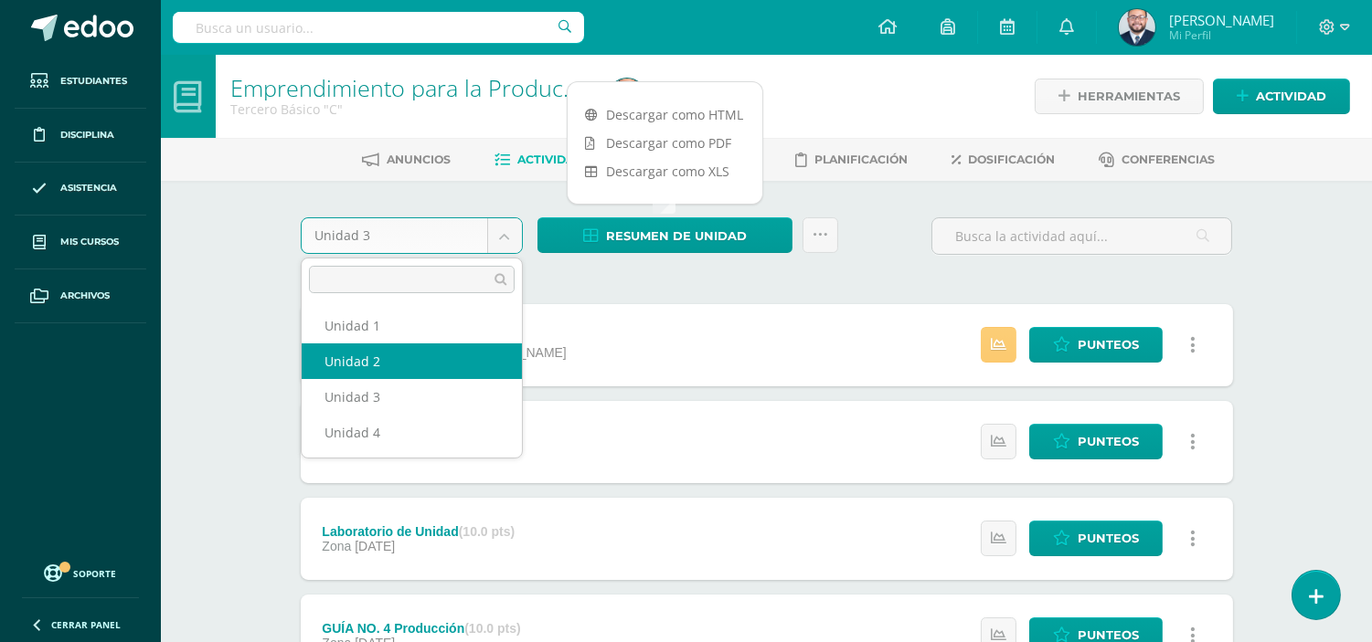
select select "Unidad 2"
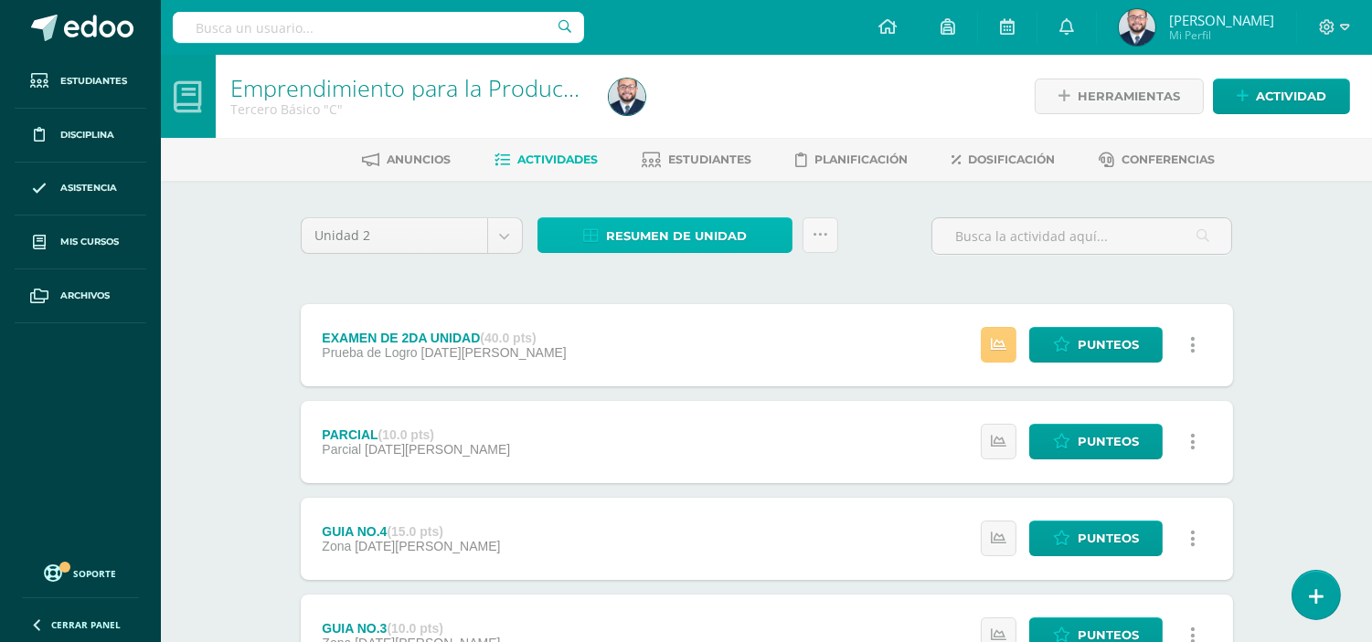
click at [659, 249] on span "Resumen de unidad" at bounding box center [676, 236] width 141 height 34
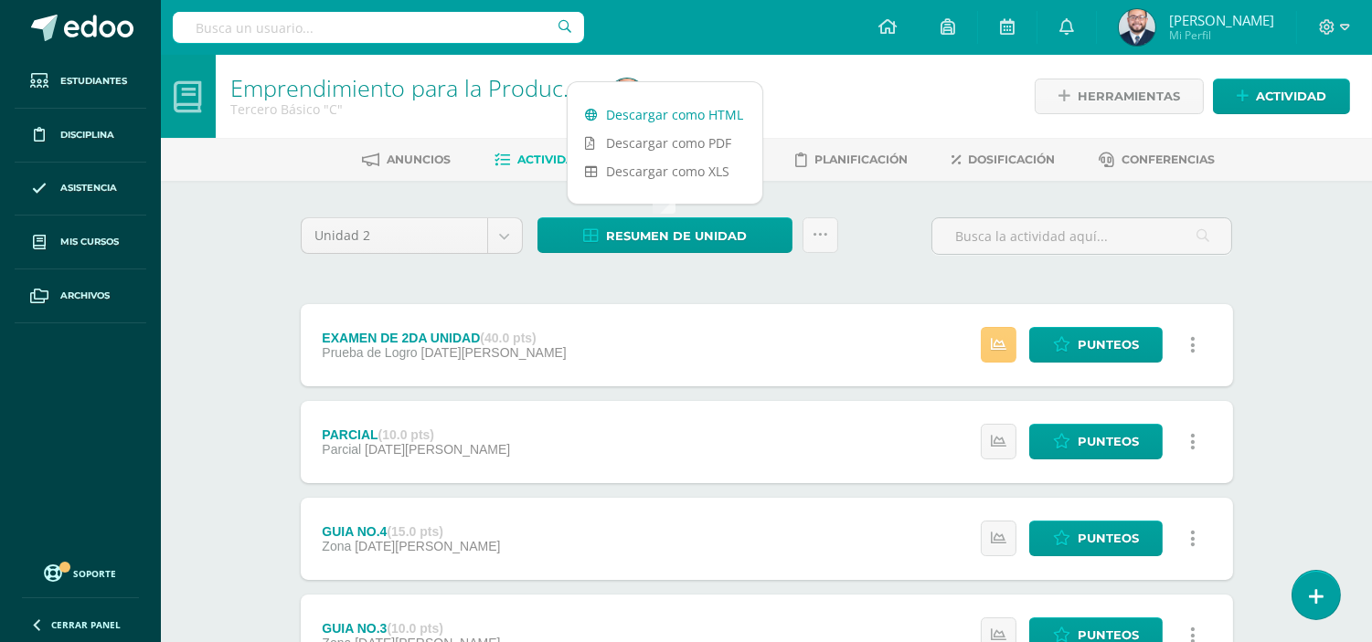
click at [684, 106] on link "Descargar como HTML" at bounding box center [664, 115] width 195 height 28
click at [519, 238] on body "Estudiantes Disciplina Asistencia Mis cursos Archivos Soporte Ayuda Reportar un…" at bounding box center [686, 496] width 1372 height 992
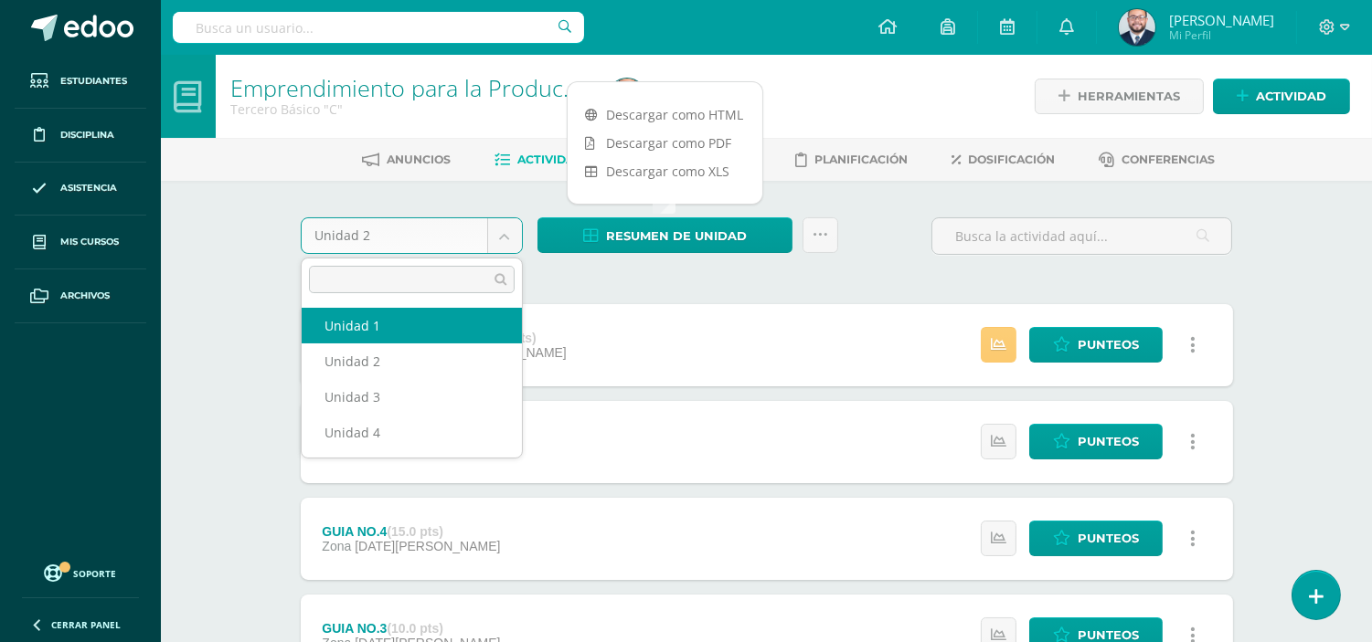
select select "Unidad 1"
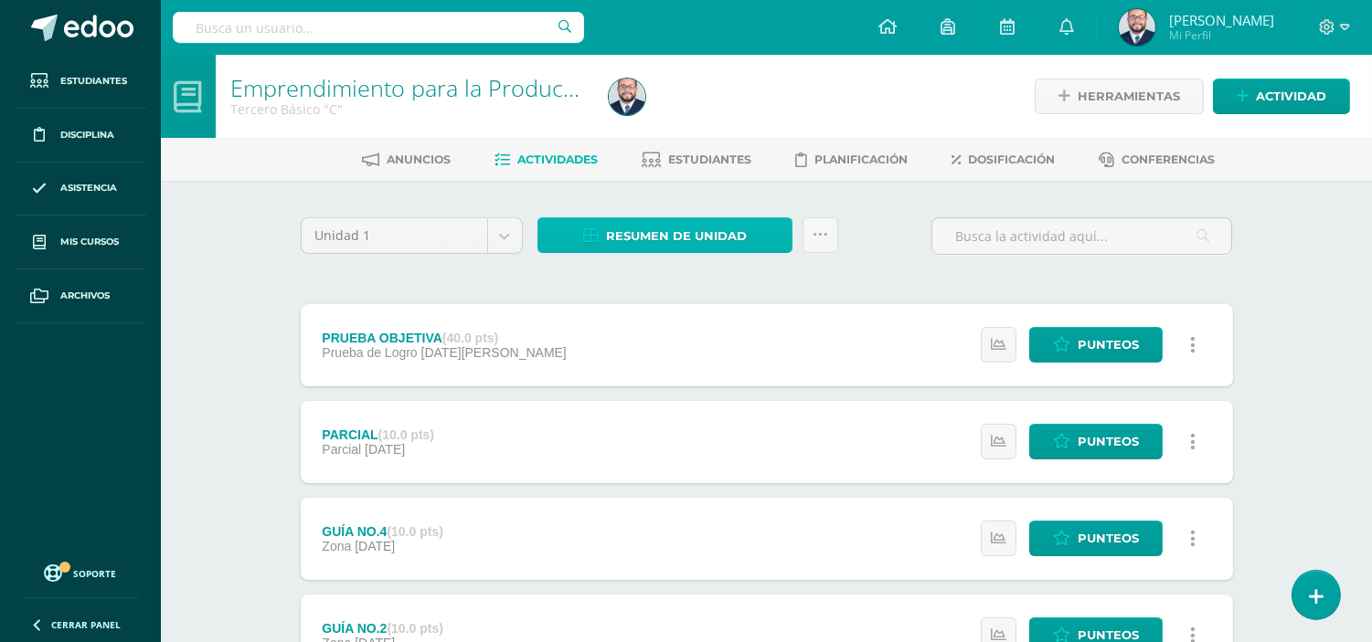
click at [624, 230] on span "Resumen de unidad" at bounding box center [676, 236] width 141 height 34
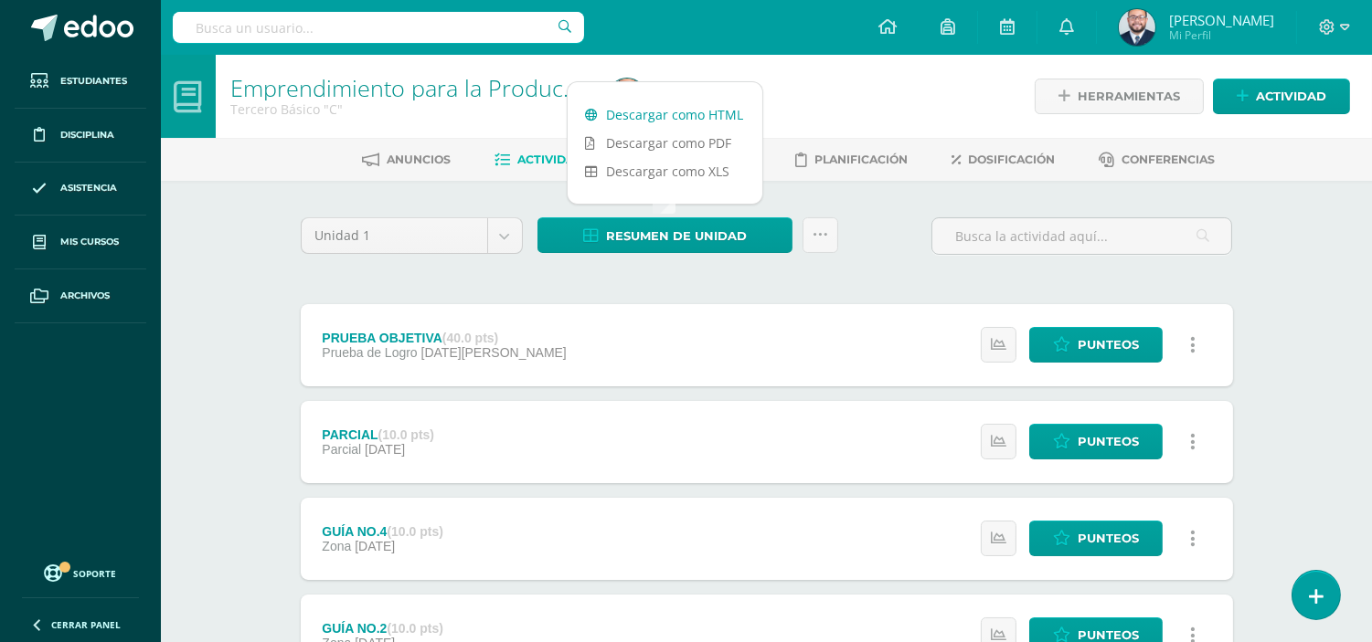
click at [705, 105] on link "Descargar como HTML" at bounding box center [664, 115] width 195 height 28
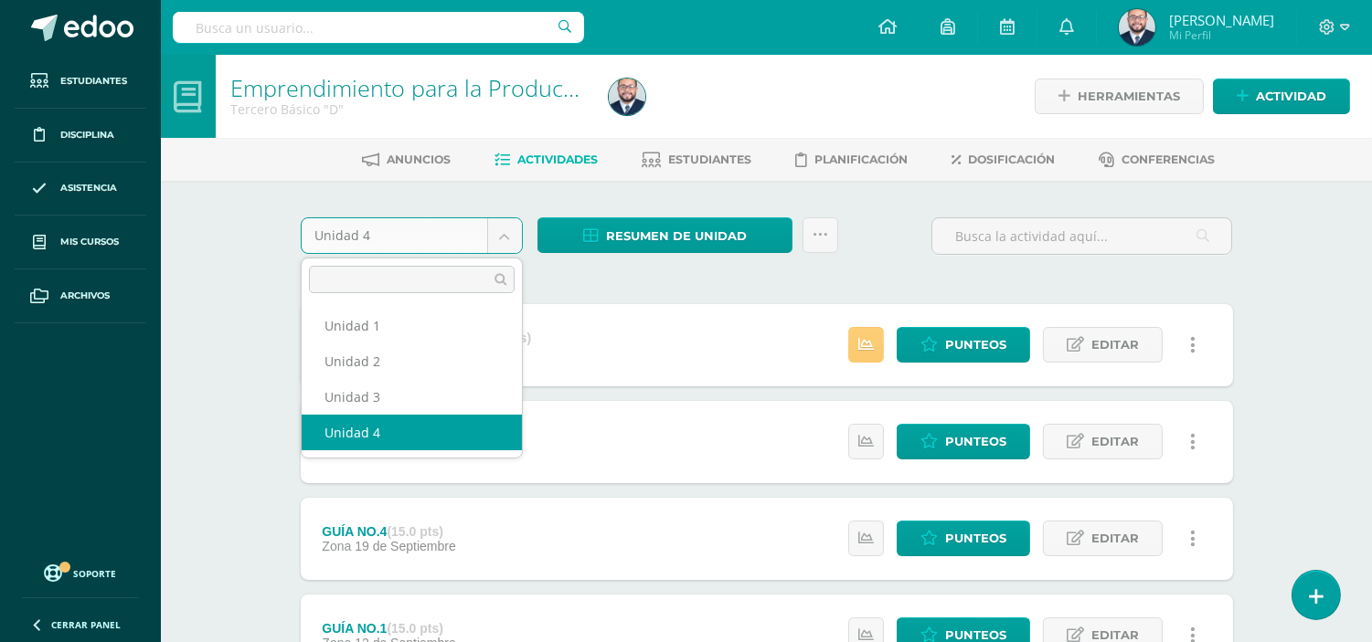
click at [504, 221] on body "Estudiantes Disciplina Asistencia Mis cursos Archivos Soporte Ayuda Reportar un…" at bounding box center [686, 496] width 1372 height 992
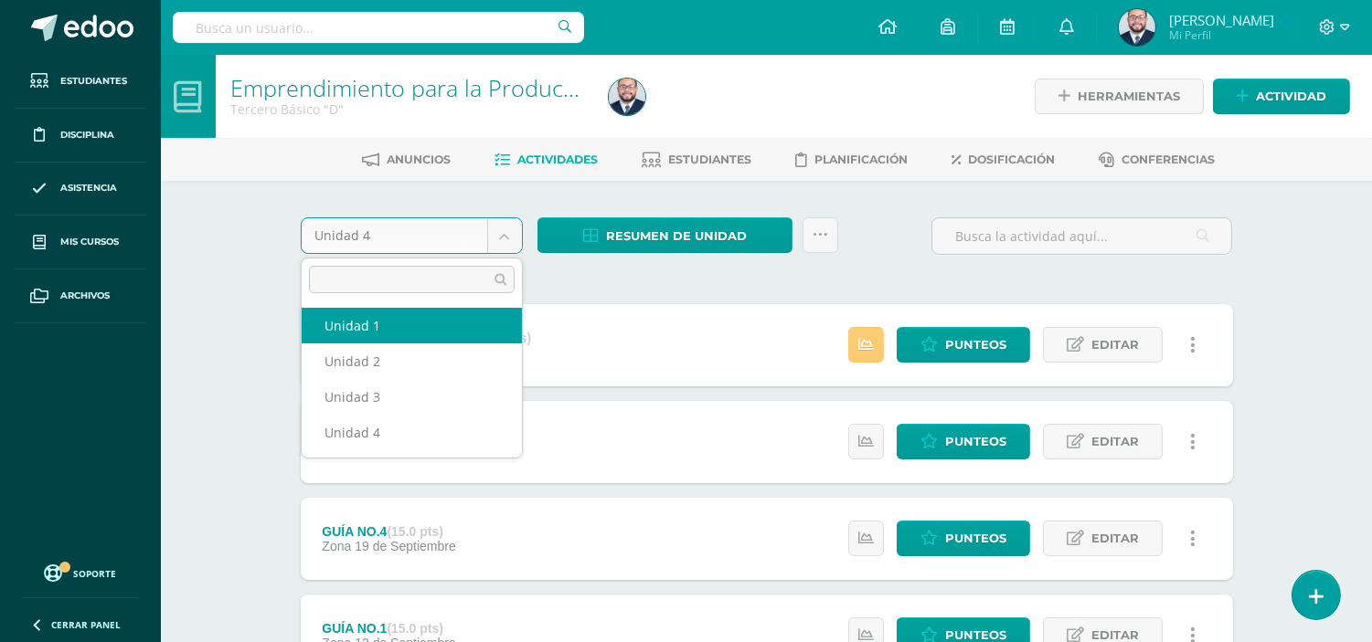
select select "Unidad 1"
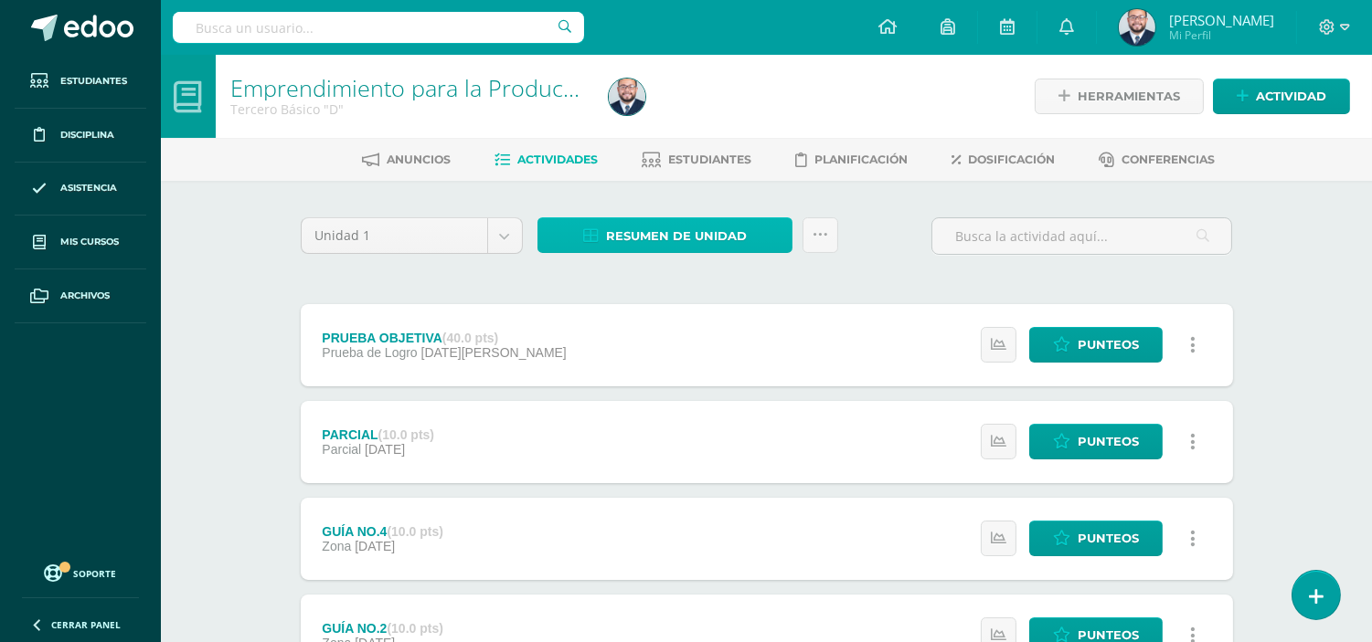
click at [616, 235] on span "Resumen de unidad" at bounding box center [676, 236] width 141 height 34
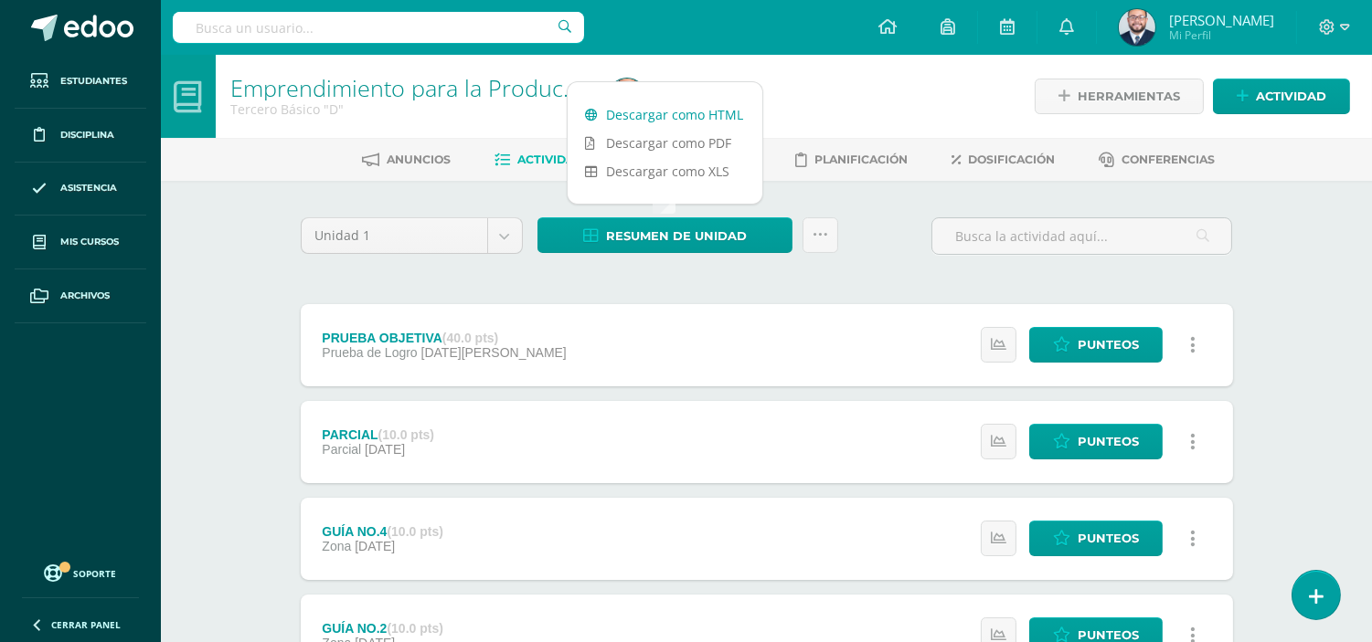
click at [704, 110] on link "Descargar como HTML" at bounding box center [664, 115] width 195 height 28
click at [518, 231] on body "Estudiantes Disciplina Asistencia Mis cursos Archivos Soporte Ayuda Reportar un…" at bounding box center [686, 496] width 1372 height 992
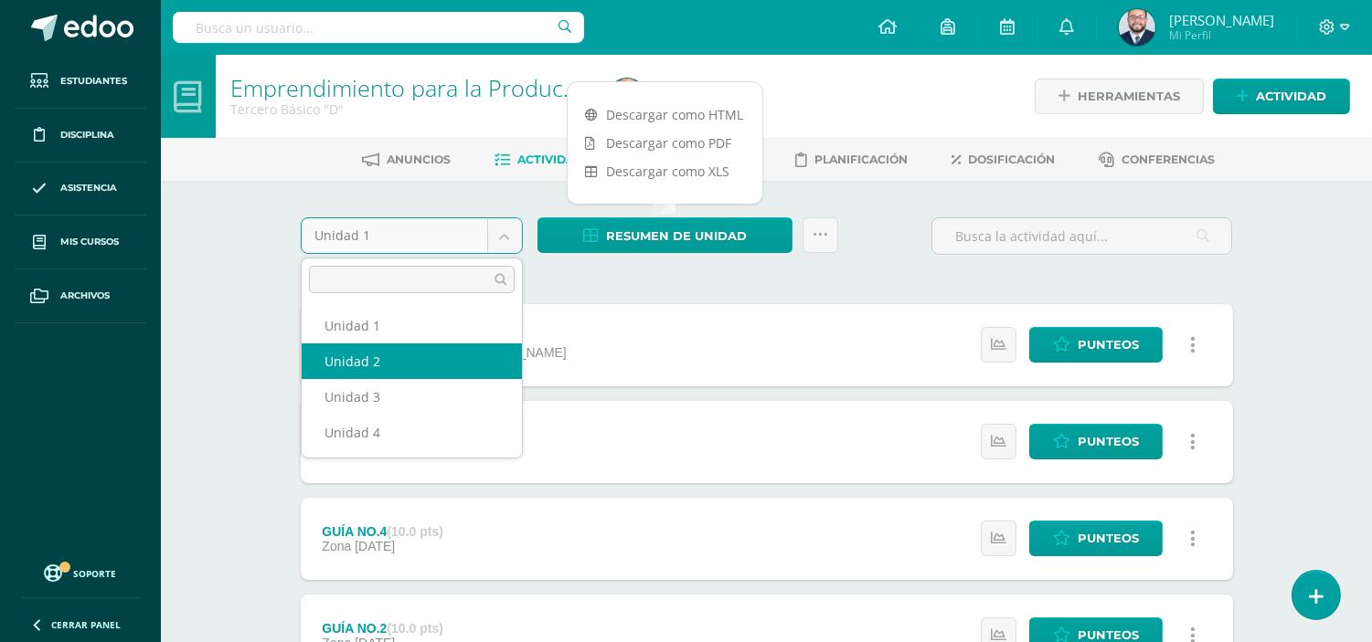
select select "Unidad 2"
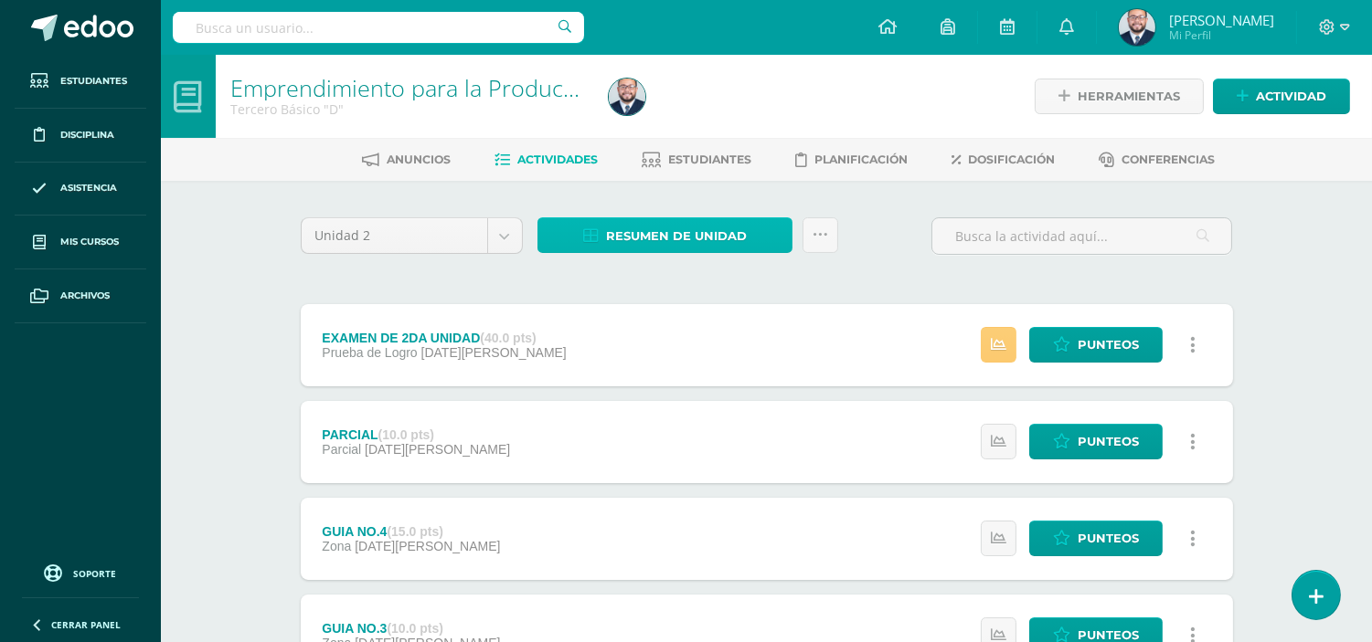
click at [663, 230] on span "Resumen de unidad" at bounding box center [676, 236] width 141 height 34
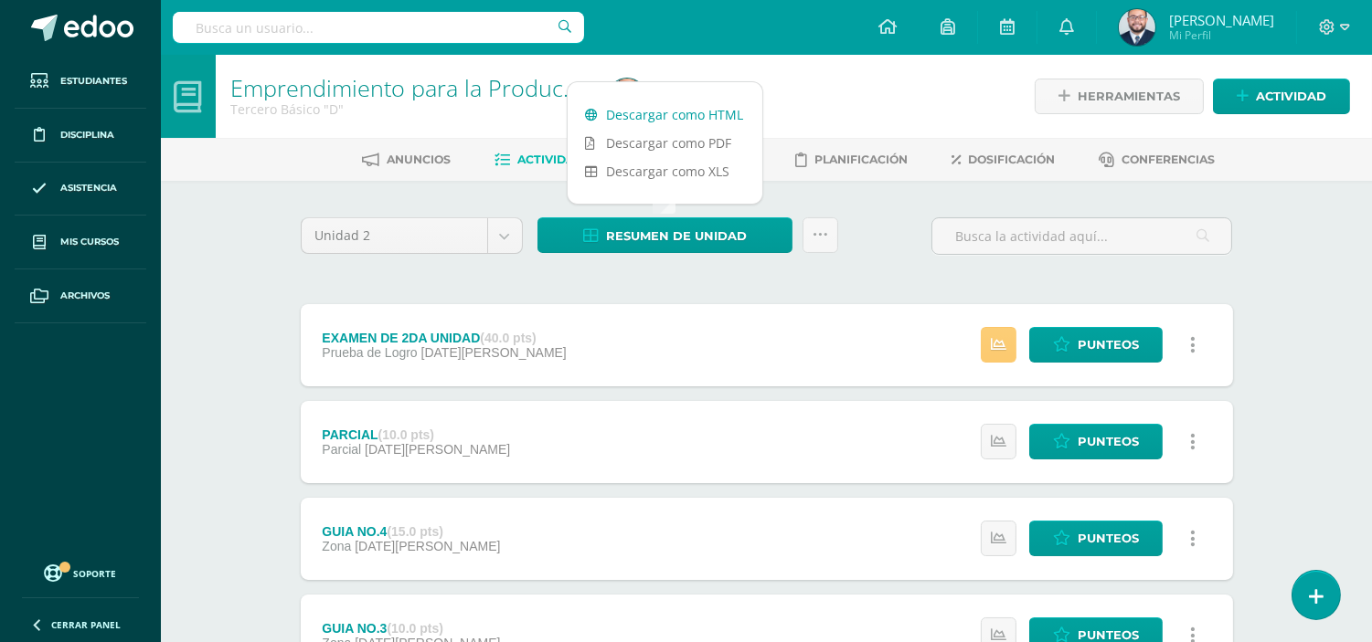
click at [670, 101] on link "Descargar como HTML" at bounding box center [664, 115] width 195 height 28
click at [512, 239] on body "Estudiantes Disciplina Asistencia Mis cursos Archivos Soporte Ayuda Reportar un…" at bounding box center [686, 496] width 1372 height 992
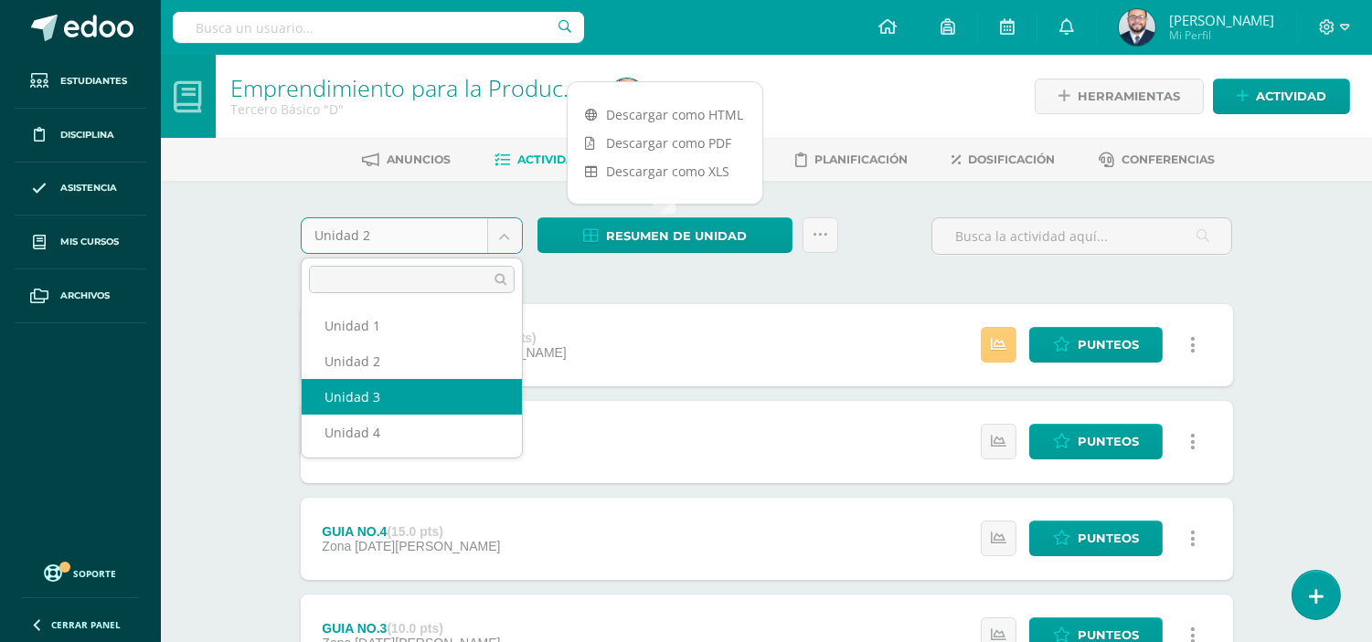
select select "Unidad 3"
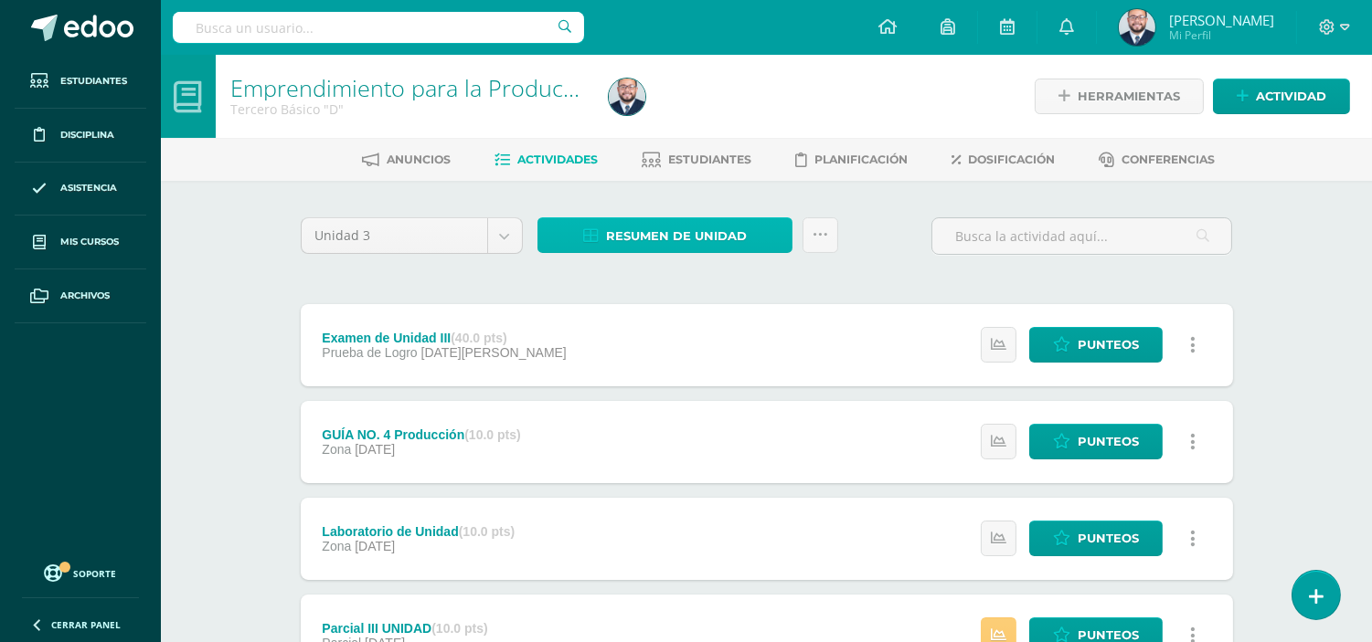
click at [626, 249] on span "Resumen de unidad" at bounding box center [676, 236] width 141 height 34
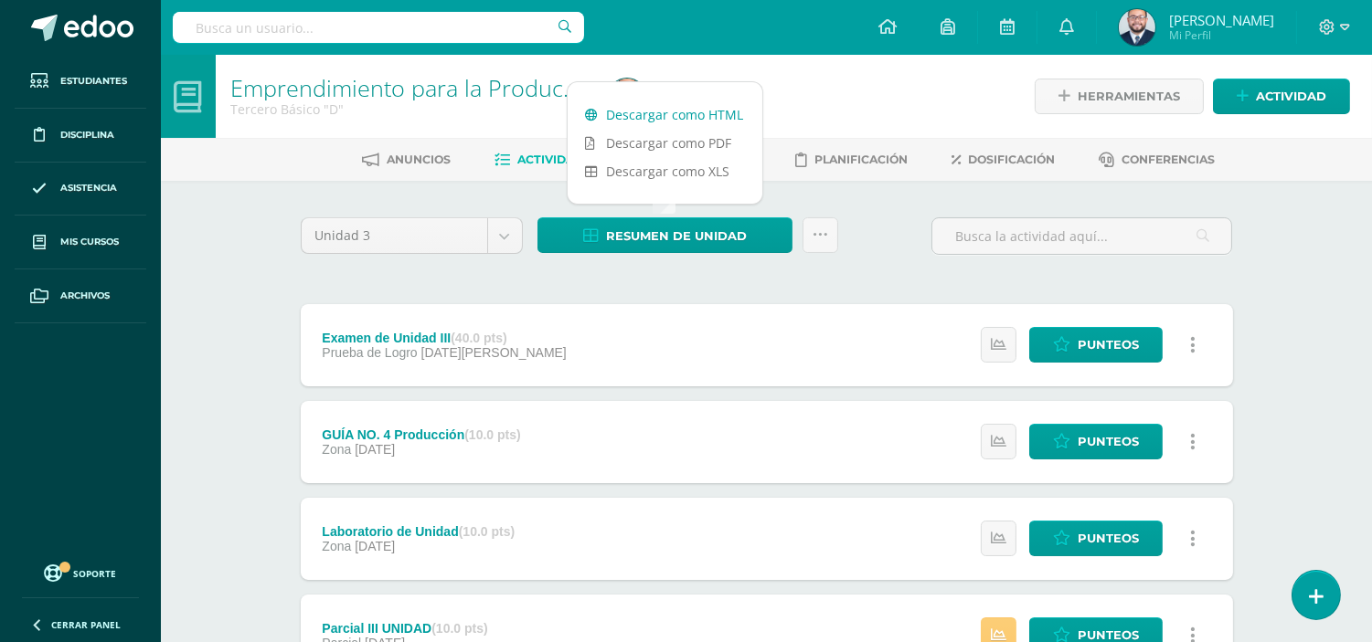
click at [677, 103] on link "Descargar como HTML" at bounding box center [664, 115] width 195 height 28
click at [512, 225] on body "Estudiantes Disciplina Asistencia Mis cursos Archivos Soporte Ayuda Reportar un…" at bounding box center [686, 544] width 1372 height 1089
select select "Unidad 4"
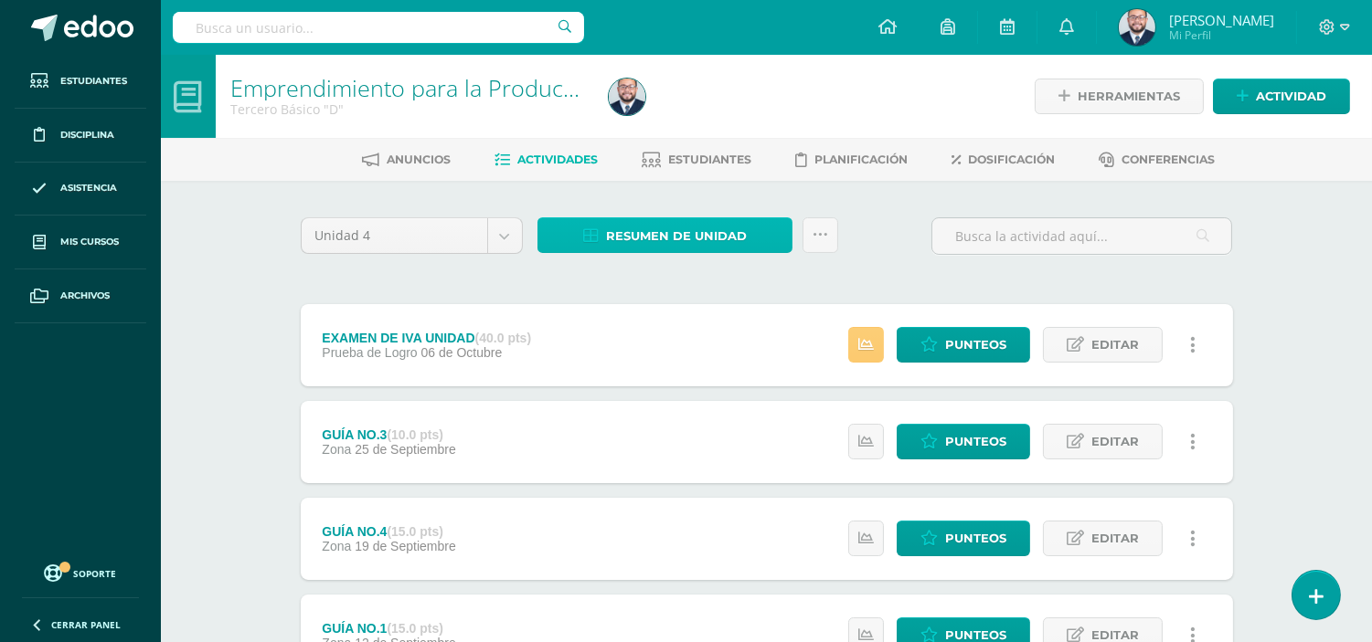
click at [672, 225] on span "Resumen de unidad" at bounding box center [676, 236] width 141 height 34
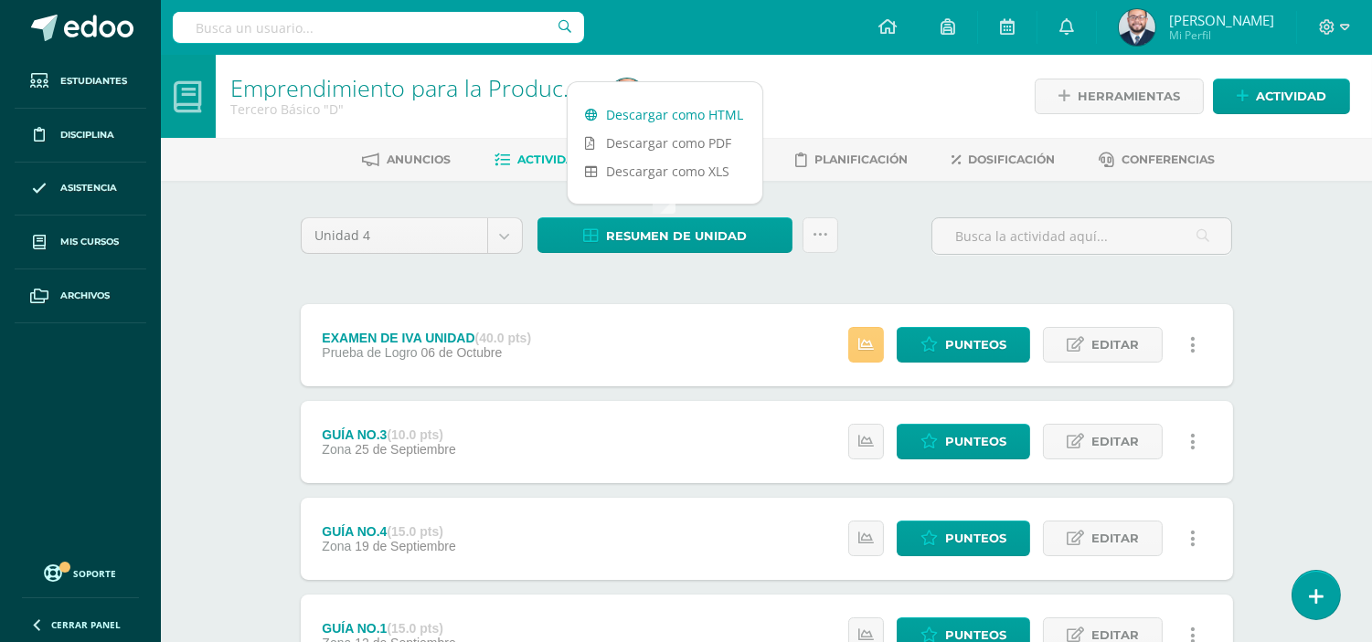
click at [714, 111] on link "Descargar como HTML" at bounding box center [664, 115] width 195 height 28
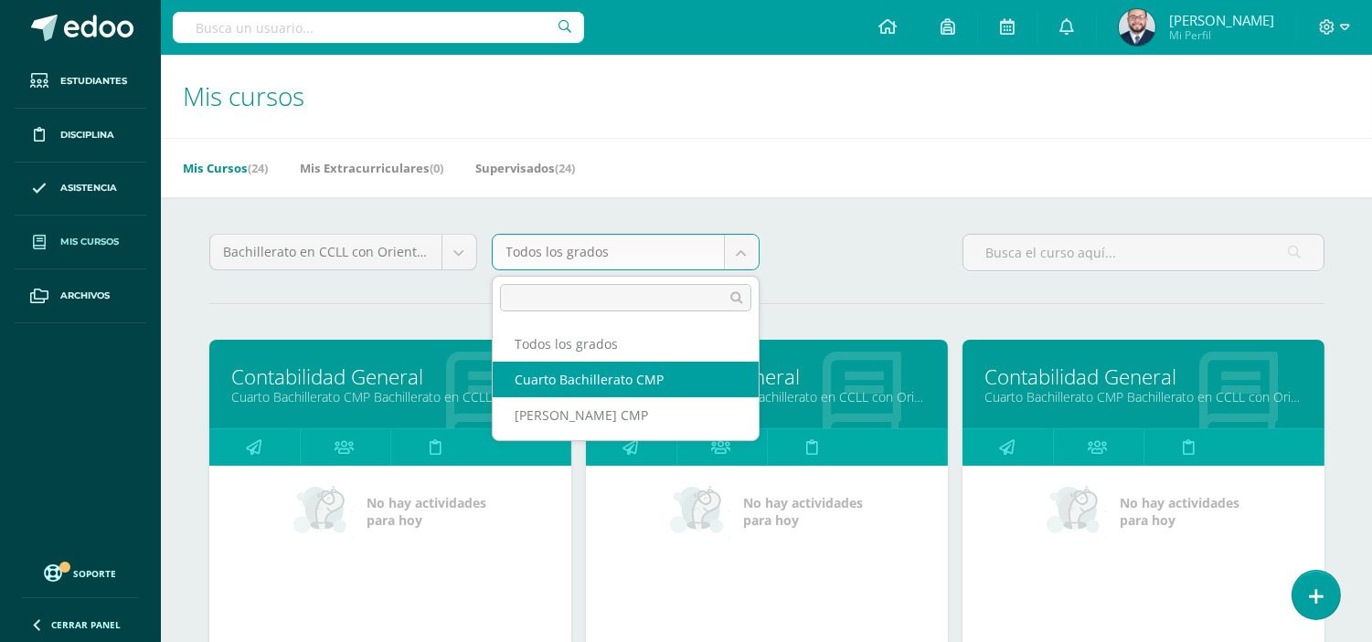
select select "13"
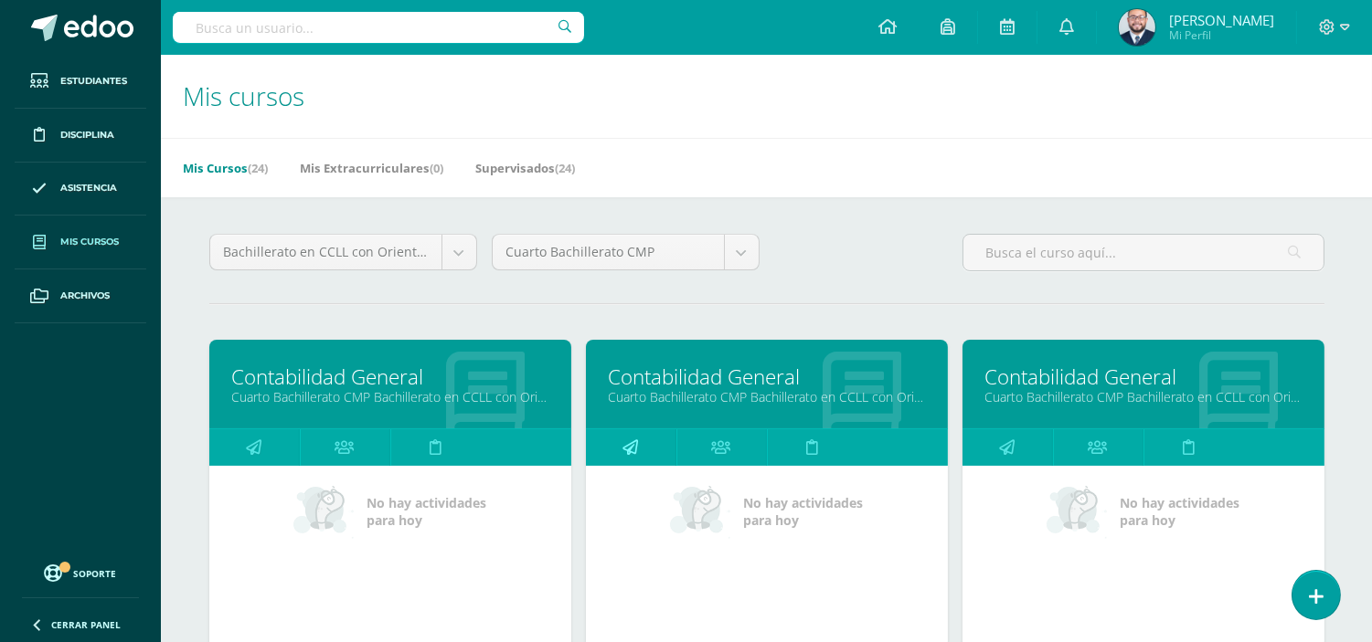
click at [623, 444] on icon at bounding box center [630, 447] width 16 height 36
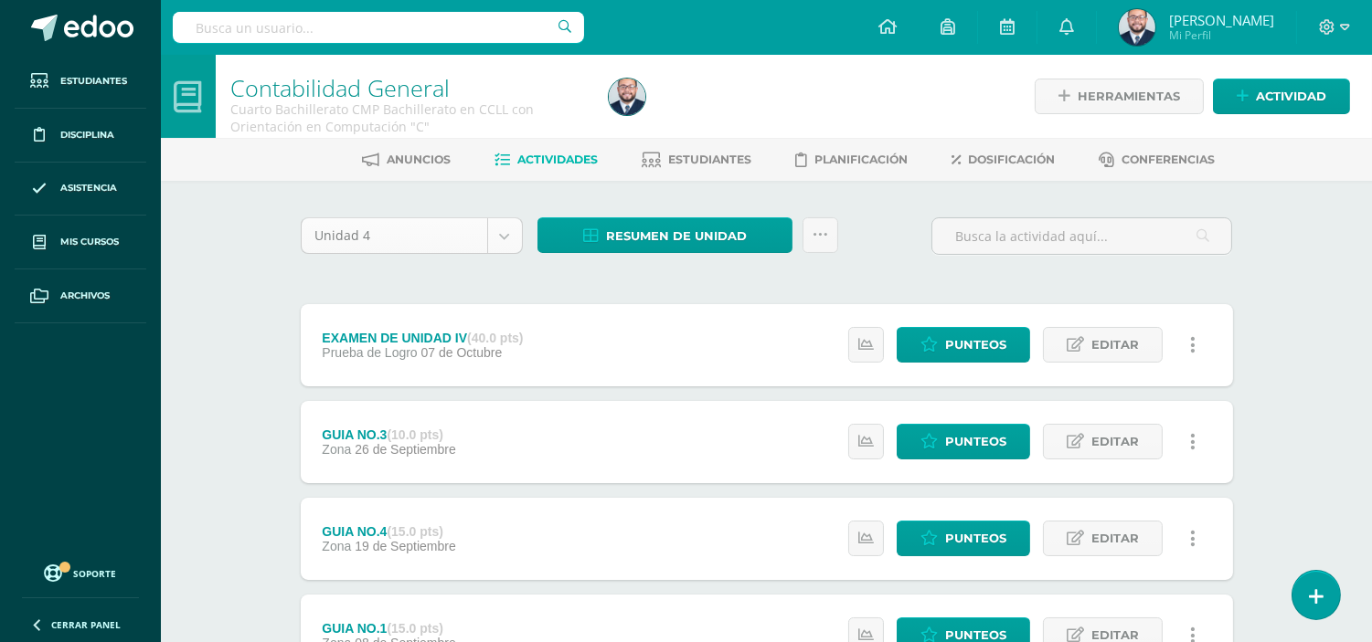
click at [512, 247] on body "Estudiantes Disciplina Asistencia Mis cursos Archivos Soporte Ayuda Reportar un…" at bounding box center [686, 496] width 1372 height 992
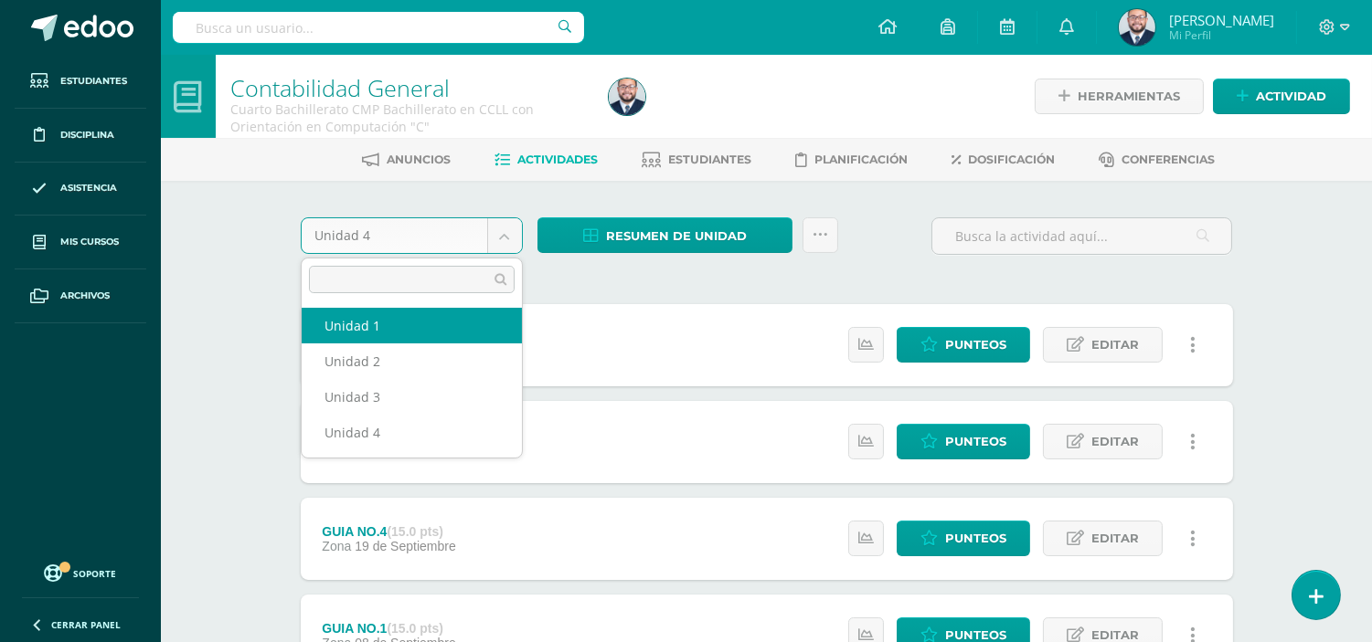
select select "Unidad 1"
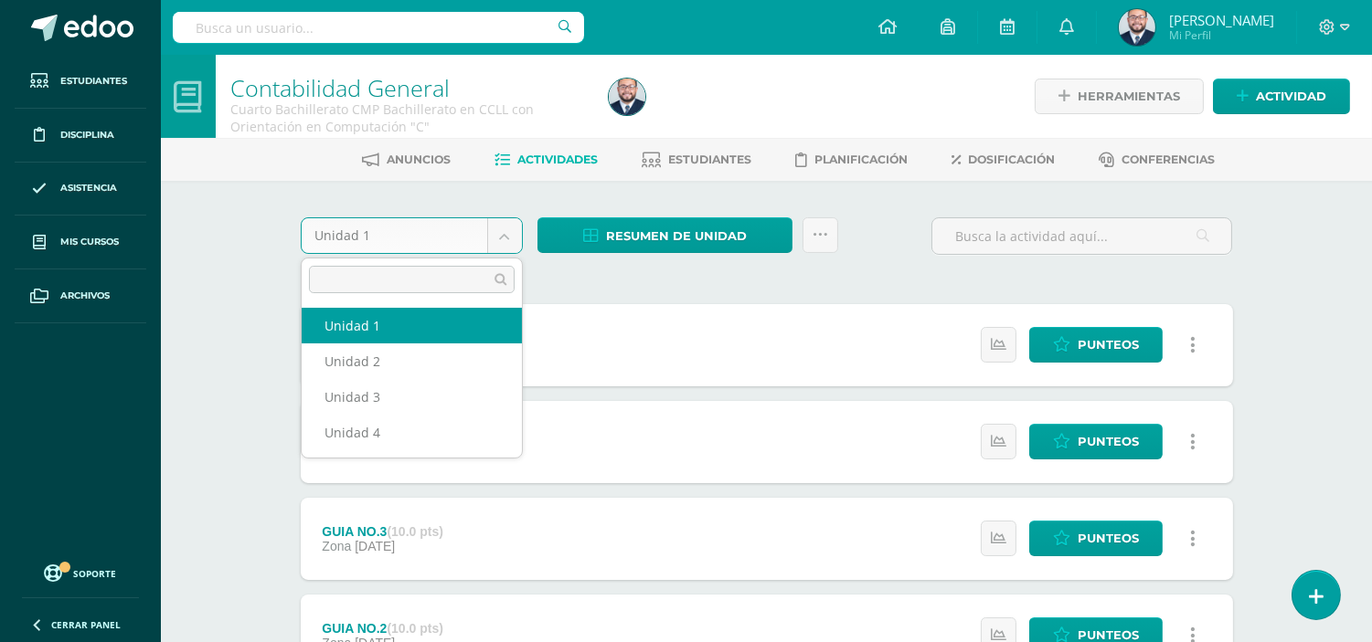
click at [508, 235] on body "Estudiantes Disciplina Asistencia Mis cursos Archivos Soporte Ayuda Reportar un…" at bounding box center [686, 496] width 1372 height 992
click at [642, 279] on body "Estudiantes Disciplina Asistencia Mis cursos Archivos Soporte Ayuda Reportar un…" at bounding box center [686, 496] width 1372 height 992
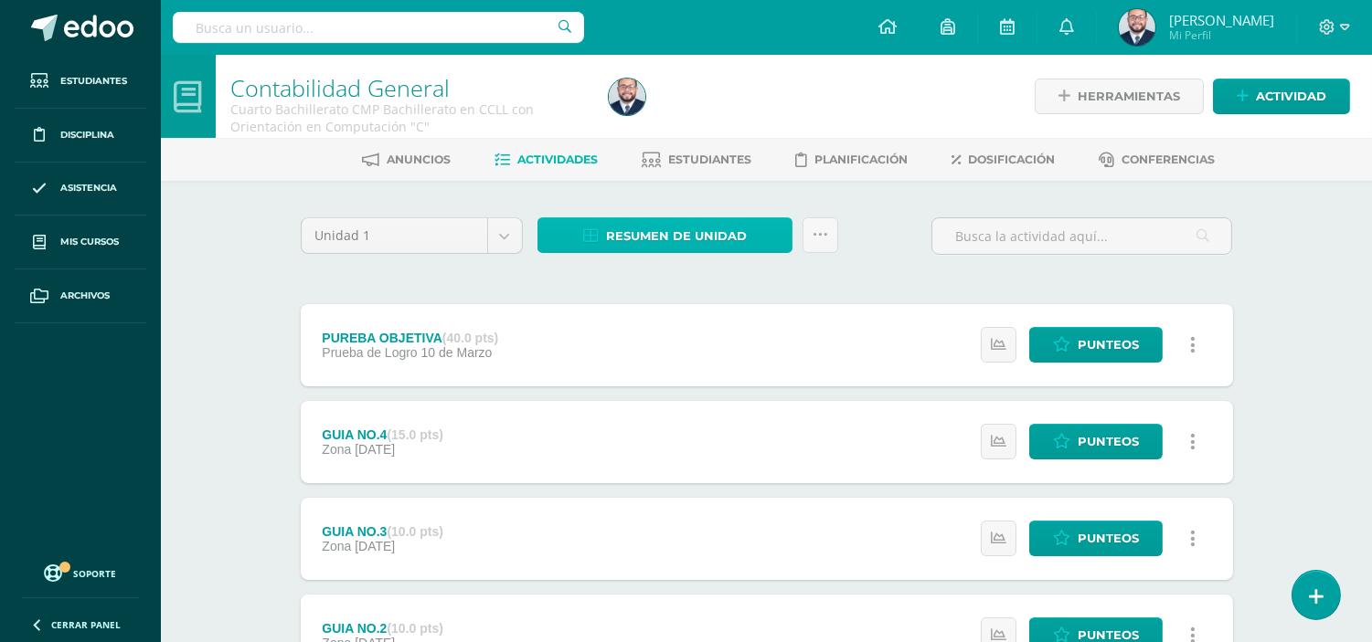
click at [660, 236] on span "Resumen de unidad" at bounding box center [676, 236] width 141 height 34
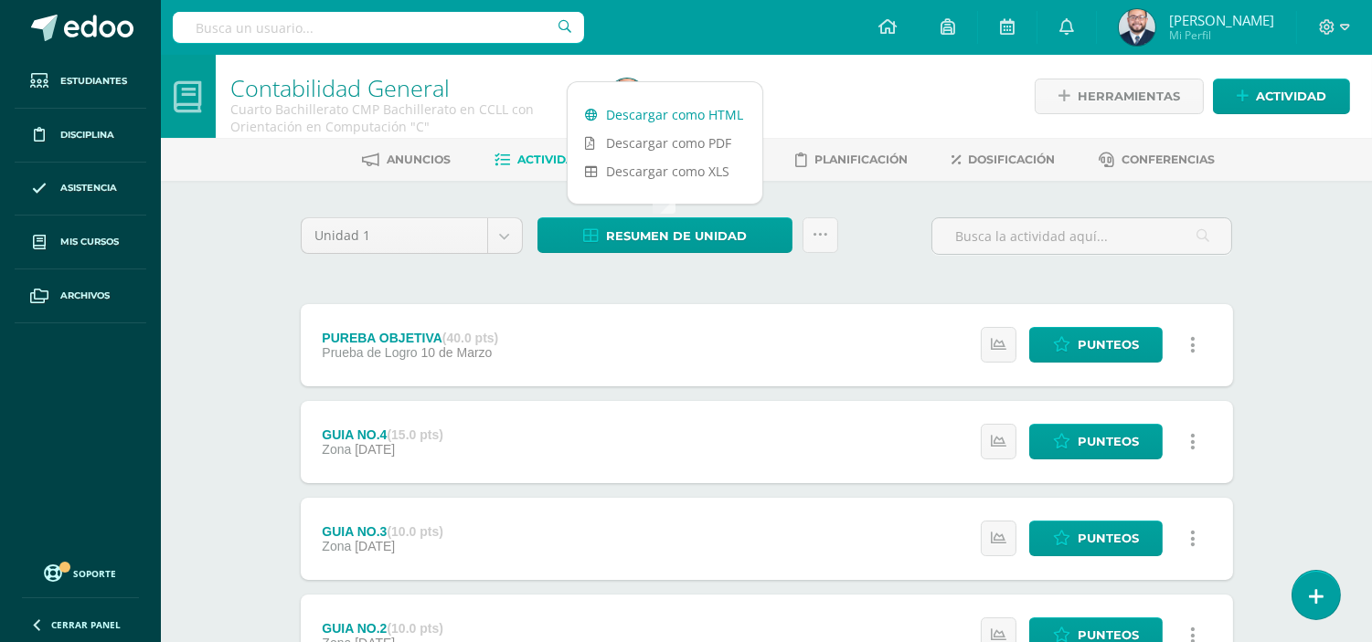
click at [631, 120] on link "Descargar como HTML" at bounding box center [664, 115] width 195 height 28
click at [506, 238] on body "Estudiantes Disciplina Asistencia Mis cursos Archivos Soporte Ayuda Reportar un…" at bounding box center [686, 496] width 1372 height 992
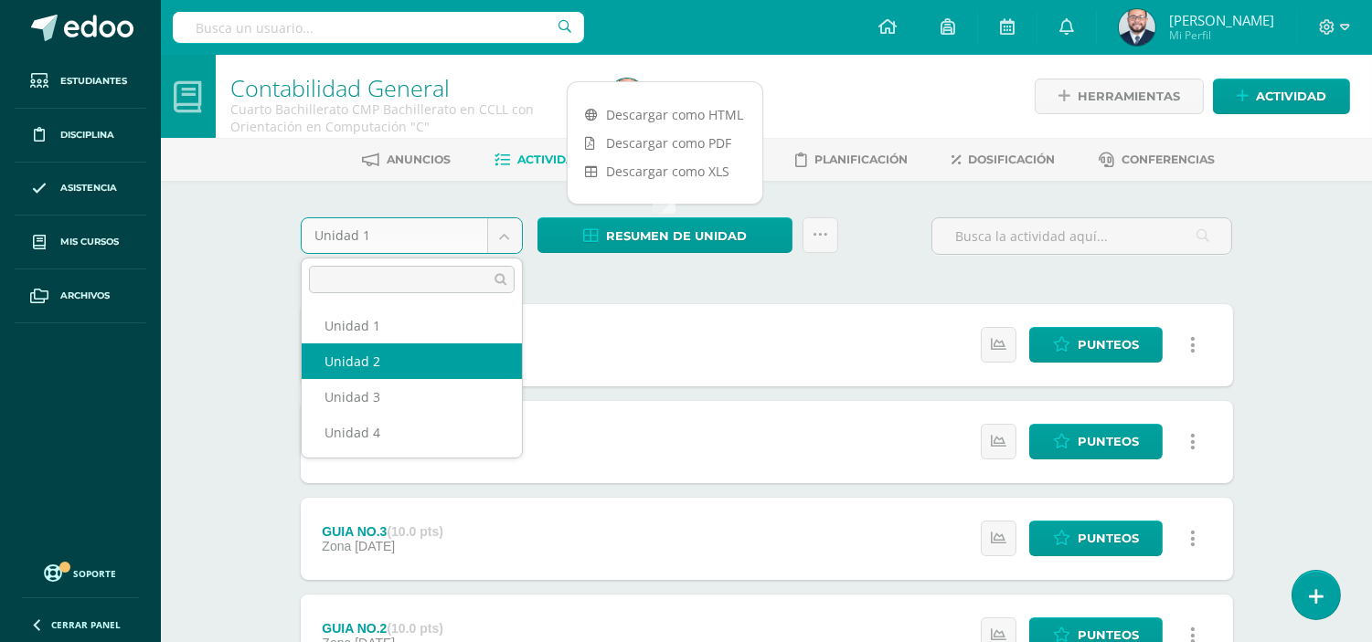
select select "Unidad 2"
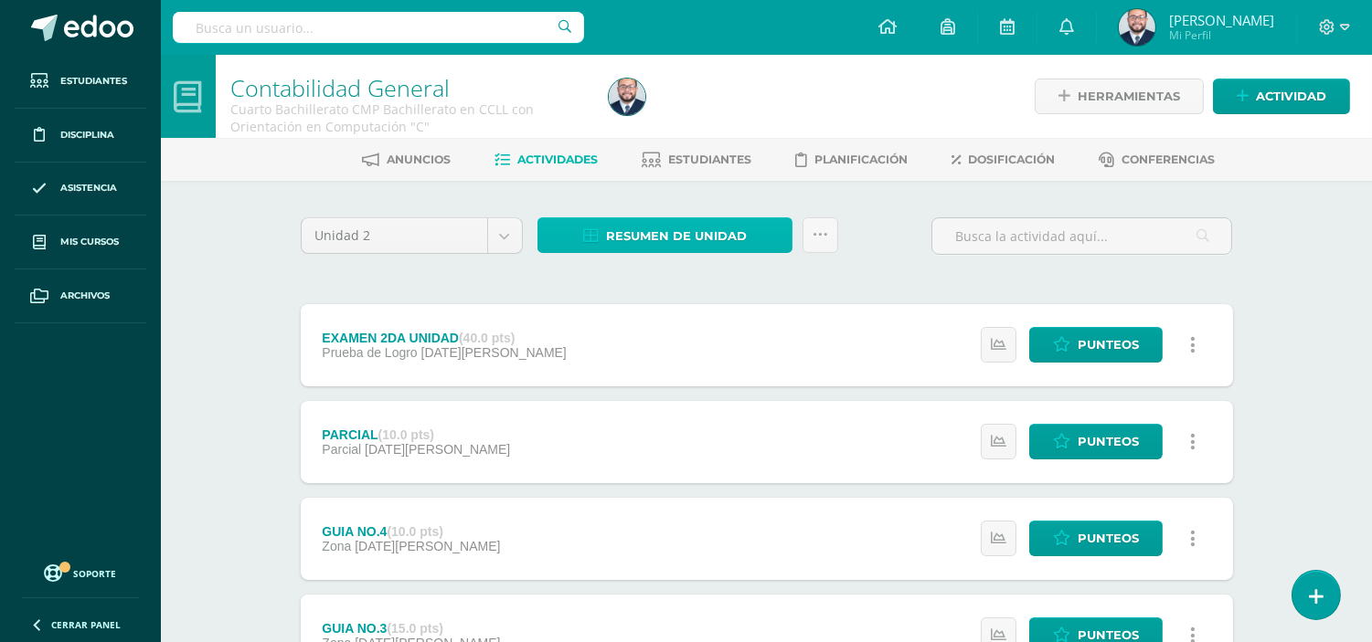
click at [688, 235] on span "Resumen de unidad" at bounding box center [676, 236] width 141 height 34
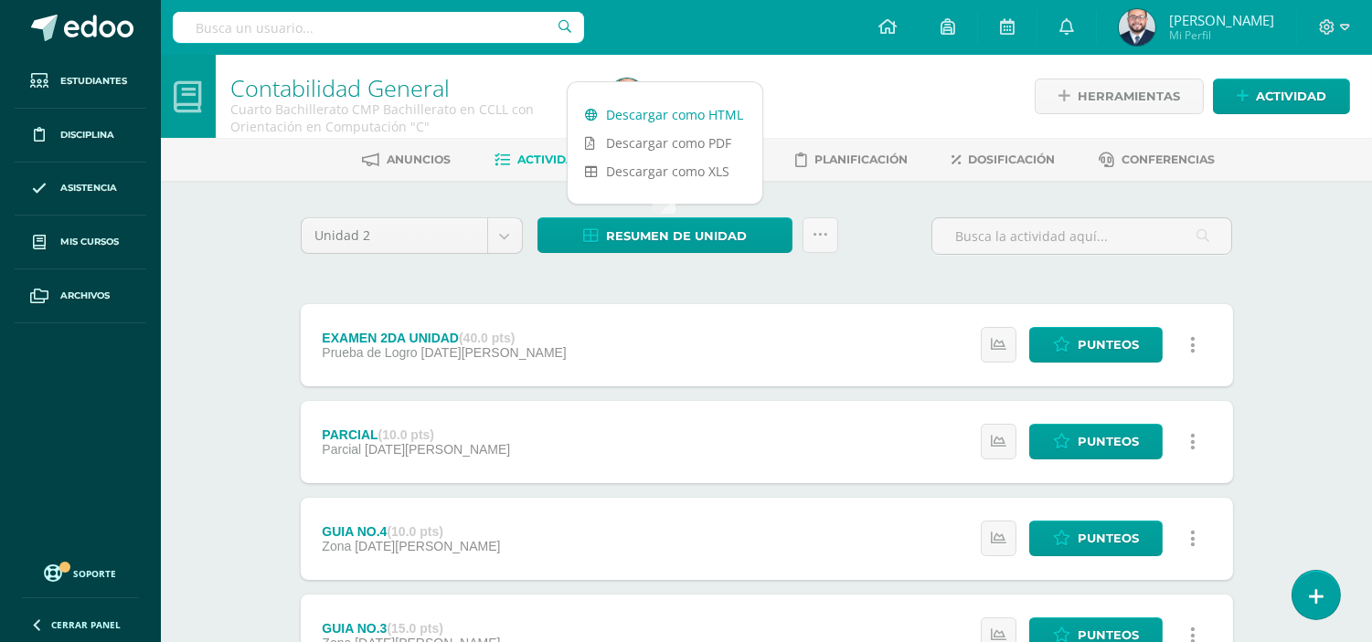
click at [676, 114] on link "Descargar como HTML" at bounding box center [664, 115] width 195 height 28
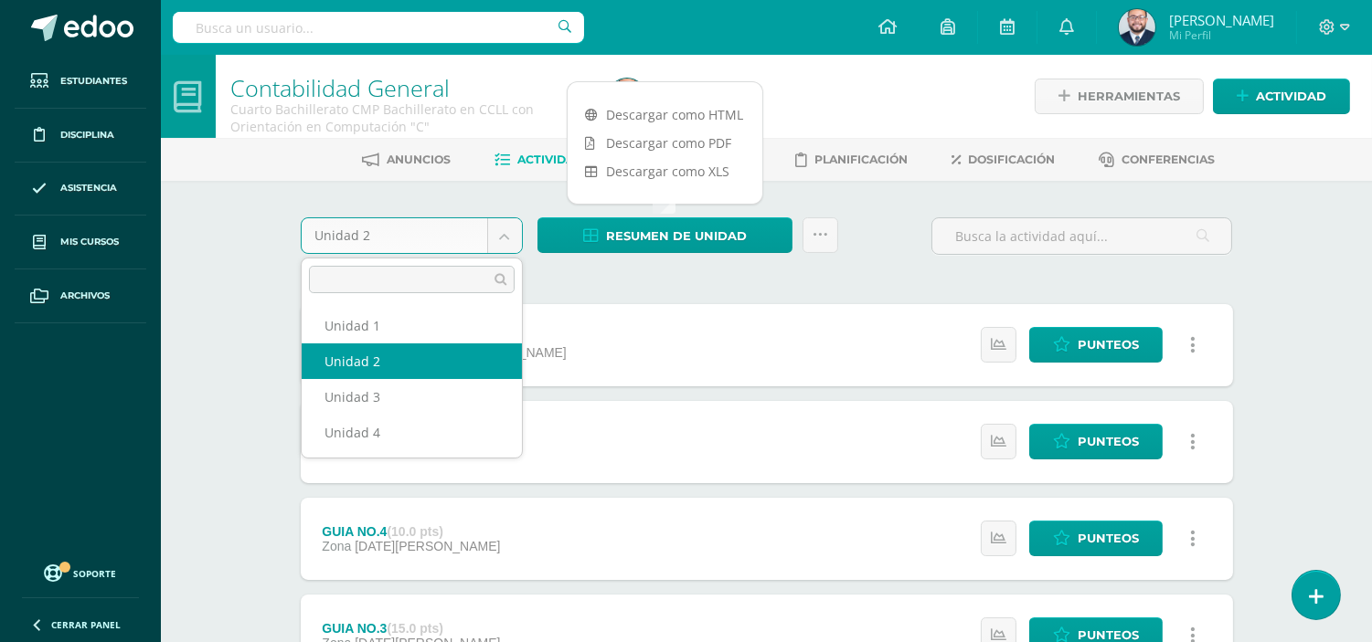
click at [518, 232] on body "Estudiantes Disciplina Asistencia Mis cursos Archivos Soporte Ayuda Reportar un…" at bounding box center [686, 496] width 1372 height 992
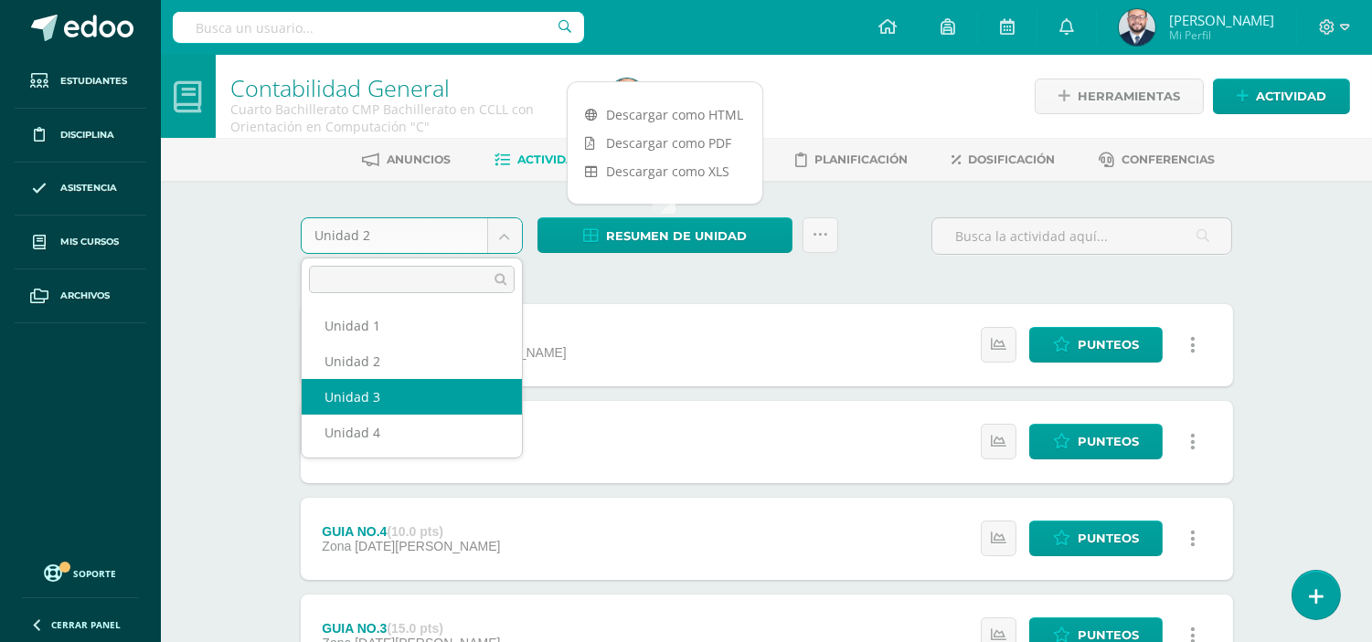
select select "Unidad 3"
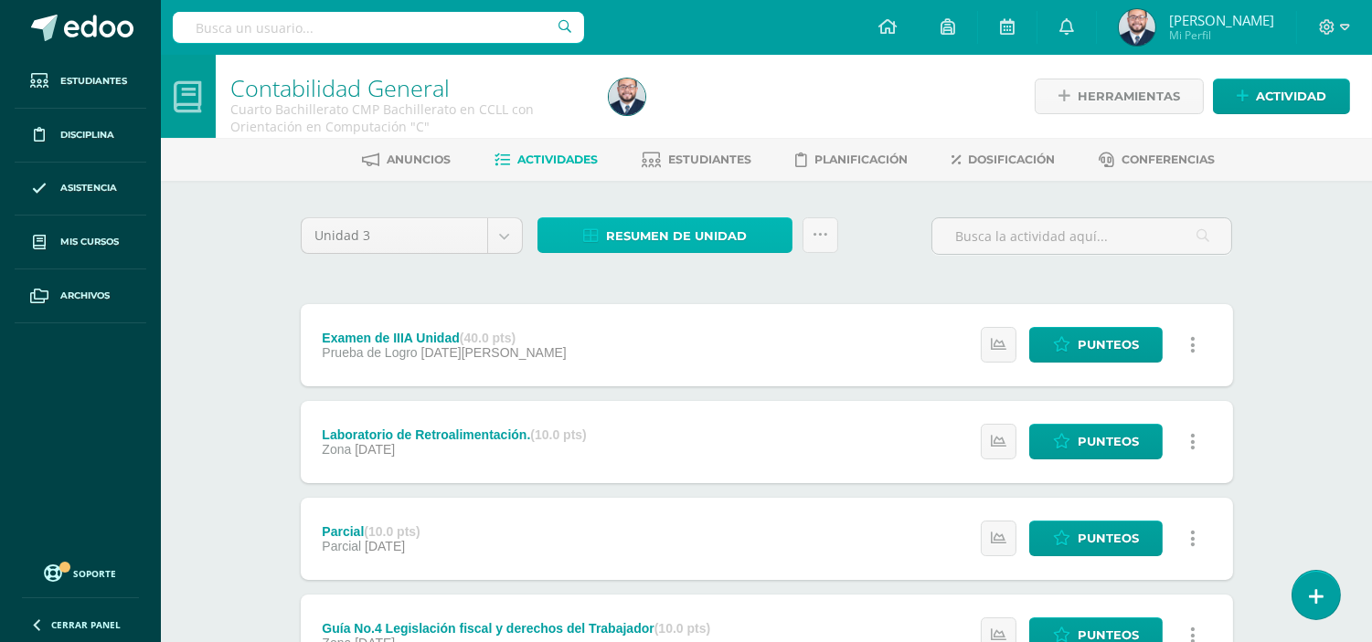
click at [687, 230] on span "Resumen de unidad" at bounding box center [676, 236] width 141 height 34
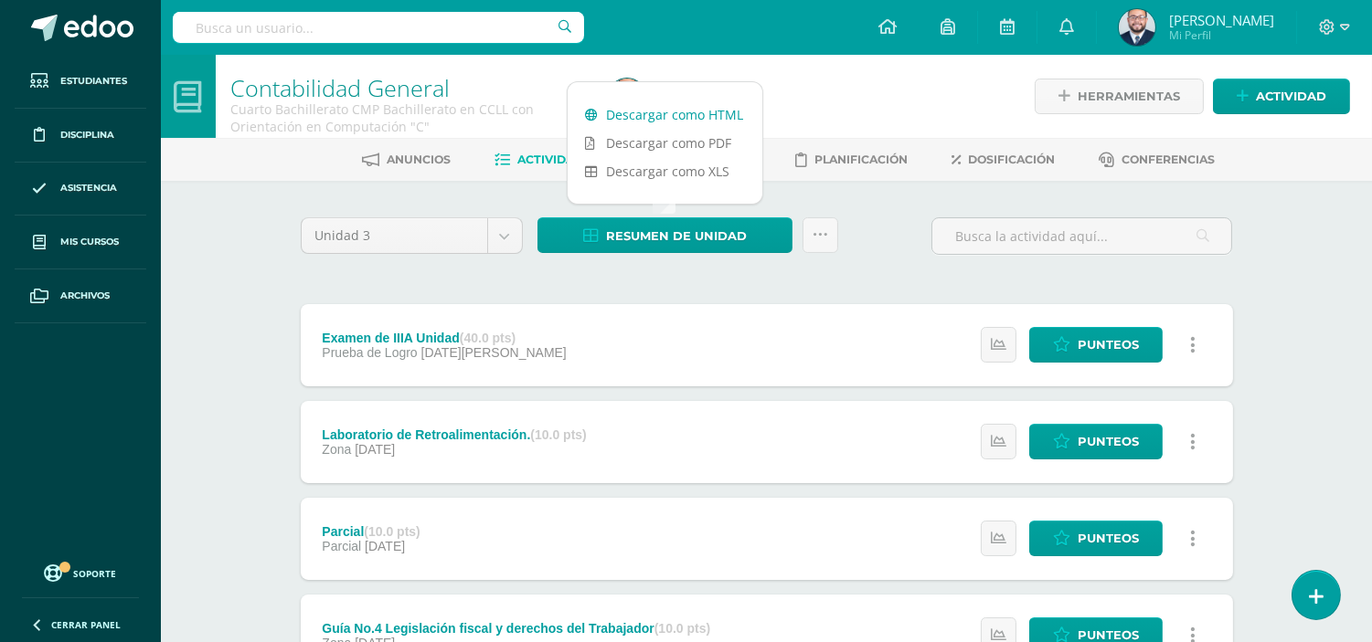
click at [694, 111] on link "Descargar como HTML" at bounding box center [664, 115] width 195 height 28
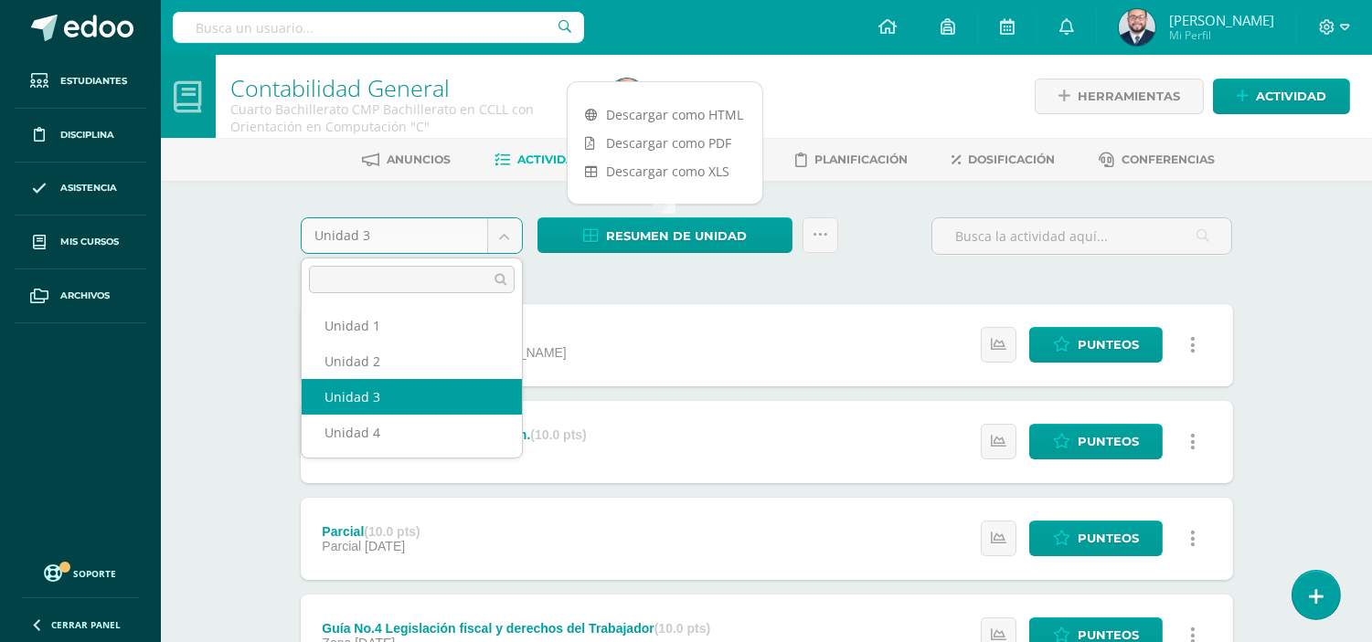
drag, startPoint x: 508, startPoint y: 239, endPoint x: 487, endPoint y: 314, distance: 78.7
click at [508, 239] on body "Estudiantes Disciplina Asistencia Mis cursos Archivos Soporte Ayuda Reportar un…" at bounding box center [686, 544] width 1372 height 1089
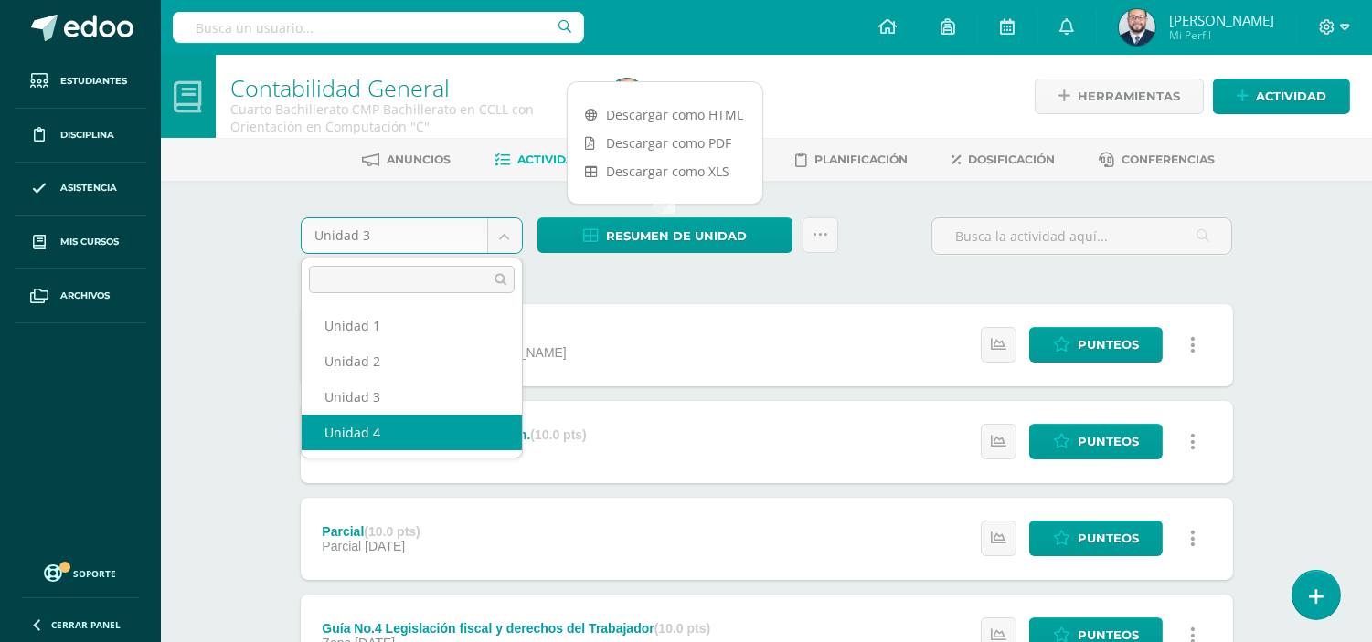
select select "Unidad 4"
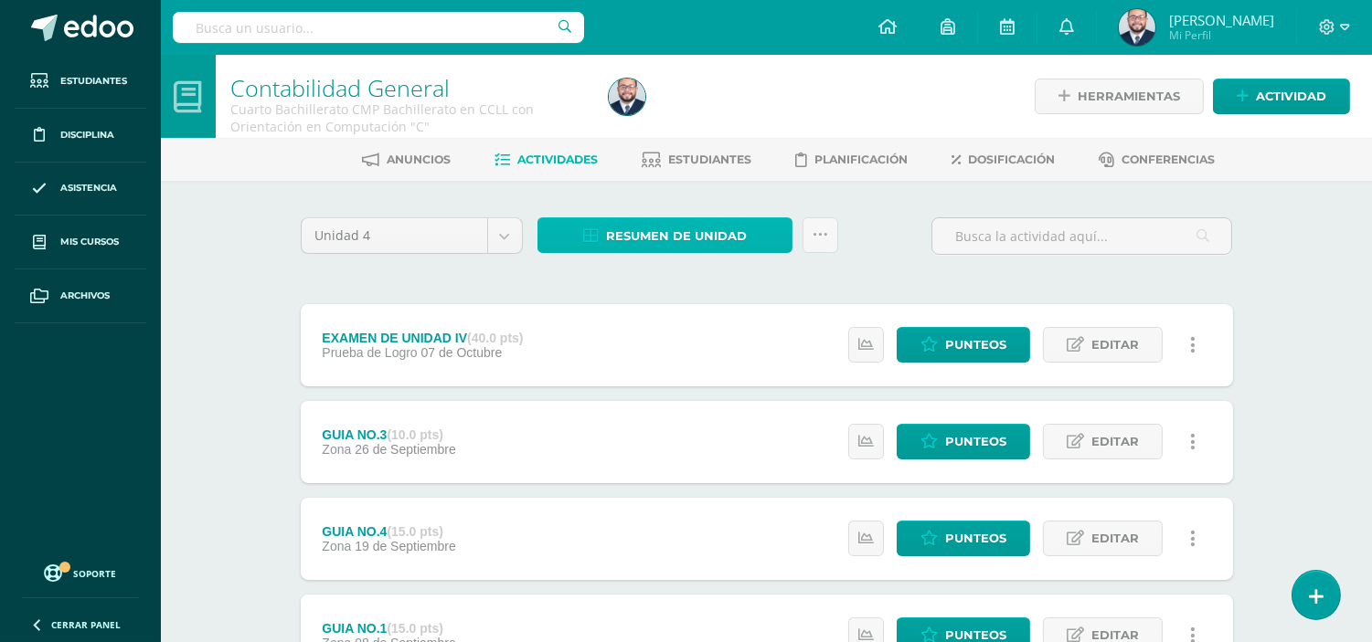
click at [665, 235] on span "Resumen de unidad" at bounding box center [676, 236] width 141 height 34
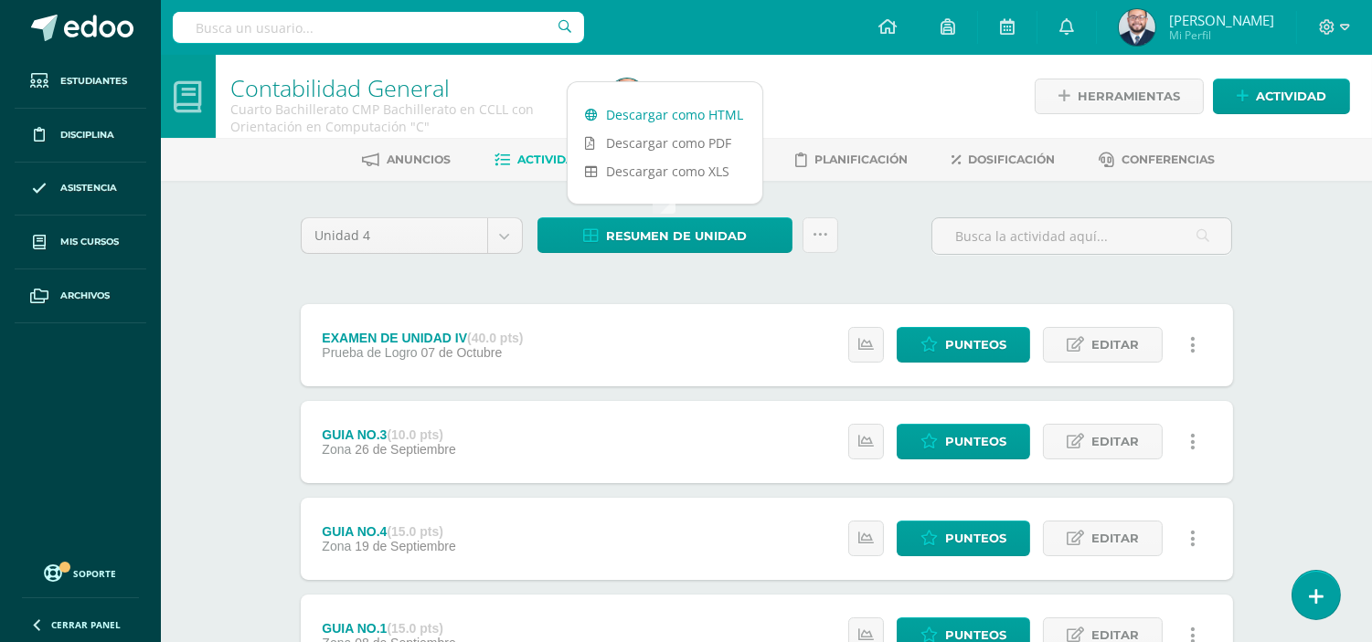
click at [667, 104] on link "Descargar como HTML" at bounding box center [664, 115] width 195 height 28
click at [698, 104] on link "Descargar como HTML" at bounding box center [664, 115] width 195 height 28
click at [641, 281] on div "Unidad 4 Unidad 1 Unidad 2 Unidad 3 Unidad 4 Resumen de unidad Subir actividade…" at bounding box center [766, 586] width 947 height 738
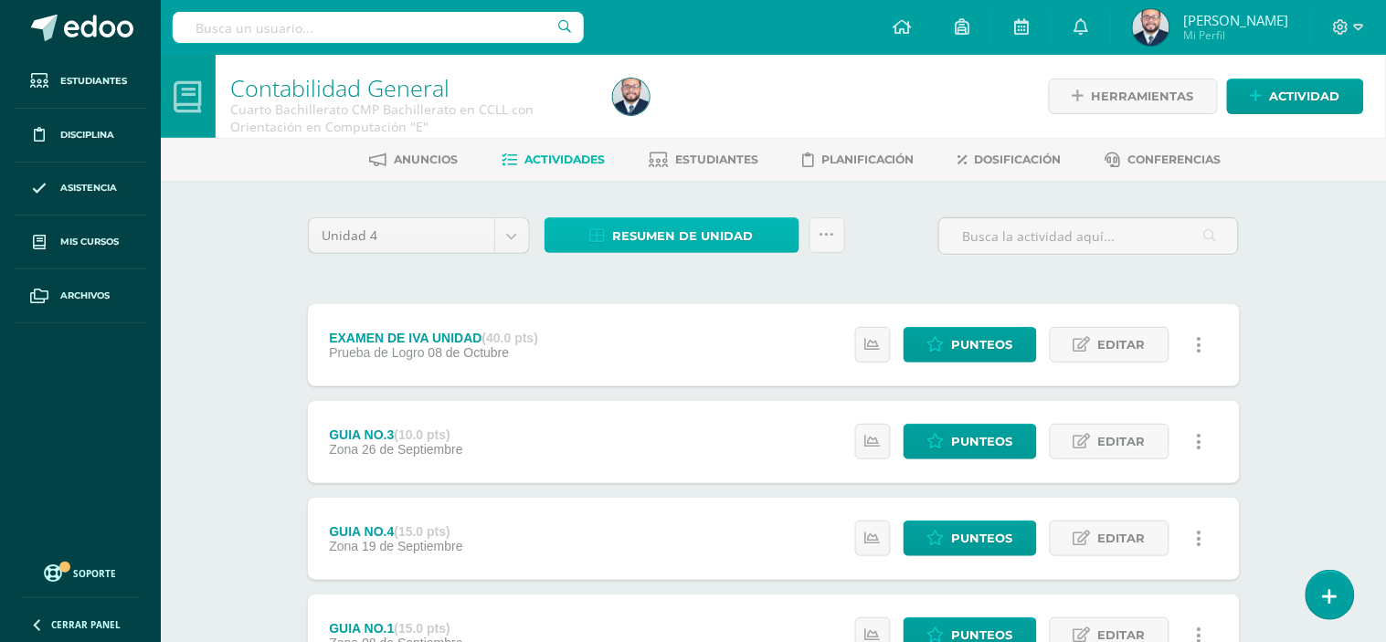
click at [647, 219] on span "Resumen de unidad" at bounding box center [683, 236] width 141 height 34
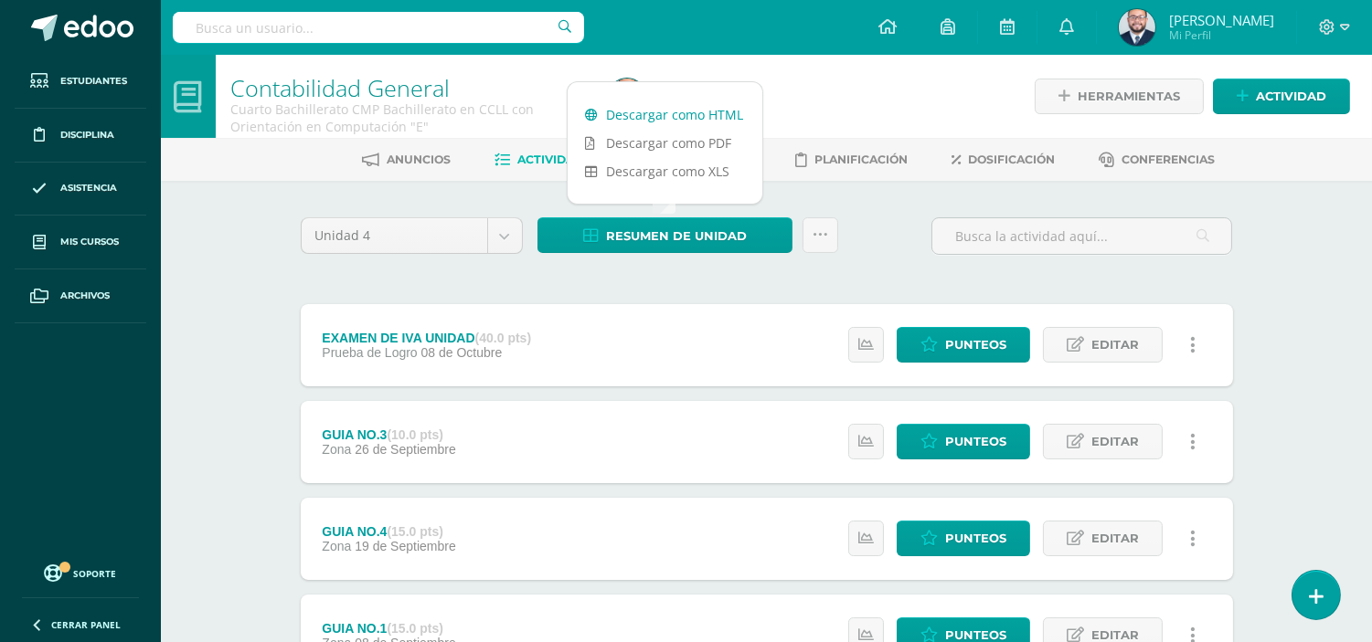
click at [670, 108] on link "Descargar como HTML" at bounding box center [664, 115] width 195 height 28
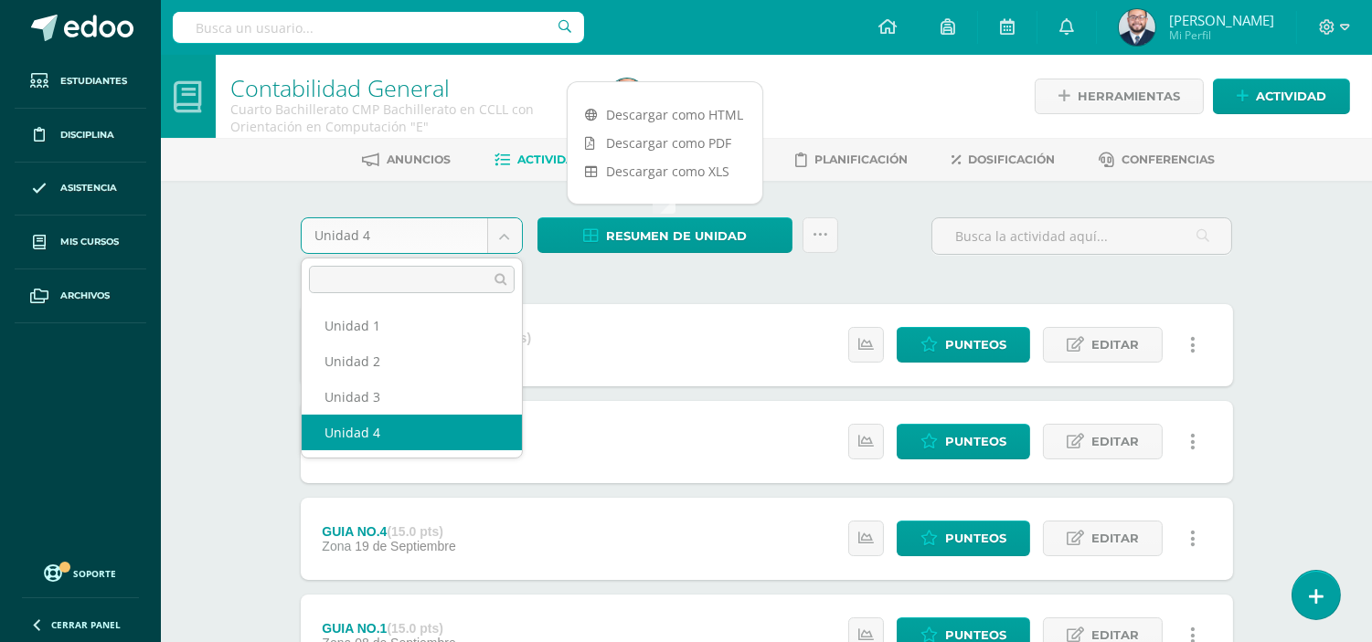
click at [513, 232] on body "Estudiantes Disciplina Asistencia Mis cursos Archivos Soporte Ayuda Reportar un…" at bounding box center [686, 496] width 1372 height 992
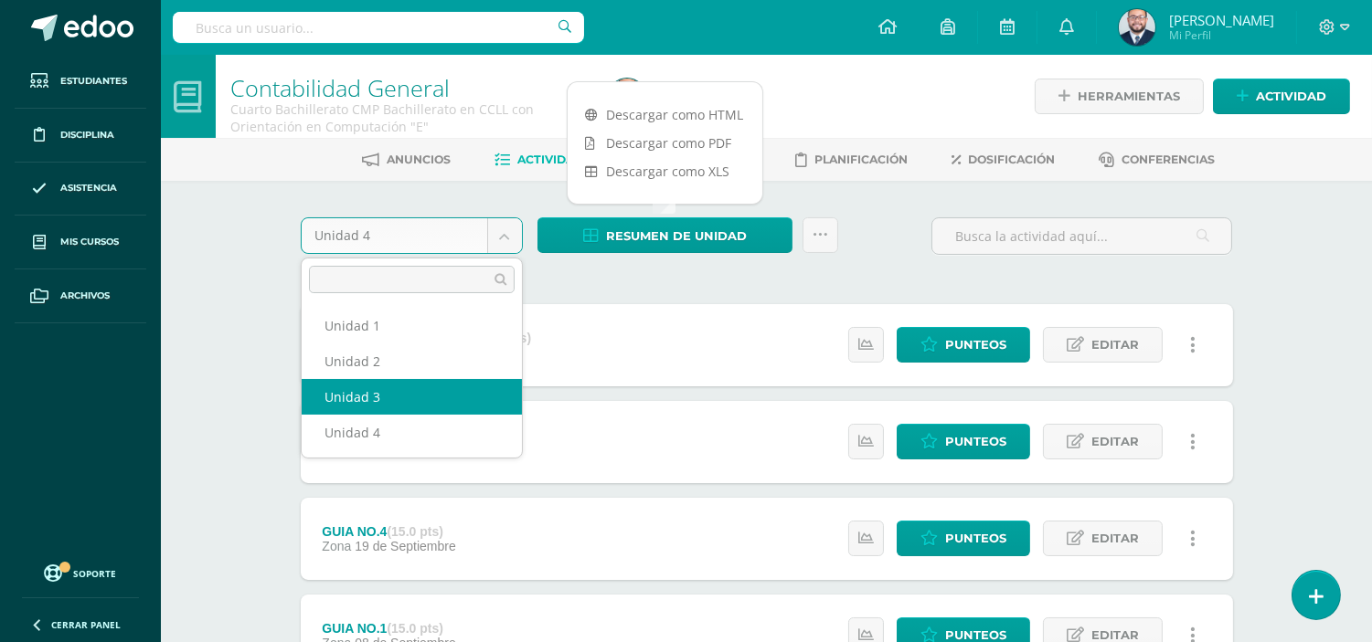
select select "Unidad 3"
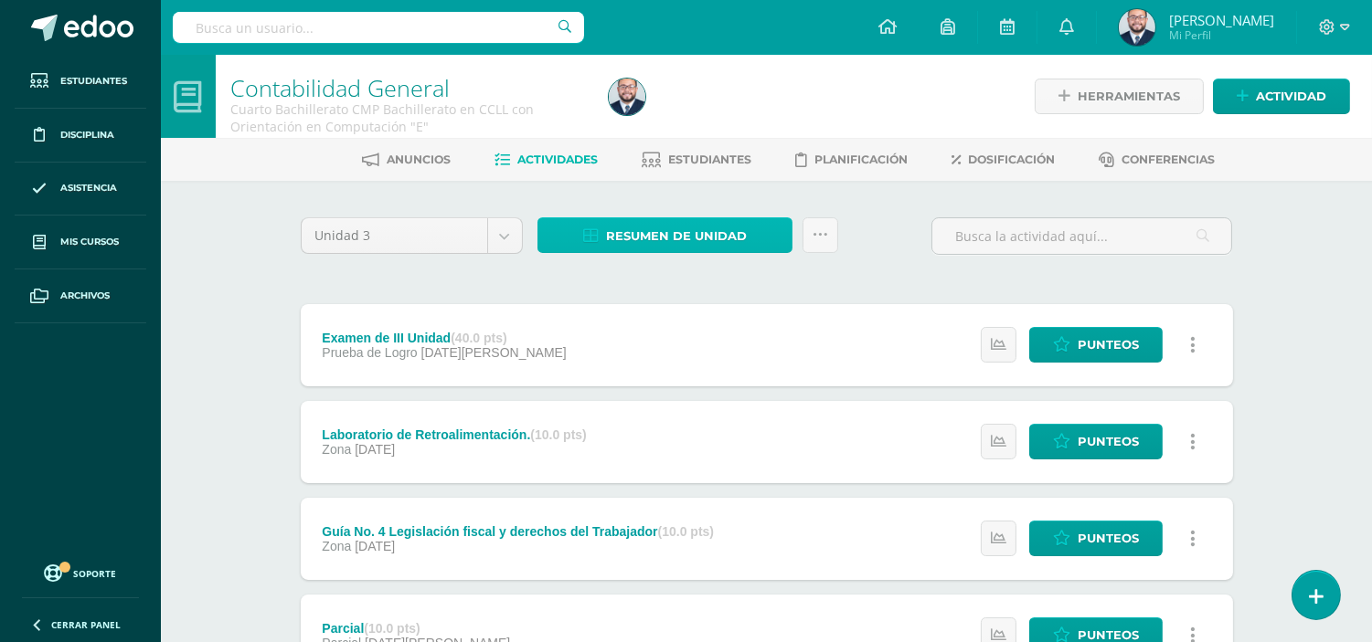
click at [647, 227] on span "Resumen de unidad" at bounding box center [676, 236] width 141 height 34
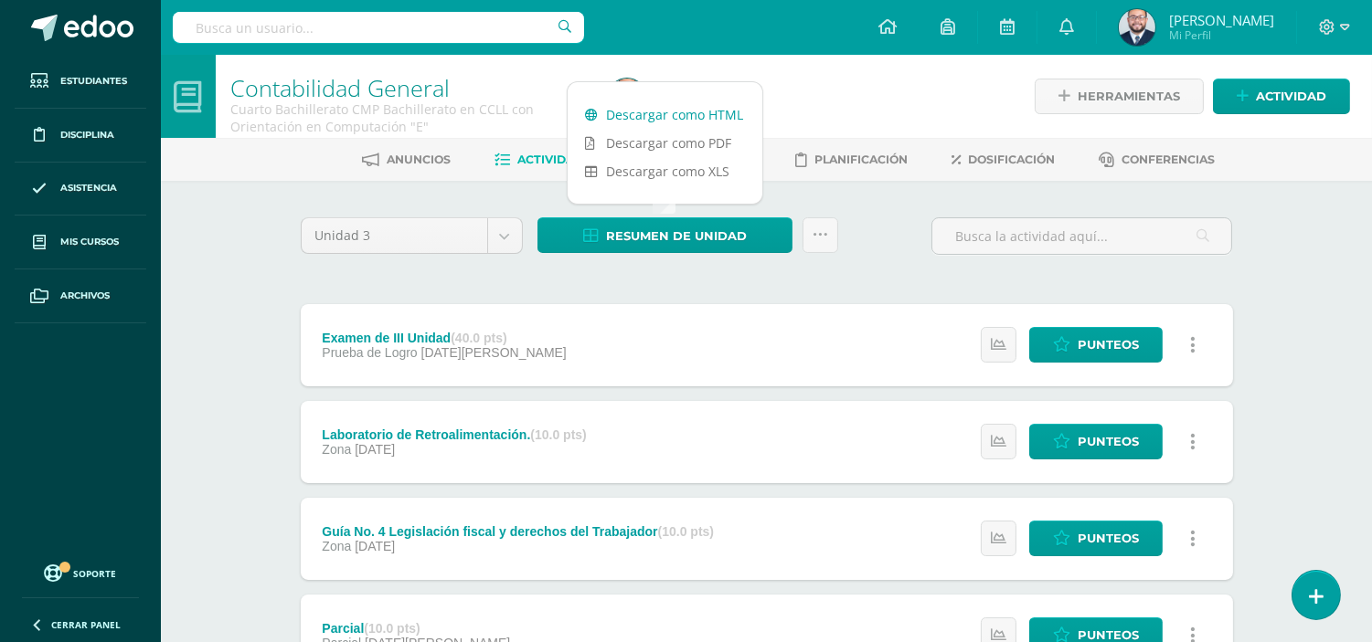
click at [689, 101] on link "Descargar como HTML" at bounding box center [664, 115] width 195 height 28
click at [505, 226] on body "Estudiantes Disciplina Asistencia Mis cursos Archivos Soporte Ayuda Reportar un…" at bounding box center [686, 544] width 1372 height 1089
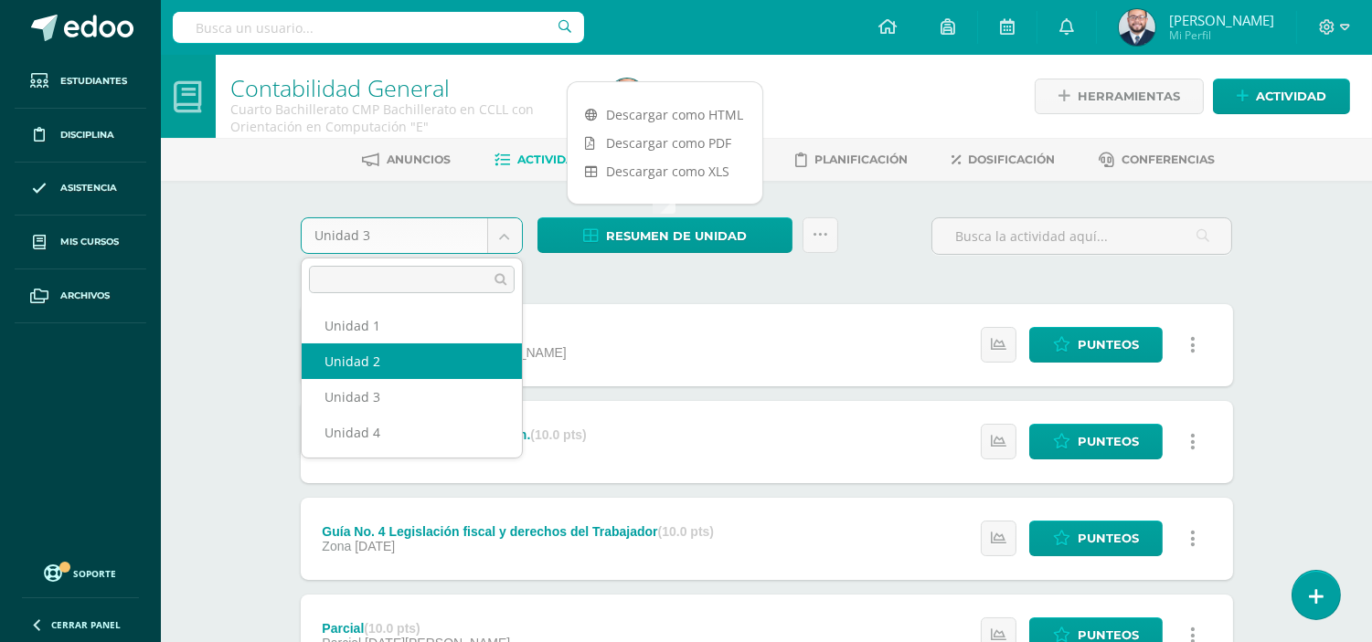
select select "Unidad 2"
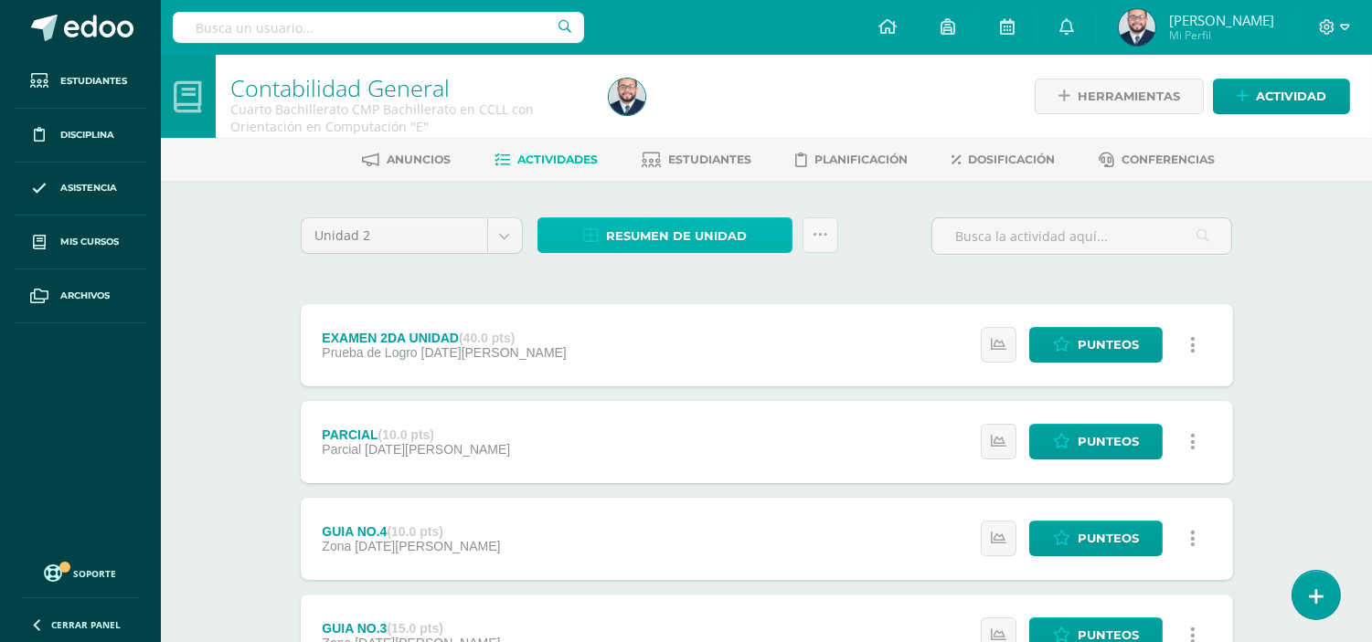
click at [656, 230] on span "Resumen de unidad" at bounding box center [676, 236] width 141 height 34
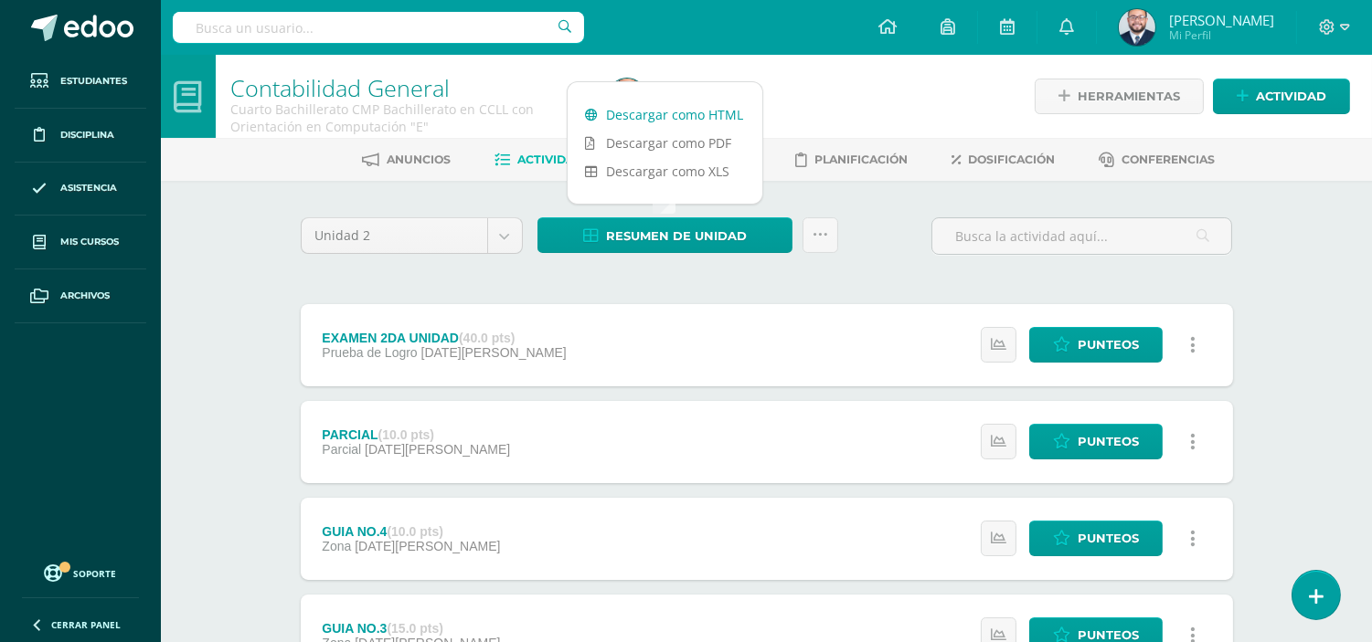
click at [628, 106] on link "Descargar como HTML" at bounding box center [664, 115] width 195 height 28
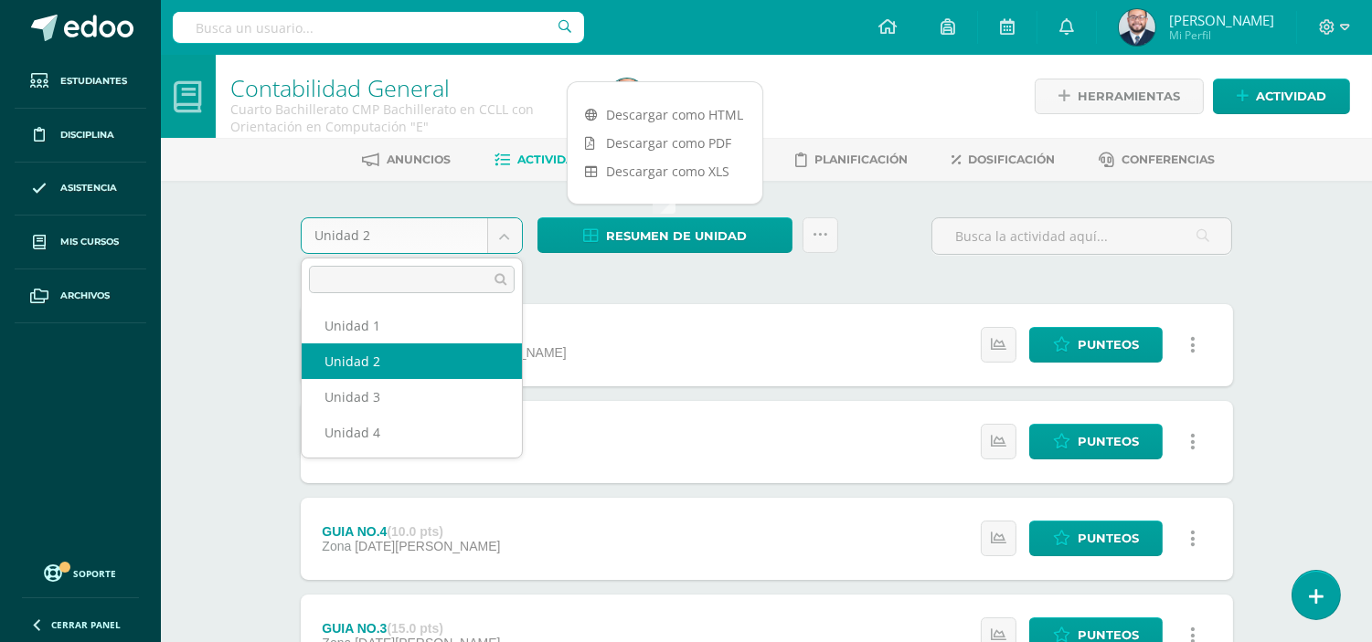
click at [514, 238] on body "Estudiantes Disciplina Asistencia Mis cursos Archivos Soporte Ayuda Reportar un…" at bounding box center [686, 496] width 1372 height 992
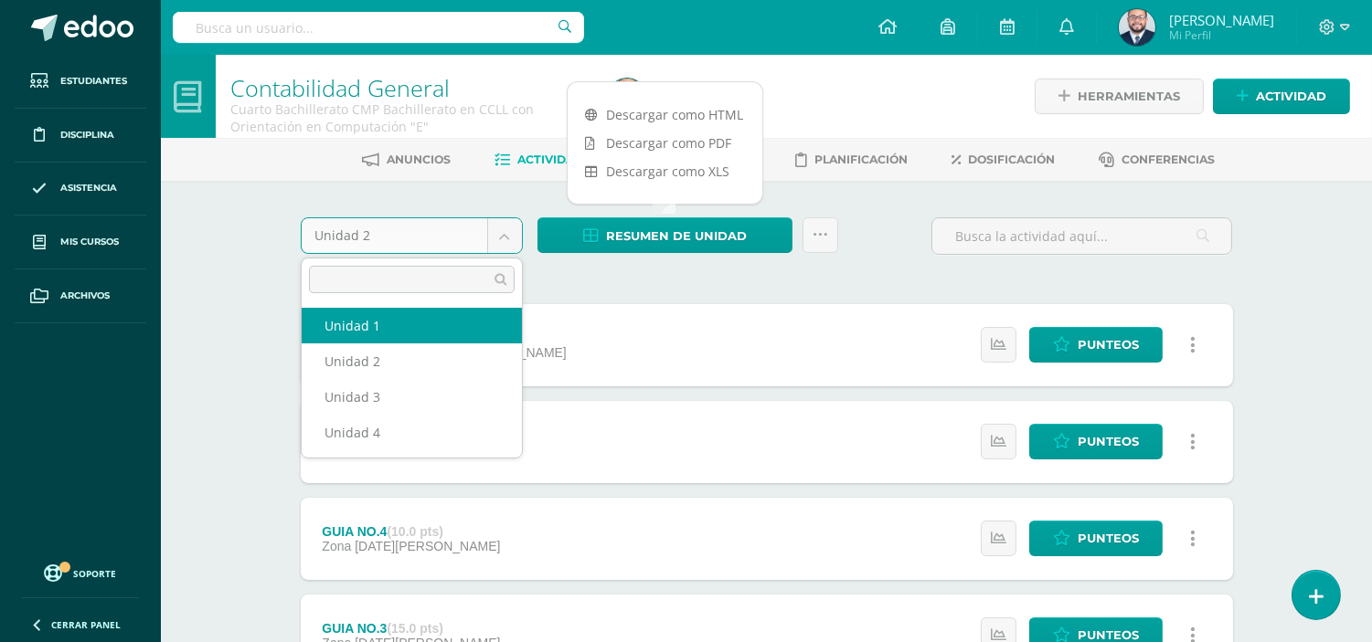
select select "Unidad 1"
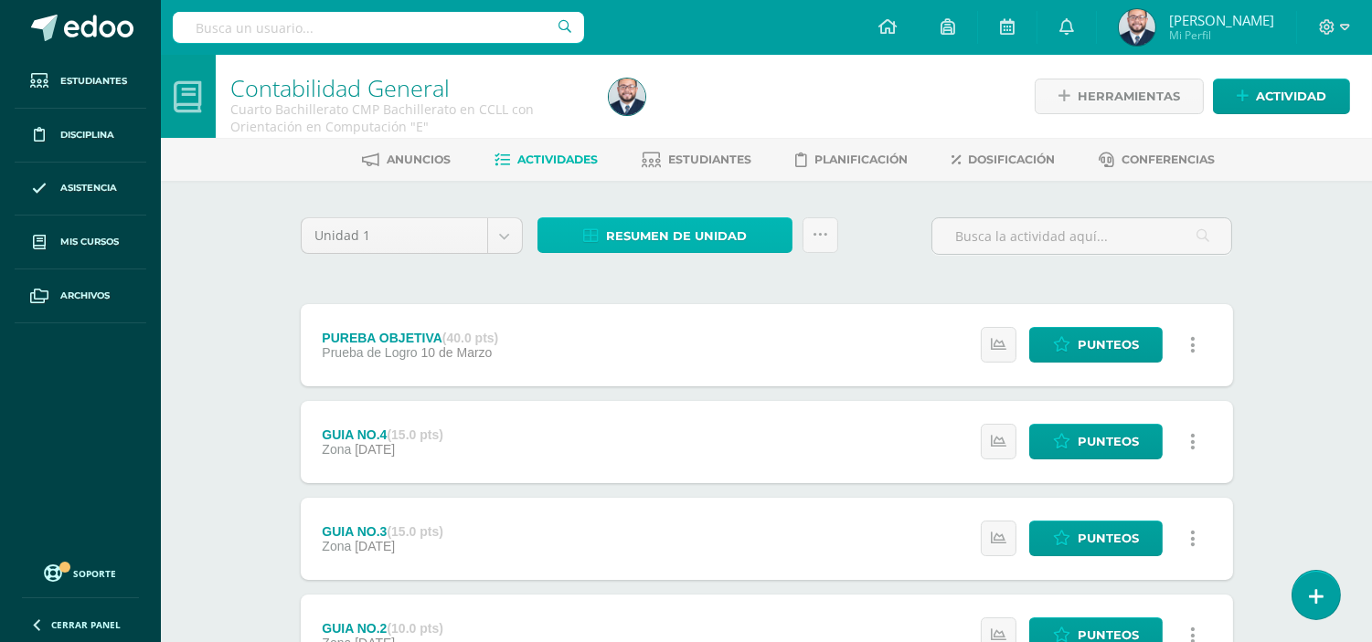
click at [613, 233] on span "Resumen de unidad" at bounding box center [676, 236] width 141 height 34
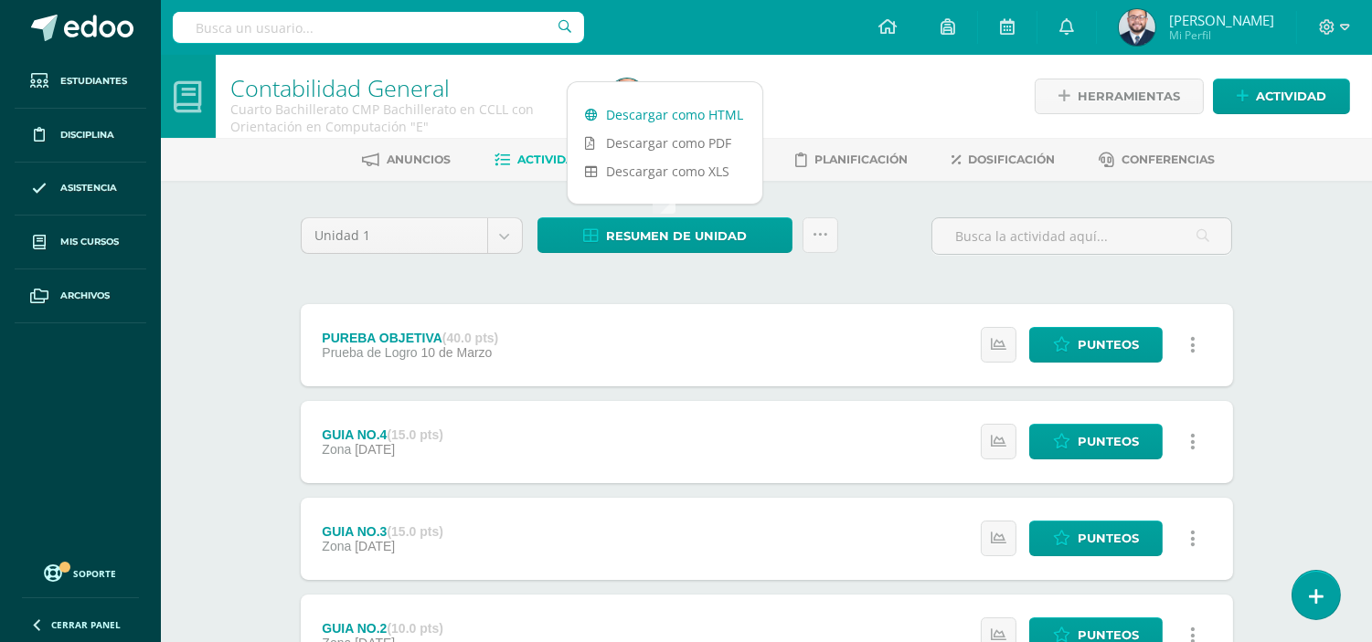
click at [692, 106] on link "Descargar como HTML" at bounding box center [664, 115] width 195 height 28
click at [516, 285] on div "Unidad 1 Unidad 1 Unidad 2 Unidad 3 Unidad 4 Resumen de unidad Enviar punteos a…" at bounding box center [766, 586] width 947 height 738
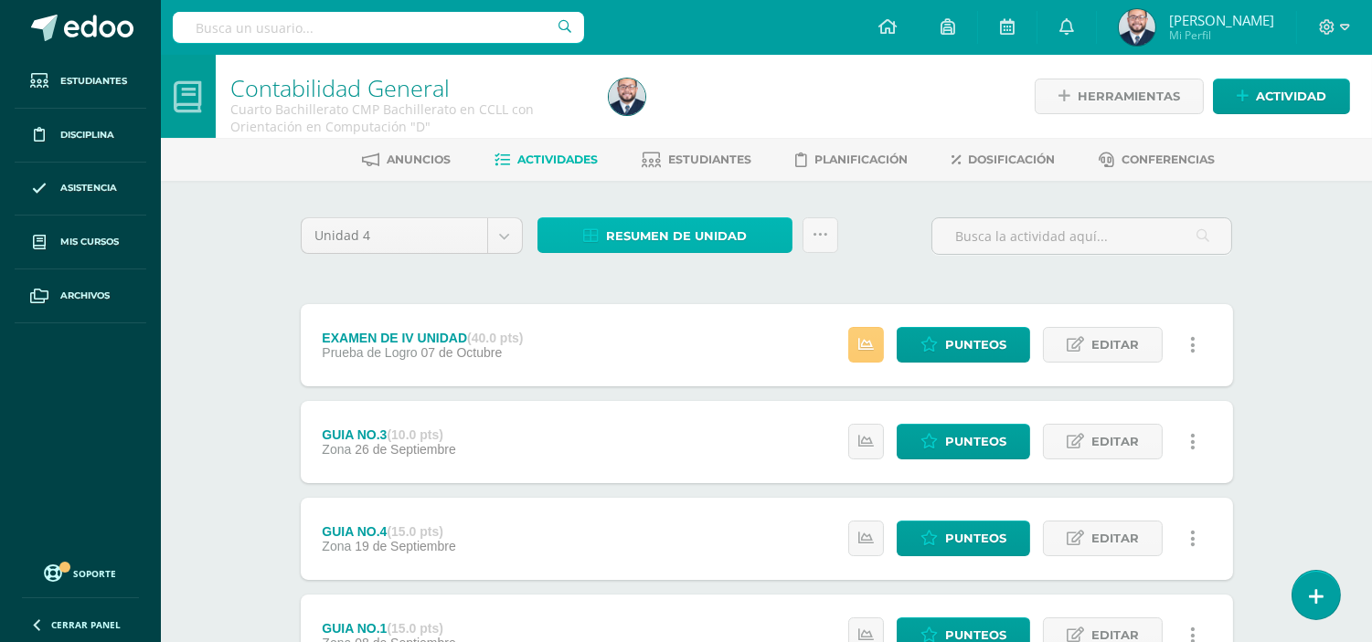
click at [649, 227] on span "Resumen de unidad" at bounding box center [676, 236] width 141 height 34
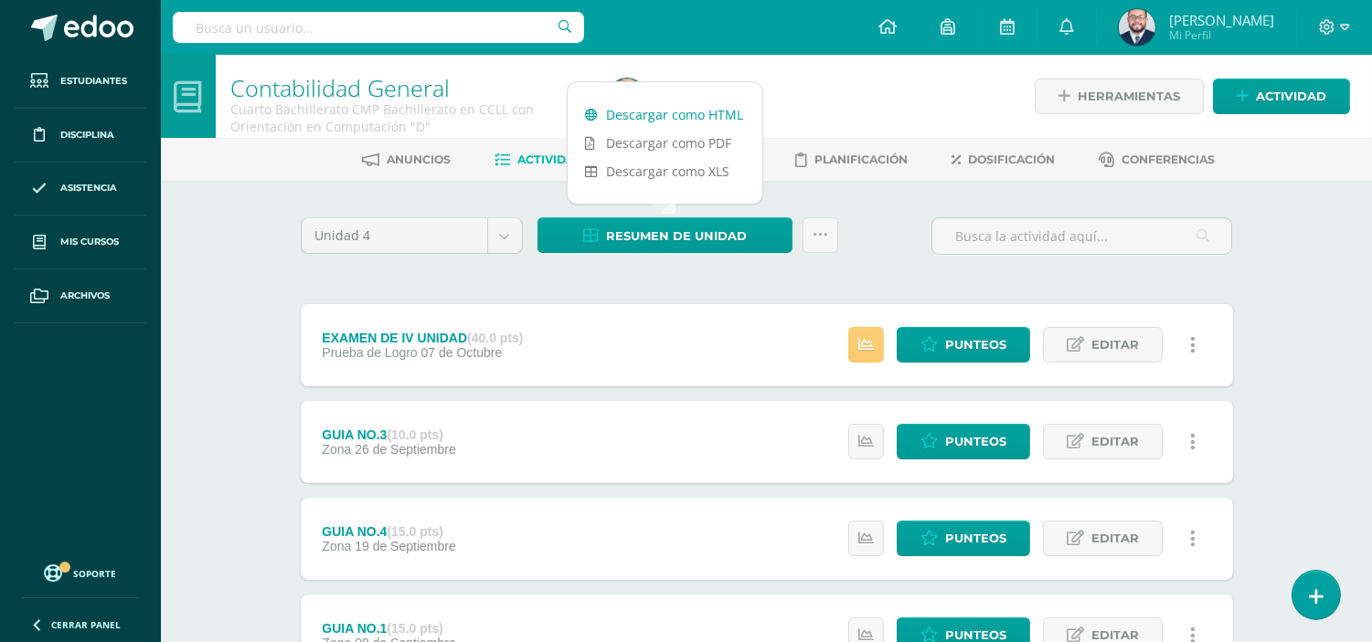
click at [678, 103] on link "Descargar como HTML" at bounding box center [664, 115] width 195 height 28
click at [513, 270] on div "Unidad 4 Unidad 1 Unidad 2 Unidad 3 Unidad 4 Resumen de unidad Subir actividade…" at bounding box center [766, 586] width 947 height 738
click at [506, 242] on body "Estudiantes Disciplina Asistencia Mis cursos Archivos Soporte Ayuda Reportar un…" at bounding box center [686, 496] width 1372 height 992
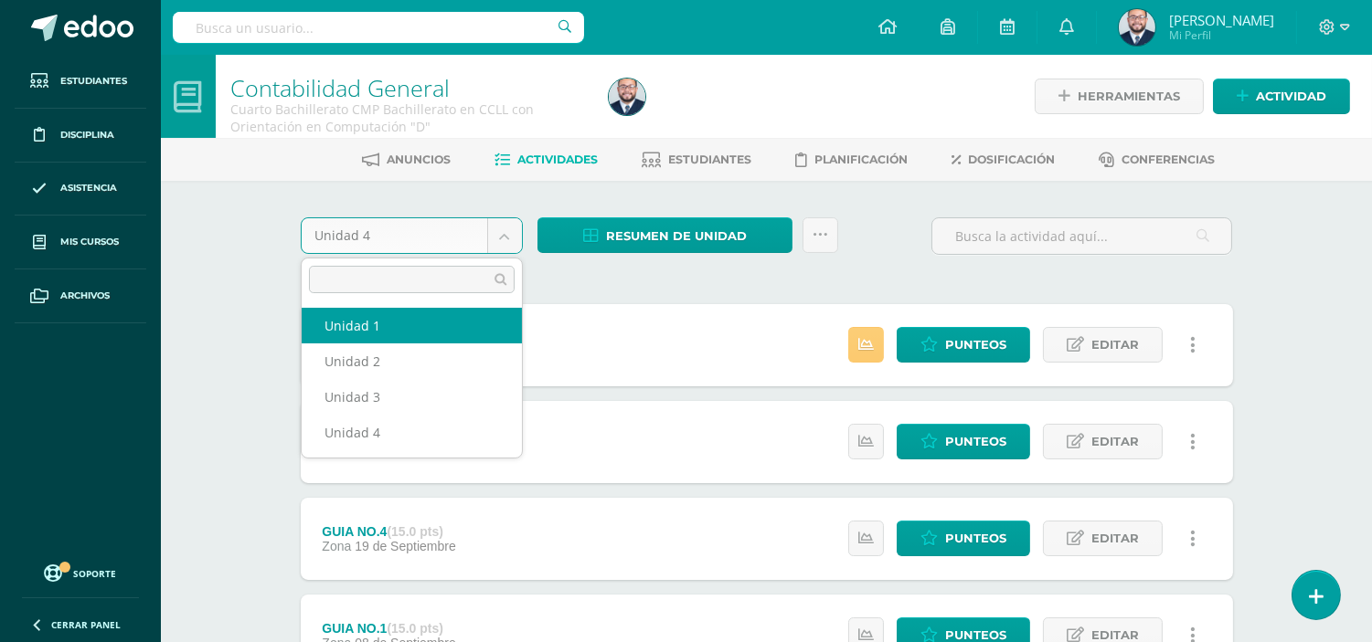
select select "Unidad 1"
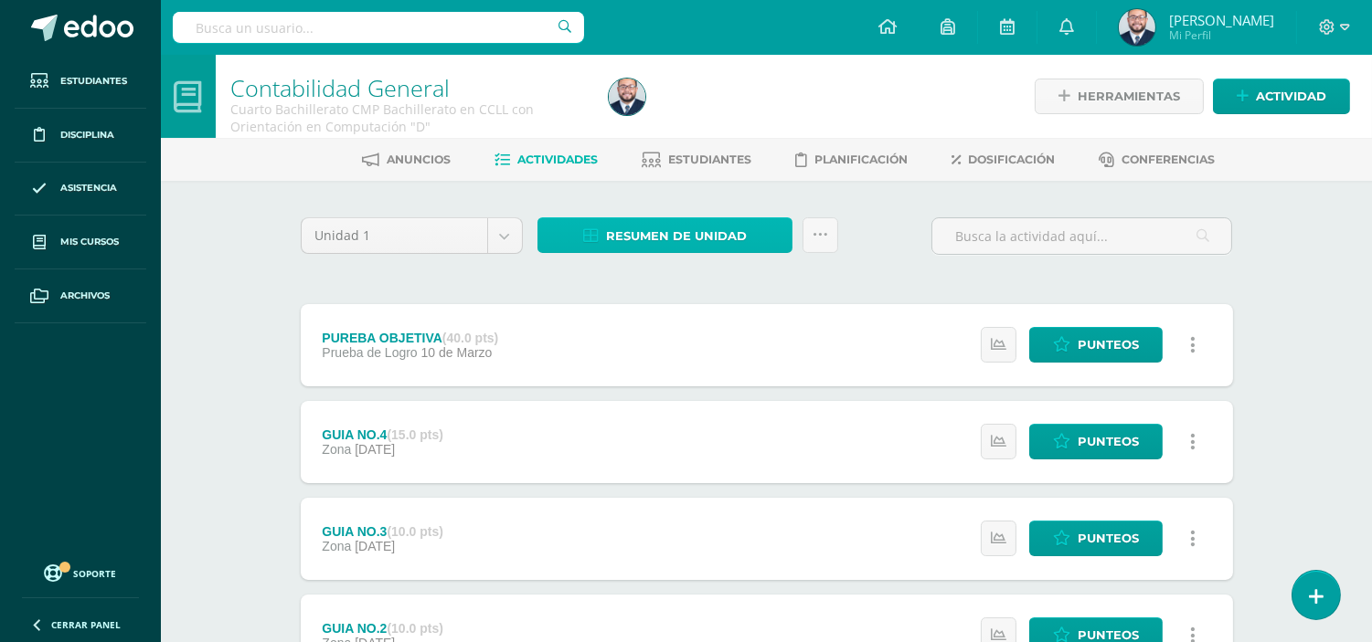
click at [646, 236] on span "Resumen de unidad" at bounding box center [676, 236] width 141 height 34
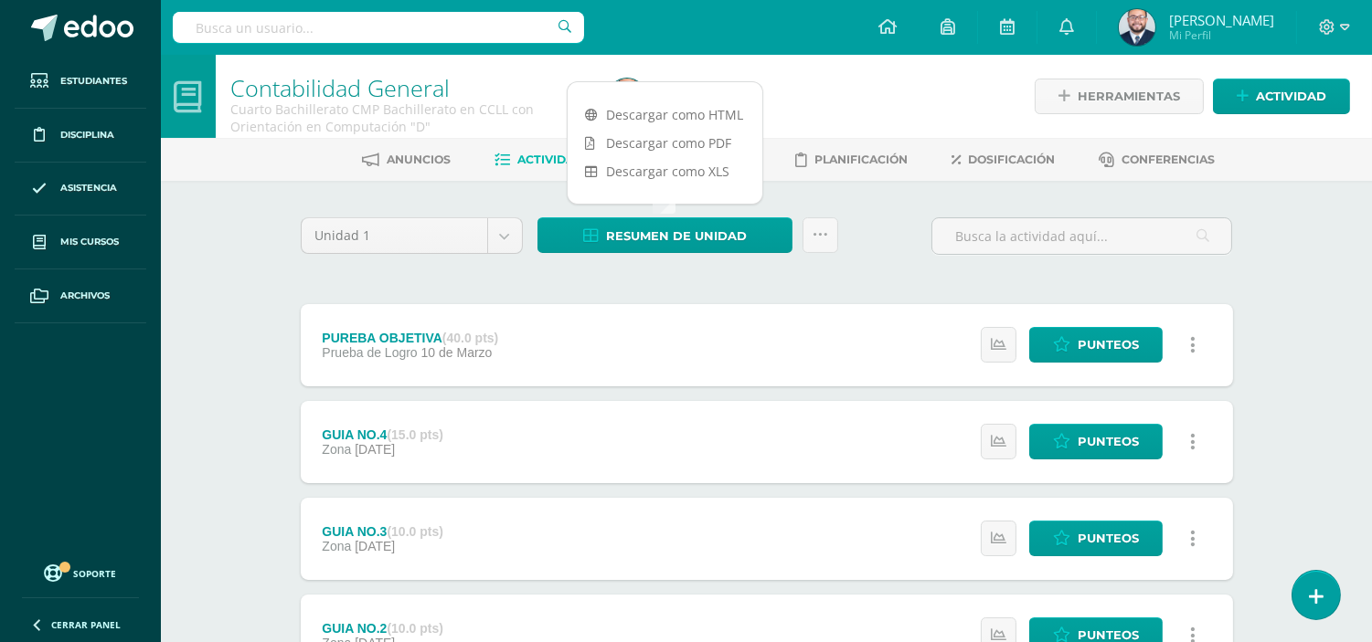
click at [667, 97] on div "Descargar como HTML Descargar como PDF Descargar como XLS" at bounding box center [665, 142] width 196 height 123
click at [646, 106] on link "Descargar como HTML" at bounding box center [664, 115] width 195 height 28
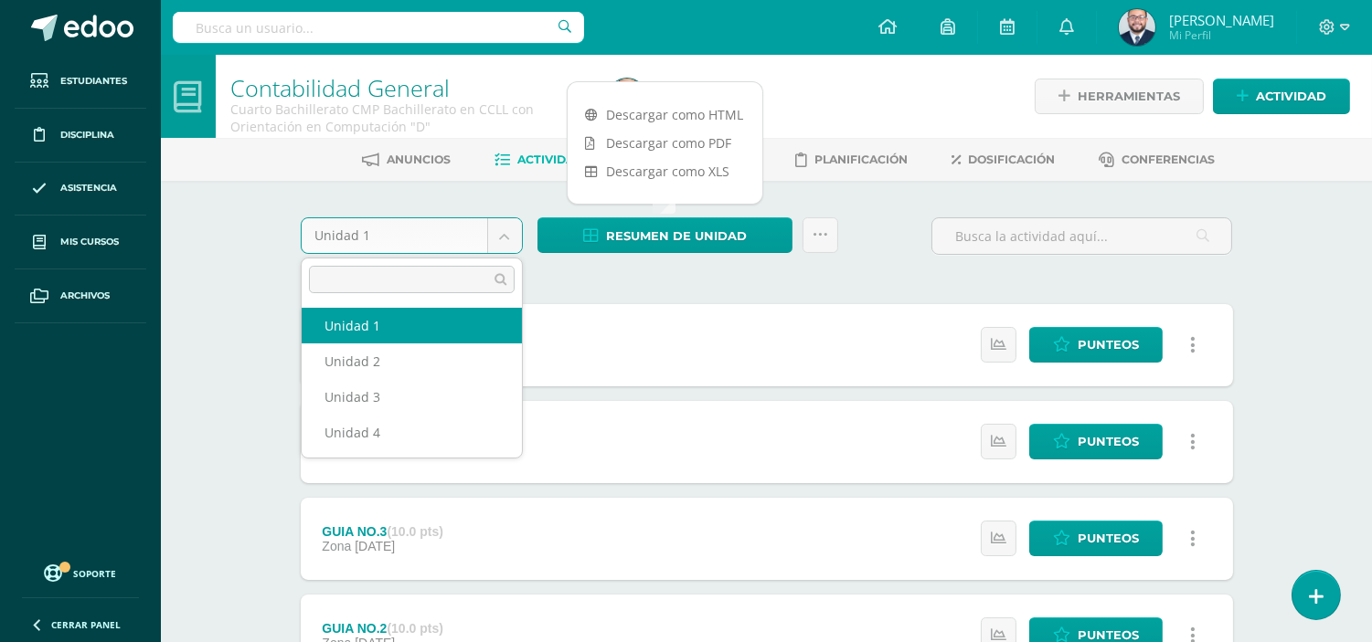
click at [508, 229] on body "Estudiantes Disciplina Asistencia Mis cursos Archivos Soporte Ayuda Reportar un…" at bounding box center [686, 496] width 1372 height 992
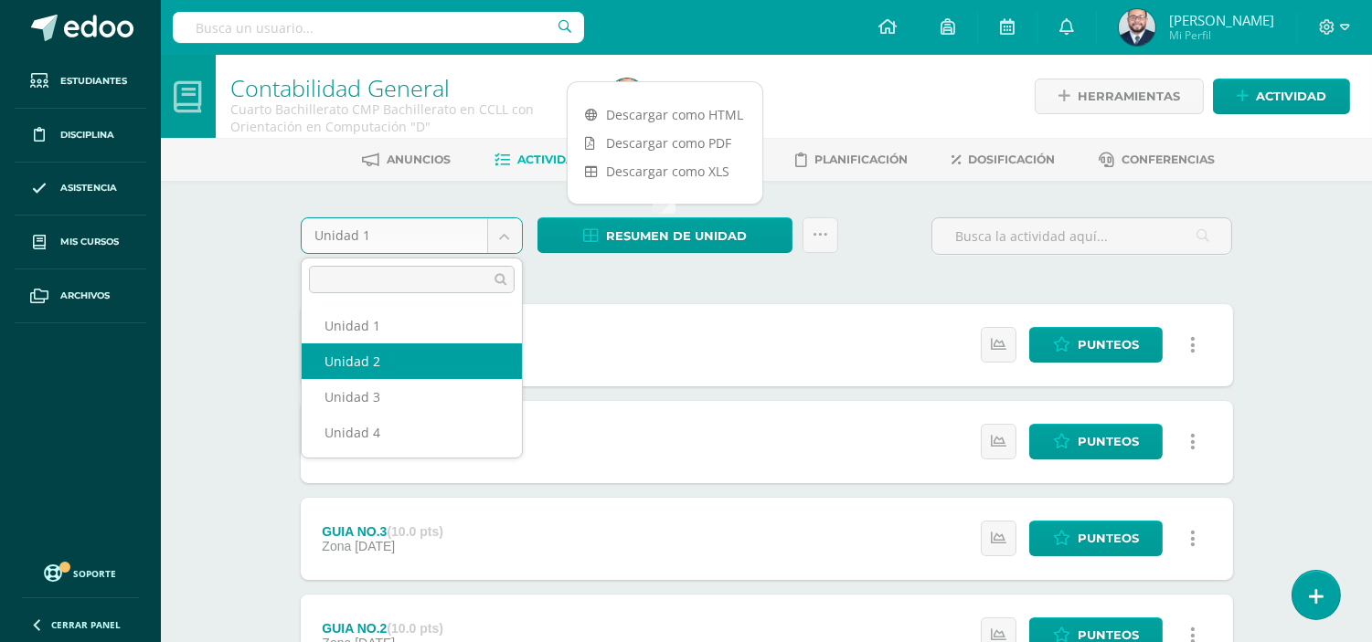
select select "Unidad 2"
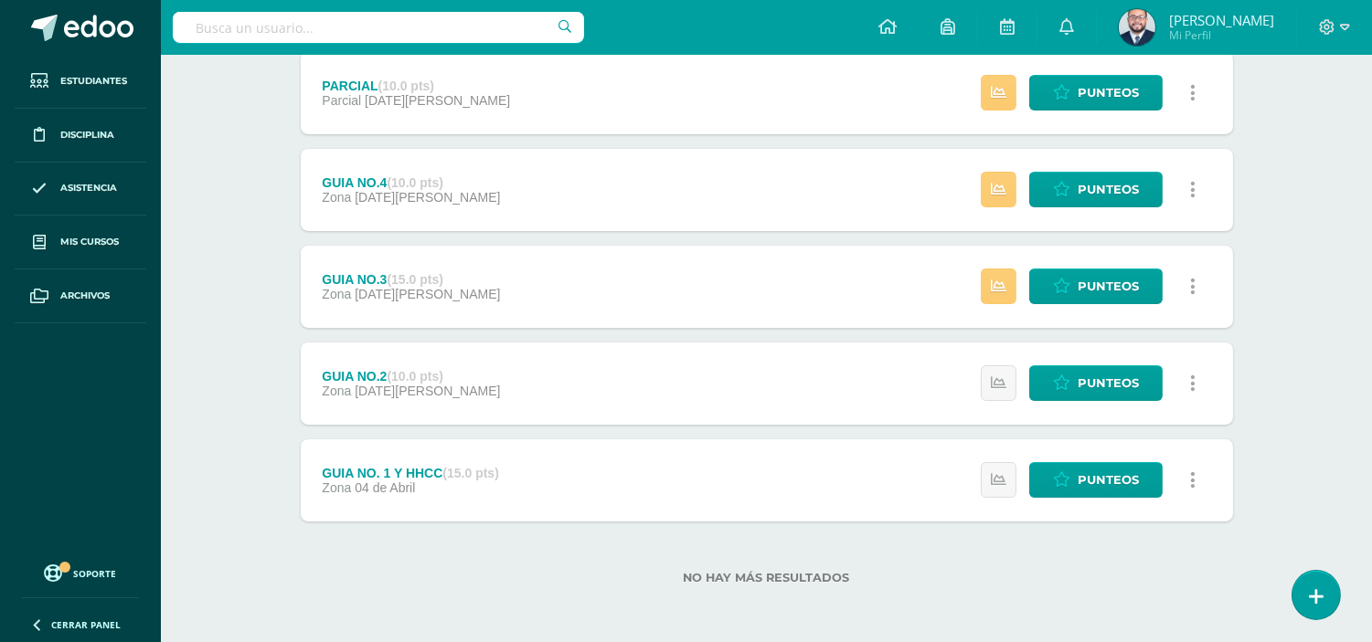
scroll to position [146, 0]
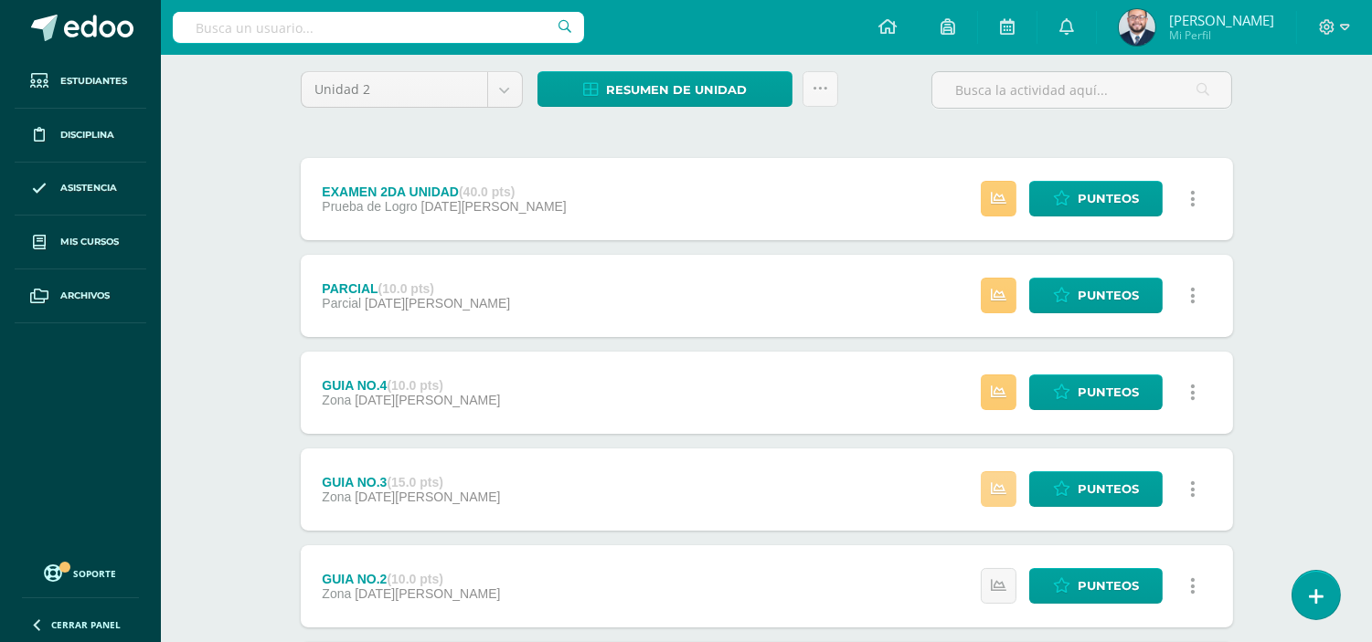
click at [992, 479] on link at bounding box center [999, 490] width 36 height 36
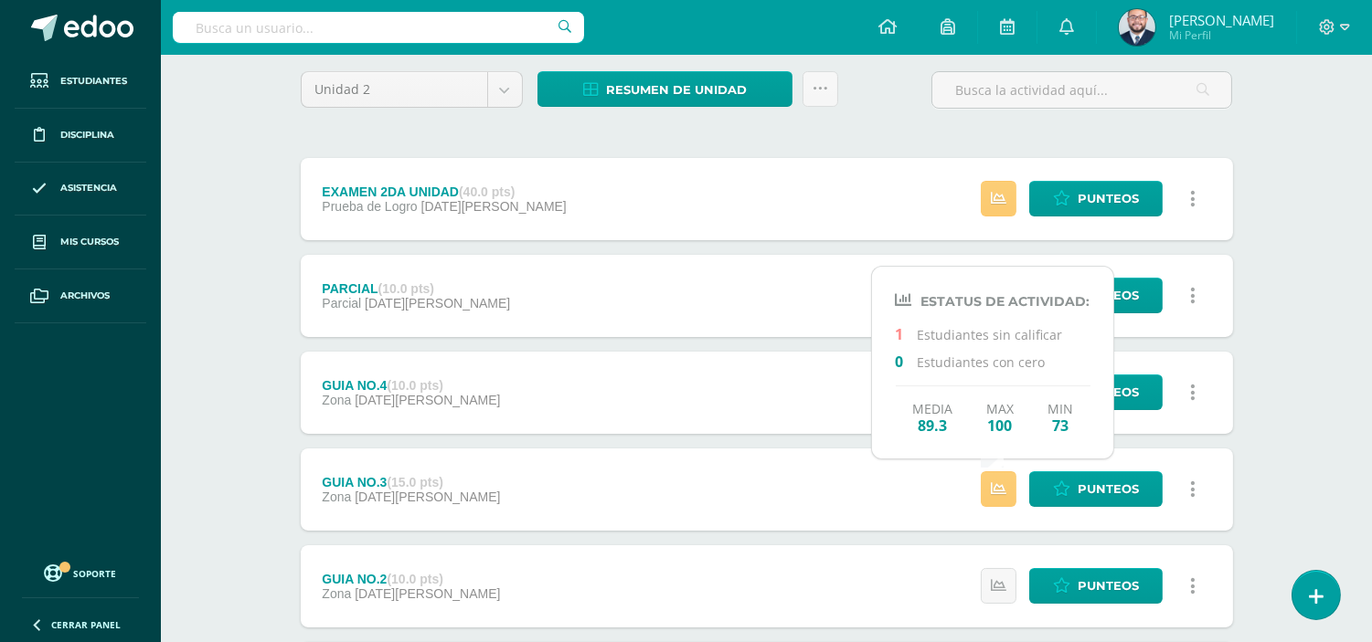
click at [192, 464] on div "Contabilidad General Cuarto Bachillerato CMP Bachillerato en CCLL con Orientaci…" at bounding box center [766, 378] width 1211 height 938
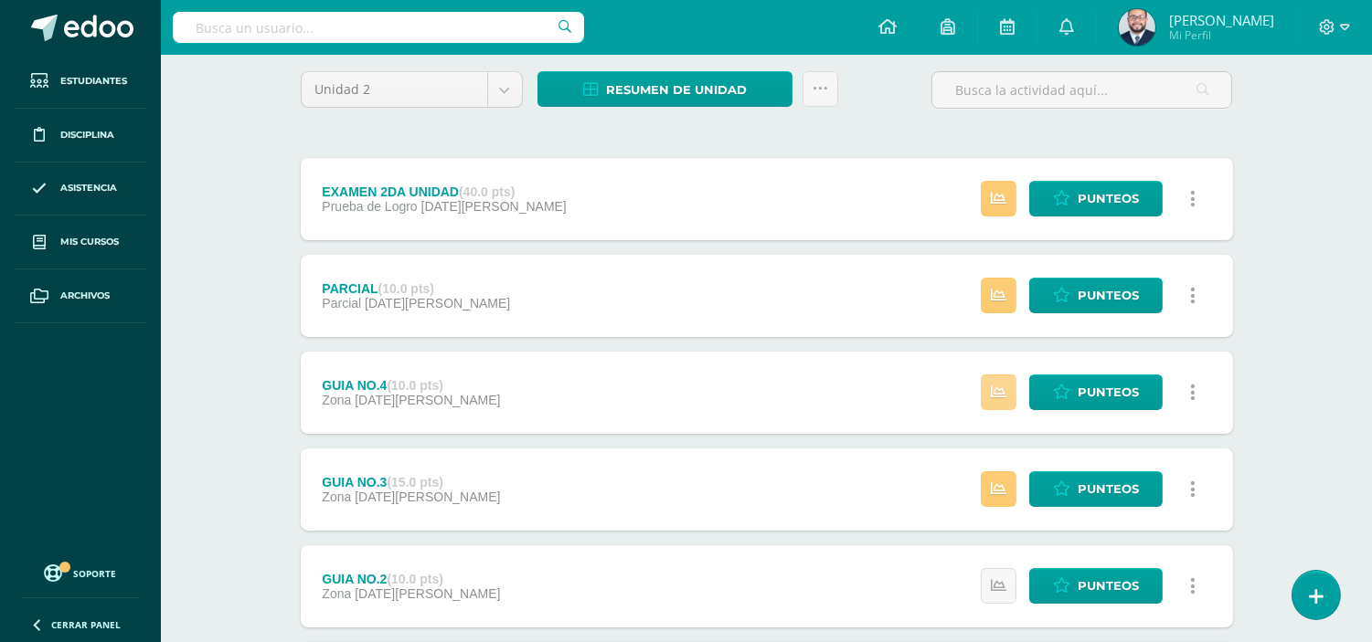
click at [991, 397] on icon at bounding box center [999, 393] width 16 height 16
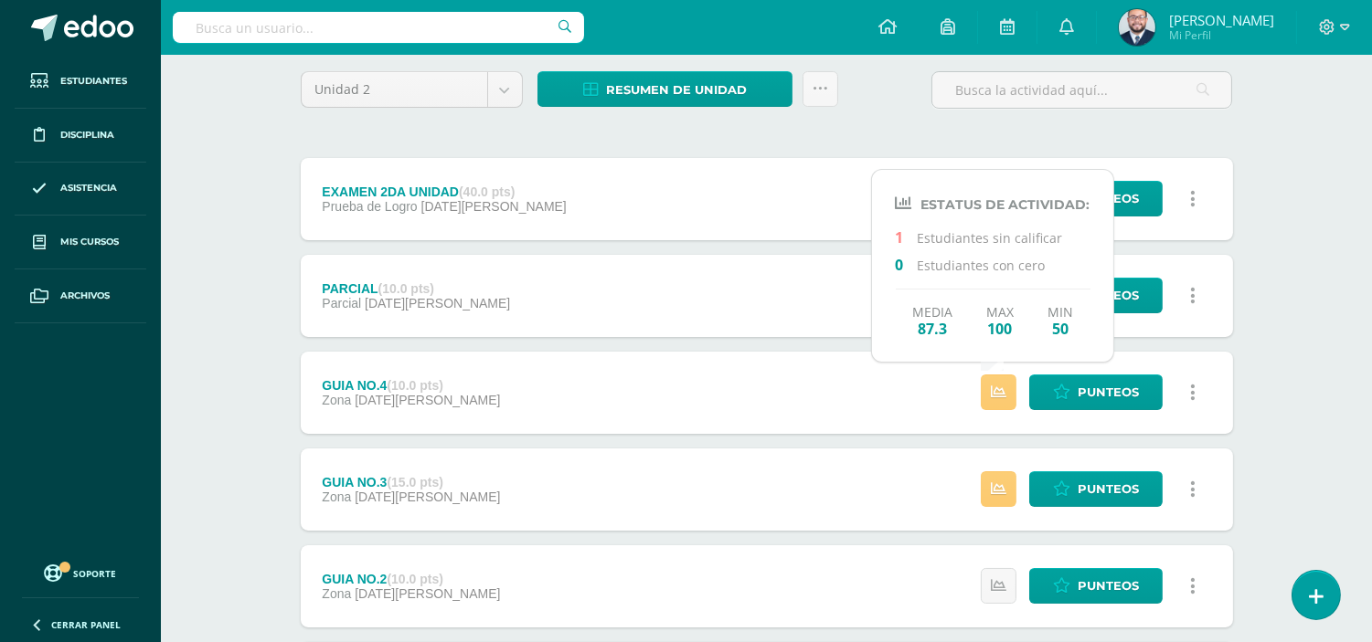
click at [223, 318] on div "Contabilidad General Cuarto Bachillerato CMP Bachillerato en CCLL con Orientaci…" at bounding box center [766, 378] width 1211 height 938
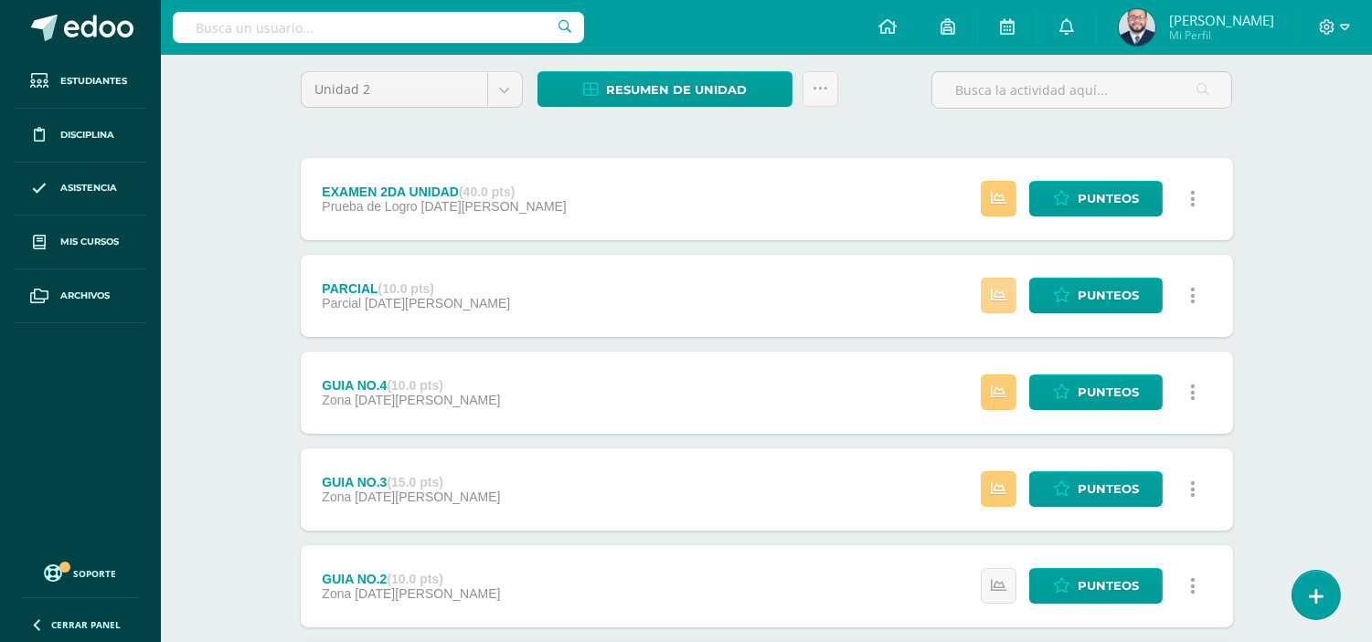
click at [992, 292] on icon at bounding box center [999, 296] width 16 height 16
click at [249, 294] on div "Contabilidad General Cuarto Bachillerato CMP Bachillerato en CCLL con Orientaci…" at bounding box center [766, 378] width 1211 height 938
click at [1002, 197] on link at bounding box center [999, 199] width 36 height 36
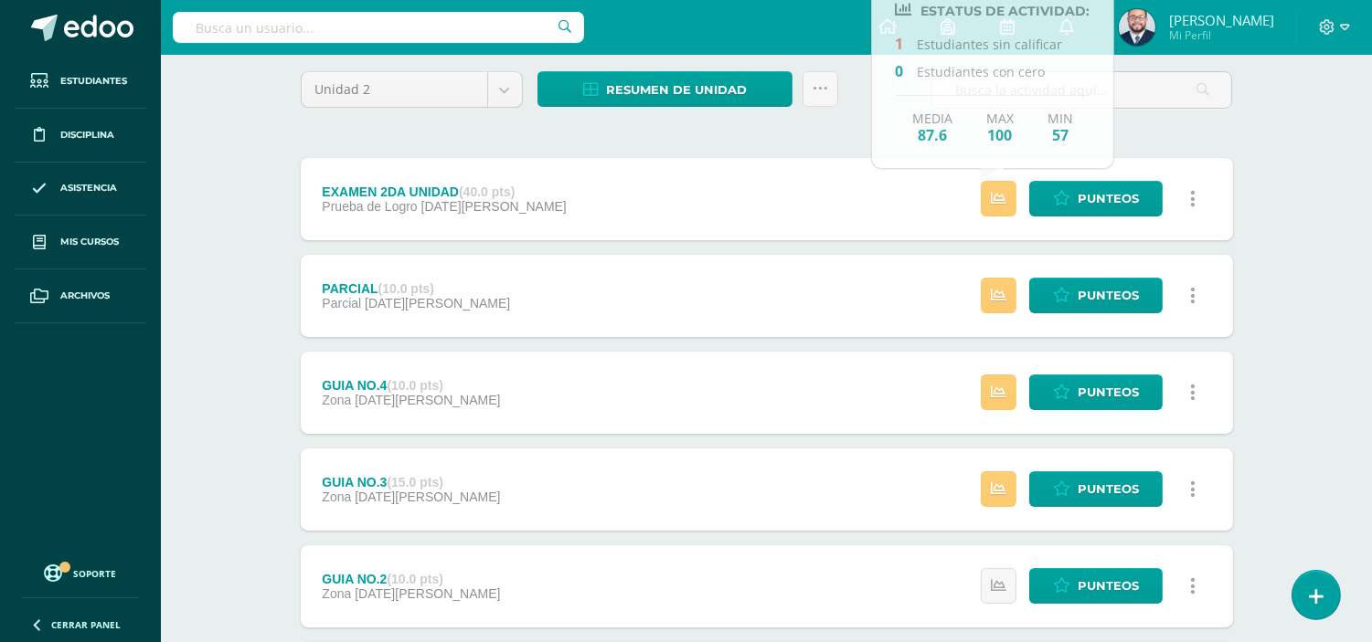
click at [700, 141] on div "Unidad 2 Unidad 1 Unidad 2 Unidad 3 Unidad 4 Resumen de unidad Descargar como H…" at bounding box center [766, 440] width 947 height 738
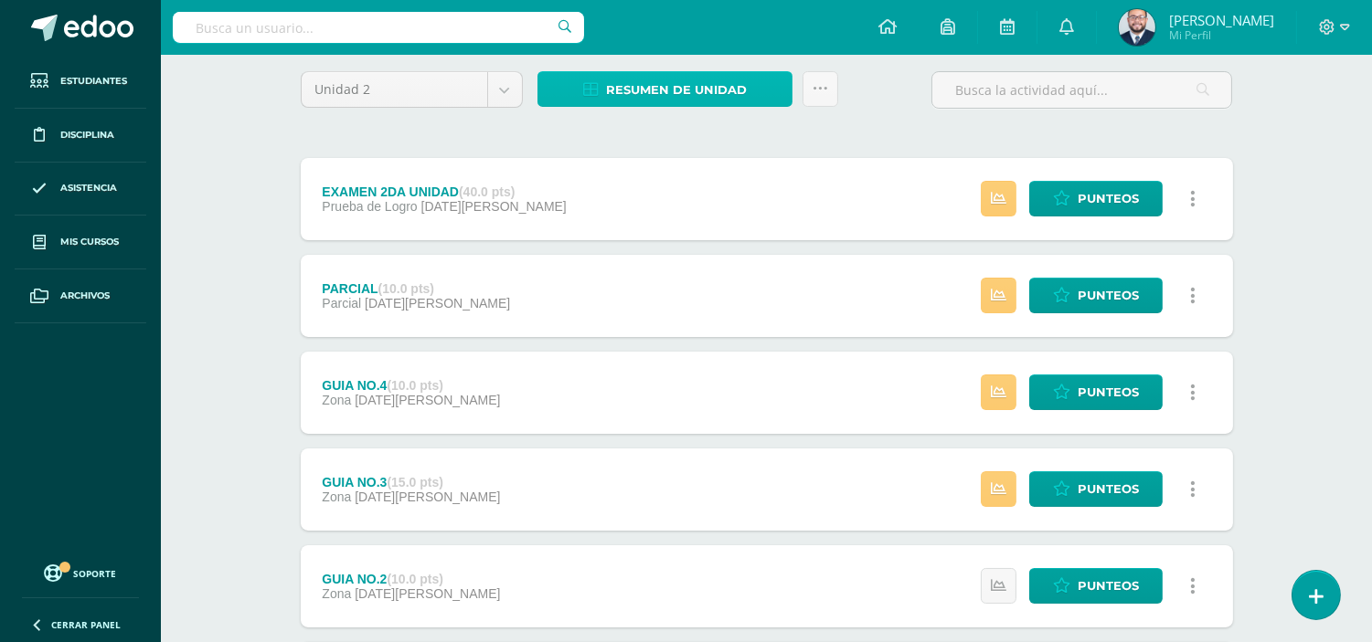
click at [673, 85] on span "Resumen de unidad" at bounding box center [676, 90] width 141 height 34
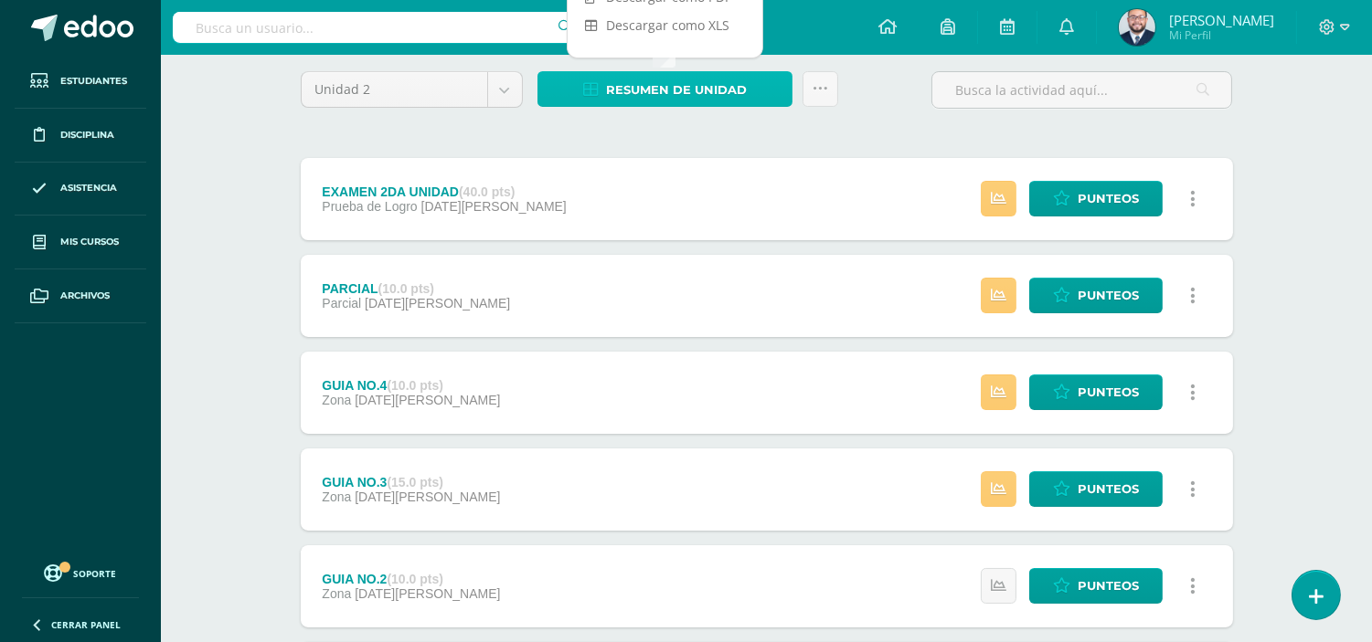
scroll to position [0, 0]
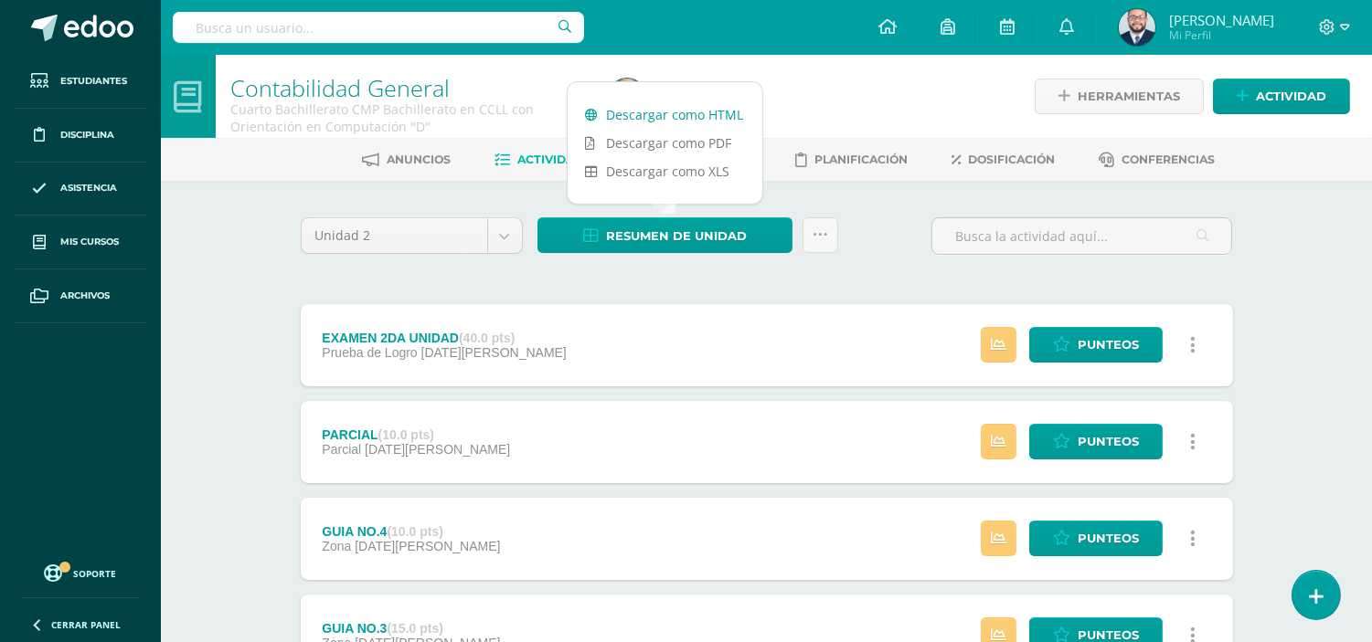
click at [669, 111] on link "Descargar como HTML" at bounding box center [664, 115] width 195 height 28
click at [503, 228] on body "Estudiantes Disciplina Asistencia Mis cursos Archivos Soporte Ayuda Reportar un…" at bounding box center [686, 496] width 1372 height 992
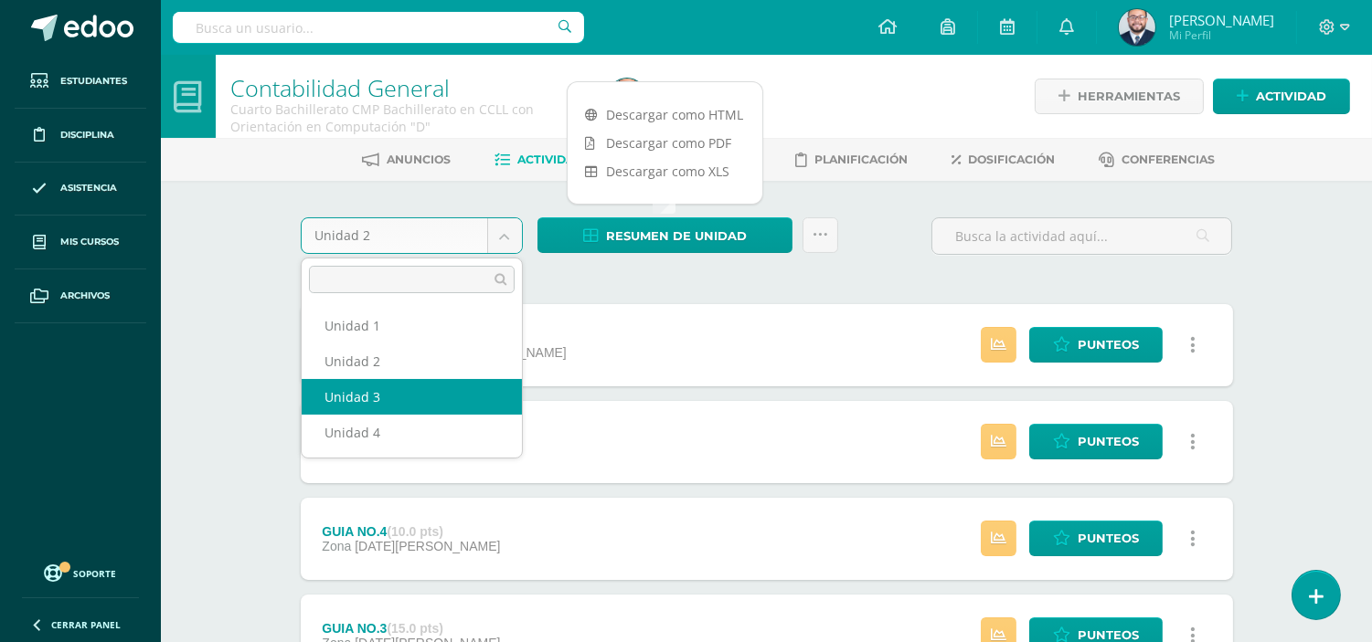
select select "Unidad 3"
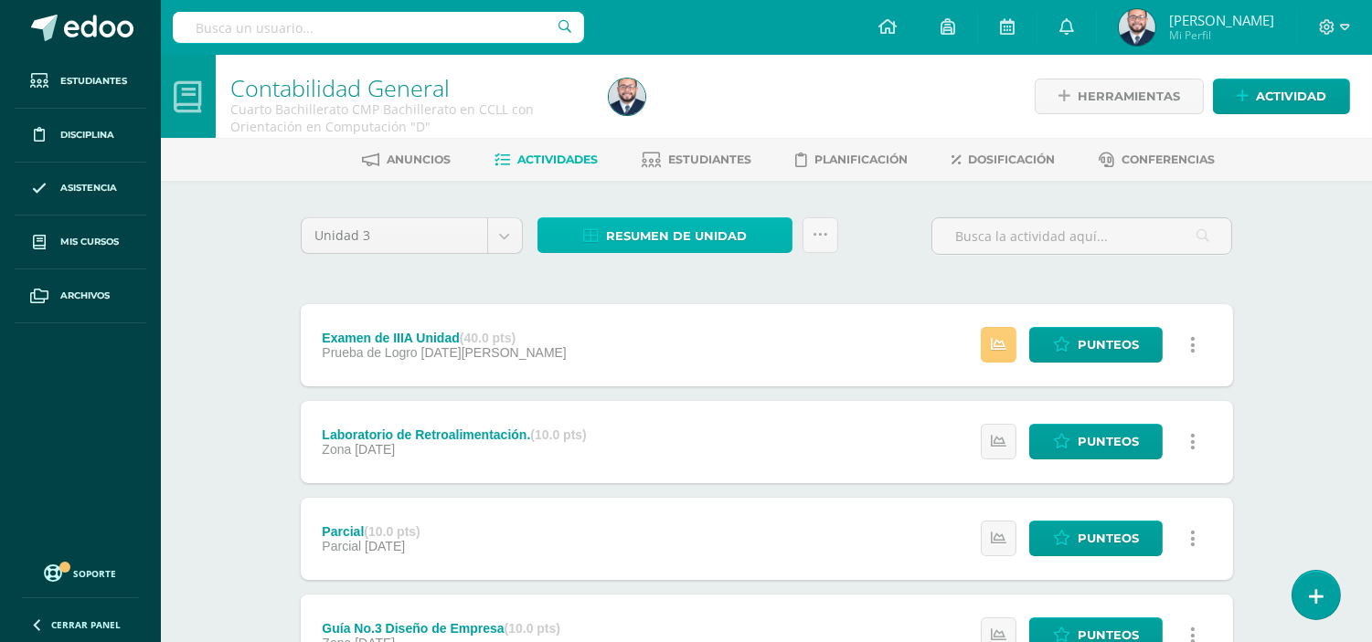
click at [633, 233] on span "Resumen de unidad" at bounding box center [676, 236] width 141 height 34
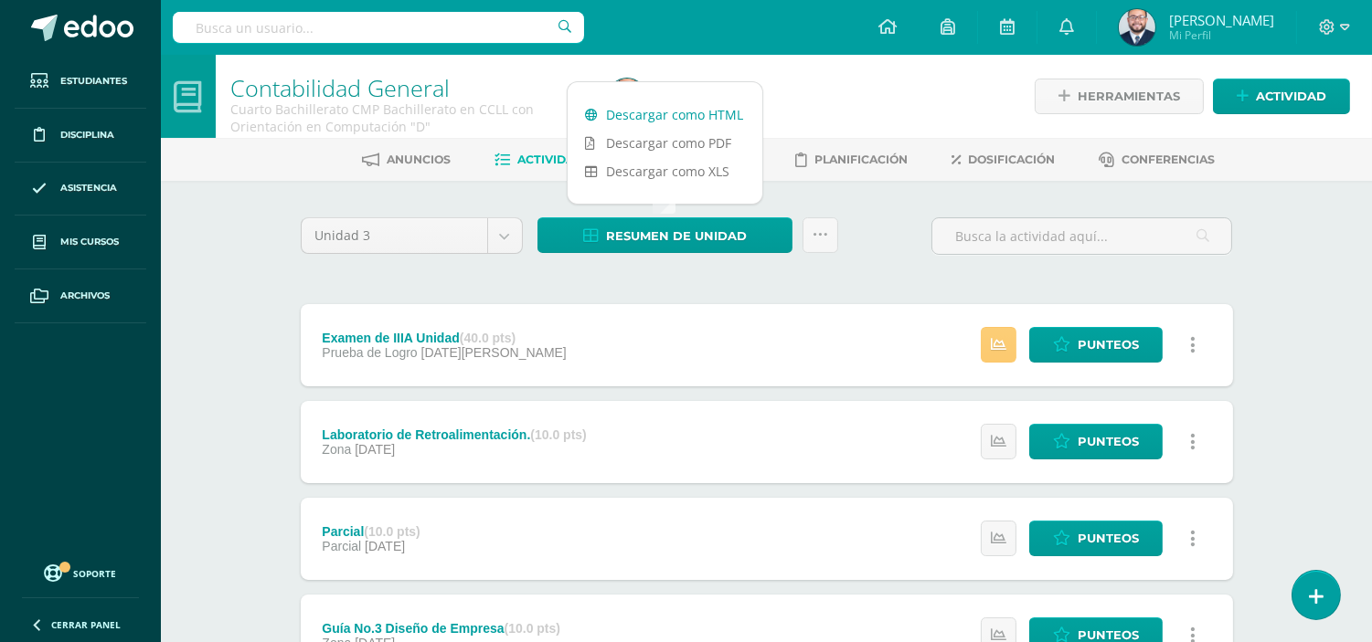
click at [652, 102] on link "Descargar como HTML" at bounding box center [664, 115] width 195 height 28
click at [252, 203] on div "Contabilidad General Cuarto Bachillerato CMP Bachillerato en CCLL con Orientaci…" at bounding box center [766, 572] width 1211 height 1034
click at [508, 241] on body "Estudiantes Disciplina Asistencia Mis cursos Archivos Soporte Ayuda Reportar un…" at bounding box center [686, 544] width 1372 height 1089
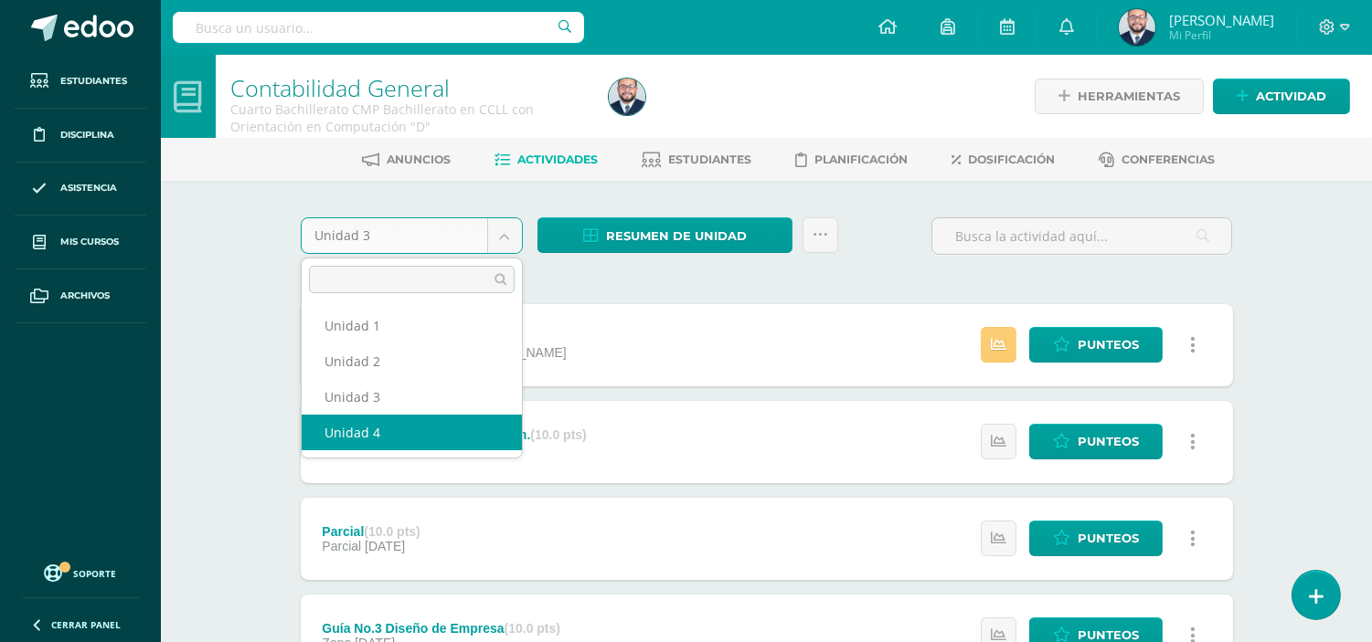
select select "Unidad 4"
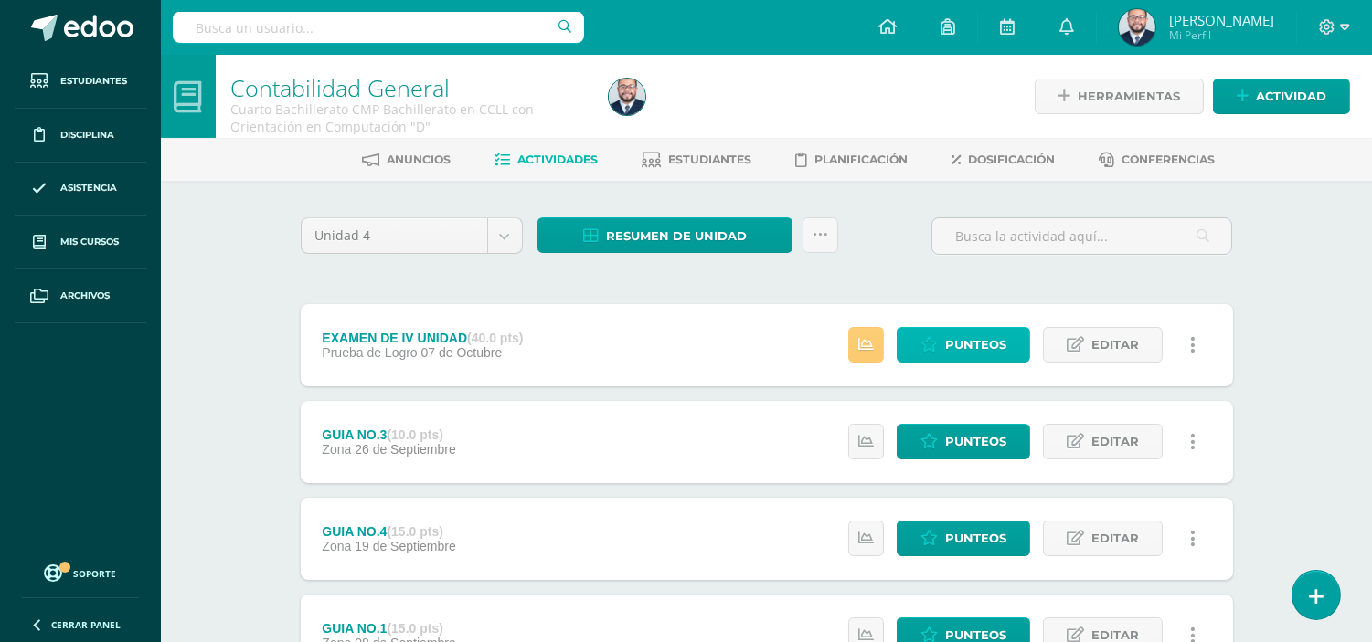
click at [938, 347] on link "Punteos" at bounding box center [962, 345] width 133 height 36
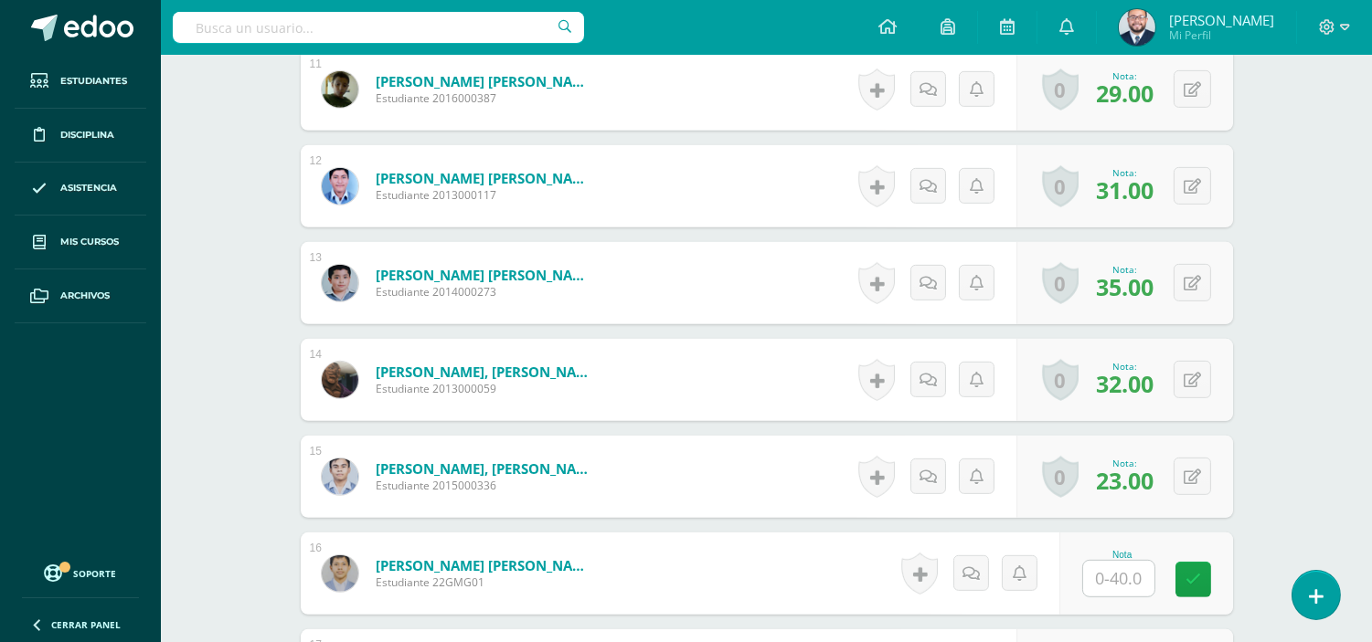
scroll to position [1674, 0]
